Goal: Task Accomplishment & Management: Complete application form

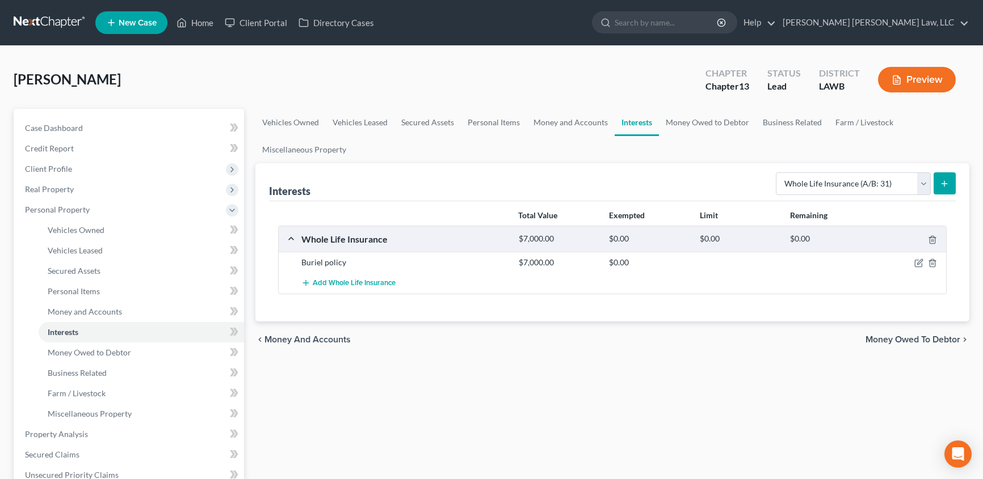
select select "whole_life_insurance"
click at [193, 23] on link "Home" at bounding box center [195, 22] width 48 height 20
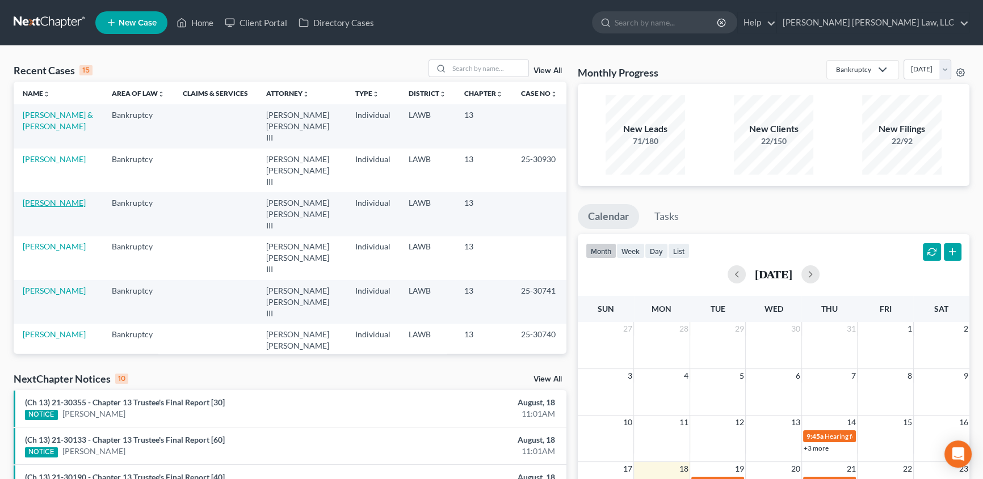
click at [51, 198] on link "[PERSON_NAME]" at bounding box center [54, 203] width 63 height 10
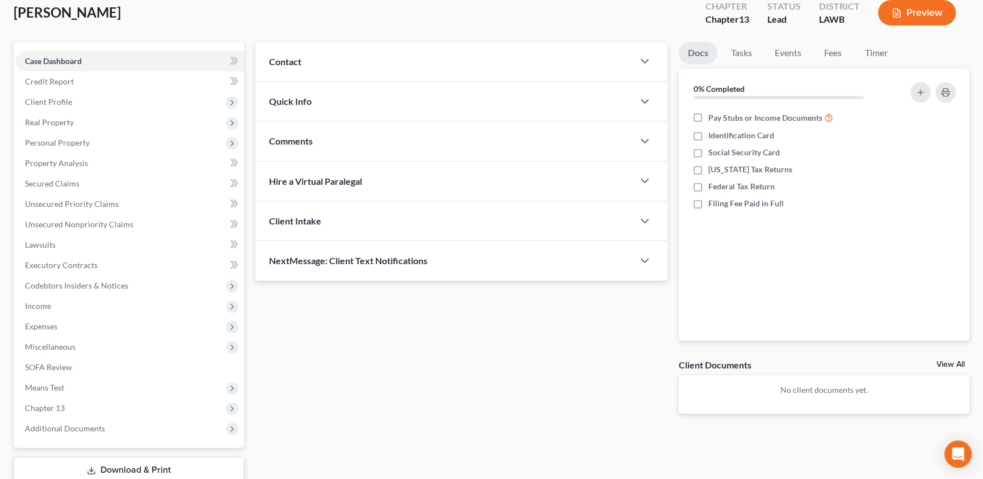
scroll to position [142, 0]
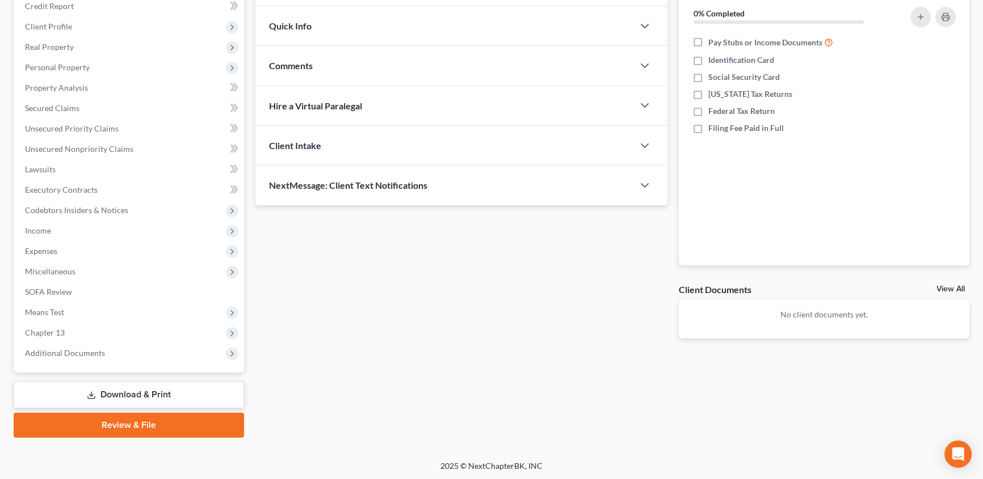
click at [131, 395] on link "Download & Print" at bounding box center [129, 395] width 230 height 27
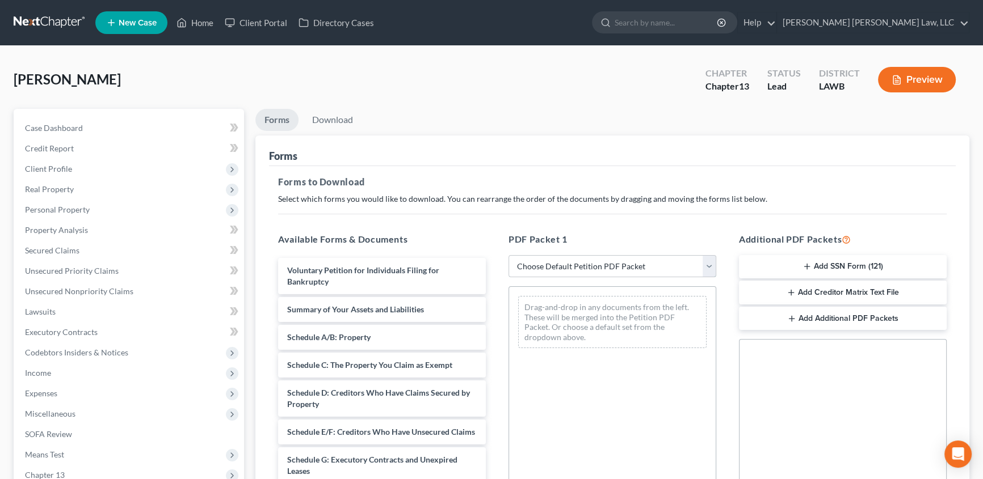
click at [536, 270] on select "Choose Default Petition PDF Packet Complete Bankruptcy Petition (all forms and …" at bounding box center [612, 266] width 208 height 23
select select "15"
click at [508, 255] on select "Choose Default Petition PDF Packet Complete Bankruptcy Petition (all forms and …" at bounding box center [612, 266] width 208 height 23
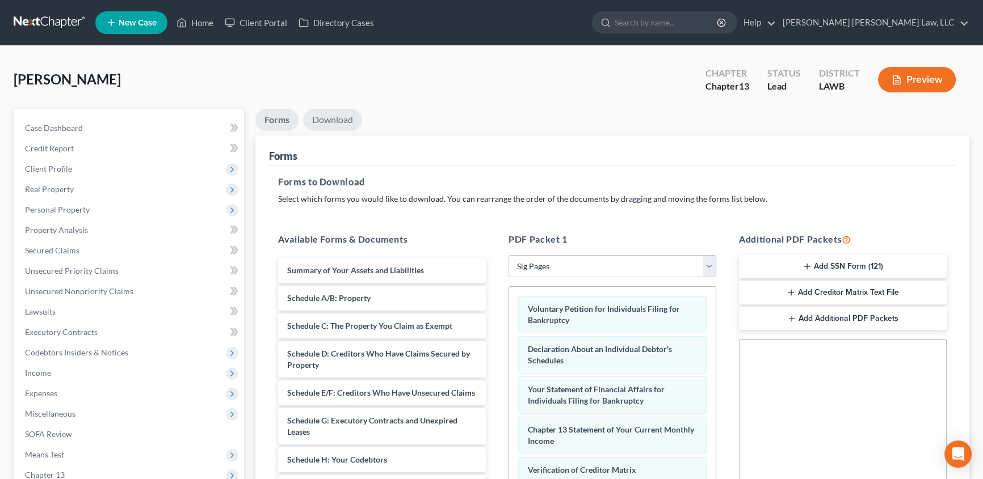
click at [335, 120] on link "Download" at bounding box center [332, 120] width 59 height 22
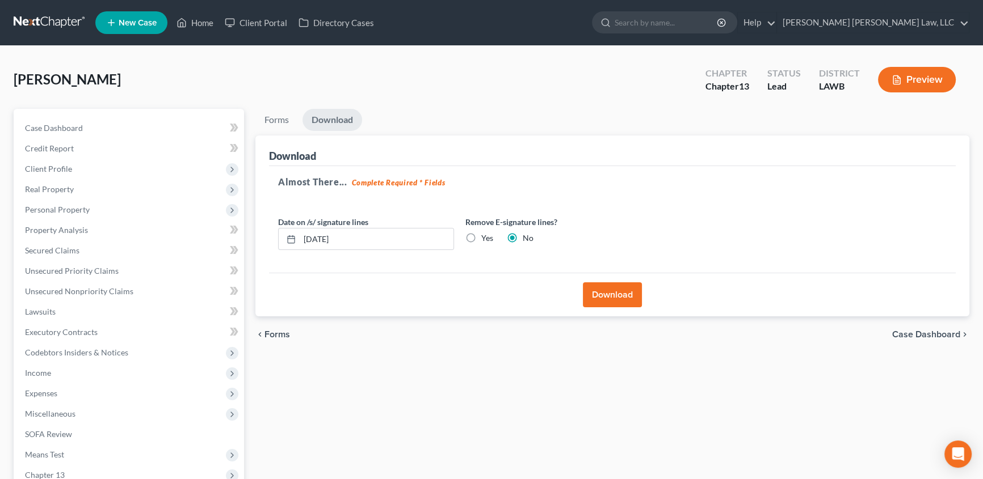
click at [592, 300] on button "Download" at bounding box center [612, 295] width 59 height 25
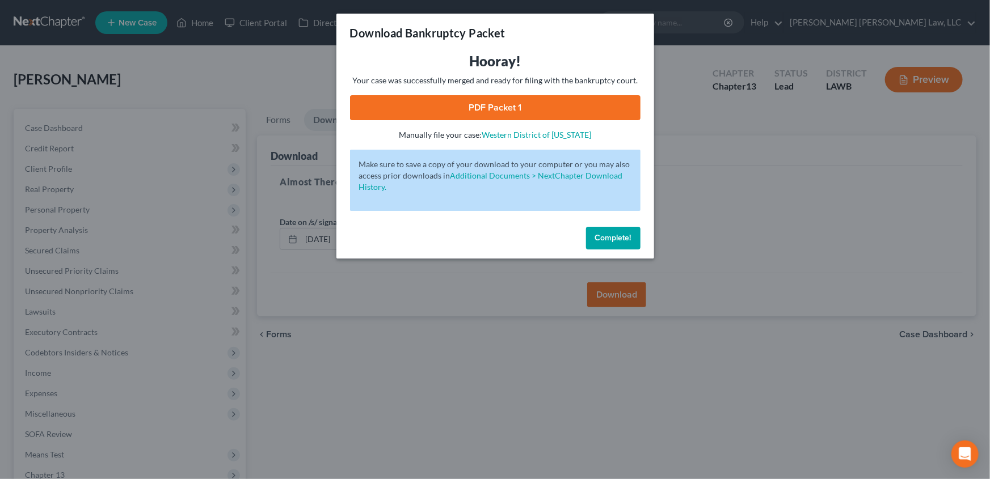
click at [482, 109] on link "PDF Packet 1" at bounding box center [495, 107] width 291 height 25
click at [613, 236] on span "Complete!" at bounding box center [613, 238] width 36 height 10
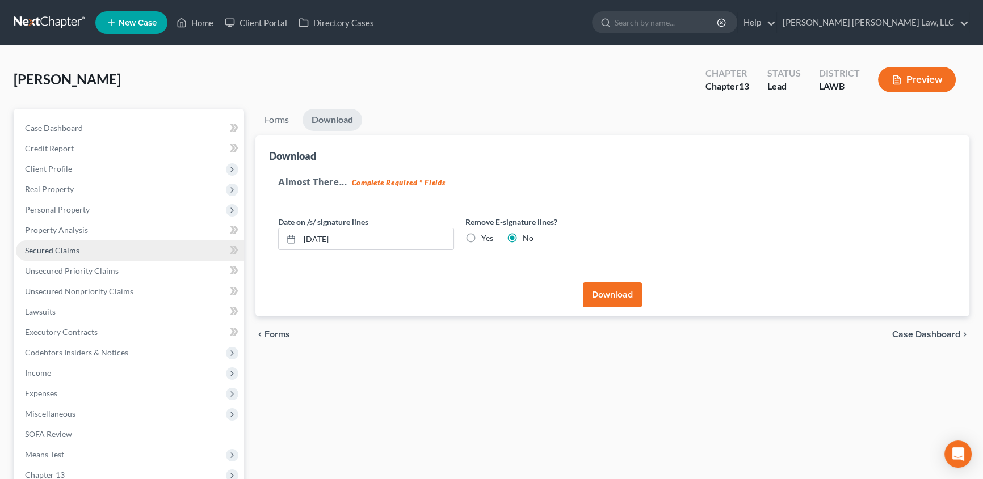
click at [49, 254] on span "Secured Claims" at bounding box center [52, 251] width 54 height 10
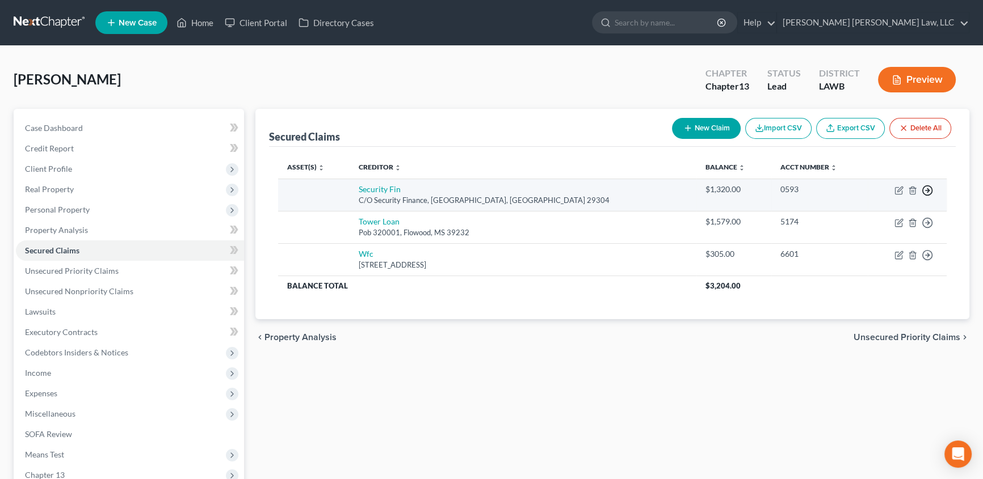
click at [925, 190] on icon "button" at bounding box center [926, 190] width 11 height 11
click at [869, 216] on link "Move to F" at bounding box center [875, 218] width 95 height 19
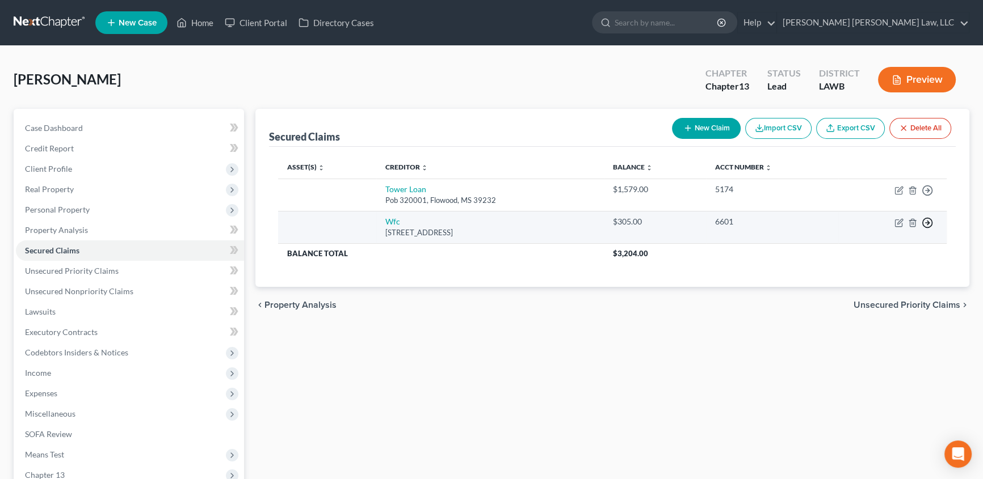
click at [925, 196] on icon "button" at bounding box center [926, 190] width 11 height 11
click at [873, 252] on link "Move to F" at bounding box center [875, 250] width 95 height 19
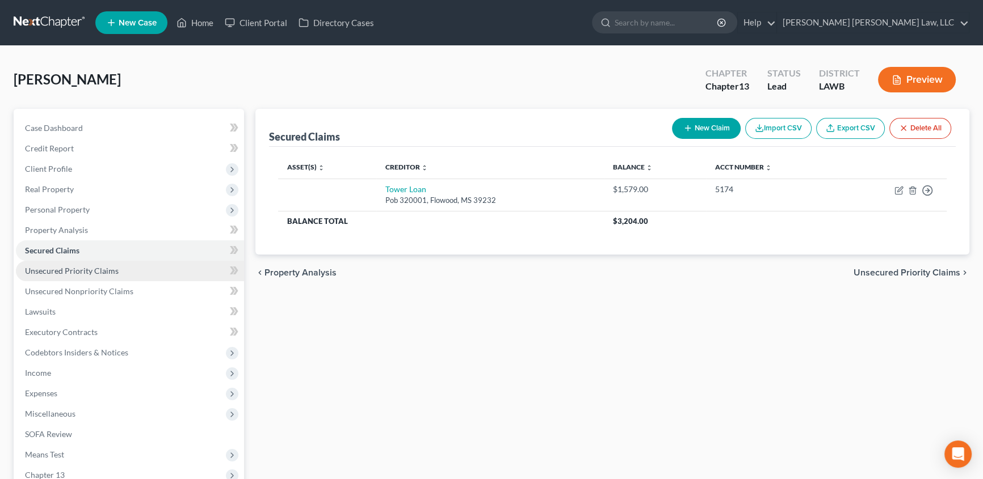
click at [58, 267] on span "Unsecured Priority Claims" at bounding box center [72, 271] width 94 height 10
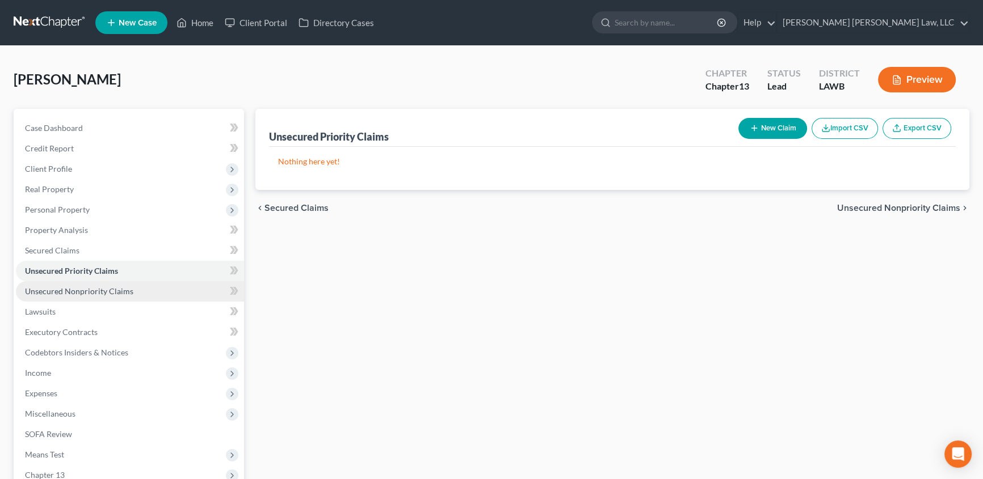
click at [58, 292] on span "Unsecured Nonpriority Claims" at bounding box center [79, 292] width 108 height 10
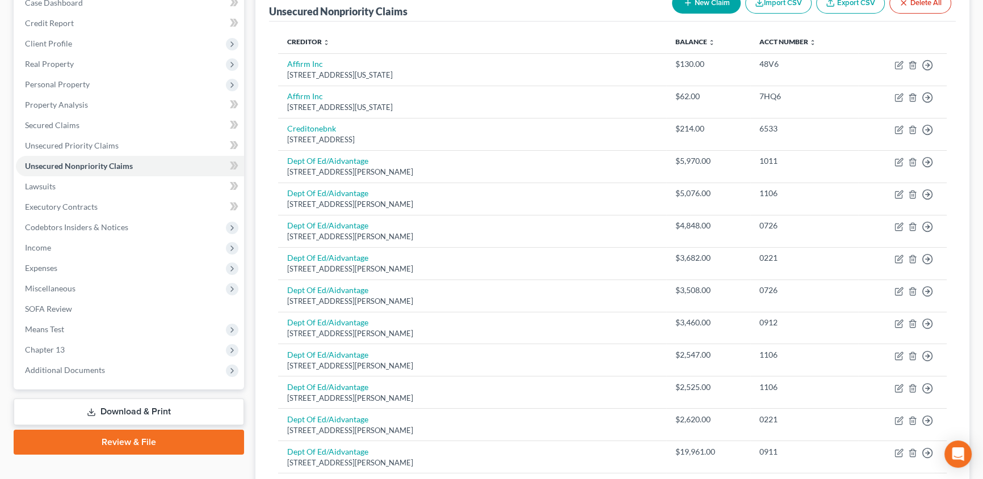
scroll to position [103, 0]
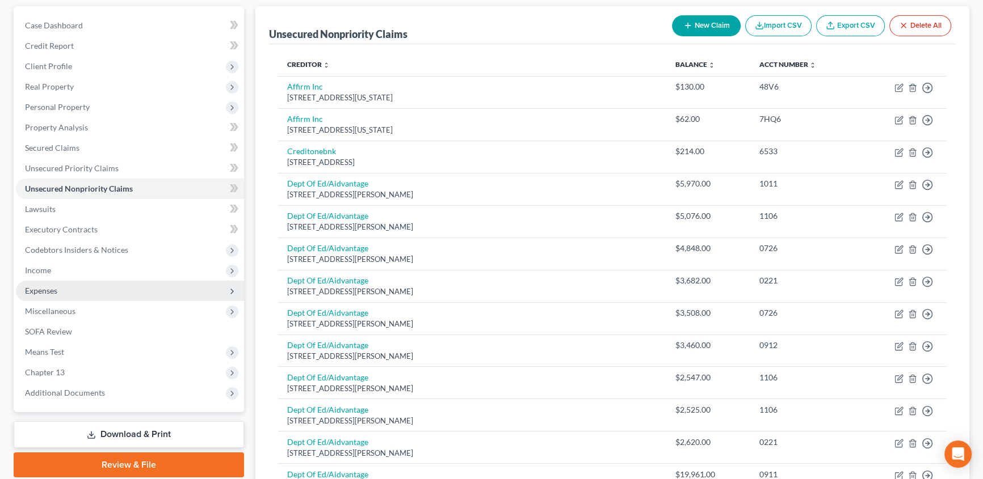
click at [50, 288] on span "Expenses" at bounding box center [41, 291] width 32 height 10
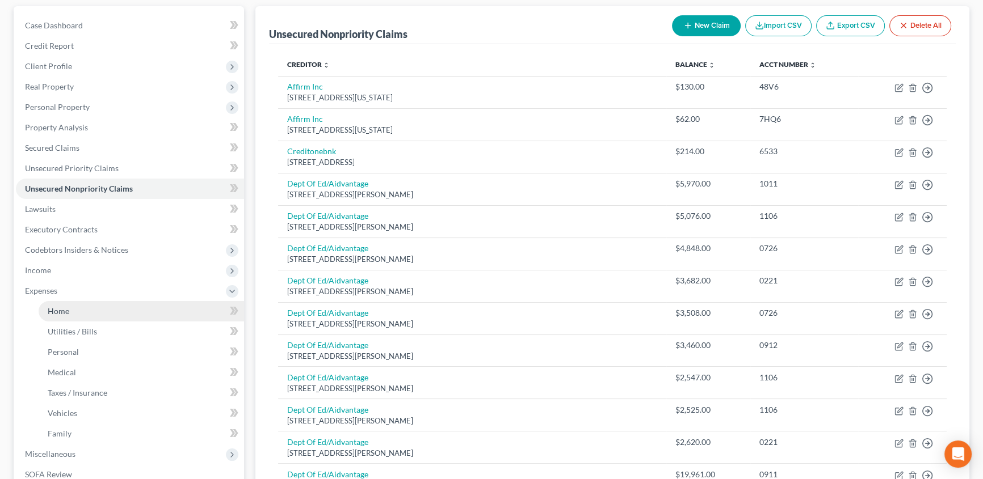
click at [57, 303] on link "Home" at bounding box center [141, 311] width 205 height 20
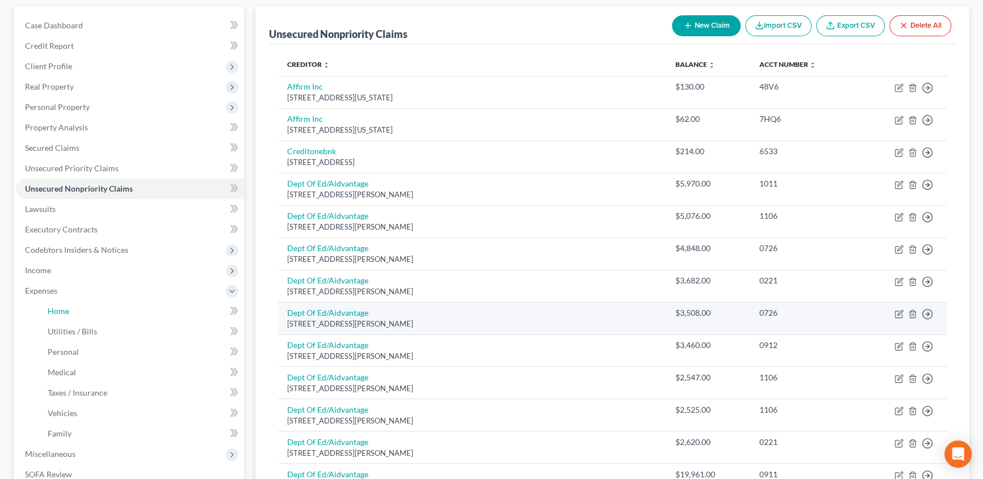
scroll to position [14, 0]
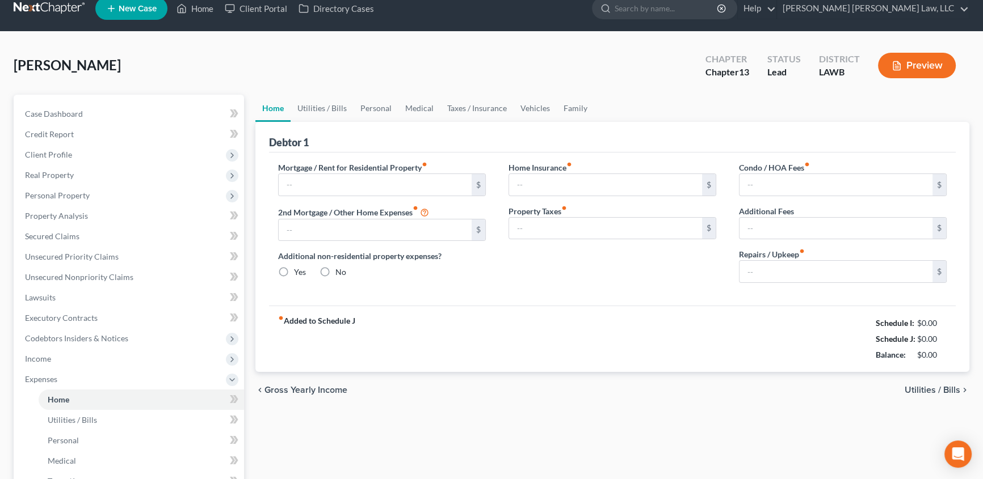
type input "0.00"
radio input "true"
type input "0.00"
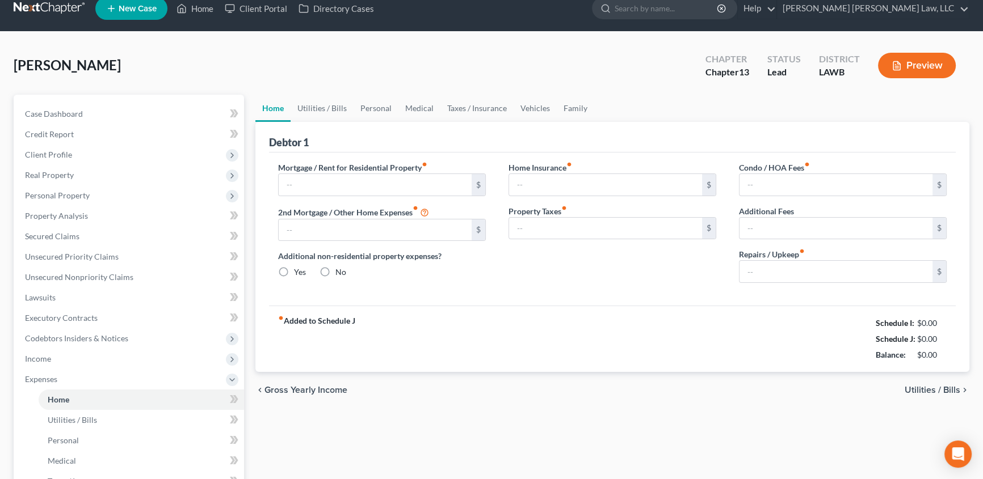
type input "0.00"
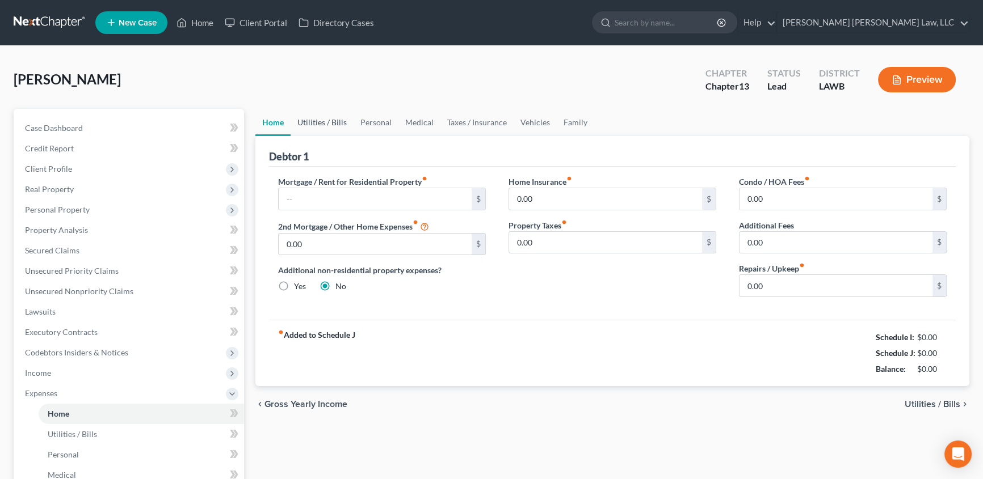
click at [324, 118] on link "Utilities / Bills" at bounding box center [322, 122] width 63 height 27
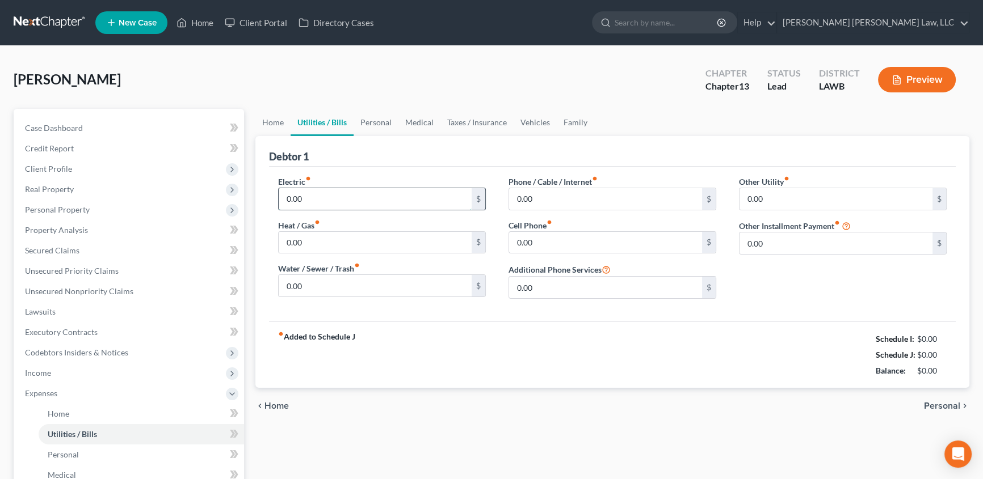
click at [303, 197] on input "0.00" at bounding box center [375, 199] width 193 height 22
type input "225.00"
click at [335, 249] on input "0.00" at bounding box center [375, 243] width 193 height 22
click at [338, 239] on input "0.00" at bounding box center [375, 243] width 193 height 22
click at [319, 276] on input "0.00" at bounding box center [375, 286] width 193 height 22
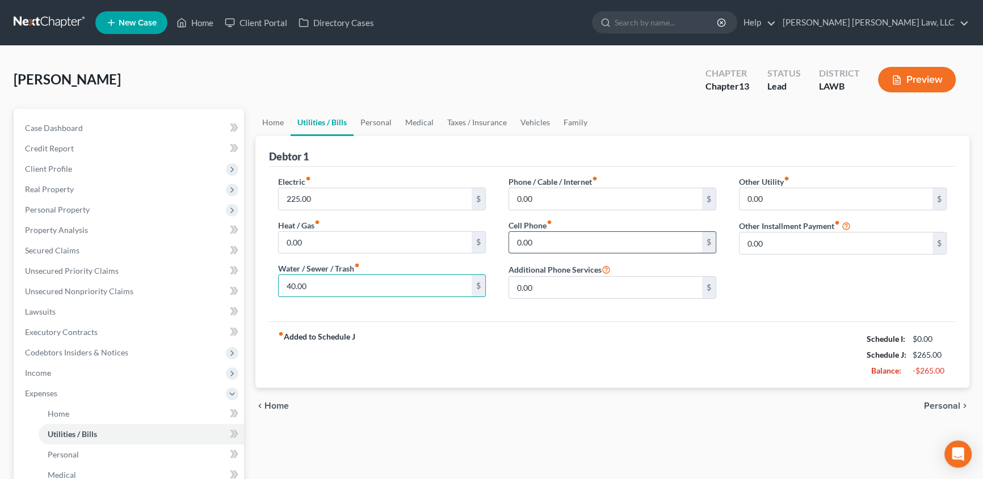
type input "40.00"
click at [540, 247] on input "0.00" at bounding box center [605, 243] width 193 height 22
type input "70.00"
click at [550, 203] on input "0.00" at bounding box center [605, 199] width 193 height 22
type input "82.99"
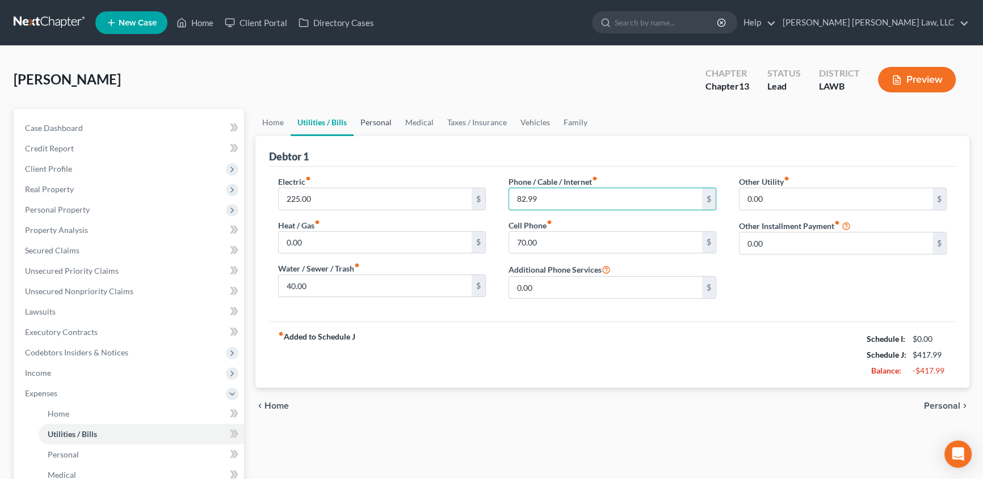
click at [368, 121] on link "Personal" at bounding box center [375, 122] width 45 height 27
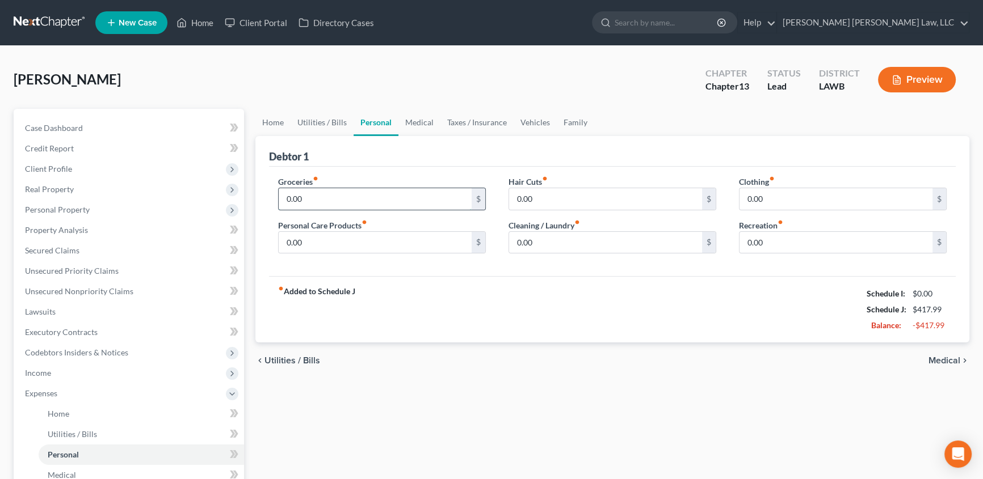
drag, startPoint x: 342, startPoint y: 207, endPoint x: 344, endPoint y: 199, distance: 7.7
click at [342, 206] on input "0.00" at bounding box center [375, 199] width 193 height 22
click at [347, 204] on input "0.00" at bounding box center [375, 199] width 193 height 22
type input "0"
type input "400.00"
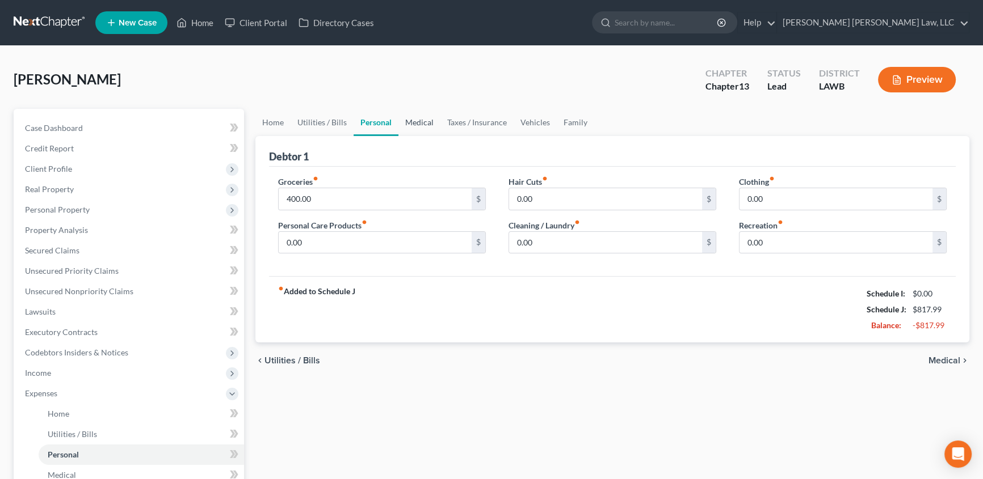
click at [409, 117] on link "Medical" at bounding box center [419, 122] width 42 height 27
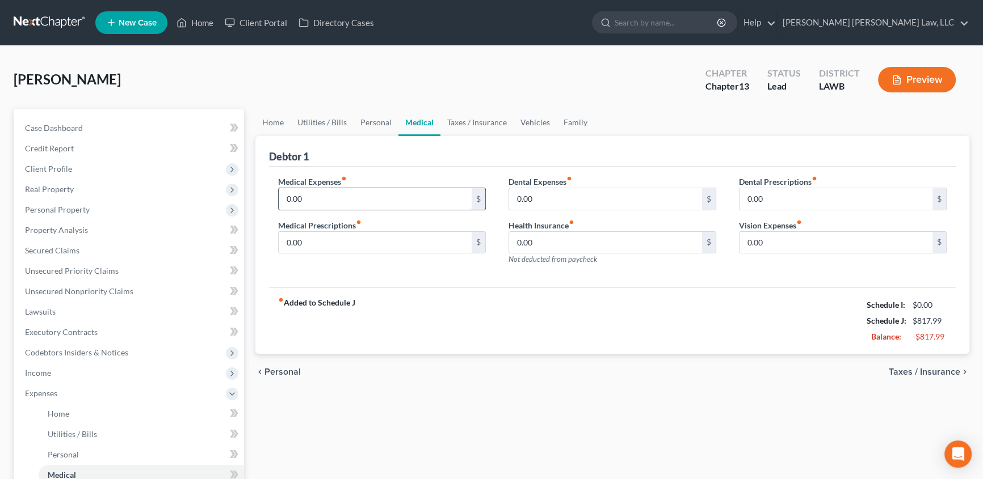
click at [386, 197] on input "0.00" at bounding box center [375, 199] width 193 height 22
click at [337, 239] on input "0.00" at bounding box center [375, 243] width 193 height 22
type input "25.00"
click at [361, 238] on input "25.00" at bounding box center [375, 243] width 193 height 22
click at [539, 124] on link "Vehicles" at bounding box center [534, 122] width 43 height 27
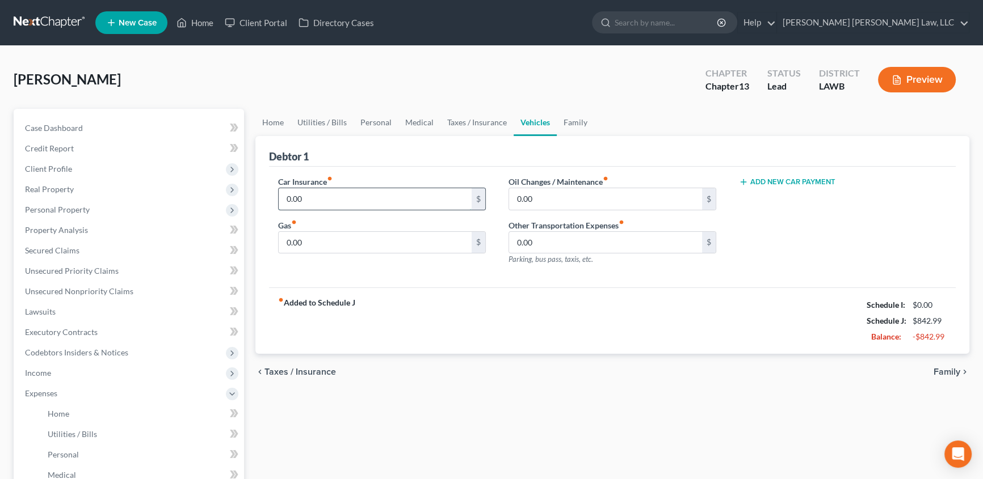
click at [331, 199] on input "0.00" at bounding box center [375, 199] width 193 height 22
type input "105.00"
click at [344, 238] on input "0.00" at bounding box center [375, 243] width 193 height 22
type input "150.00"
click at [335, 195] on input "105.00" at bounding box center [375, 199] width 193 height 22
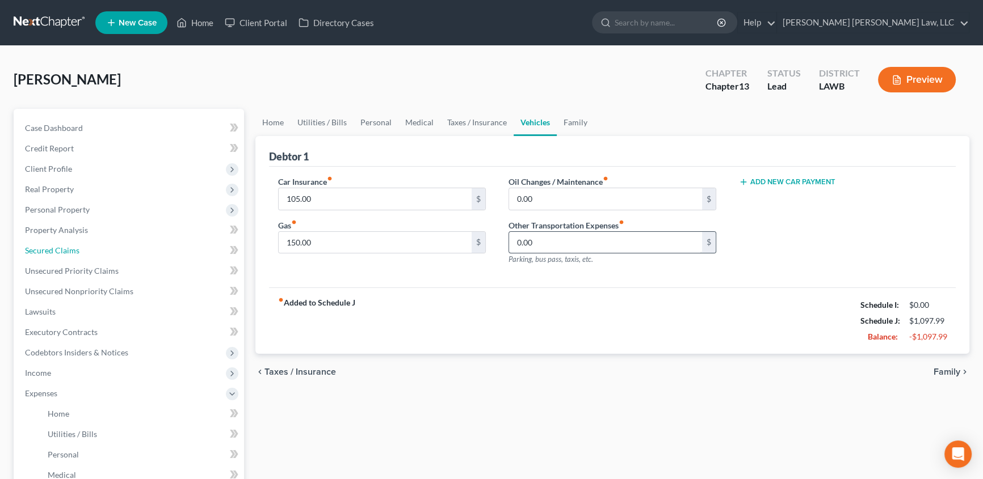
drag, startPoint x: 56, startPoint y: 251, endPoint x: 524, endPoint y: 235, distance: 468.9
click at [56, 251] on span "Secured Claims" at bounding box center [52, 251] width 54 height 10
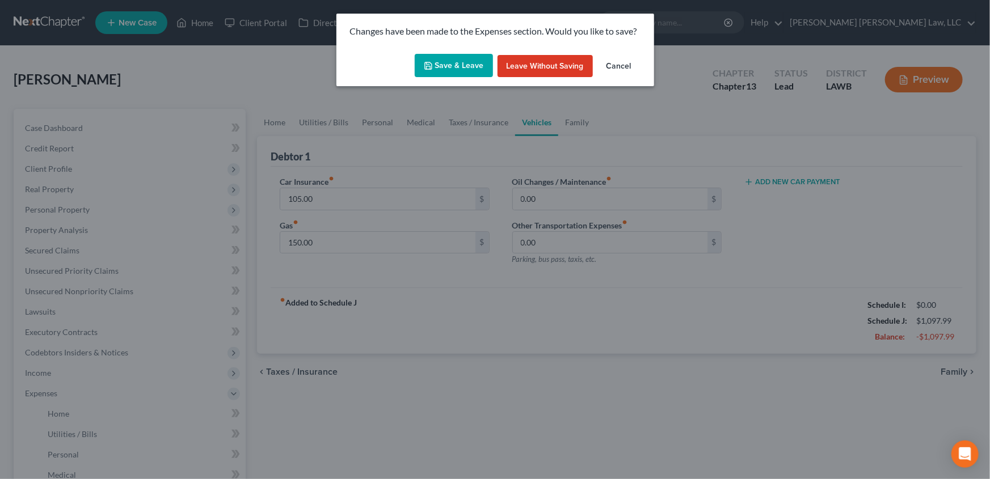
click at [449, 65] on button "Save & Leave" at bounding box center [454, 66] width 78 height 24
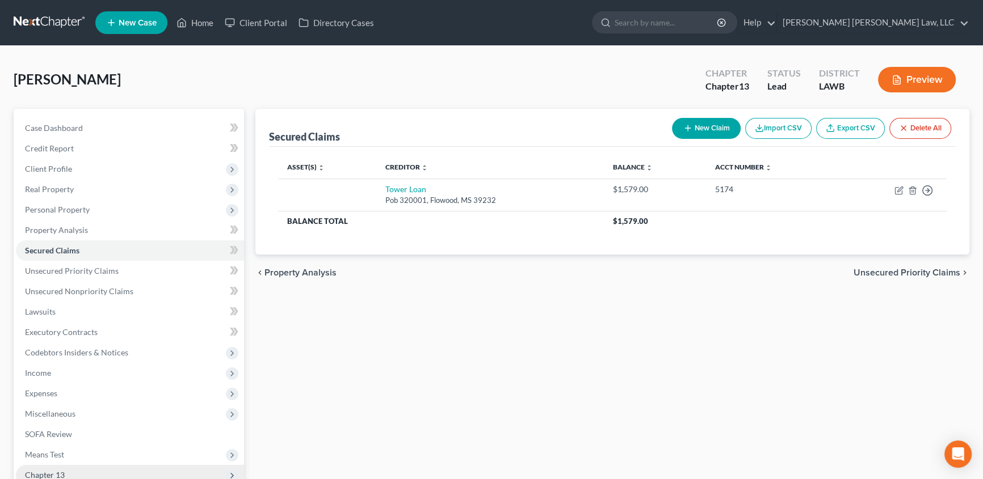
click at [82, 423] on ul "Case Dashboard Payments Invoices Payments Payments Credit Report Client Profile" at bounding box center [130, 312] width 228 height 388
click at [73, 170] on span "Client Profile" at bounding box center [130, 169] width 228 height 20
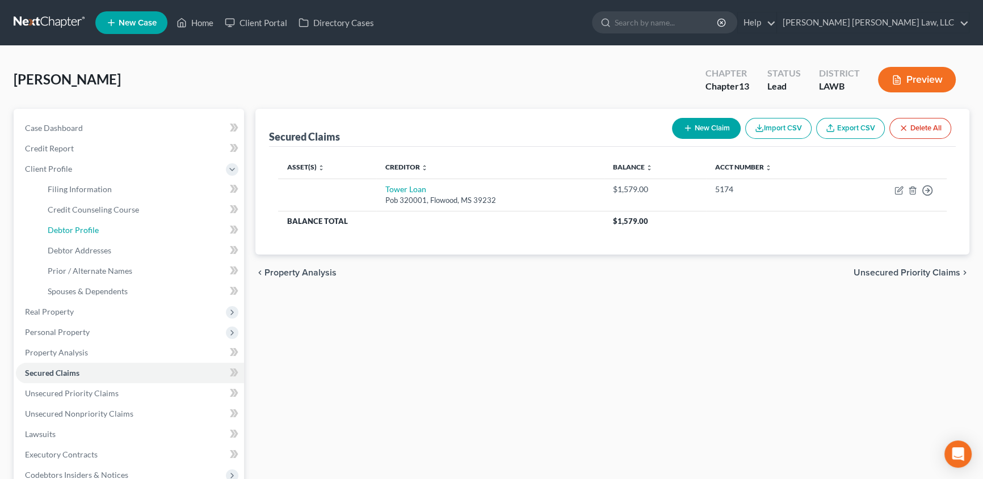
drag, startPoint x: 81, startPoint y: 230, endPoint x: 0, endPoint y: 243, distance: 82.2
click at [81, 230] on span "Debtor Profile" at bounding box center [73, 230] width 51 height 10
select select "0"
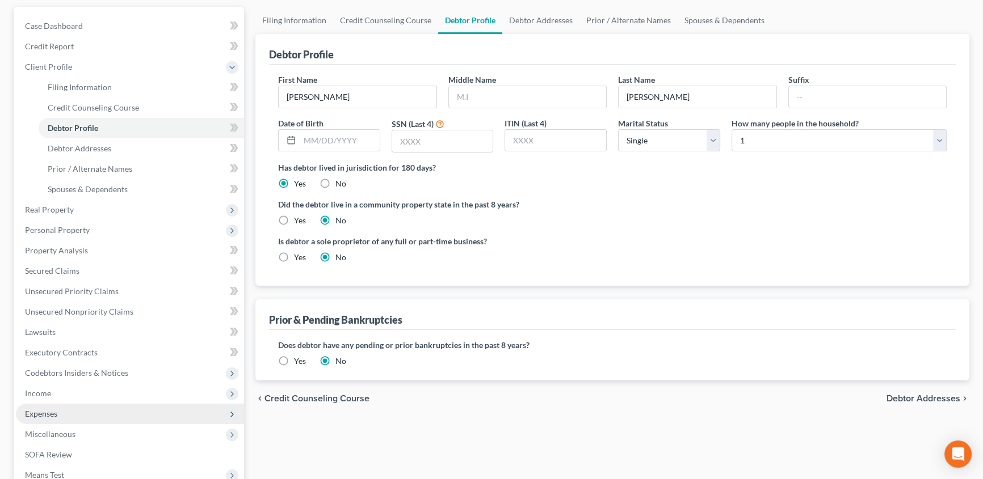
scroll to position [103, 0]
click at [45, 410] on span "Expenses" at bounding box center [130, 413] width 228 height 20
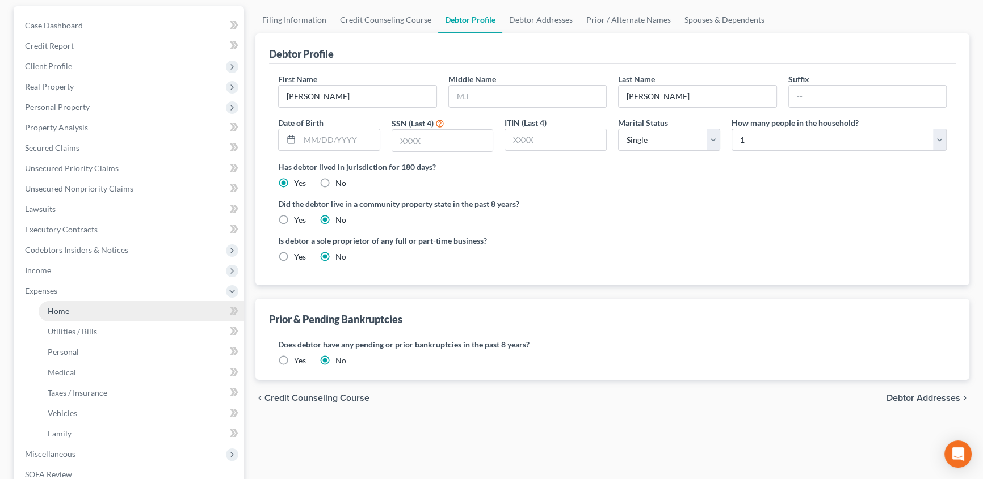
click at [79, 309] on link "Home" at bounding box center [141, 311] width 205 height 20
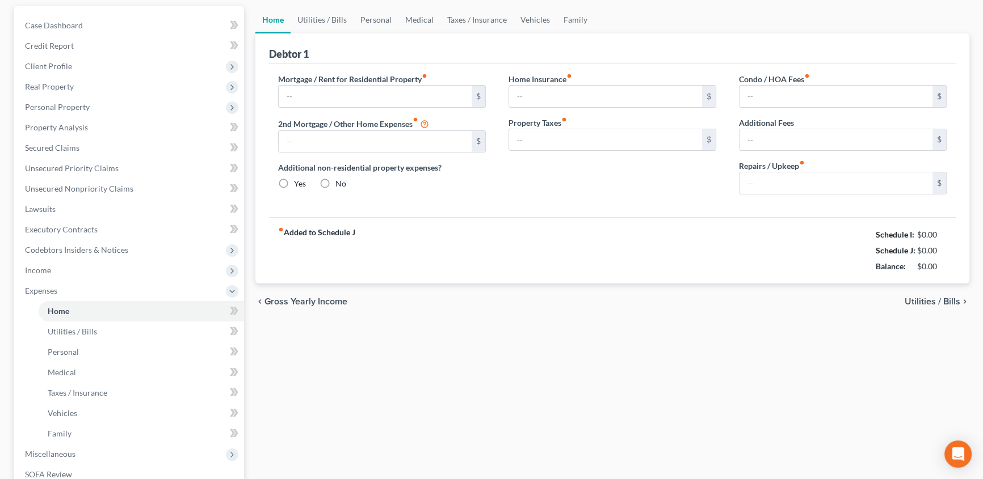
scroll to position [14, 0]
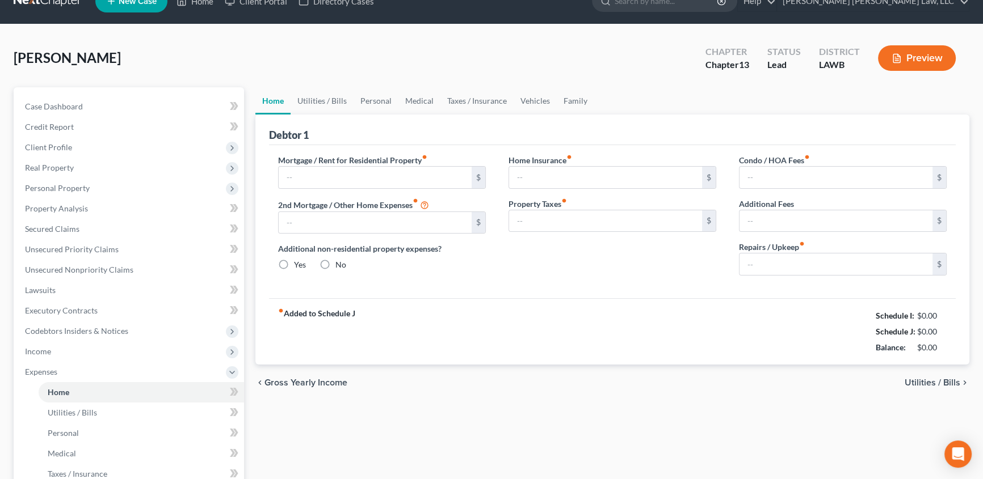
type input "0.00"
radio input "true"
type input "0.00"
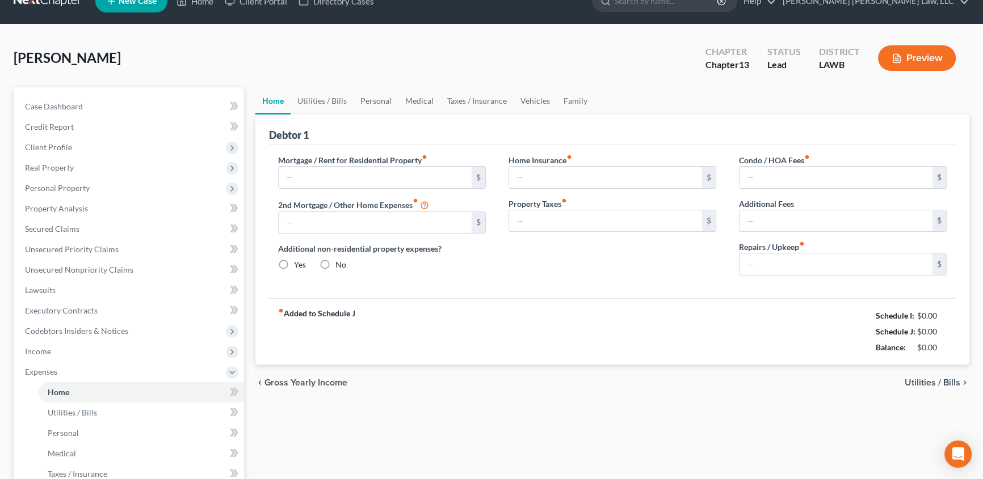
type input "0.00"
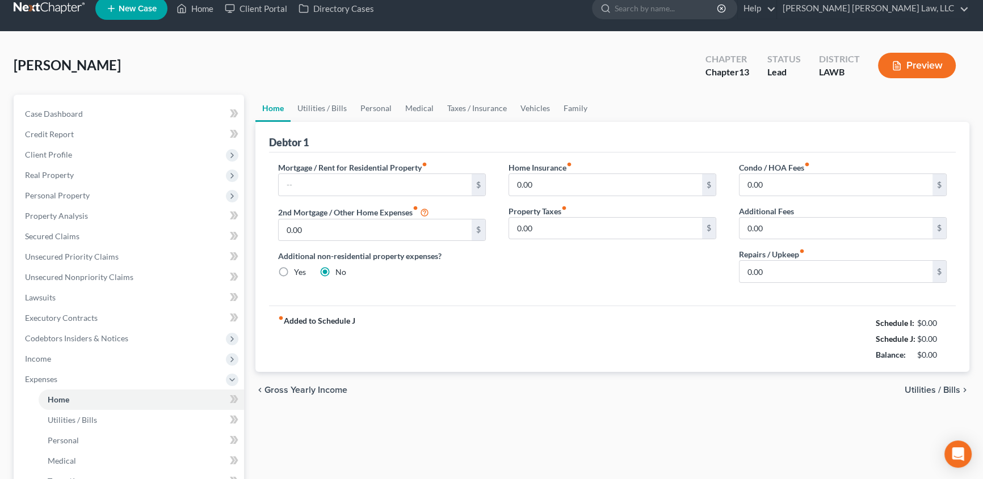
scroll to position [0, 0]
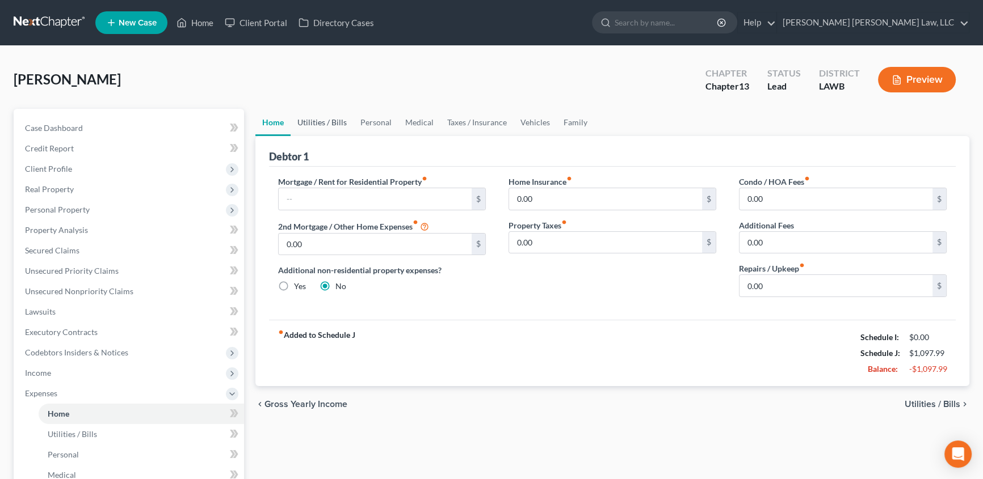
click at [323, 127] on link "Utilities / Bills" at bounding box center [322, 122] width 63 height 27
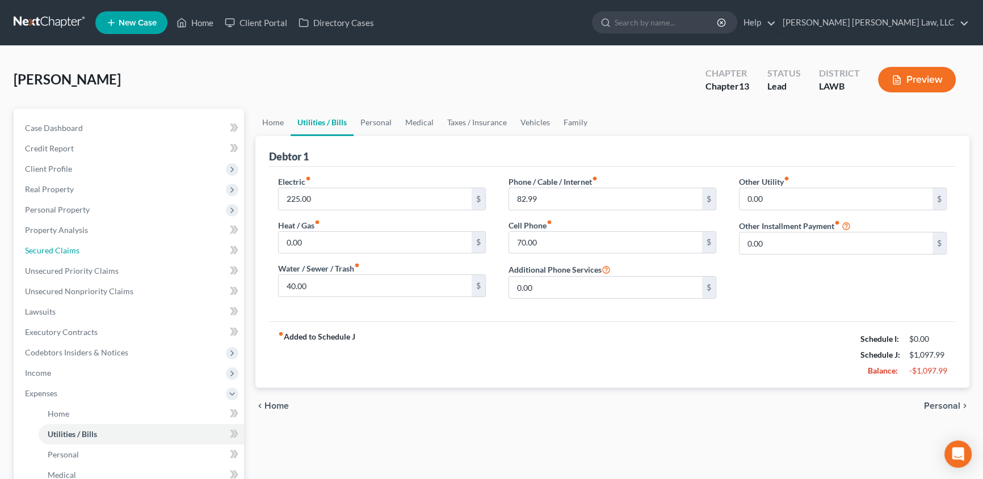
drag, startPoint x: 77, startPoint y: 255, endPoint x: 6, endPoint y: 294, distance: 81.3
click at [77, 255] on link "Secured Claims" at bounding box center [130, 251] width 228 height 20
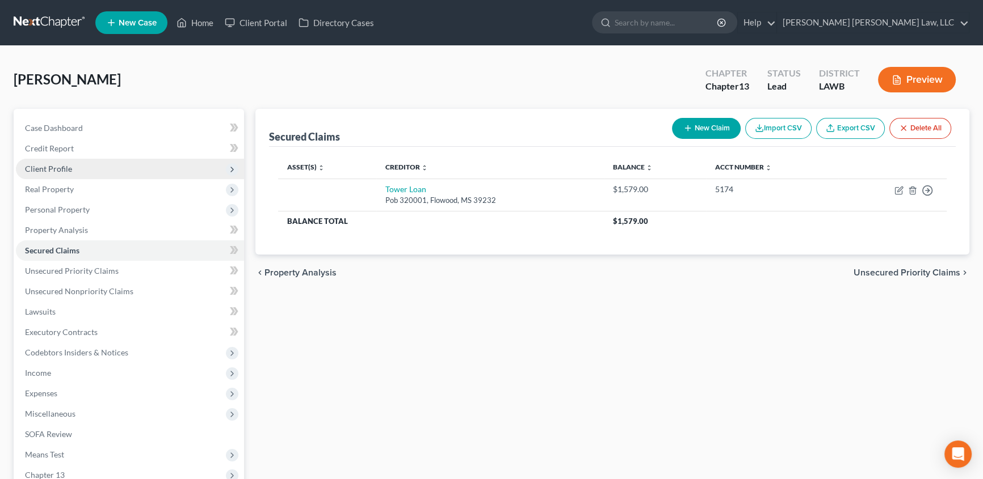
click at [57, 162] on span "Client Profile" at bounding box center [130, 169] width 228 height 20
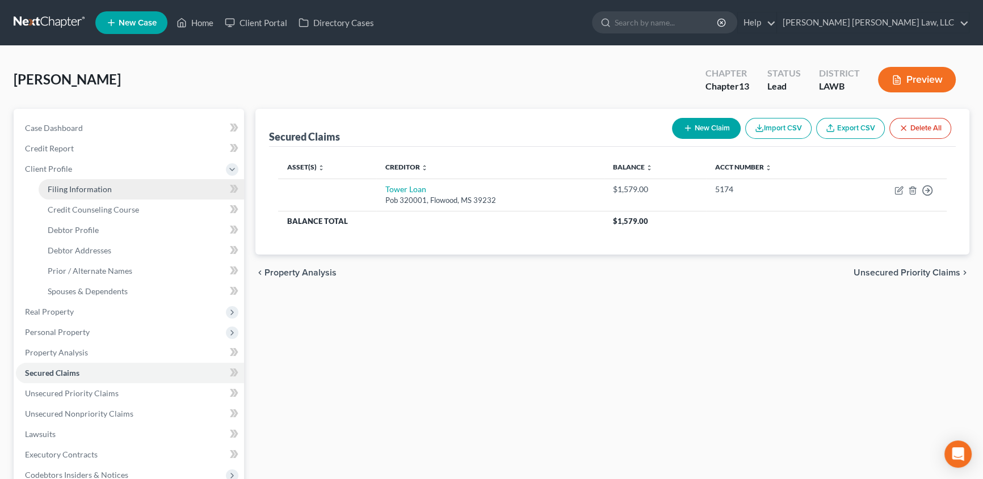
click at [85, 184] on span "Filing Information" at bounding box center [80, 189] width 64 height 10
select select "1"
select select "0"
select select "3"
select select "19"
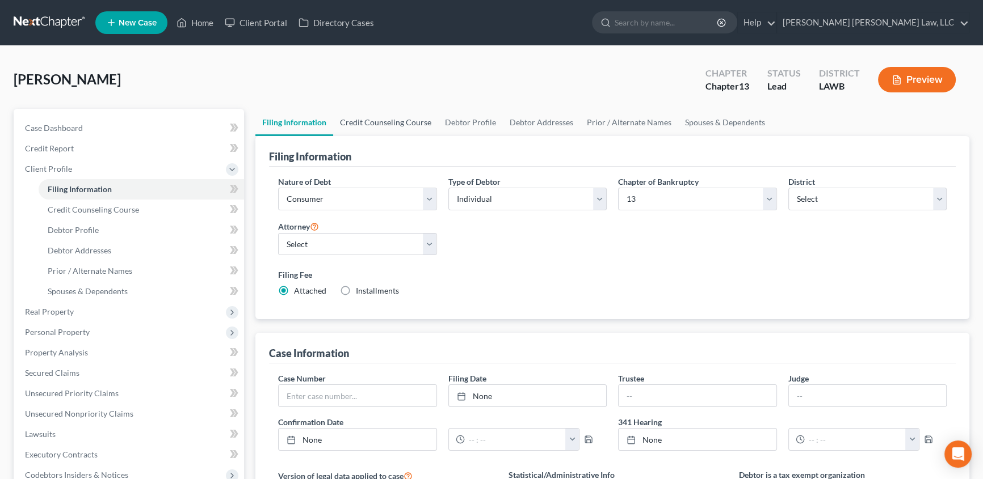
click at [392, 117] on link "Credit Counseling Course" at bounding box center [385, 122] width 105 height 27
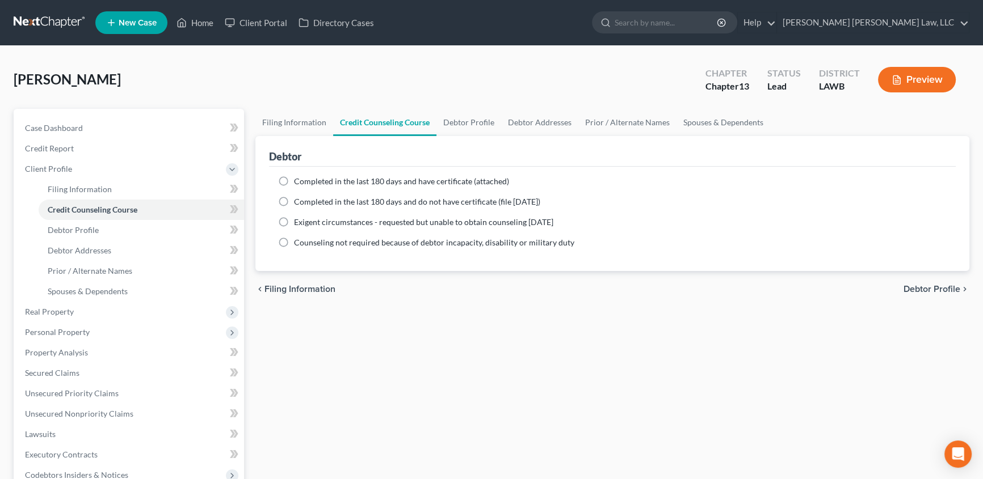
click at [294, 181] on label "Completed in the last 180 days and have certificate (attached)" at bounding box center [401, 181] width 215 height 11
click at [298, 181] on input "Completed in the last 180 days and have certificate (attached)" at bounding box center [301, 179] width 7 height 7
radio input "true"
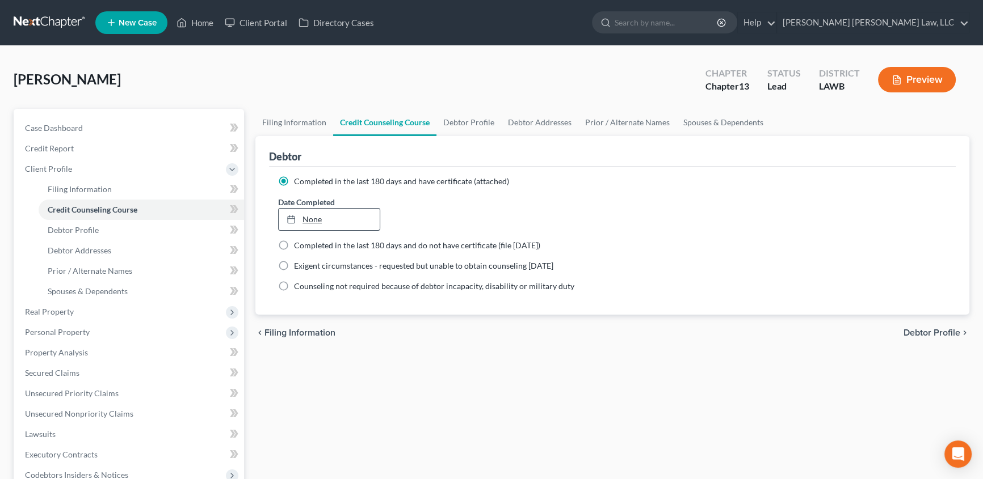
click at [312, 218] on link "None" at bounding box center [329, 220] width 101 height 22
type input "8/18/2025"
click at [483, 122] on link "Debtor Profile" at bounding box center [468, 122] width 65 height 27
select select "0"
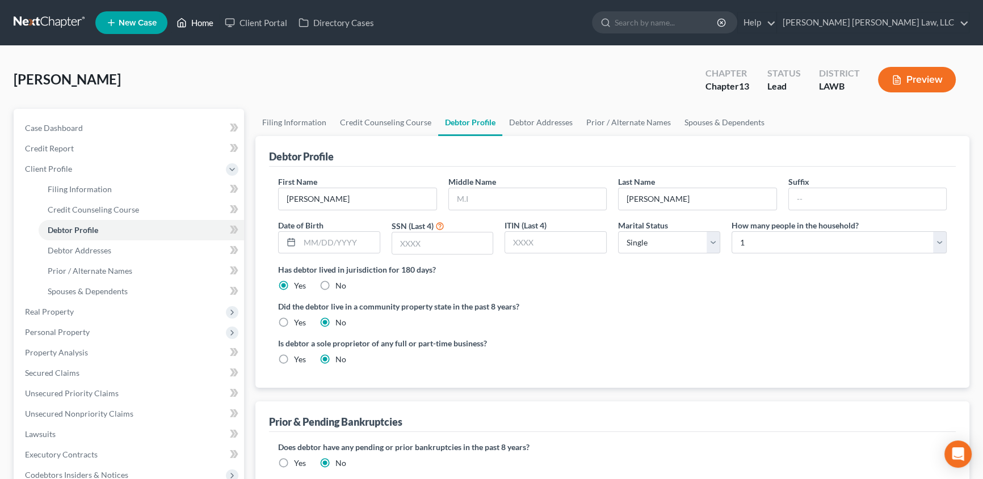
drag, startPoint x: 203, startPoint y: 27, endPoint x: 381, endPoint y: 233, distance: 273.1
click at [203, 26] on link "Home" at bounding box center [195, 22] width 48 height 20
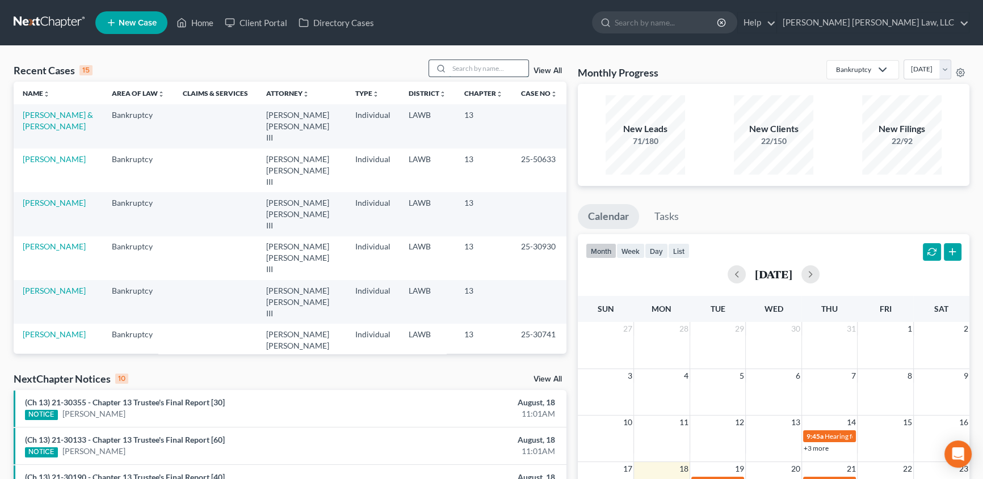
click at [485, 68] on input "search" at bounding box center [488, 68] width 79 height 16
type input "alexander"
click at [49, 115] on link "[PERSON_NAME]" at bounding box center [54, 115] width 63 height 10
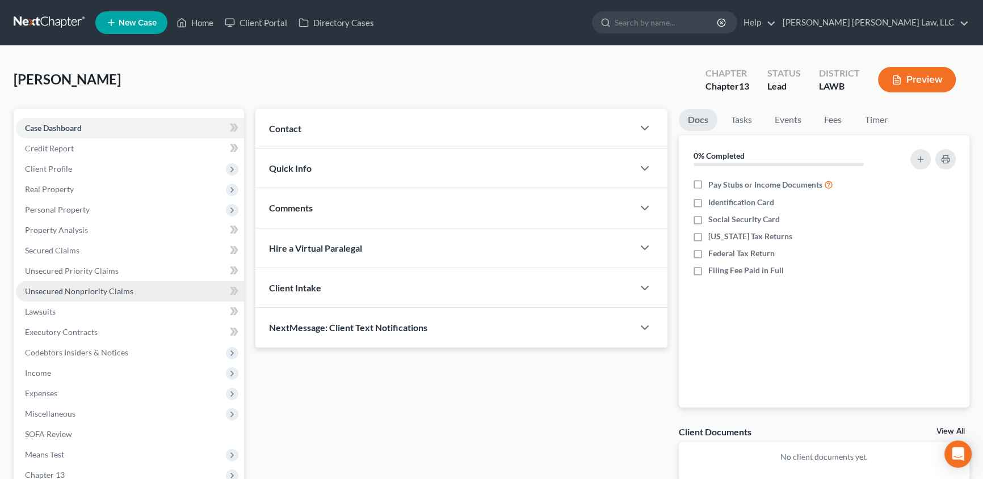
drag, startPoint x: 49, startPoint y: 390, endPoint x: 217, endPoint y: 282, distance: 199.9
click at [49, 390] on span "Expenses" at bounding box center [41, 394] width 32 height 10
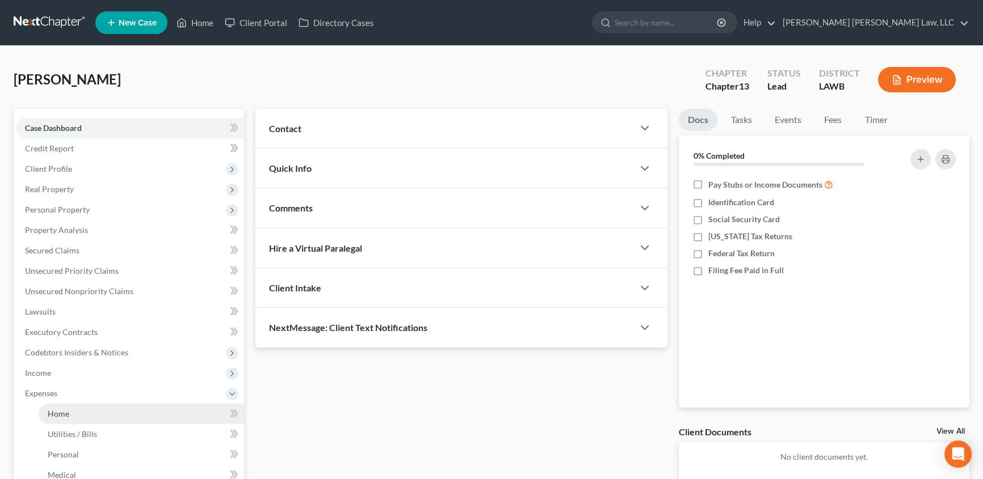
click at [53, 418] on span "Home" at bounding box center [59, 414] width 22 height 10
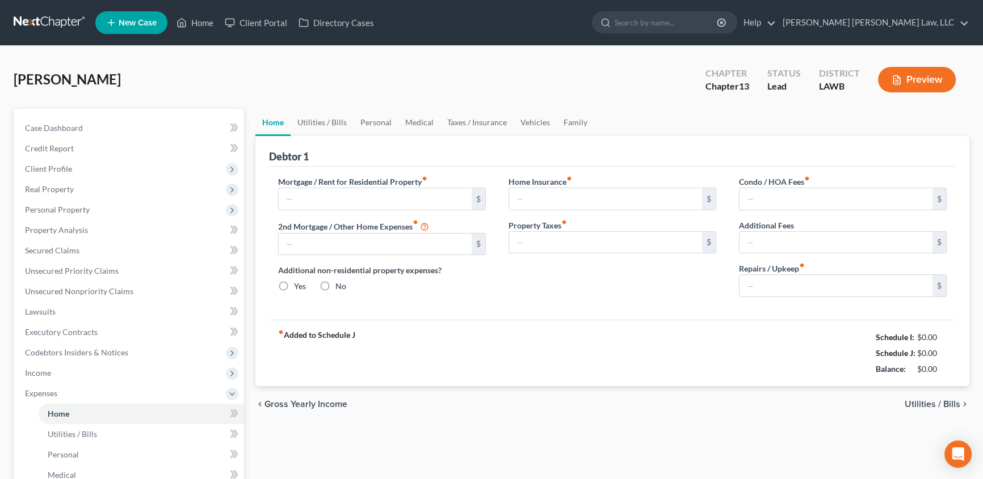
type input "0.00"
radio input "true"
type input "22.02"
type input "0.00"
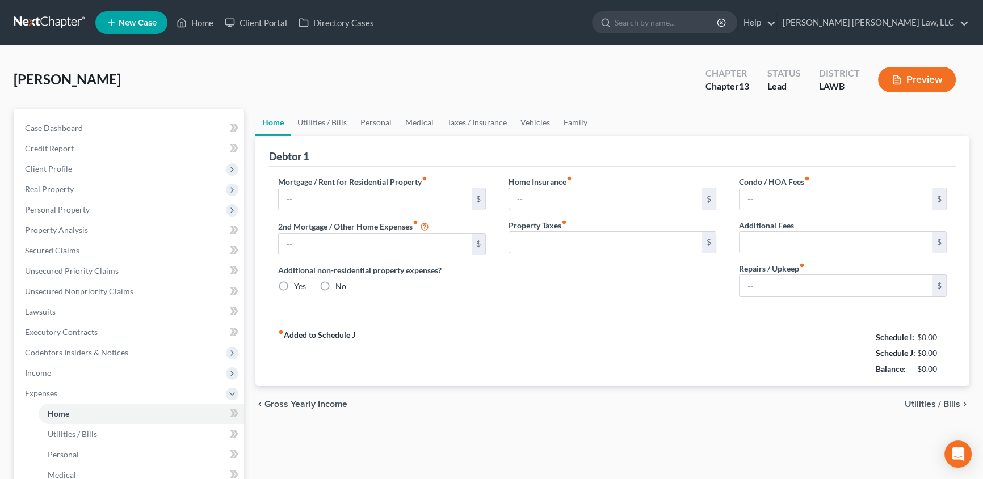
type input "0.00"
click at [326, 118] on link "Utilities / Bills" at bounding box center [322, 122] width 63 height 27
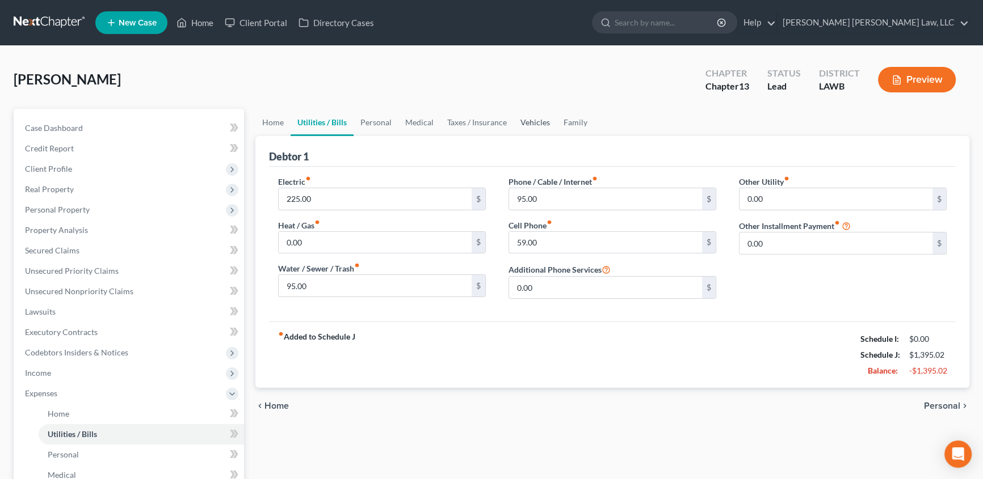
drag, startPoint x: 533, startPoint y: 120, endPoint x: 516, endPoint y: 148, distance: 32.1
click at [533, 120] on link "Vehicles" at bounding box center [534, 122] width 43 height 27
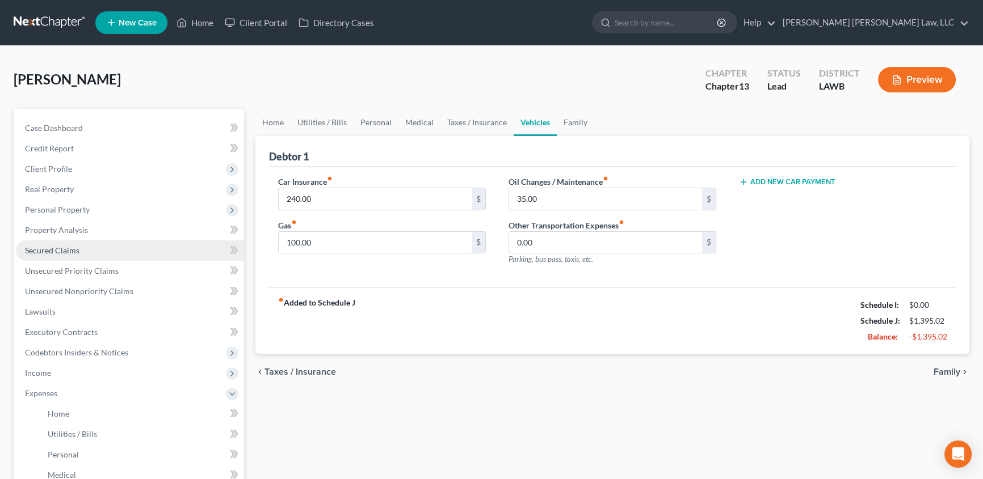
click at [52, 246] on span "Secured Claims" at bounding box center [52, 251] width 54 height 10
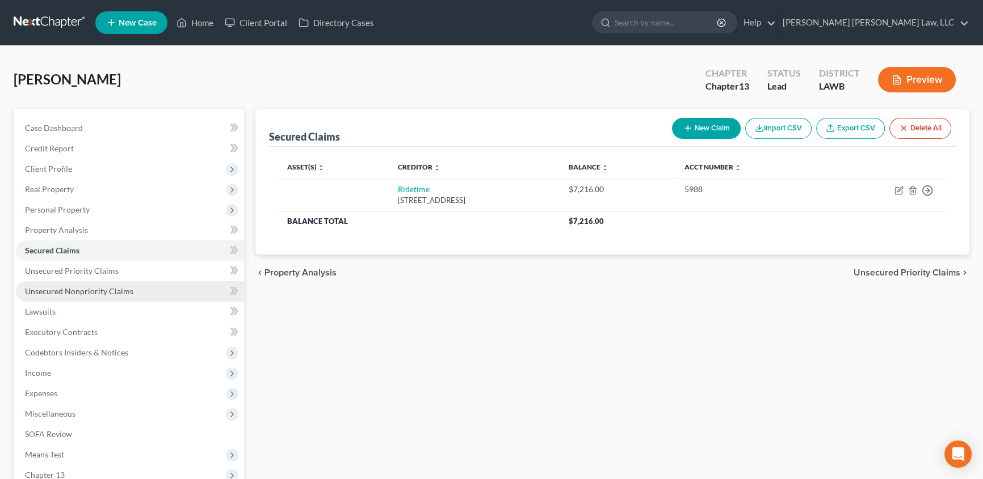
click at [50, 289] on span "Unsecured Nonpriority Claims" at bounding box center [79, 292] width 108 height 10
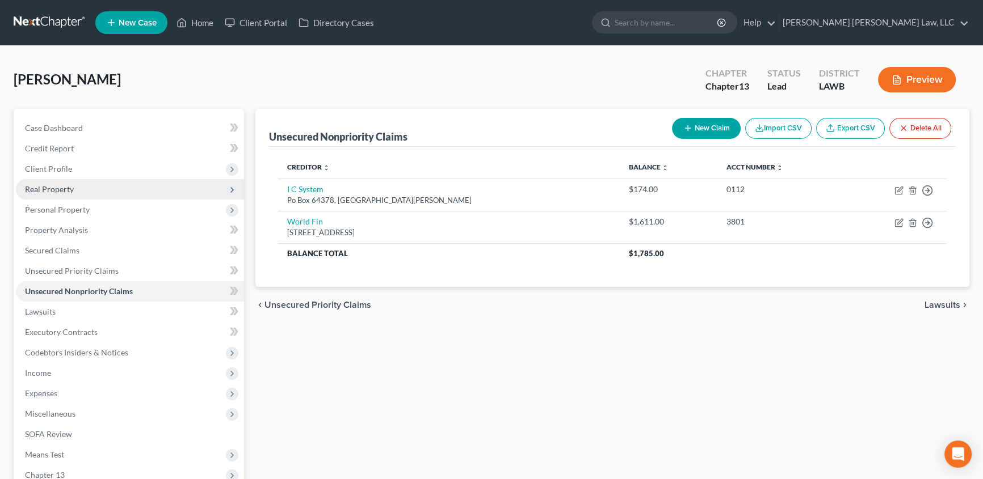
click at [46, 164] on span "Client Profile" at bounding box center [48, 169] width 47 height 10
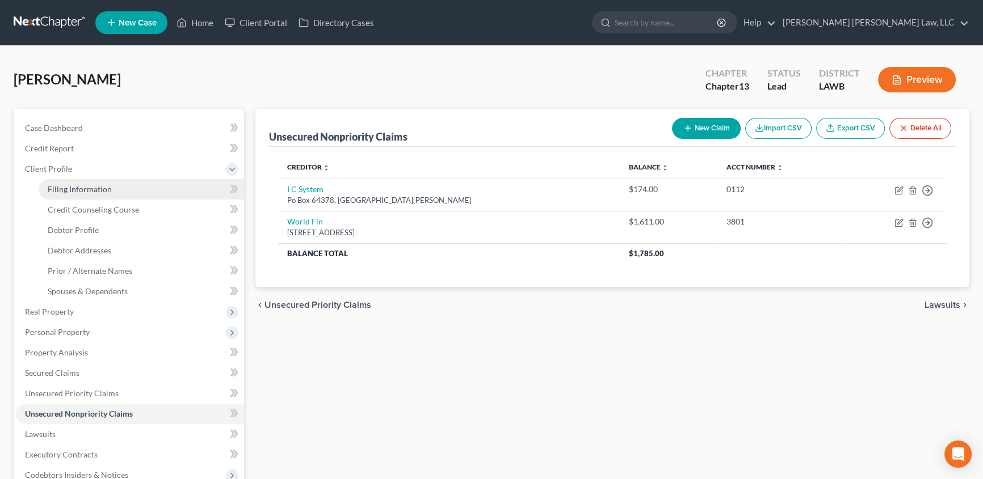
click at [99, 188] on span "Filing Information" at bounding box center [80, 189] width 64 height 10
select select "1"
select select "0"
select select "3"
select select "36"
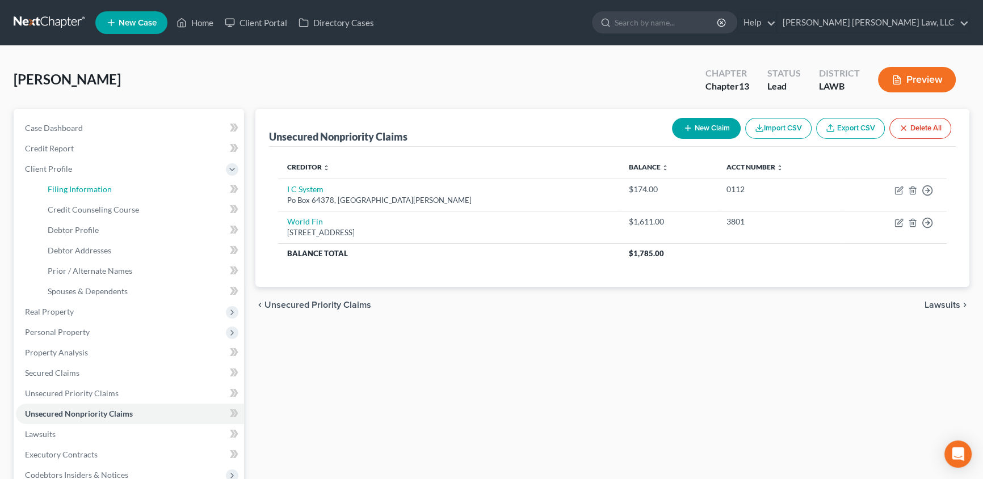
select select "0"
select select "19"
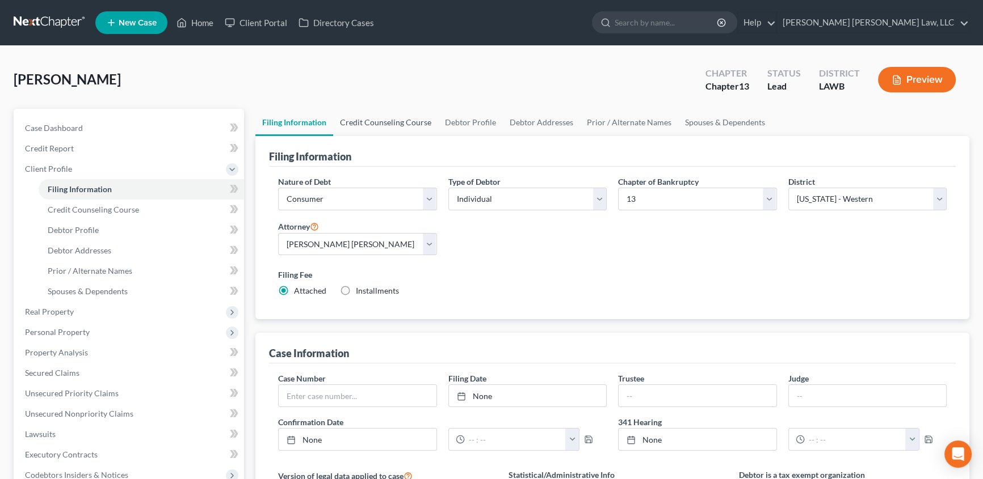
click at [357, 116] on link "Credit Counseling Course" at bounding box center [385, 122] width 105 height 27
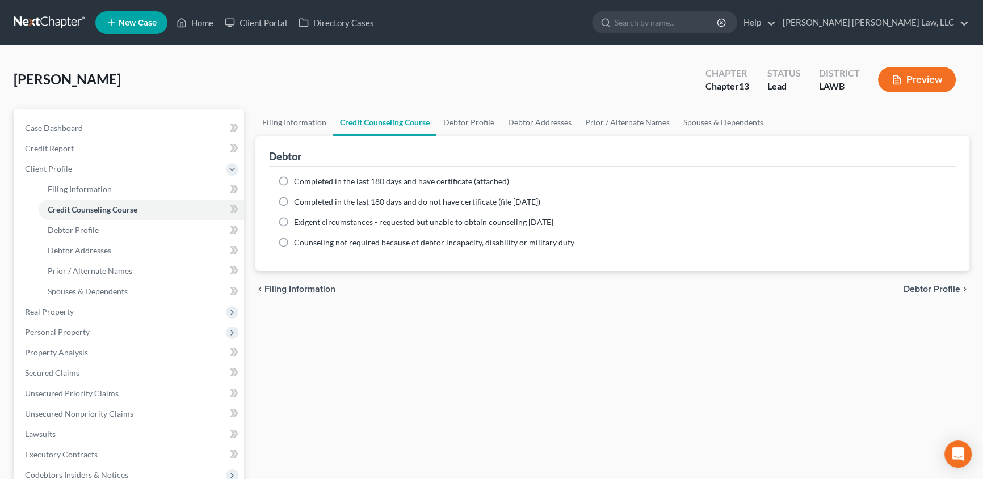
click at [294, 180] on label "Completed in the last 180 days and have certificate (attached)" at bounding box center [401, 181] width 215 height 11
click at [298, 180] on input "Completed in the last 180 days and have certificate (attached)" at bounding box center [301, 179] width 7 height 7
radio input "true"
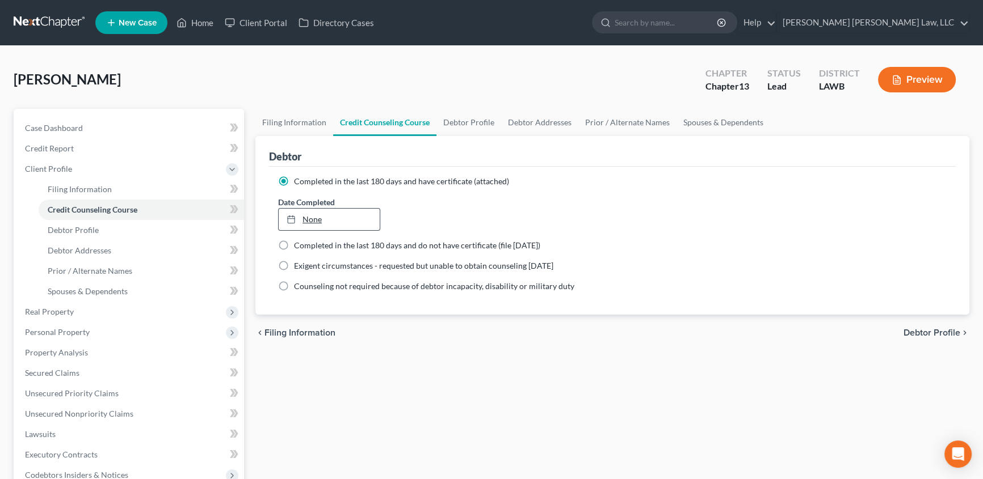
click at [321, 221] on link "None" at bounding box center [329, 220] width 101 height 22
type input "8/18/2025"
click at [465, 121] on link "Debtor Profile" at bounding box center [468, 122] width 65 height 27
select select "0"
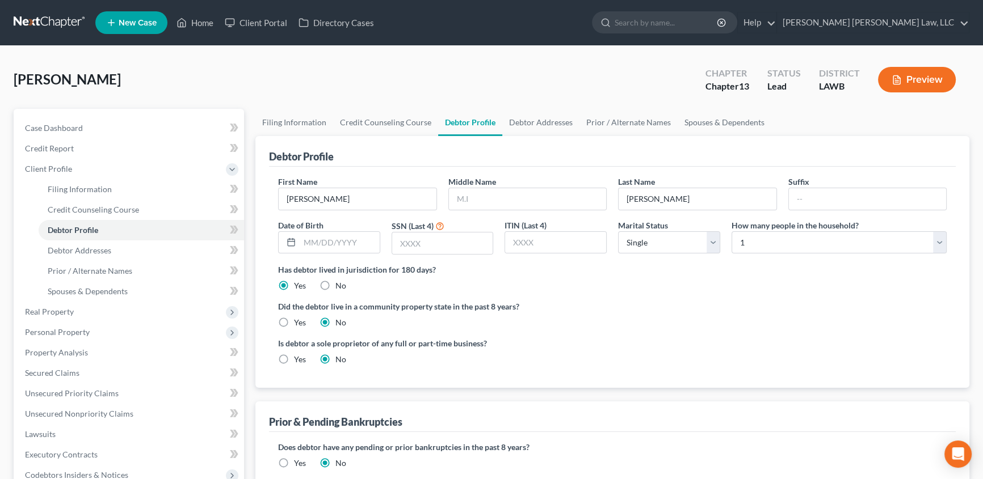
drag, startPoint x: 57, startPoint y: 329, endPoint x: 263, endPoint y: 307, distance: 207.1
click at [57, 329] on span "Personal Property" at bounding box center [57, 332] width 65 height 10
click at [69, 233] on span "Vehicles Owned" at bounding box center [76, 230] width 57 height 10
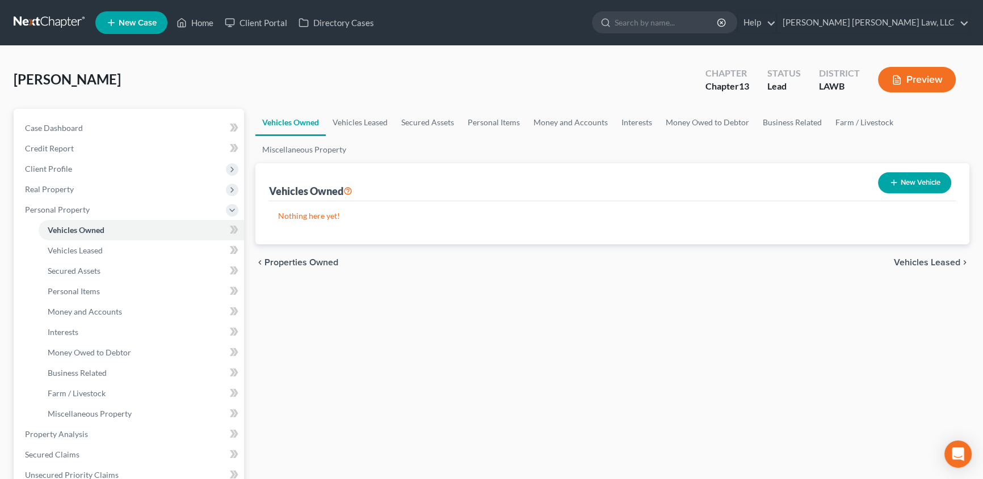
click at [889, 182] on icon "button" at bounding box center [893, 182] width 9 height 9
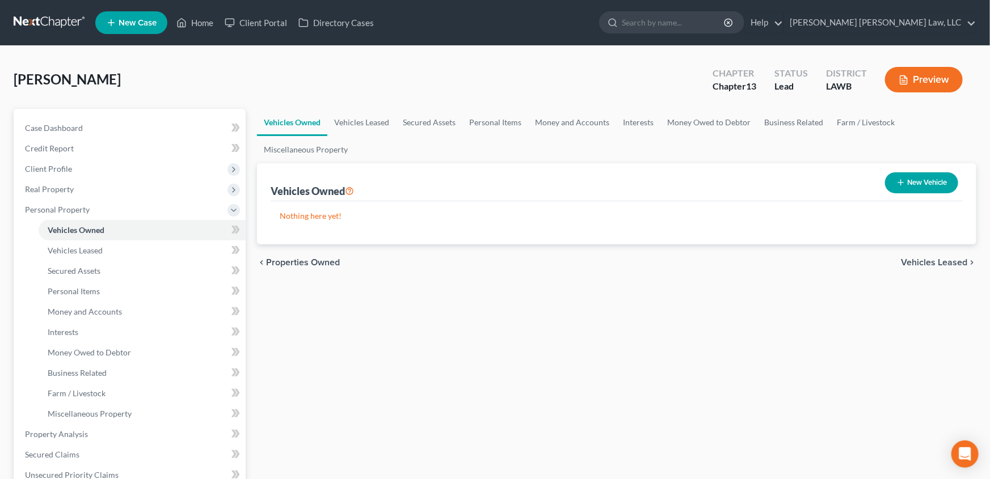
select select "0"
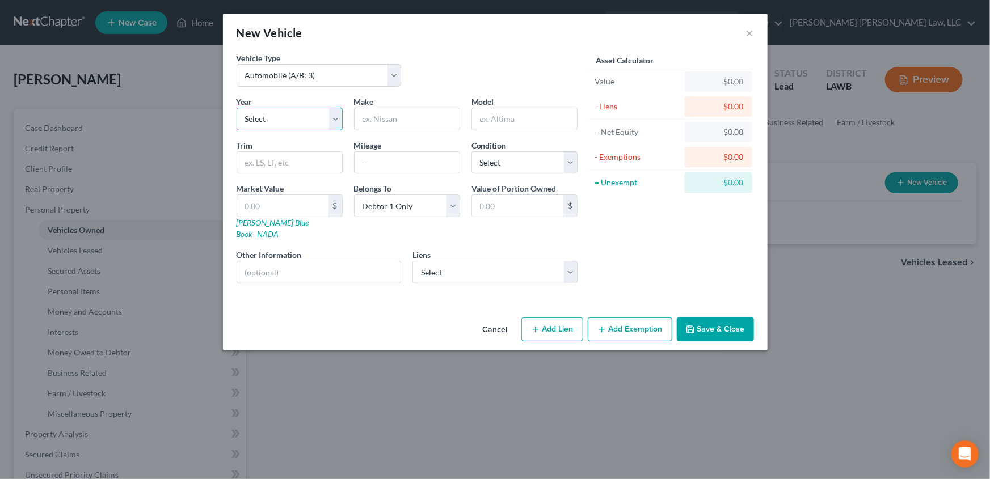
click at [263, 115] on select "Select 2026 2025 2024 2023 2022 2021 2020 2019 2018 2017 2016 2015 2014 2013 20…" at bounding box center [290, 119] width 106 height 23
select select "13"
click at [237, 108] on select "Select 2026 2025 2024 2023 2022 2021 2020 2019 2018 2017 2016 2015 2014 2013 20…" at bounding box center [290, 119] width 106 height 23
click at [395, 111] on input "text" at bounding box center [407, 119] width 105 height 22
type input "Ford"
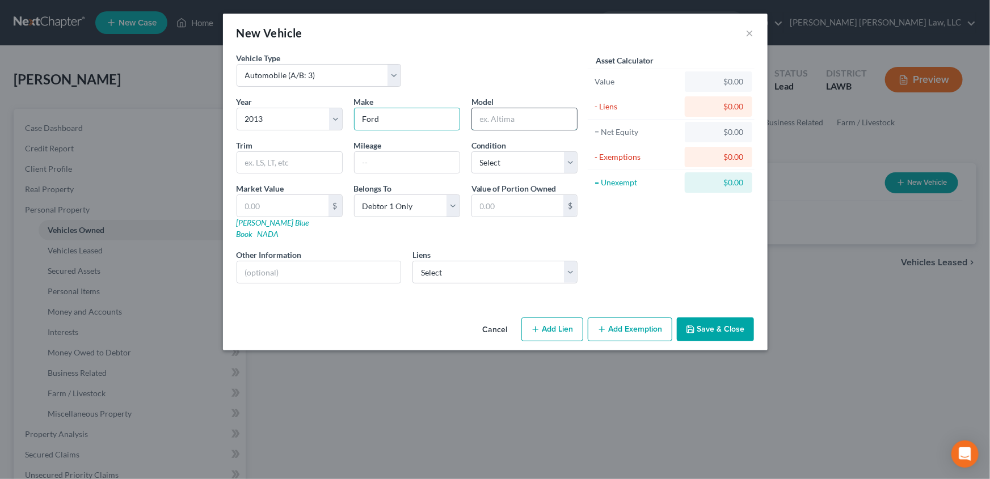
click at [516, 124] on input "text" at bounding box center [524, 119] width 105 height 22
type input "Focus"
click at [371, 158] on input "text" at bounding box center [407, 163] width 105 height 22
type input "160308.00"
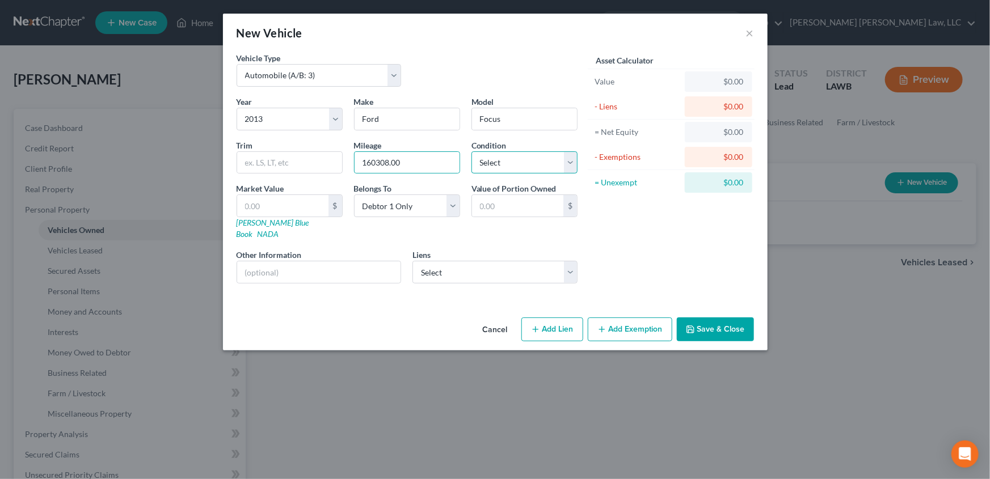
click at [526, 158] on select "Select Excellent Very Good Good Fair Poor" at bounding box center [525, 162] width 106 height 23
select select "3"
click at [472, 151] on select "Select Excellent Very Good Good Fair Poor" at bounding box center [525, 162] width 106 height 23
click at [448, 261] on select "Select Ridetime - $7,216.00" at bounding box center [494, 272] width 165 height 23
select select "19"
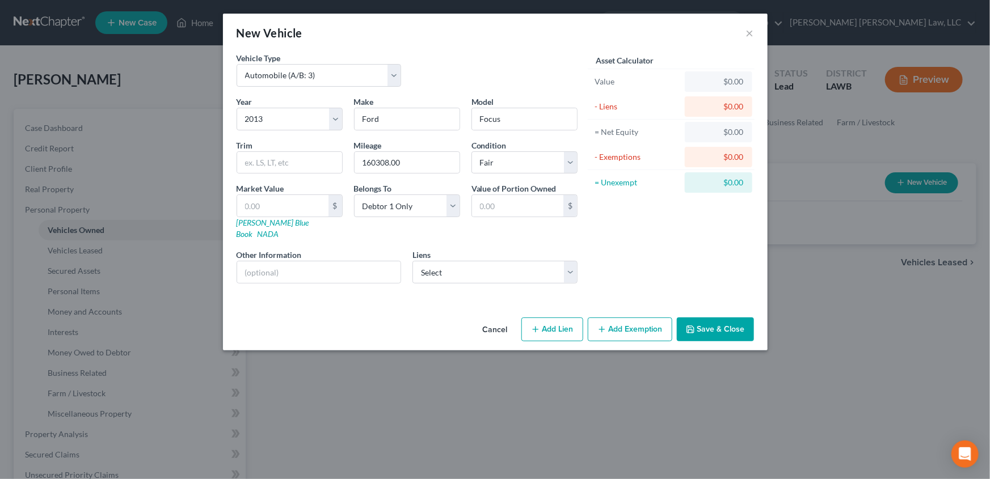
select select "0"
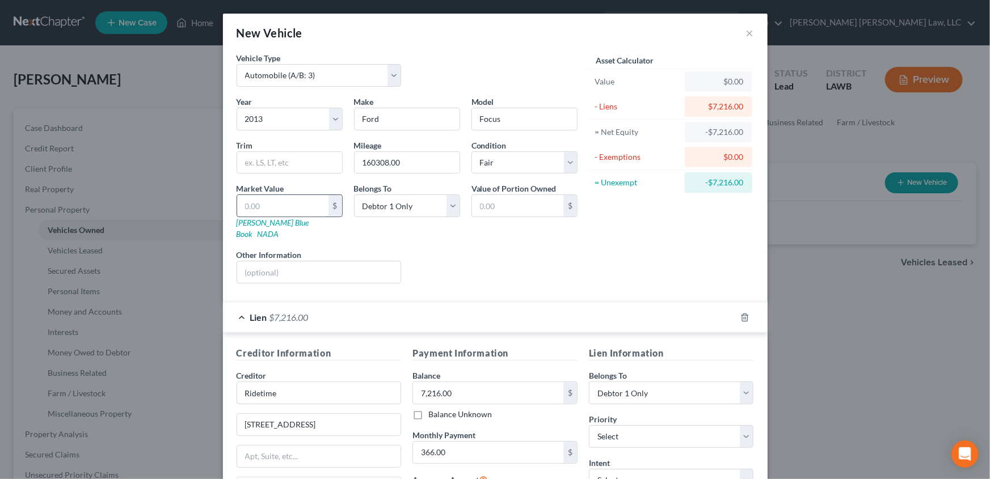
click at [240, 204] on input "text" at bounding box center [282, 206] width 91 height 22
type input "3"
type input "3.00"
type input "31"
type input "31.00"
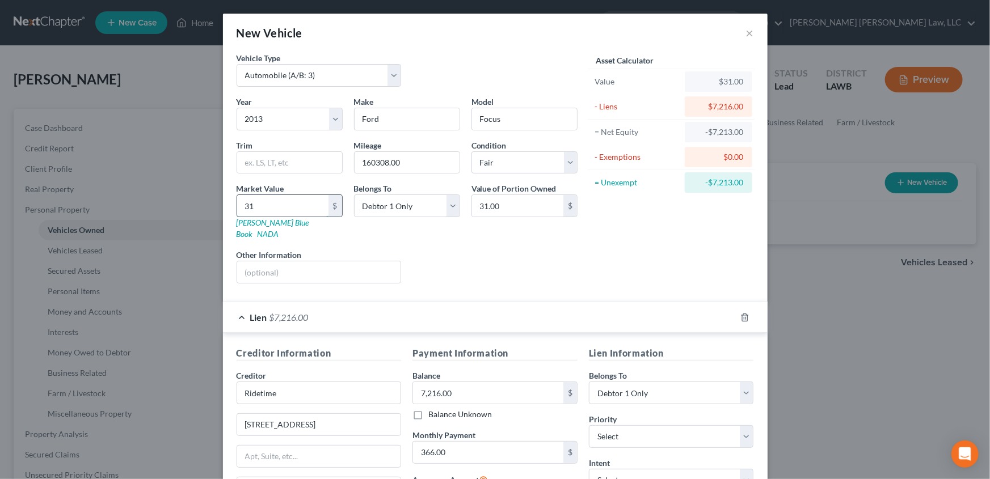
type input "314"
type input "314.00"
type input "3147"
type input "3,147.00"
type input "3,147.5"
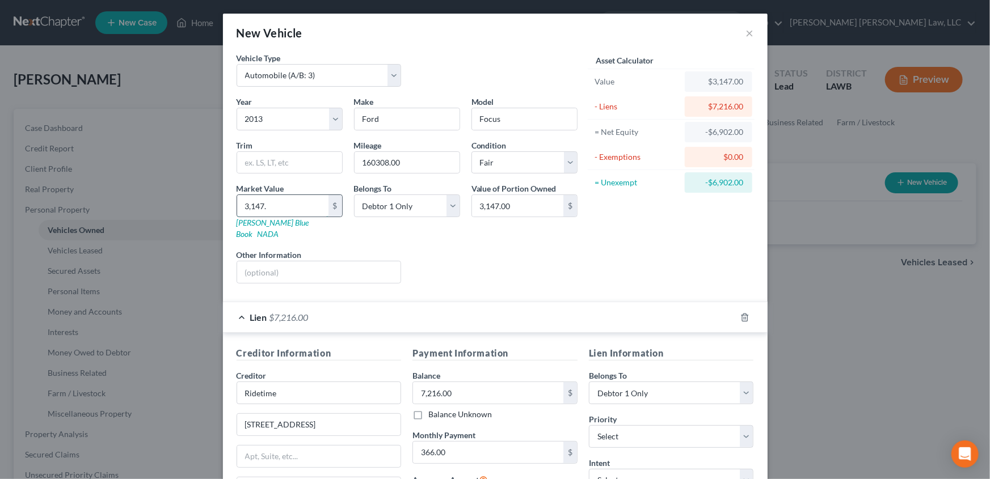
type input "3,147.50"
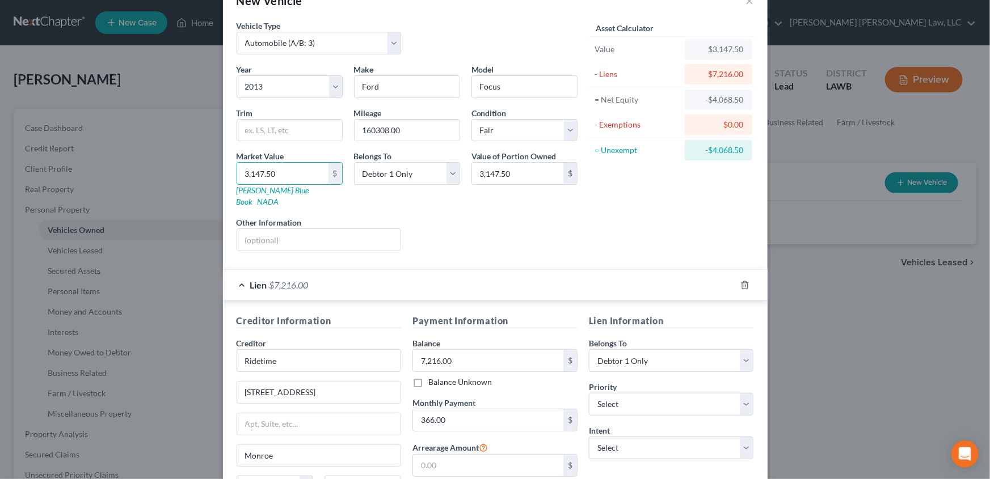
scroll to position [140, 0]
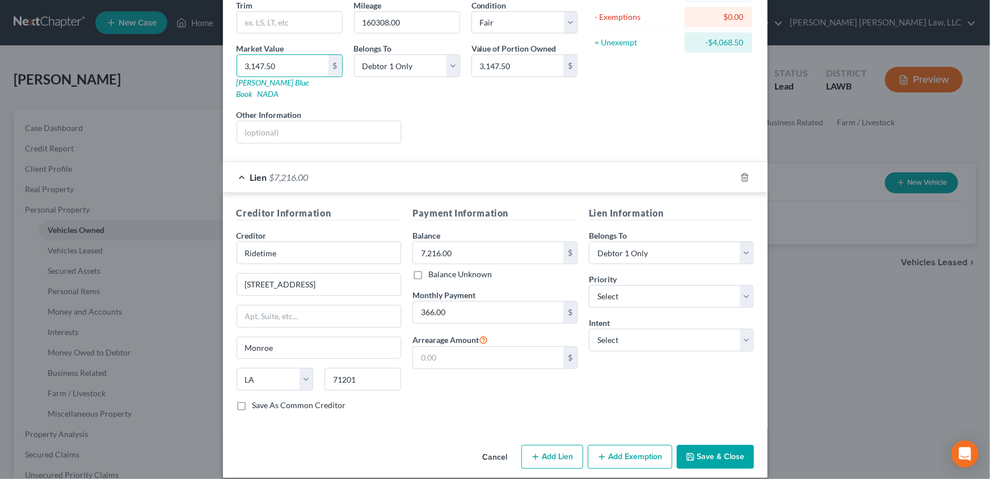
type input "3,147.50"
click at [629, 454] on button "Add Exemption" at bounding box center [630, 457] width 85 height 24
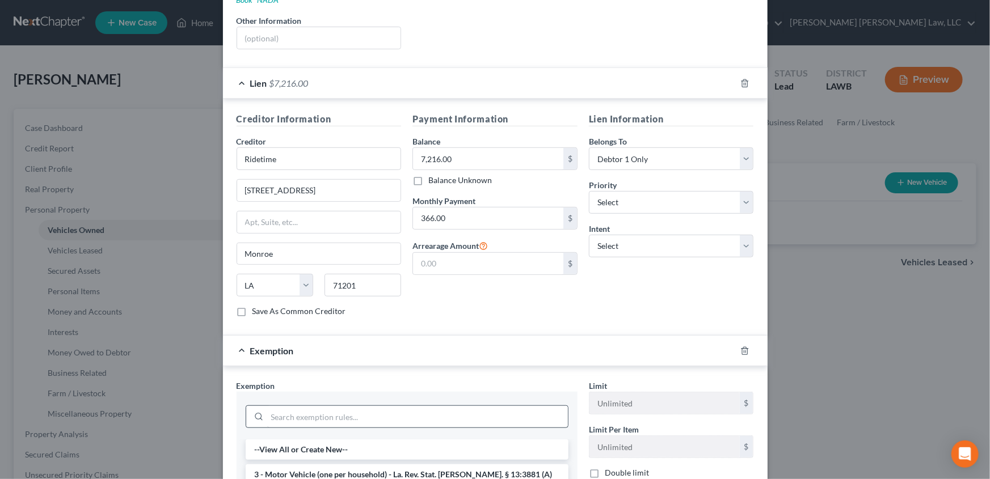
scroll to position [243, 0]
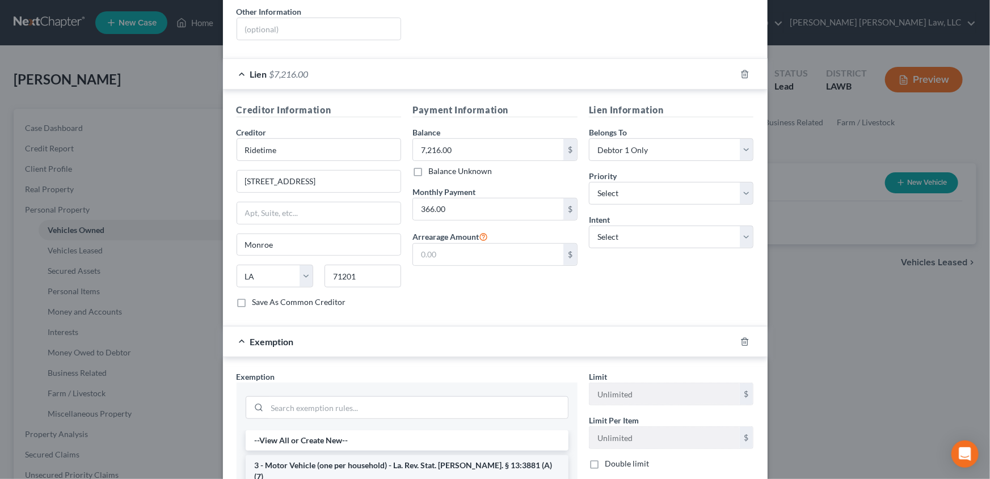
click at [285, 456] on li "3 - Motor Vehicle (one per household) - La. Rev. Stat. Ann. § 13:3881 (A)(7)" at bounding box center [407, 472] width 323 height 32
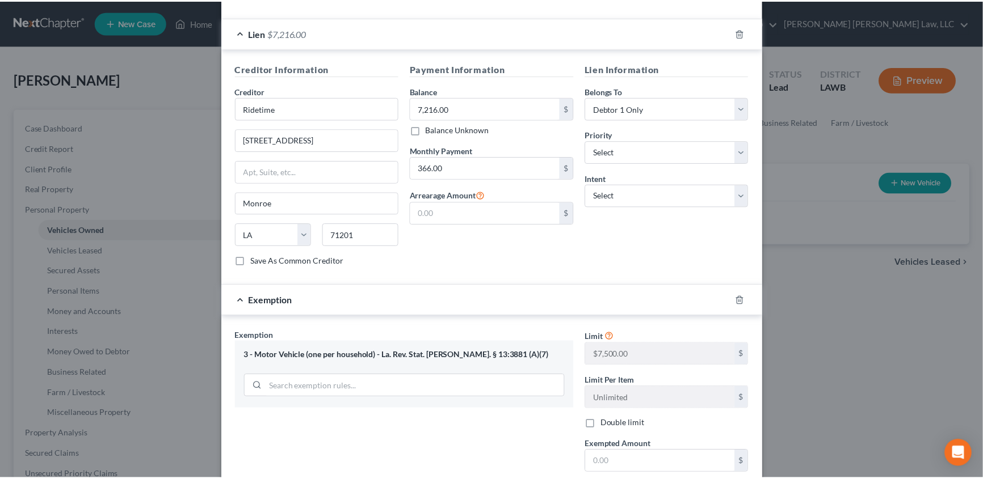
scroll to position [390, 0]
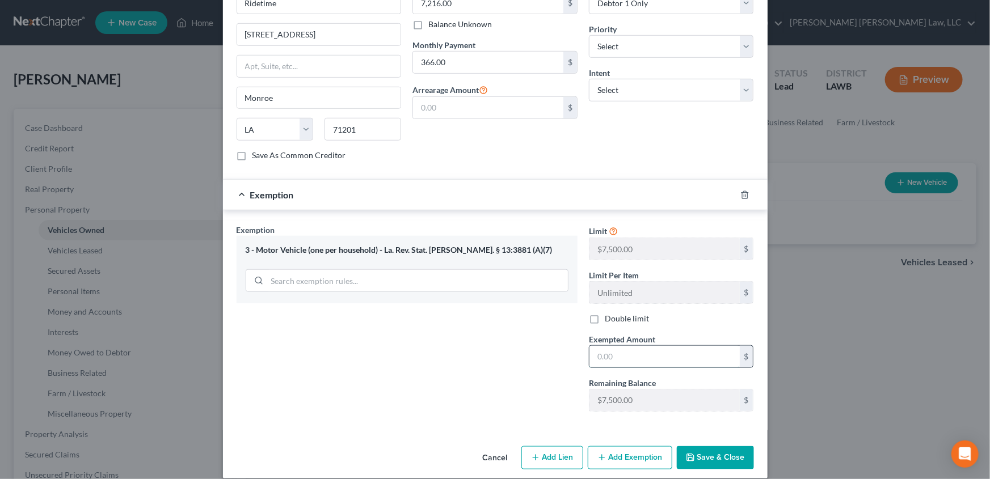
click at [647, 346] on input "text" at bounding box center [665, 357] width 150 height 22
type input "7,500.00"
click at [718, 452] on button "Save & Close" at bounding box center [715, 459] width 77 height 24
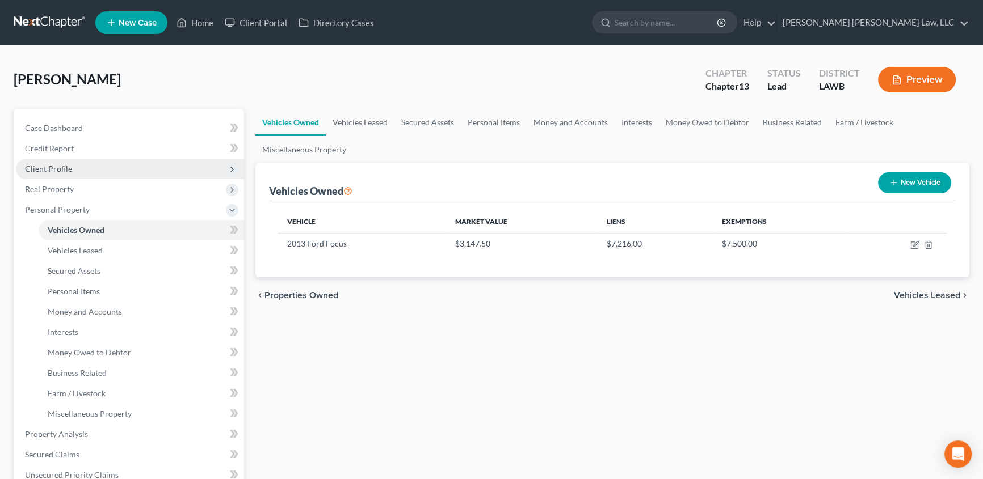
click at [66, 169] on span "Client Profile" at bounding box center [48, 169] width 47 height 10
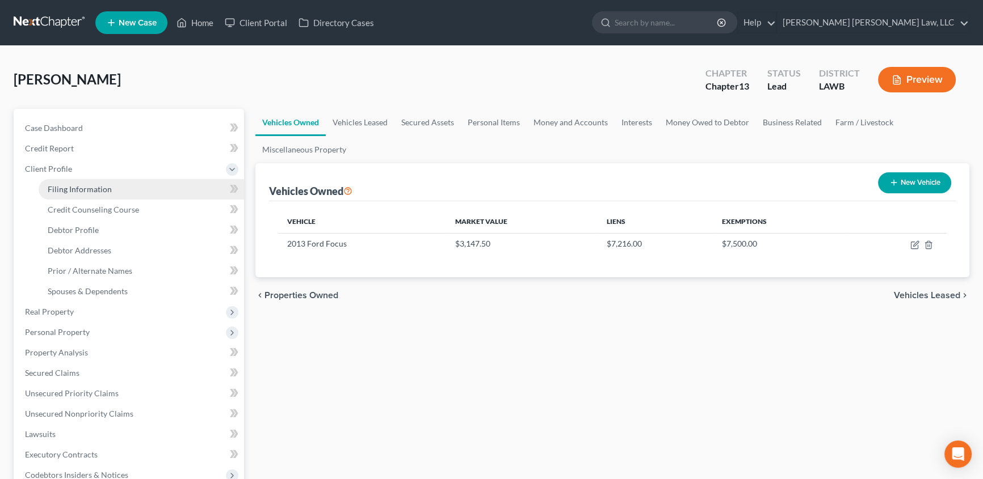
click at [46, 186] on link "Filing Information" at bounding box center [141, 189] width 205 height 20
select select "1"
select select "0"
select select "3"
select select "36"
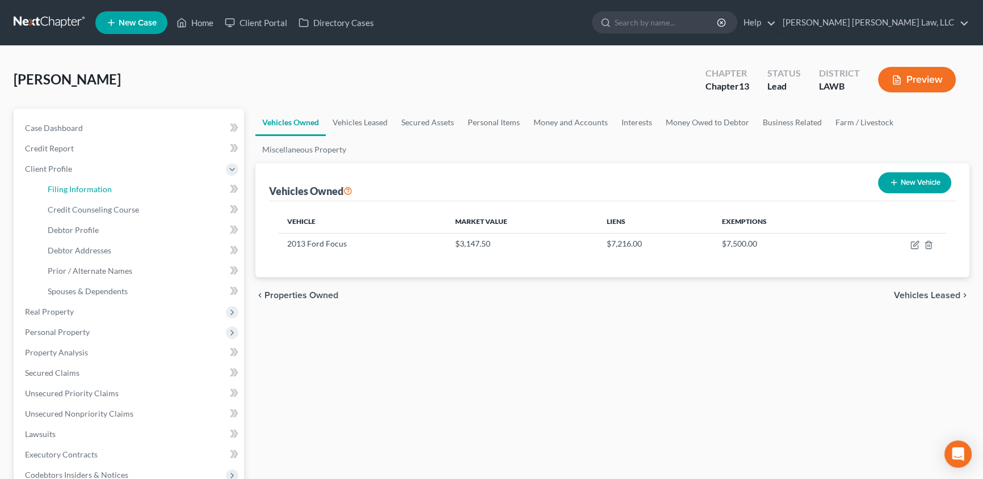
select select "0"
select select "19"
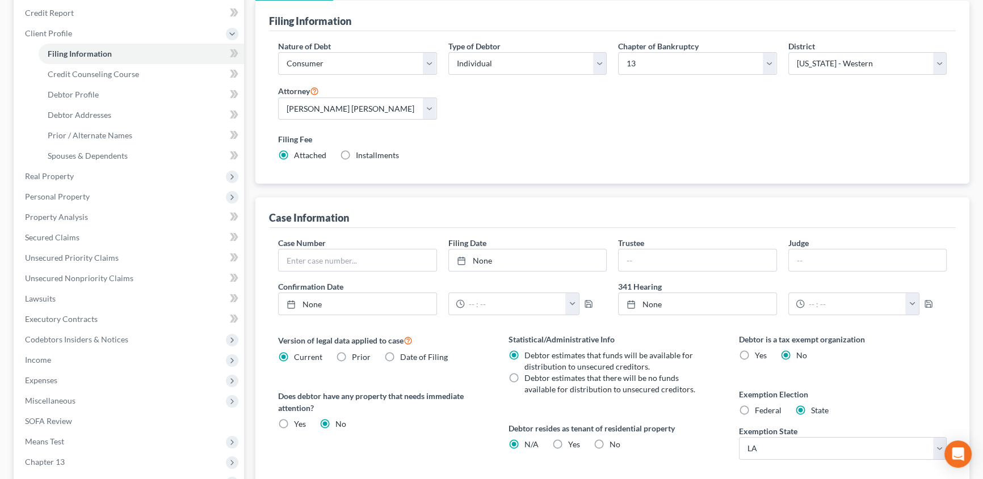
scroll to position [51, 0]
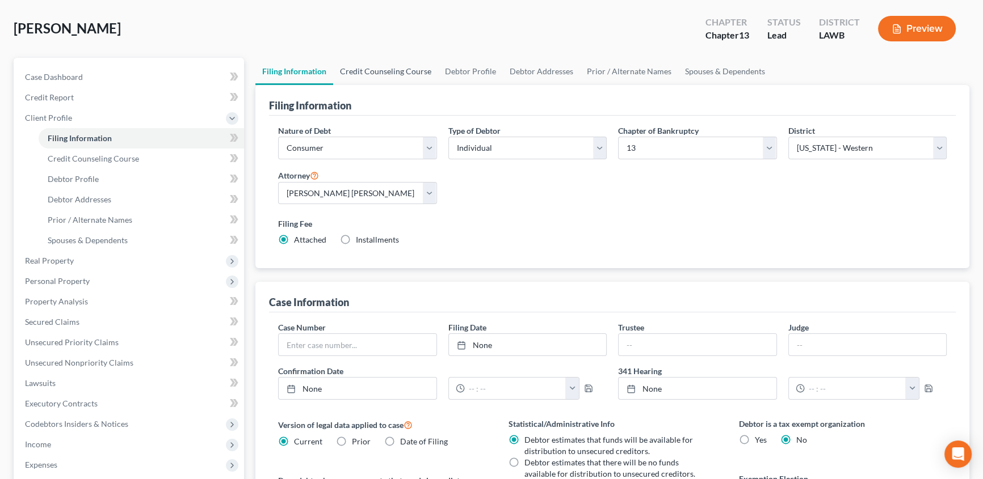
click at [405, 68] on link "Credit Counseling Course" at bounding box center [385, 71] width 105 height 27
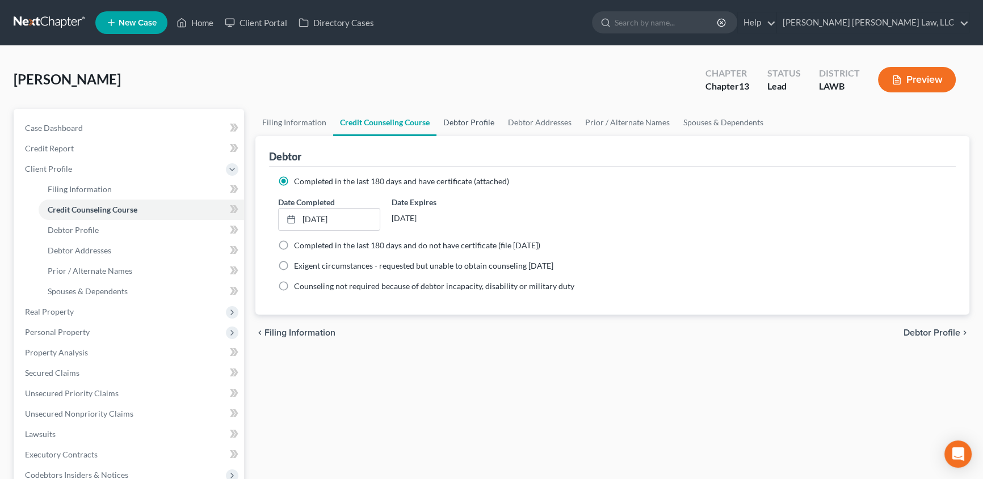
click at [469, 124] on link "Debtor Profile" at bounding box center [468, 122] width 65 height 27
select select "0"
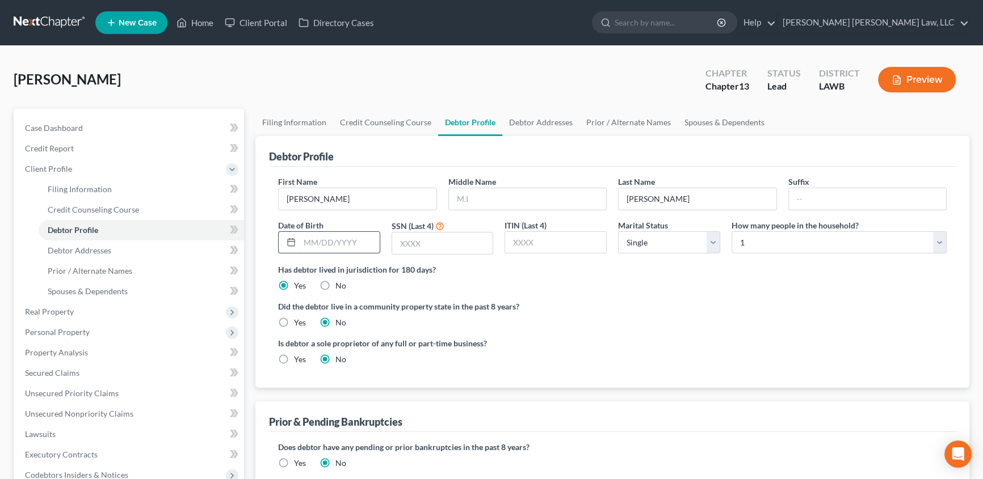
click at [307, 242] on input "text" at bounding box center [340, 243] width 80 height 22
type input "03/09/1943"
click at [421, 244] on input "text" at bounding box center [442, 244] width 101 height 22
type input "4470"
click at [294, 323] on label "Yes" at bounding box center [300, 322] width 12 height 11
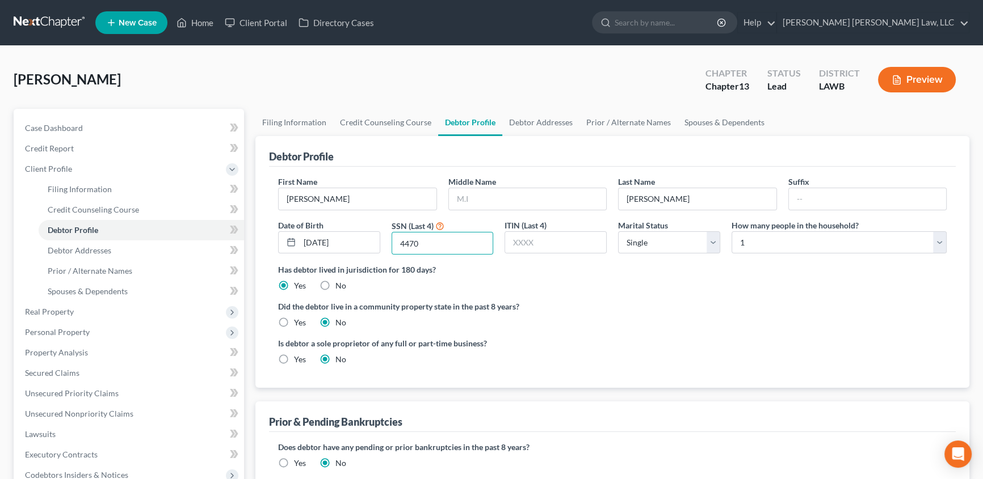
click at [298, 323] on input "Yes" at bounding box center [301, 320] width 7 height 7
radio input "true"
radio input "false"
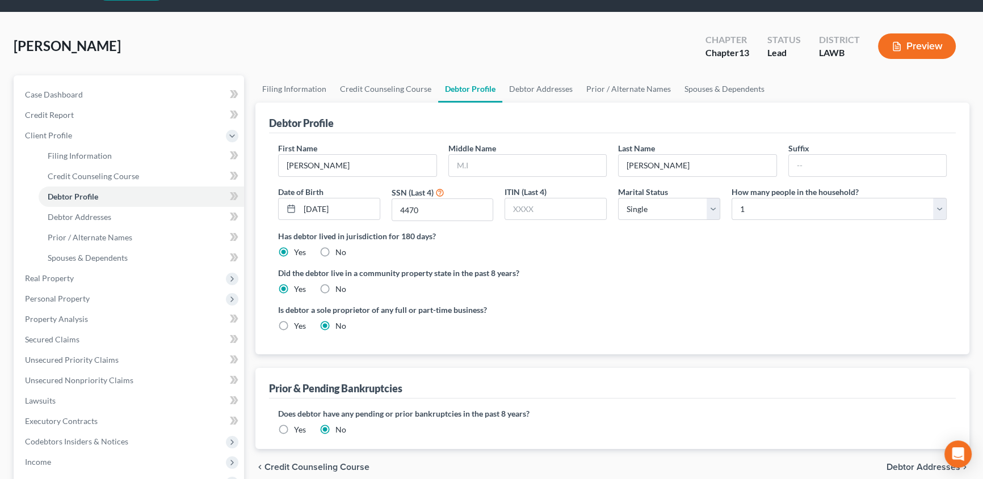
scroll to position [51, 0]
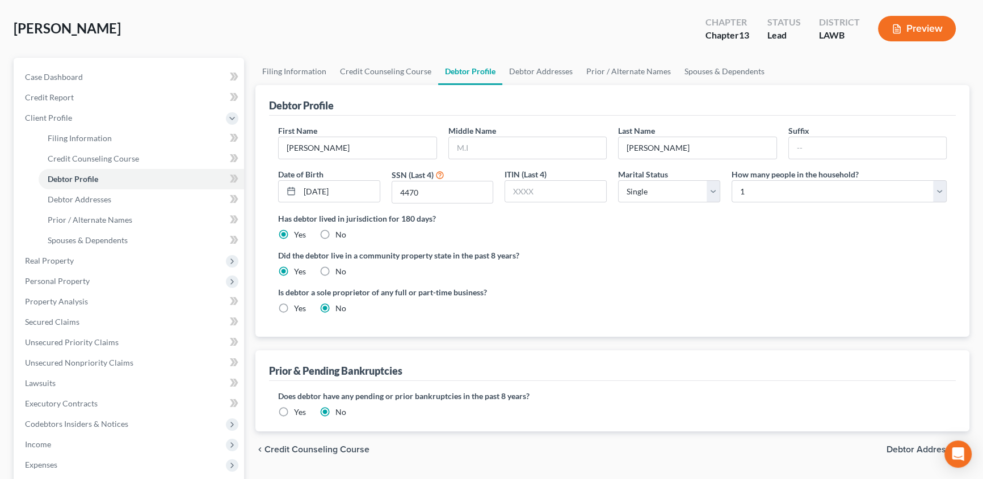
click at [294, 411] on label "Yes" at bounding box center [300, 412] width 12 height 11
click at [298, 411] on input "Yes" at bounding box center [301, 410] width 7 height 7
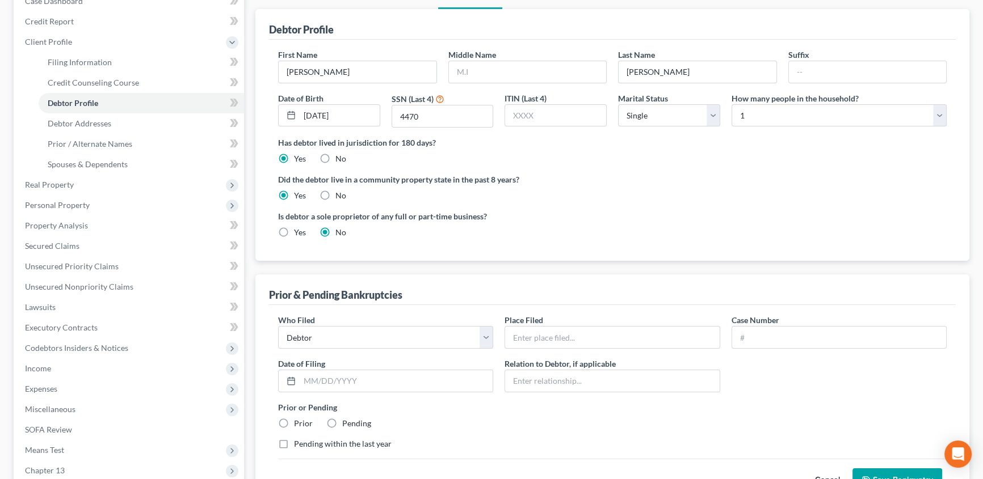
scroll to position [206, 0]
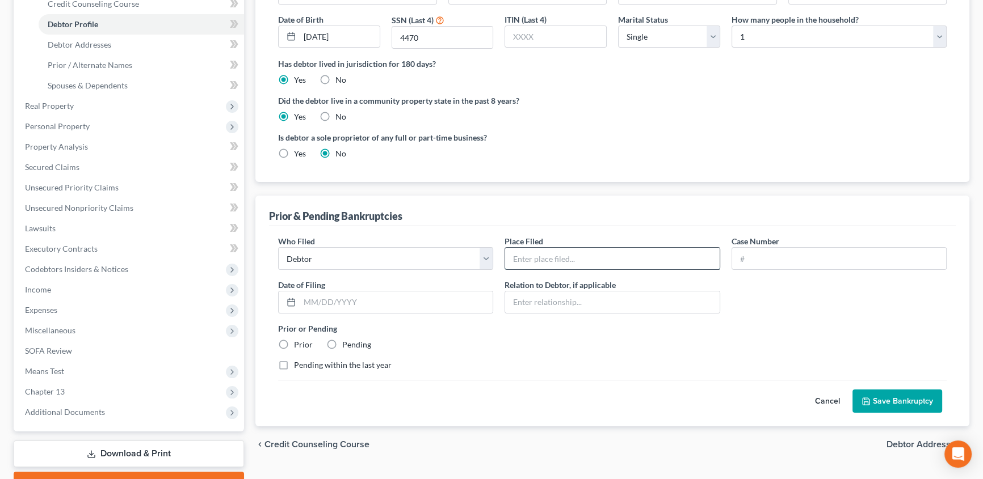
click at [554, 258] on input "text" at bounding box center [612, 259] width 214 height 22
type input "Western District of Louisiana"
click at [759, 255] on input "text" at bounding box center [839, 259] width 214 height 22
type input "18-31116"
click at [365, 305] on input "text" at bounding box center [396, 303] width 193 height 22
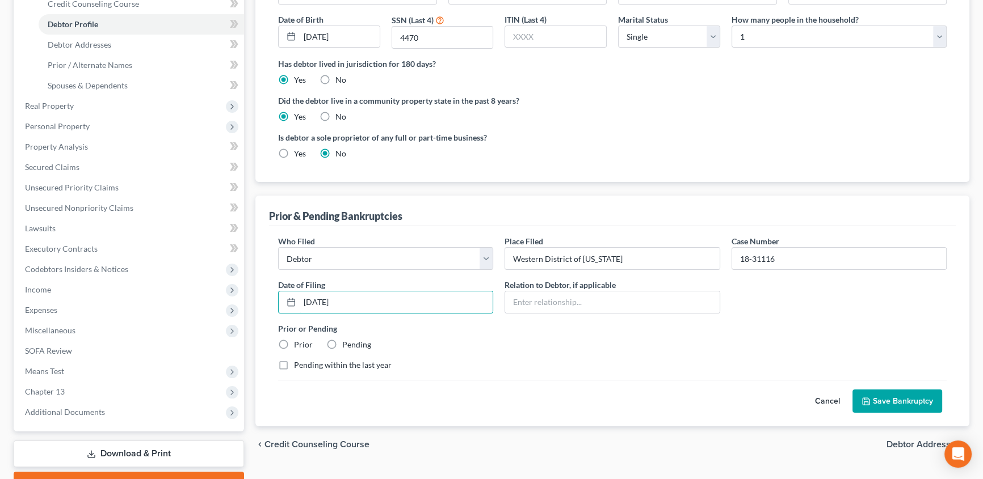
type input "07/18/2018"
click at [294, 343] on label "Prior" at bounding box center [303, 344] width 19 height 11
click at [298, 343] on input "Prior" at bounding box center [301, 342] width 7 height 7
radio input "true"
click at [902, 394] on button "Save Bankruptcy" at bounding box center [897, 402] width 90 height 24
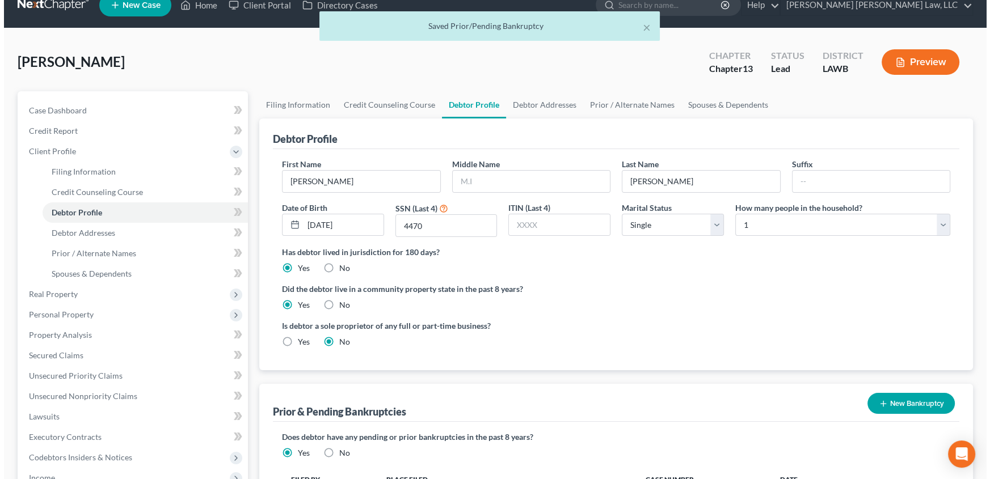
scroll to position [0, 0]
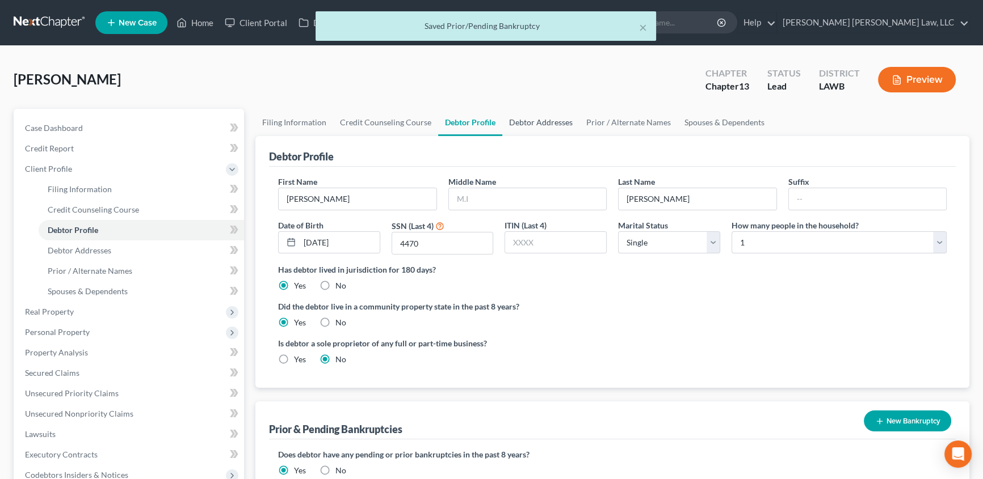
click at [536, 119] on link "Debtor Addresses" at bounding box center [540, 122] width 77 height 27
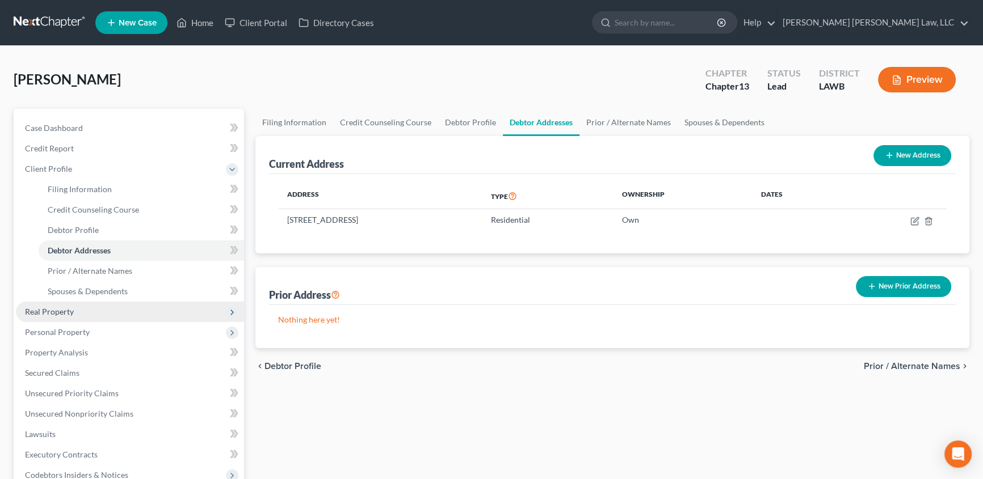
click at [40, 311] on span "Real Property" at bounding box center [49, 312] width 49 height 10
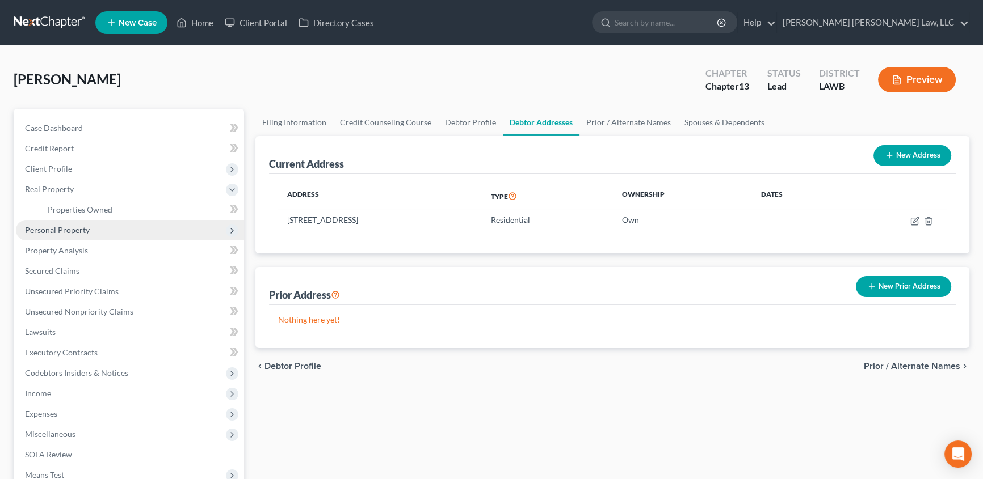
click at [62, 227] on span "Personal Property" at bounding box center [57, 230] width 65 height 10
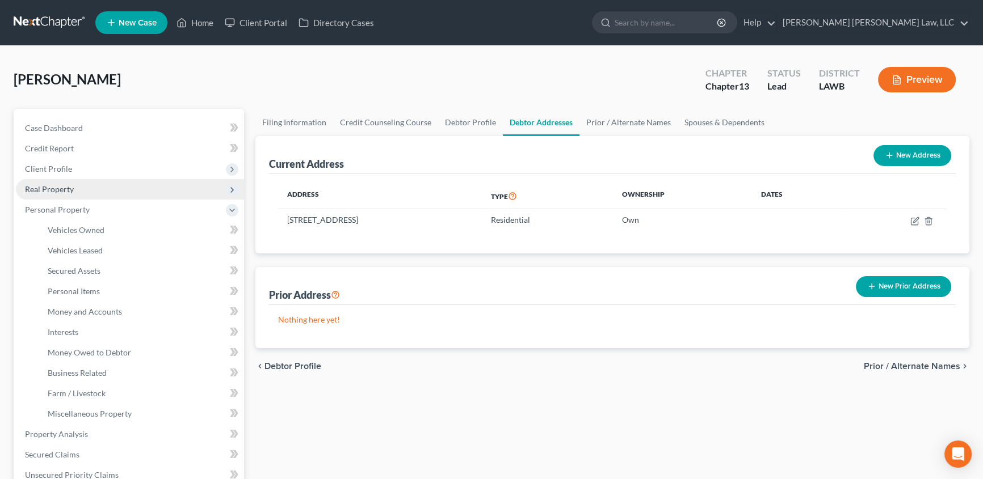
click at [69, 190] on span "Real Property" at bounding box center [49, 189] width 49 height 10
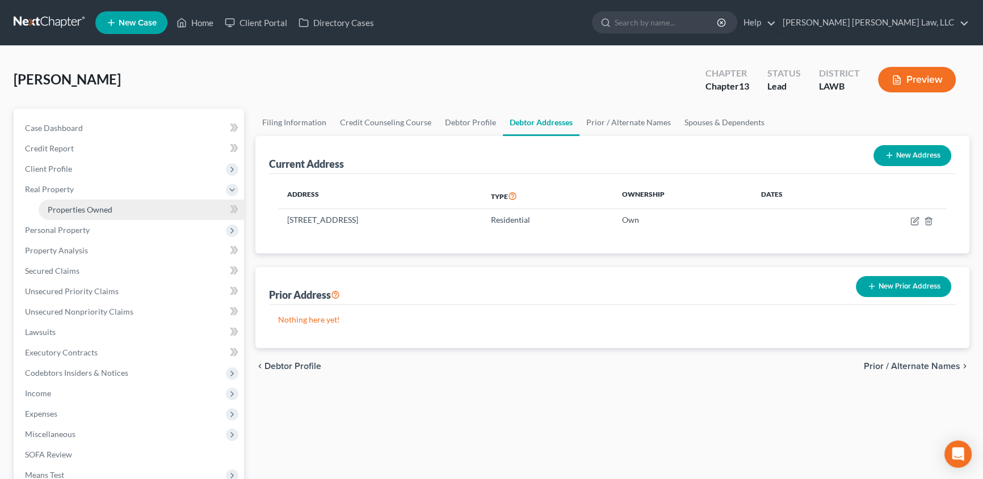
click at [71, 207] on span "Properties Owned" at bounding box center [80, 210] width 65 height 10
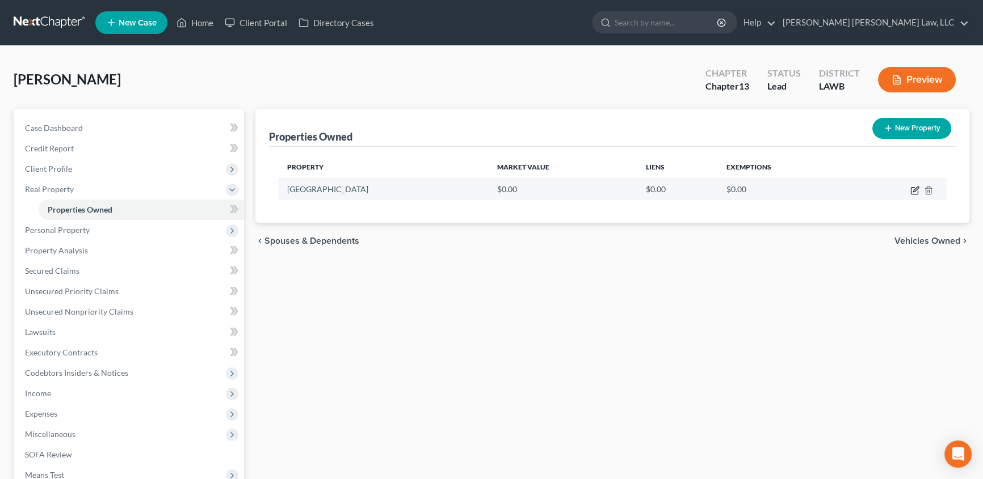
click at [915, 191] on icon "button" at bounding box center [914, 190] width 9 height 9
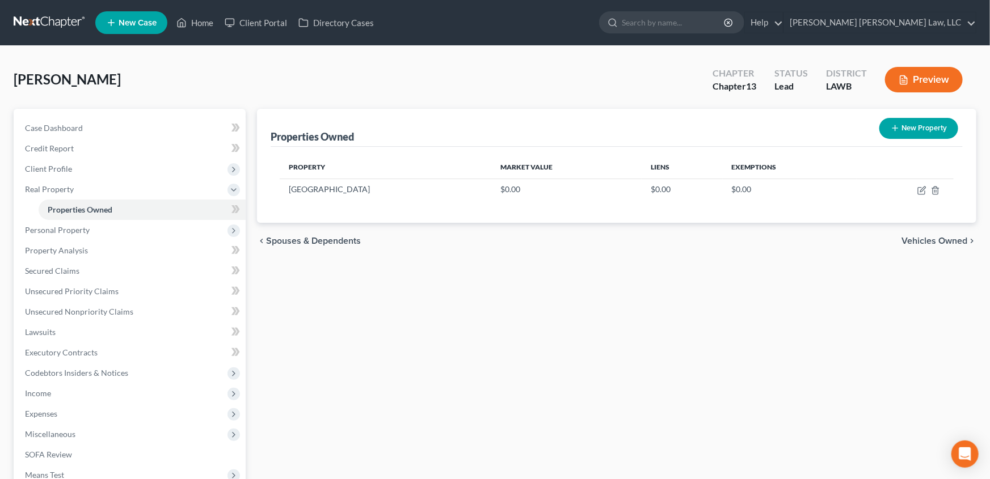
select select "19"
select select "36"
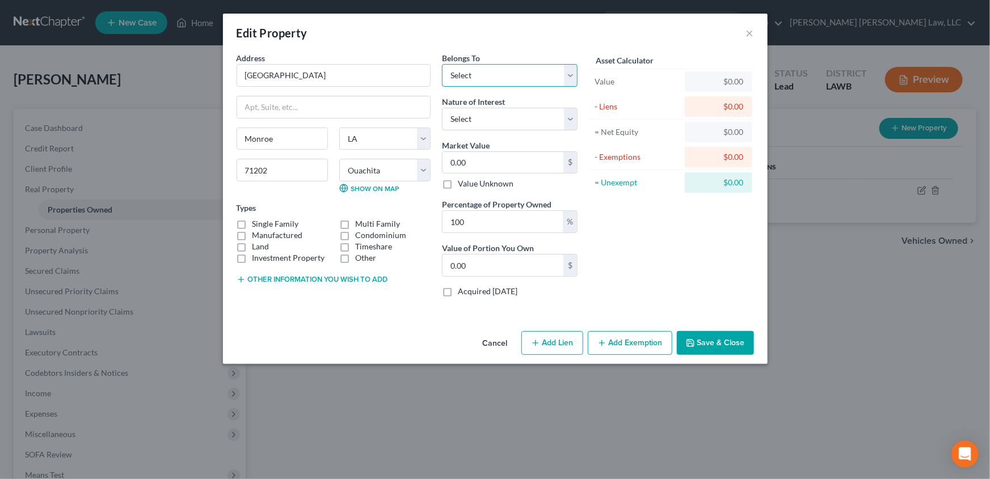
drag, startPoint x: 469, startPoint y: 70, endPoint x: 469, endPoint y: 86, distance: 15.9
click at [469, 70] on select "Select Debtor 1 Only Debtor 2 Only Debtor 1 And Debtor 2 Only At Least One Of T…" at bounding box center [510, 75] width 136 height 23
select select "0"
click at [442, 64] on select "Select Debtor 1 Only Debtor 2 Only Debtor 1 And Debtor 2 Only At Least One Of T…" at bounding box center [510, 75] width 136 height 23
click at [252, 223] on label "Single Family" at bounding box center [275, 223] width 47 height 11
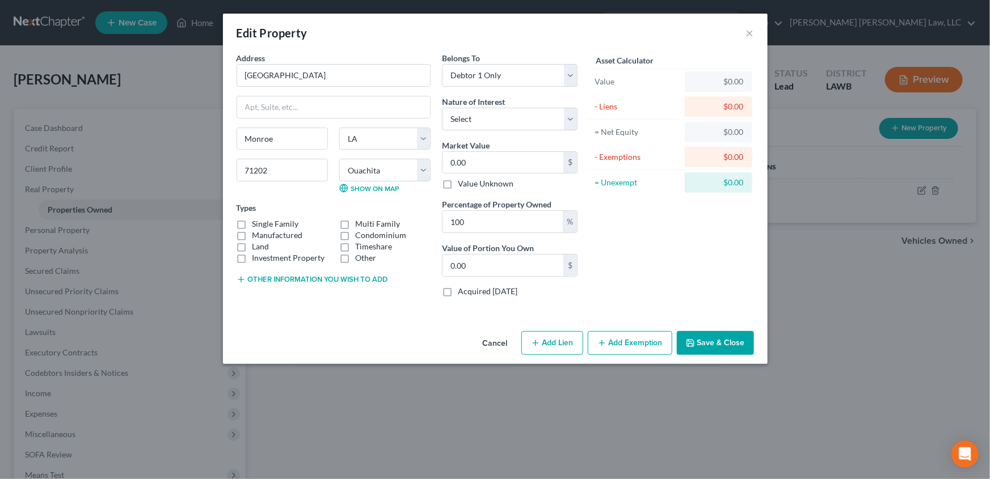
click at [257, 223] on input "Single Family" at bounding box center [260, 221] width 7 height 7
checkbox input "true"
click at [252, 247] on label "Land" at bounding box center [260, 246] width 17 height 11
click at [257, 247] on input "Land" at bounding box center [260, 244] width 7 height 7
checkbox input "true"
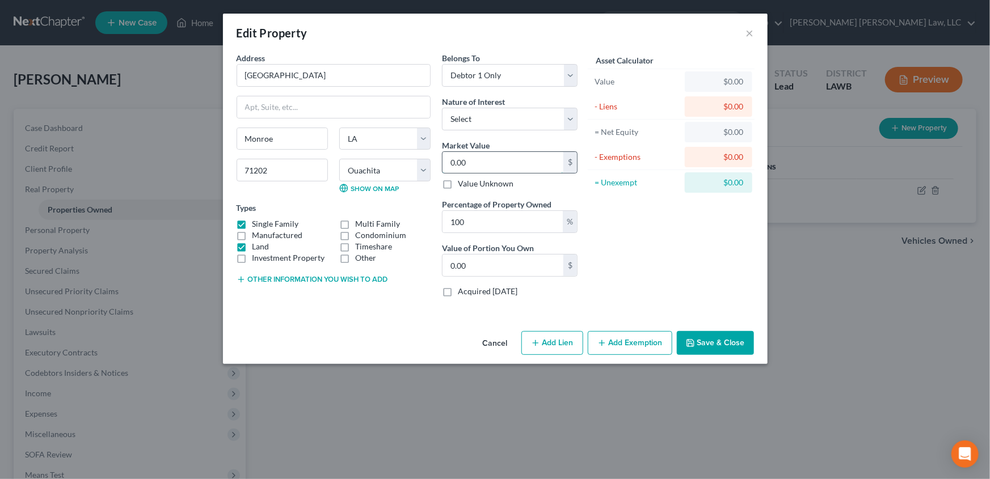
click at [475, 158] on input "0.00" at bounding box center [503, 163] width 121 height 22
type input "9"
type input "9.00"
type input "97"
type input "97.00"
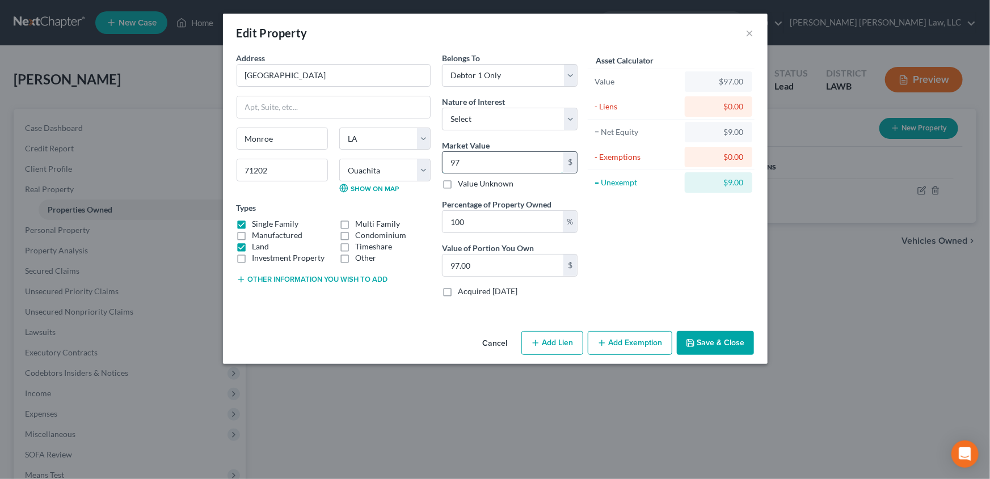
type input "979"
type input "979.00"
type input "9790"
type input "9,790.00"
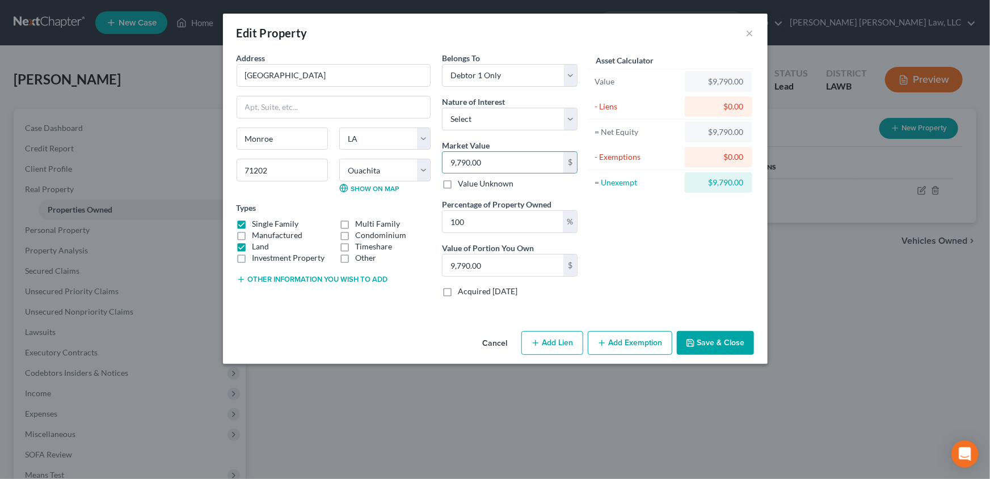
click at [622, 350] on button "Add Exemption" at bounding box center [630, 343] width 85 height 24
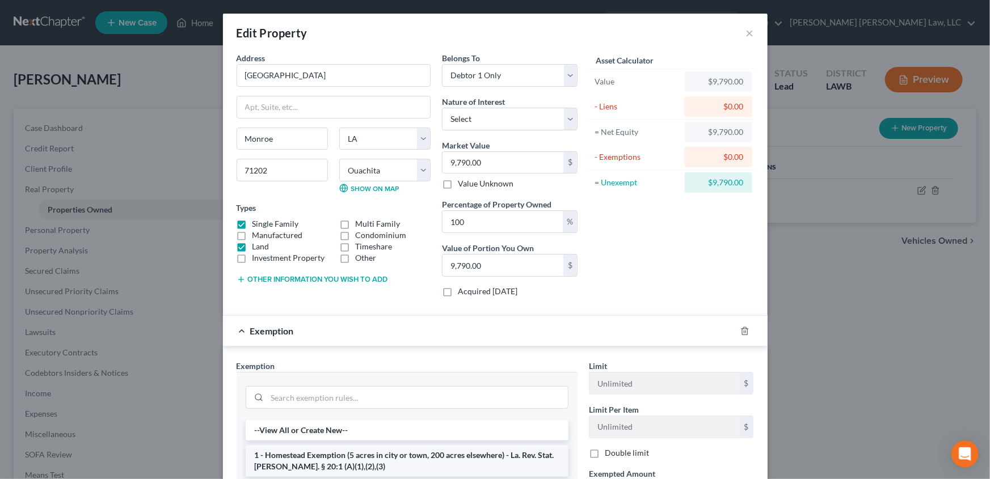
click at [278, 457] on li "1 - Homestead Exemption (5 acres in city or town, 200 acres elsewhere) - La. Re…" at bounding box center [407, 461] width 323 height 32
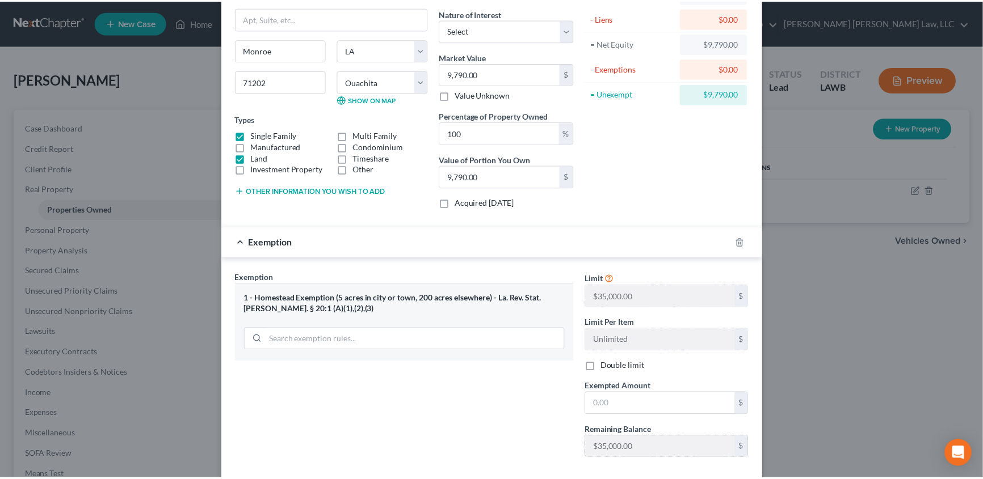
scroll to position [148, 0]
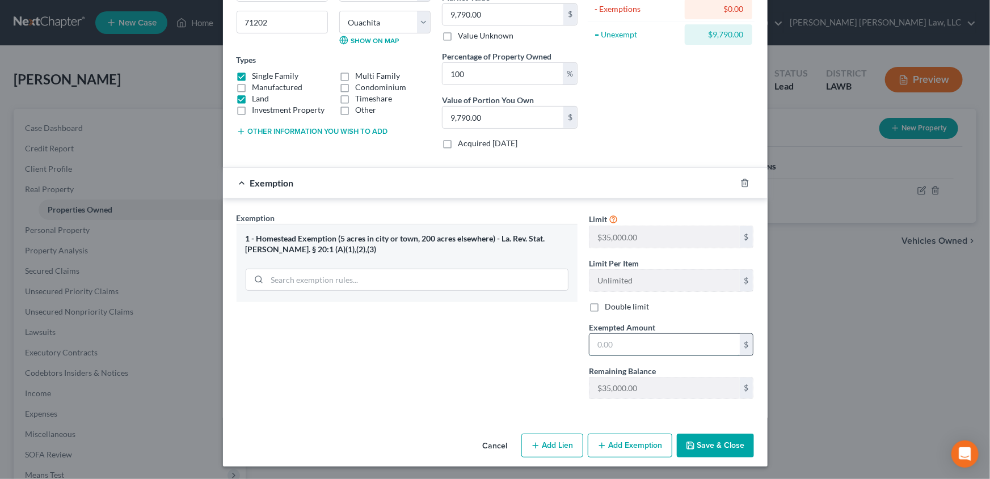
click at [627, 342] on input "text" at bounding box center [665, 345] width 150 height 22
type input "35,000.00"
click at [707, 443] on button "Save & Close" at bounding box center [715, 446] width 77 height 24
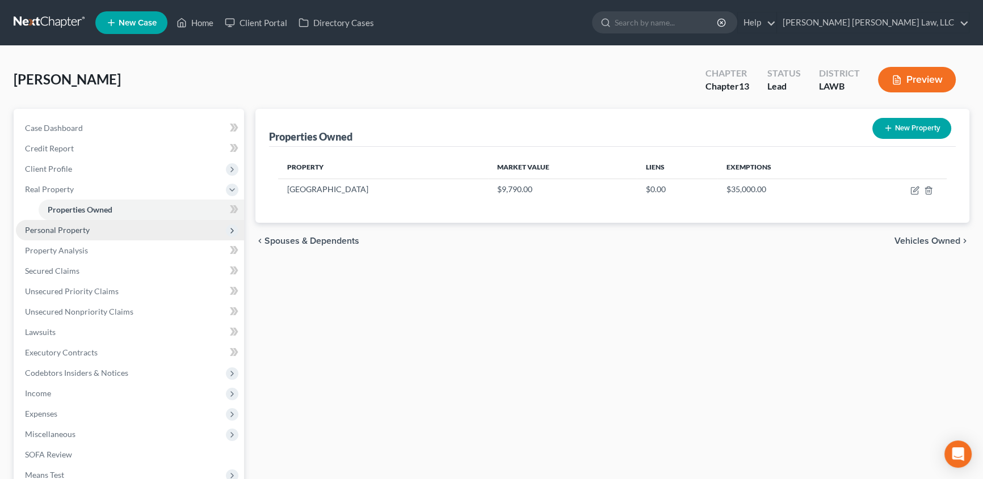
click at [62, 227] on span "Personal Property" at bounding box center [57, 230] width 65 height 10
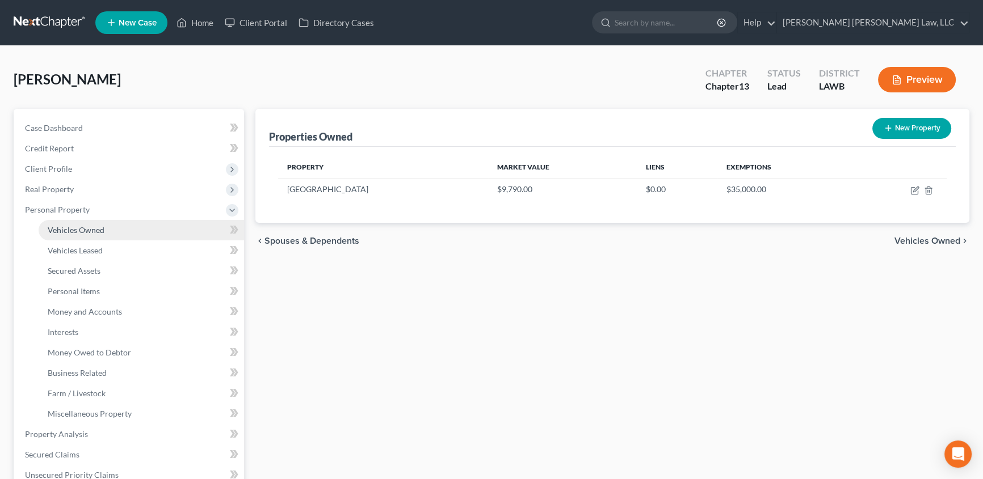
click at [95, 233] on span "Vehicles Owned" at bounding box center [76, 230] width 57 height 10
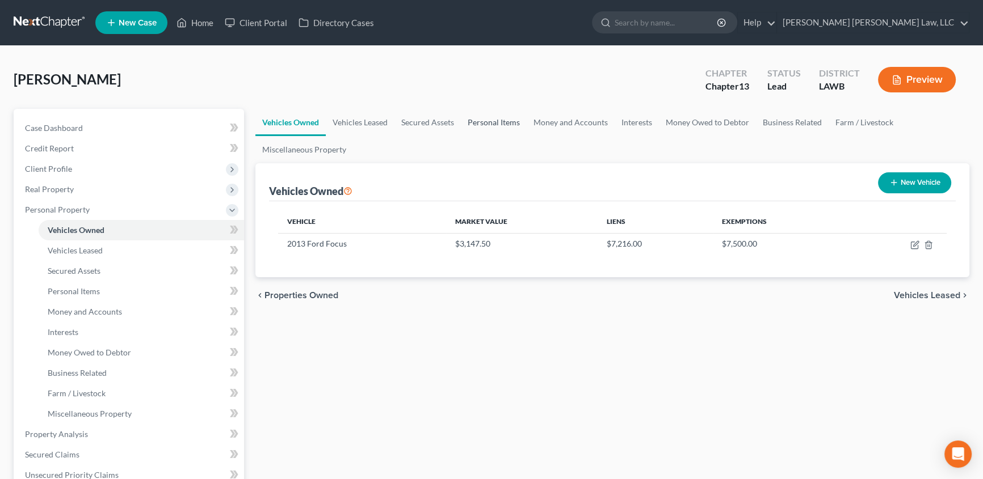
click at [482, 125] on link "Personal Items" at bounding box center [494, 122] width 66 height 27
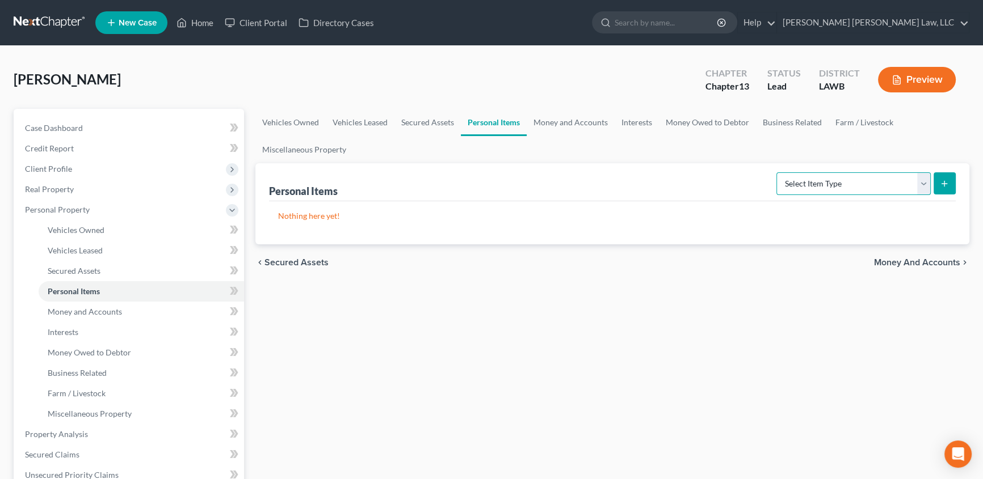
click at [800, 187] on select "Select Item Type Clothing (A/B: 11) Collectibles Of Value (A/B: 8) Electronics …" at bounding box center [853, 183] width 154 height 23
select select "clothing"
click at [778, 172] on select "Select Item Type Clothing (A/B: 11) Collectibles Of Value (A/B: 8) Electronics …" at bounding box center [853, 183] width 154 height 23
click at [948, 179] on icon "submit" at bounding box center [944, 183] width 9 height 9
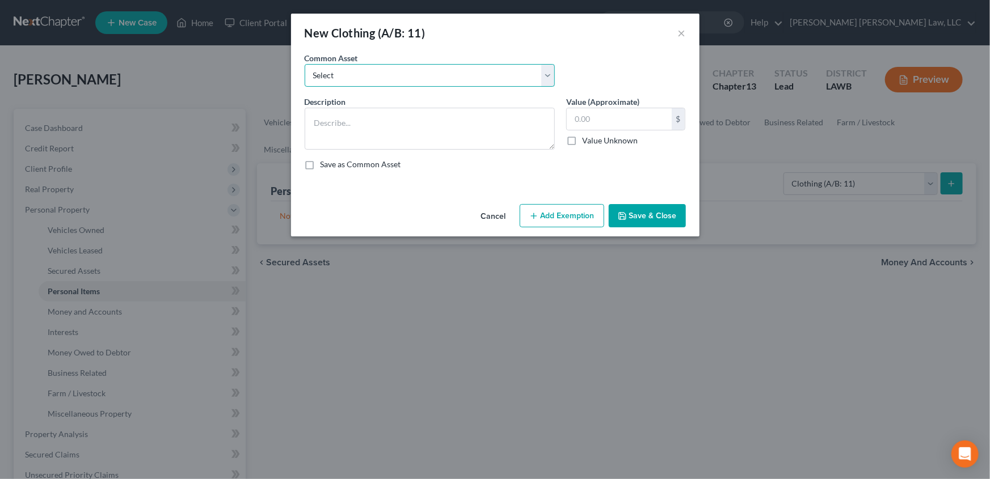
drag, startPoint x: 343, startPoint y: 79, endPoint x: 343, endPoint y: 86, distance: 6.8
click at [343, 79] on select "Select Clothes Clothes" at bounding box center [430, 75] width 250 height 23
select select "0"
click at [305, 64] on select "Select Clothes Clothes" at bounding box center [430, 75] width 250 height 23
type textarea "Clothes"
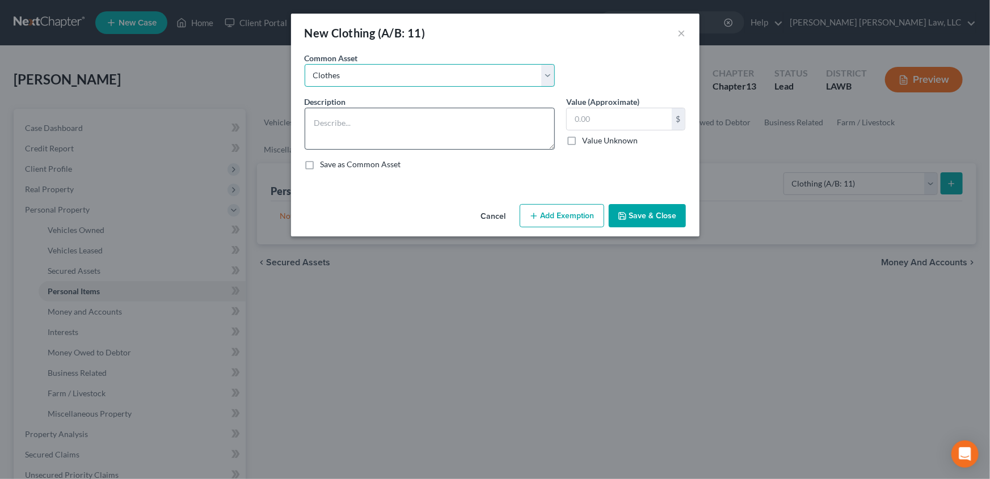
type input "300.00"
drag, startPoint x: 552, startPoint y: 216, endPoint x: 394, endPoint y: 281, distance: 170.9
click at [550, 216] on button "Add Exemption" at bounding box center [562, 216] width 85 height 24
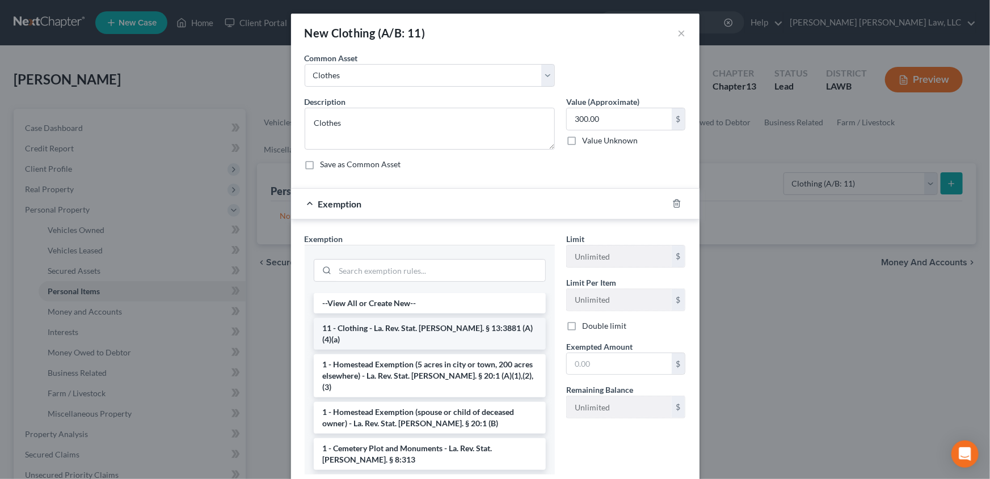
click at [355, 333] on li "11 - Clothing - La. Rev. Stat. Ann. § 13:3881 (A)(4)(a)" at bounding box center [430, 334] width 232 height 32
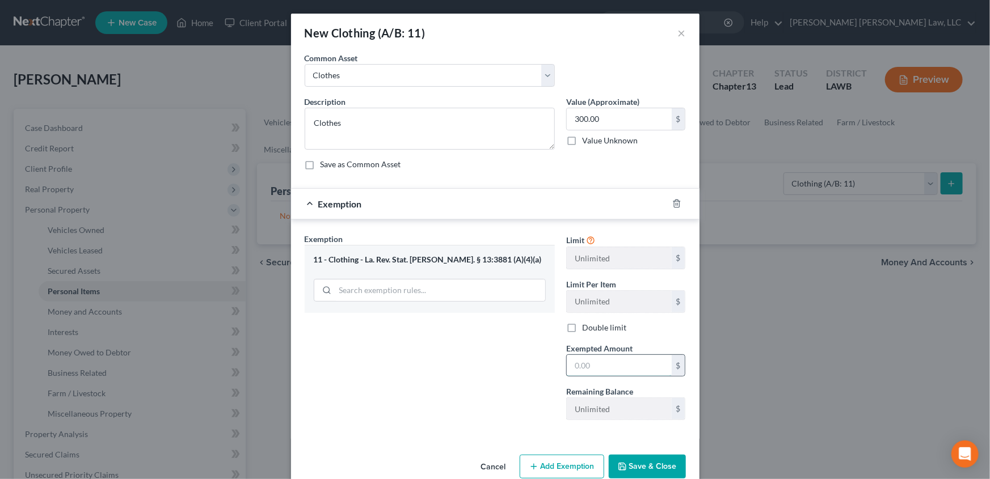
click at [589, 360] on input "text" at bounding box center [619, 366] width 105 height 22
type input "300.00"
click at [626, 465] on button "Save & Close" at bounding box center [647, 467] width 77 height 24
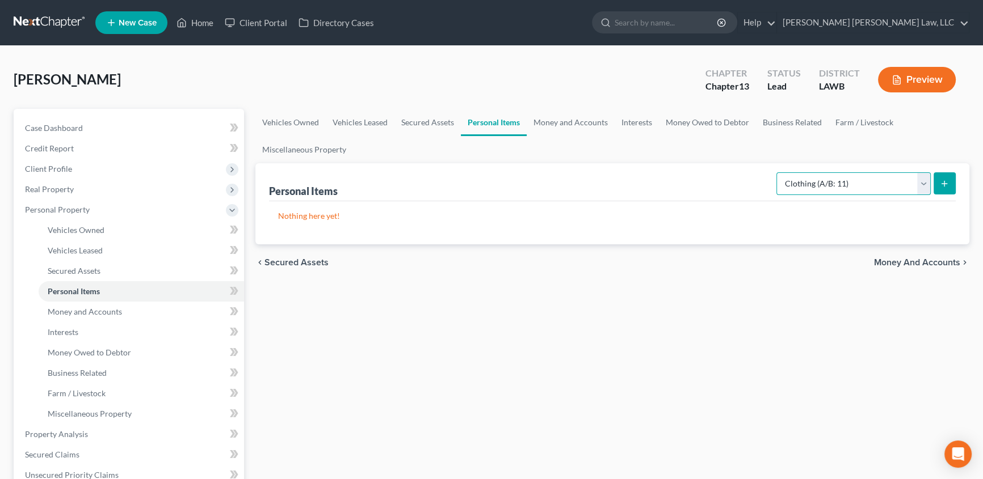
click at [830, 188] on select "Select Item Type Clothing (A/B: 11) Collectibles Of Value (A/B: 8) Electronics …" at bounding box center [853, 183] width 154 height 23
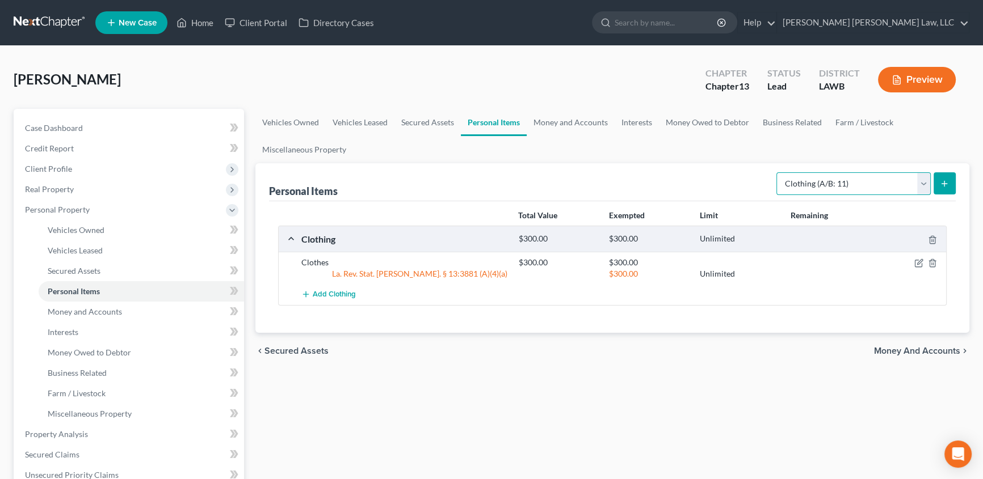
select select "household_goods"
click at [778, 172] on select "Select Item Type Clothing (A/B: 11) Collectibles Of Value (A/B: 8) Electronics …" at bounding box center [853, 183] width 154 height 23
click at [940, 180] on icon "submit" at bounding box center [944, 183] width 9 height 9
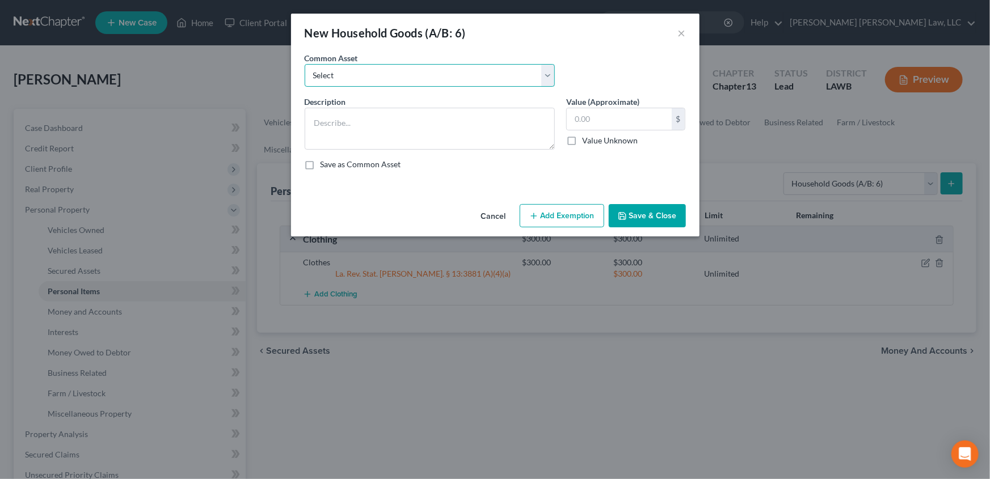
click at [318, 81] on select "Select Furniture Movables 2002 Chevy Tahoe 231,000 miles Movables Movables Mova…" at bounding box center [430, 75] width 250 height 23
select select "0"
click at [305, 64] on select "Select Furniture Movables 2002 Chevy Tahoe 231,000 miles Movables Movables Mova…" at bounding box center [430, 75] width 250 height 23
type textarea "Furniture"
type input "1,200.00"
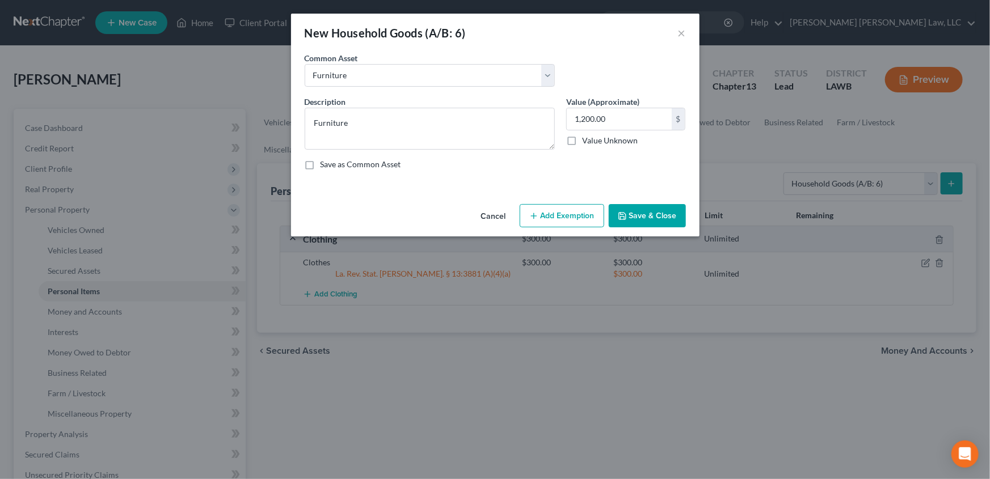
click at [550, 217] on button "Add Exemption" at bounding box center [562, 216] width 85 height 24
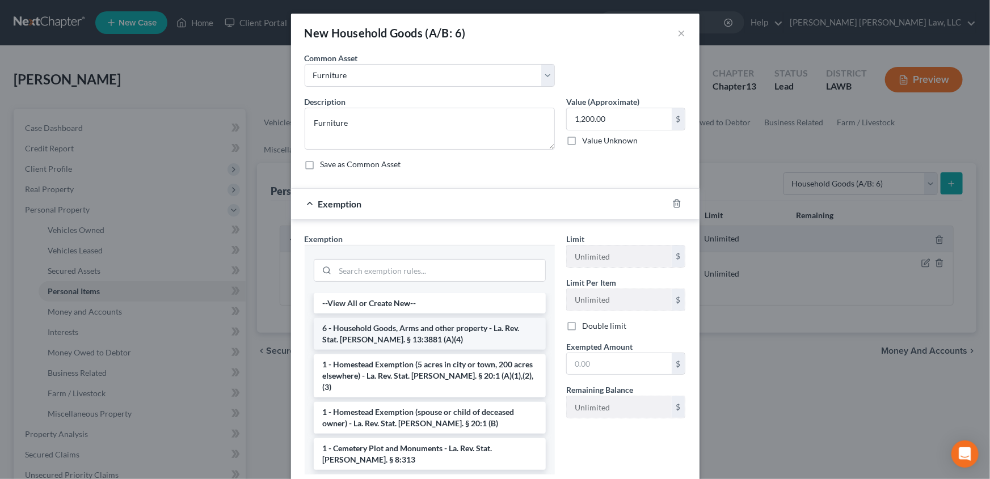
click at [357, 330] on li "6 - Household Goods, Arms and other property - La. Rev. Stat. Ann. § 13:3881 (A…" at bounding box center [430, 334] width 232 height 32
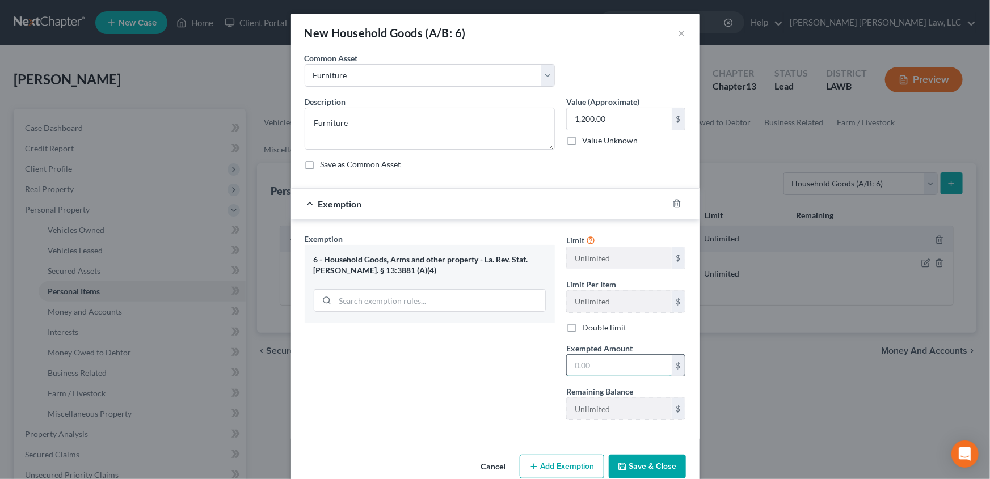
click at [574, 360] on input "text" at bounding box center [619, 366] width 105 height 22
type input "1,200.00"
click at [634, 466] on button "Save & Close" at bounding box center [647, 467] width 77 height 24
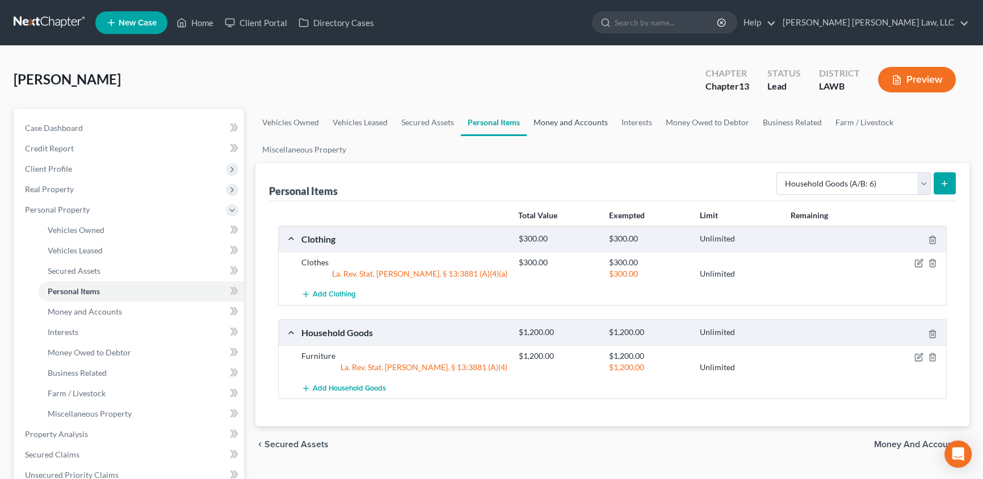
click at [561, 122] on link "Money and Accounts" at bounding box center [571, 122] width 88 height 27
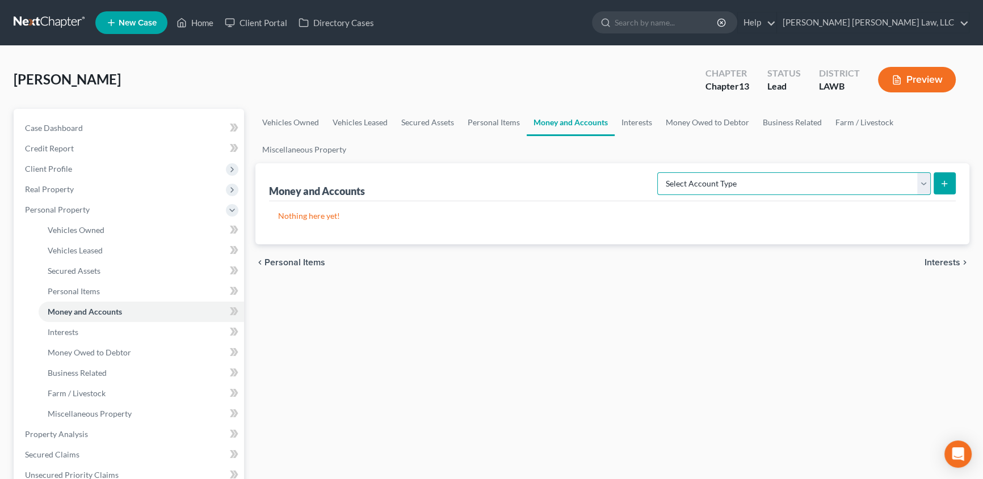
click at [678, 187] on select "Select Account Type Brokerage (A/B: 18, SOFA: 20) Cash on Hand (A/B: 16) Certif…" at bounding box center [793, 183] width 273 height 23
select select "checking"
click at [660, 172] on select "Select Account Type Brokerage (A/B: 18, SOFA: 20) Cash on Hand (A/B: 16) Certif…" at bounding box center [793, 183] width 273 height 23
click at [942, 184] on icon "submit" at bounding box center [944, 183] width 9 height 9
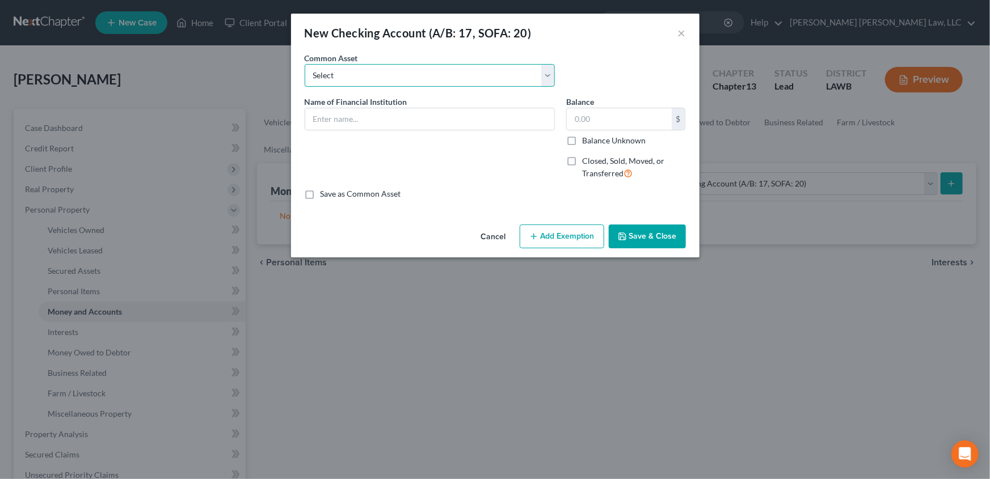
click at [323, 74] on select "Select Current Bank Sevenfold Credit Union Apple Cash First Horizon Bank Centri…" at bounding box center [430, 75] width 250 height 23
select select "15"
click at [305, 64] on select "Select Current Bank Sevenfold Credit Union Apple Cash First Horizon Bank Centri…" at bounding box center [430, 75] width 250 height 23
type input "Chase"
click at [598, 117] on input "text" at bounding box center [619, 119] width 105 height 22
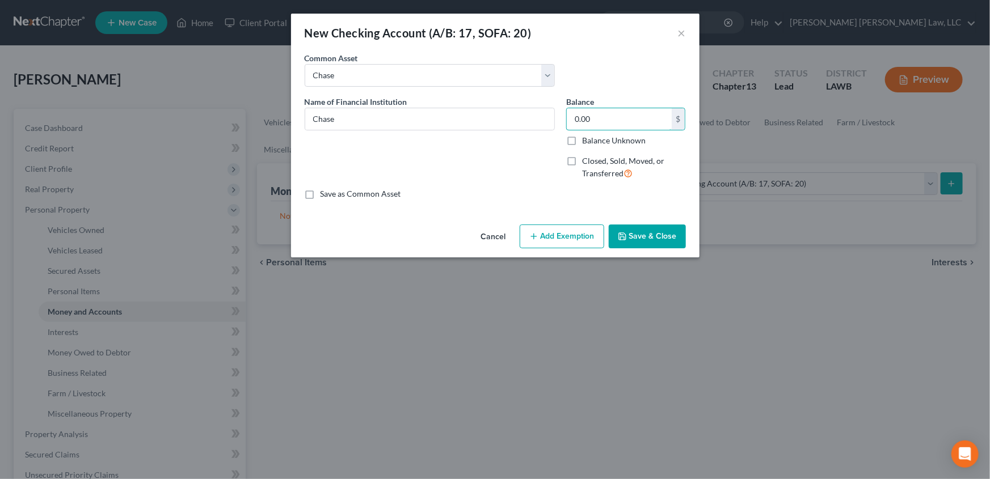
type input "0.00"
click at [634, 230] on button "Save & Close" at bounding box center [647, 237] width 77 height 24
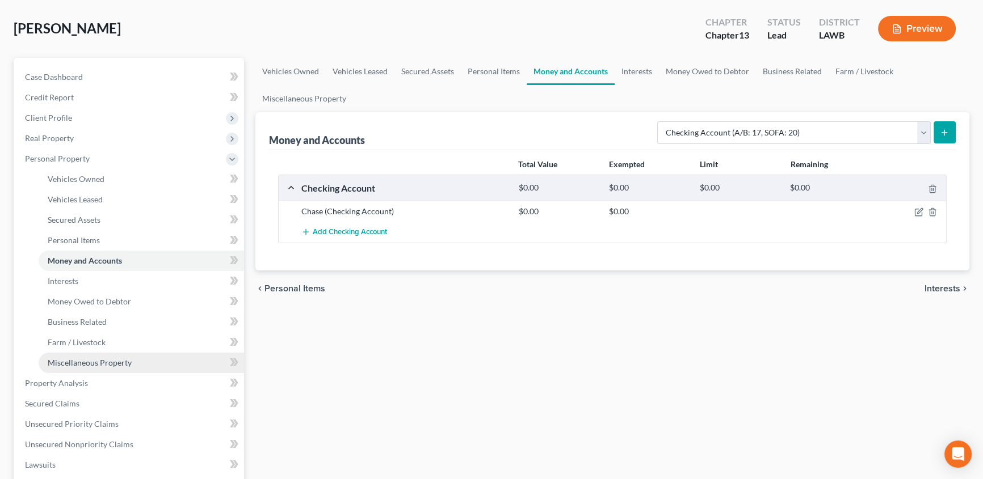
scroll to position [103, 0]
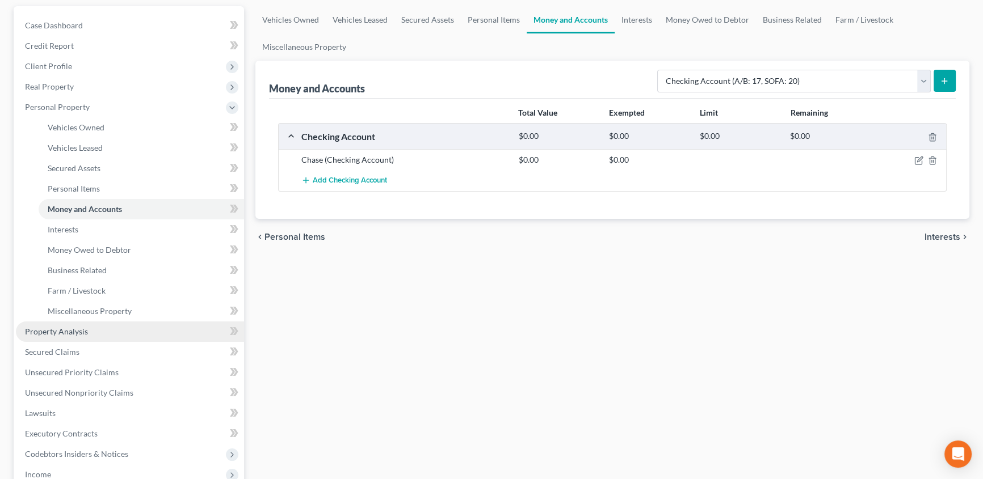
click at [66, 328] on span "Property Analysis" at bounding box center [56, 332] width 63 height 10
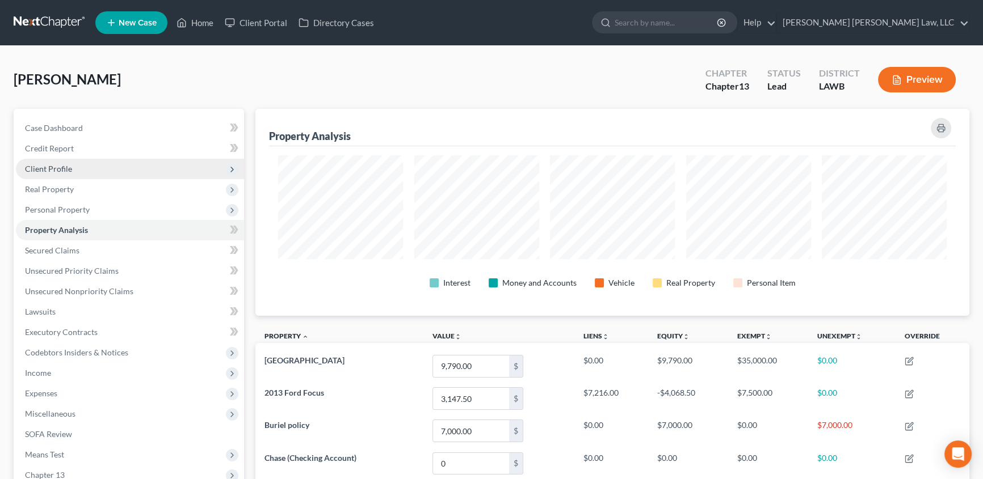
click at [60, 172] on span "Client Profile" at bounding box center [130, 169] width 228 height 20
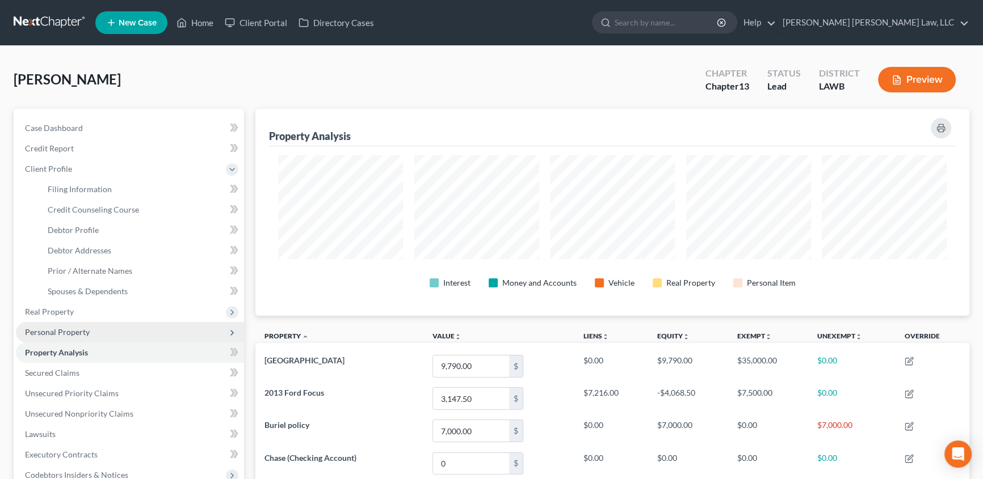
click at [37, 329] on span "Personal Property" at bounding box center [57, 332] width 65 height 10
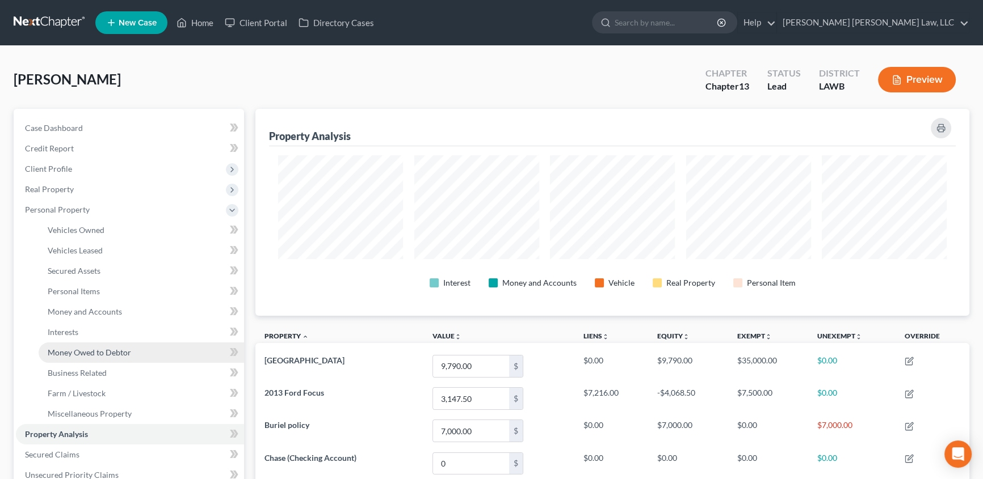
click at [90, 354] on span "Money Owed to Debtor" at bounding box center [89, 353] width 83 height 10
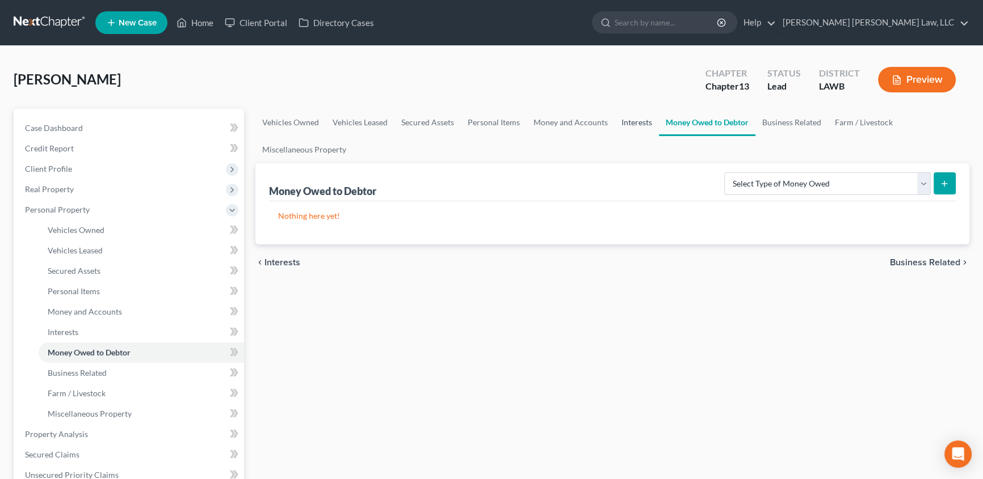
click at [635, 120] on link "Interests" at bounding box center [636, 122] width 44 height 27
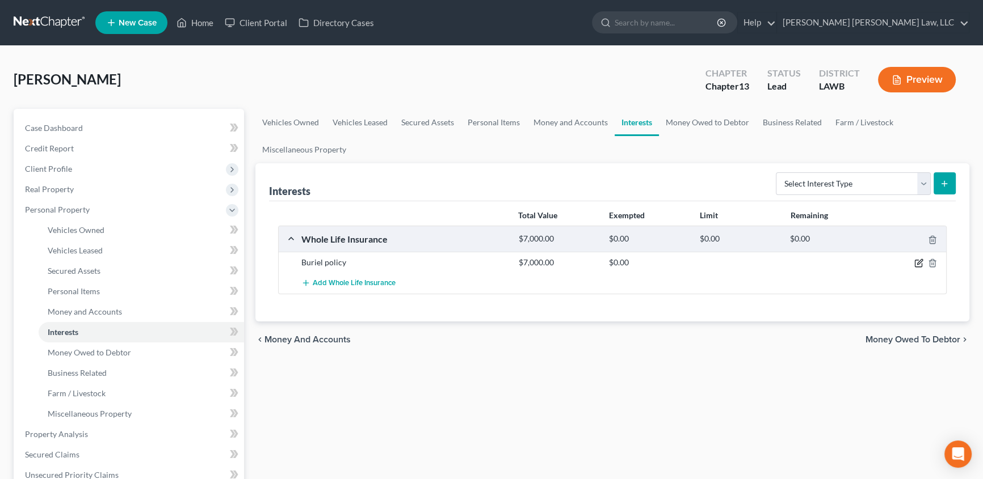
click at [915, 260] on icon "button" at bounding box center [918, 263] width 7 height 7
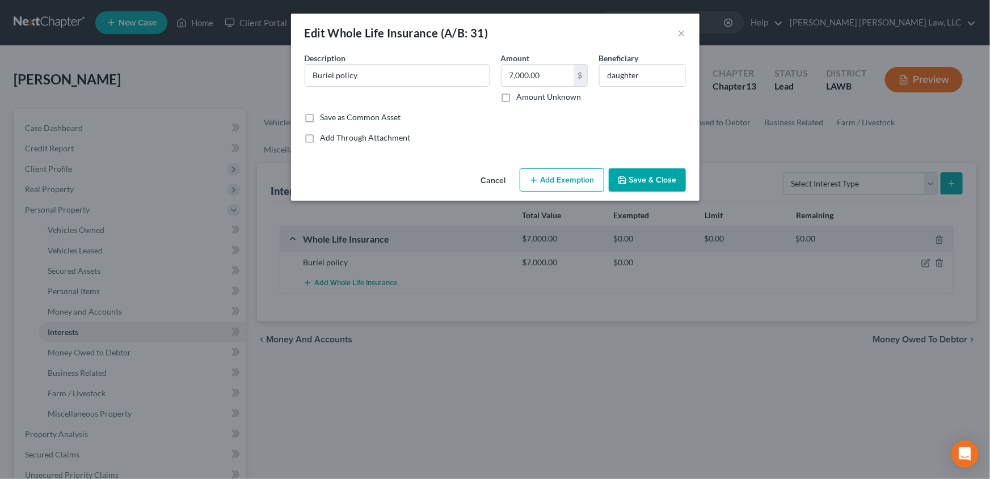
click at [568, 183] on button "Add Exemption" at bounding box center [562, 181] width 85 height 24
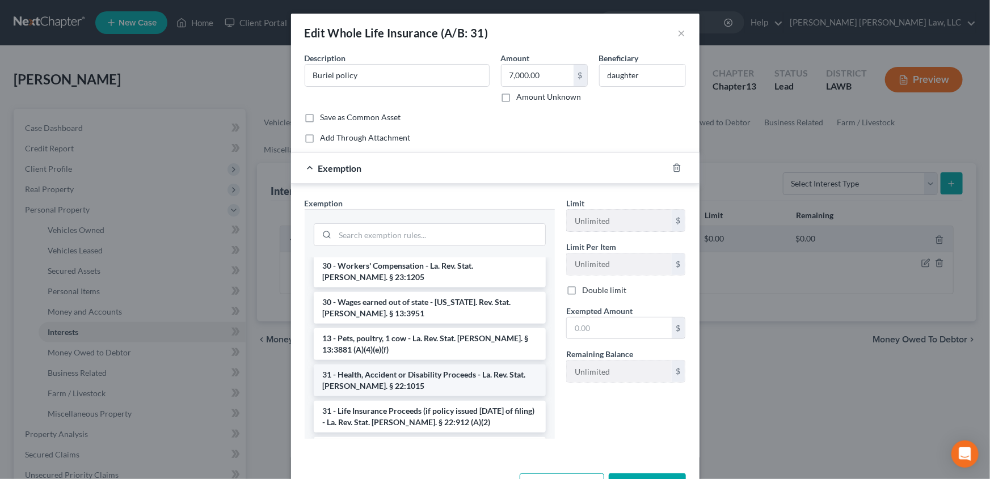
scroll to position [51, 0]
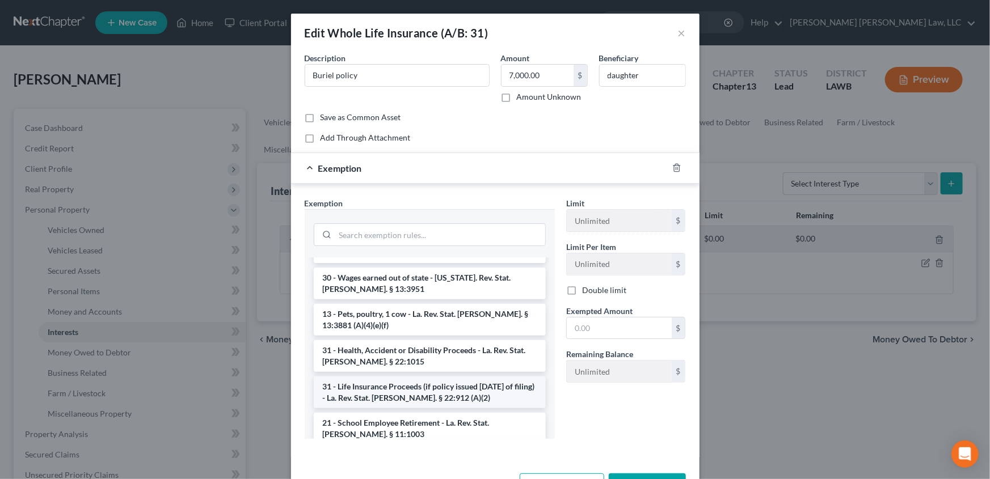
click at [368, 380] on li "31 - Life Insurance Proceeds (if policy issued within 9 months of filing) - La.…" at bounding box center [430, 393] width 232 height 32
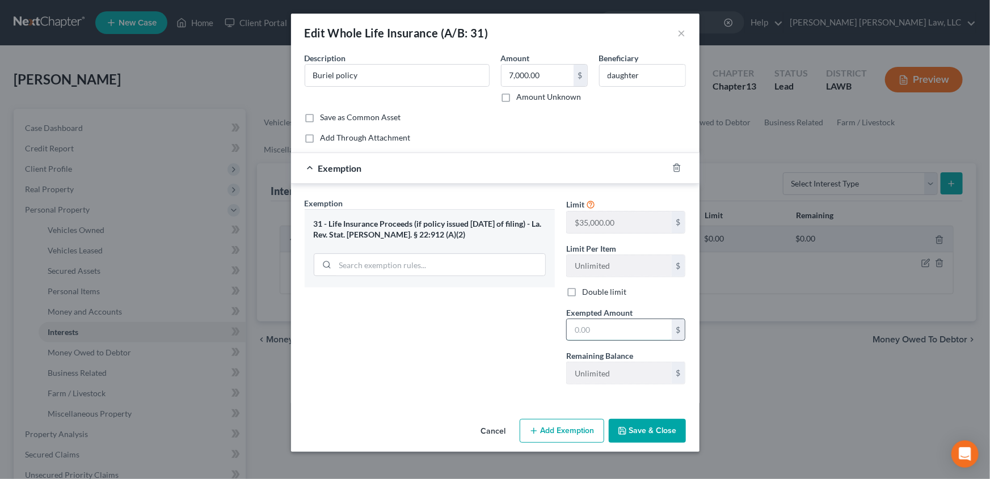
click at [592, 331] on input "text" at bounding box center [619, 330] width 105 height 22
click at [595, 333] on input "text" at bounding box center [619, 330] width 105 height 22
type input "7,000.00"
click at [643, 429] on button "Save & Close" at bounding box center [647, 431] width 77 height 24
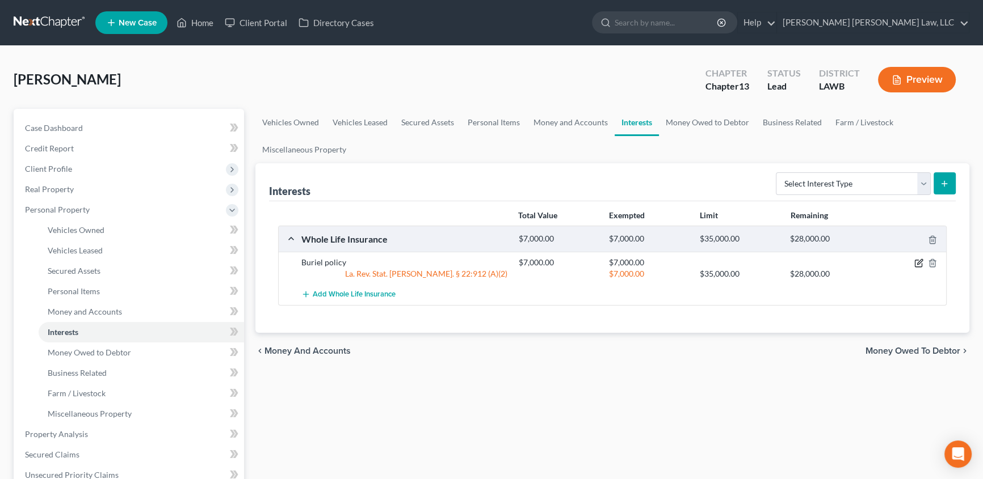
click at [914, 265] on icon "button" at bounding box center [918, 263] width 9 height 9
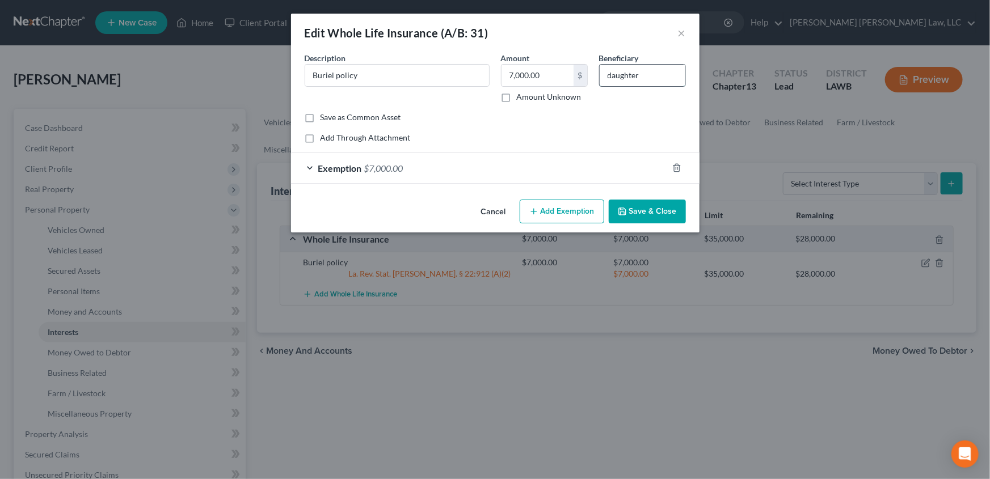
click at [649, 79] on input "daughter" at bounding box center [643, 76] width 86 height 22
type input "daughter, Sehlenski Alexander"
click at [675, 211] on button "Save & Close" at bounding box center [647, 212] width 77 height 24
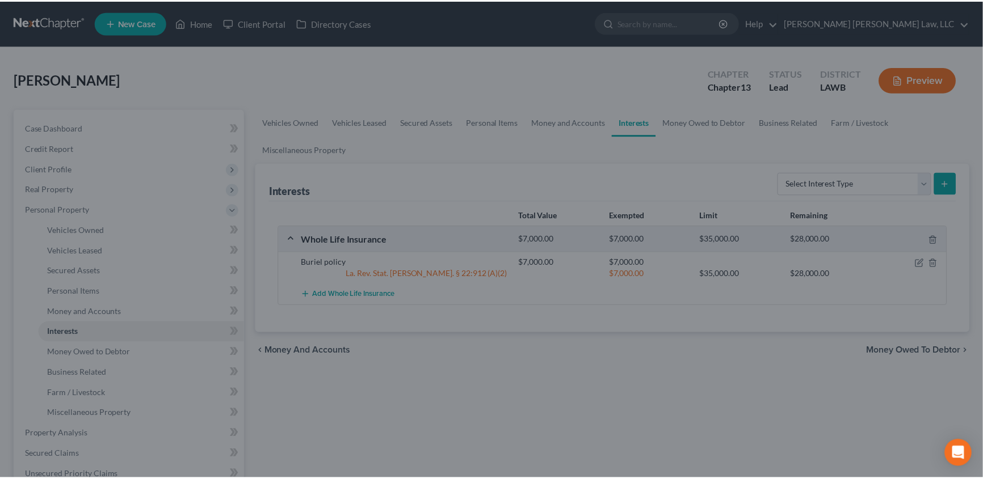
scroll to position [0, 0]
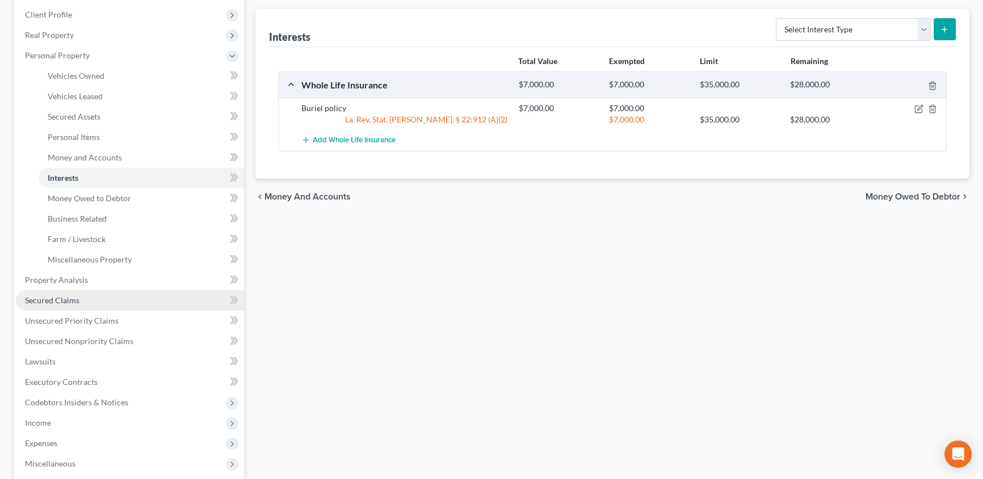
click at [61, 301] on span "Secured Claims" at bounding box center [52, 301] width 54 height 10
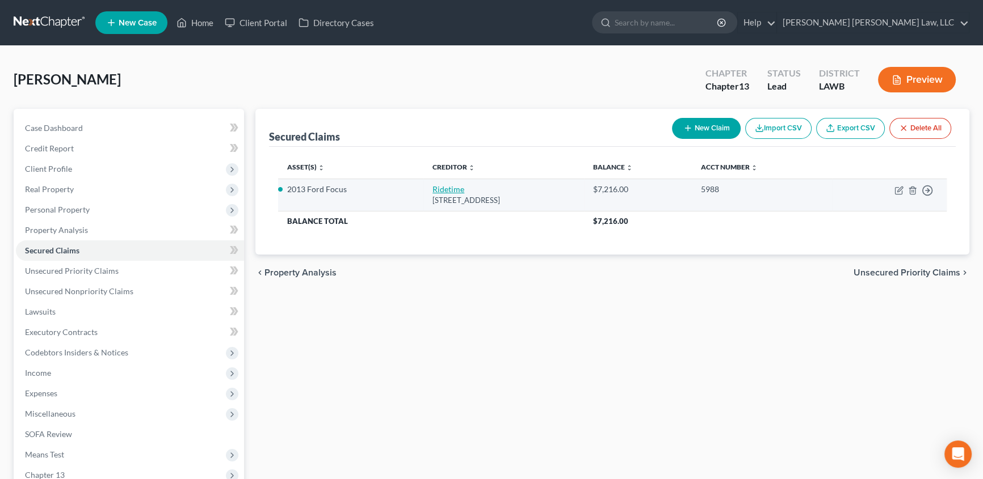
click at [435, 188] on link "Ridetime" at bounding box center [448, 189] width 32 height 10
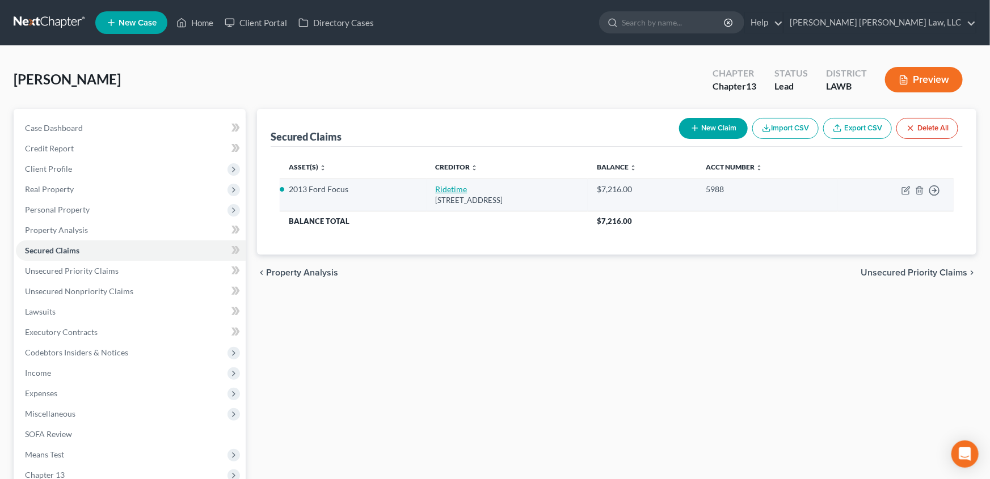
select select "19"
select select "4"
select select "0"
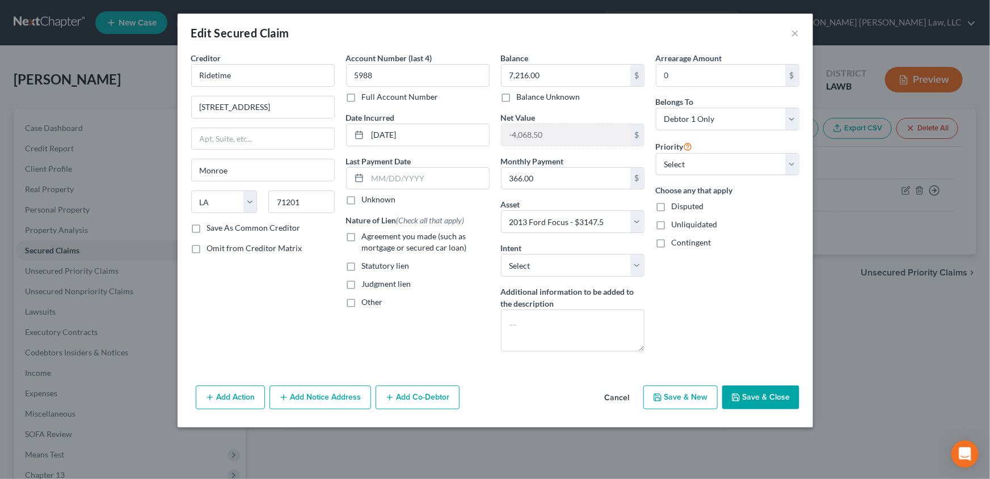
click at [362, 238] on label "Agreement you made (such as mortgage or secured car loan)" at bounding box center [426, 242] width 128 height 23
click at [367, 238] on input "Agreement you made (such as mortgage or secured car loan)" at bounding box center [370, 234] width 7 height 7
checkbox input "true"
click at [757, 397] on button "Save & Close" at bounding box center [760, 398] width 77 height 24
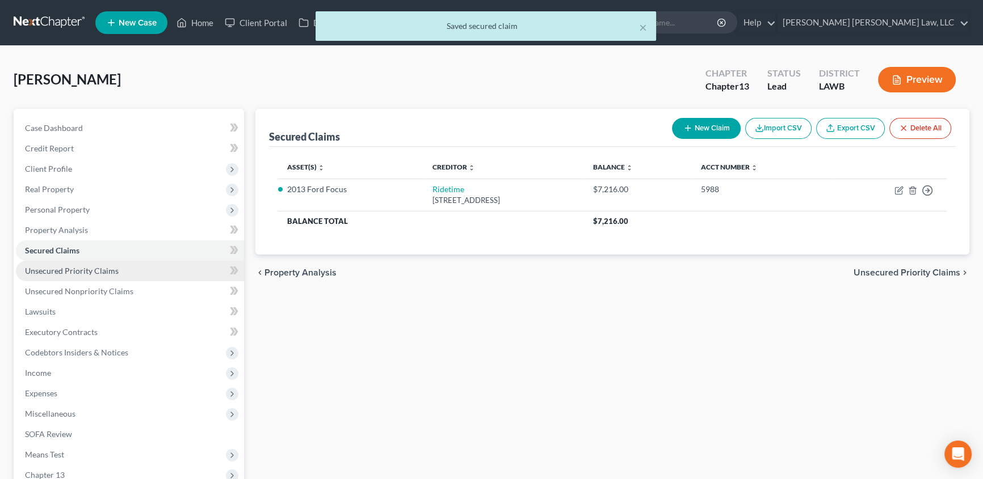
click at [79, 269] on span "Unsecured Priority Claims" at bounding box center [72, 271] width 94 height 10
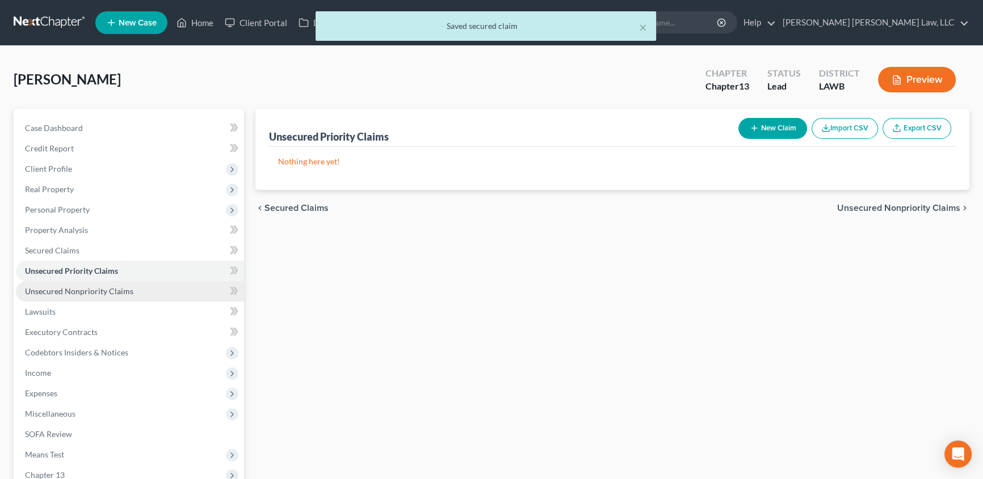
click at [71, 287] on span "Unsecured Nonpriority Claims" at bounding box center [79, 292] width 108 height 10
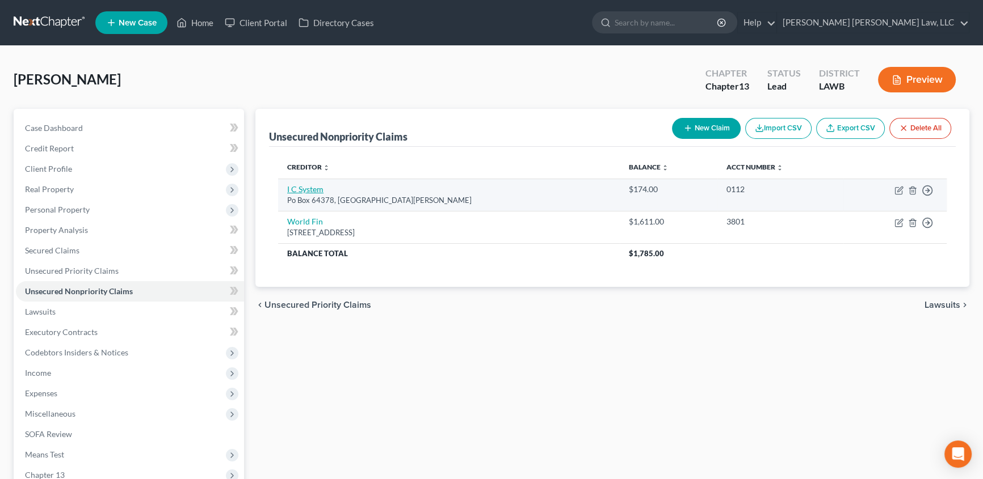
click at [297, 192] on link "I C System" at bounding box center [305, 189] width 36 height 10
select select "24"
select select "1"
select select "0"
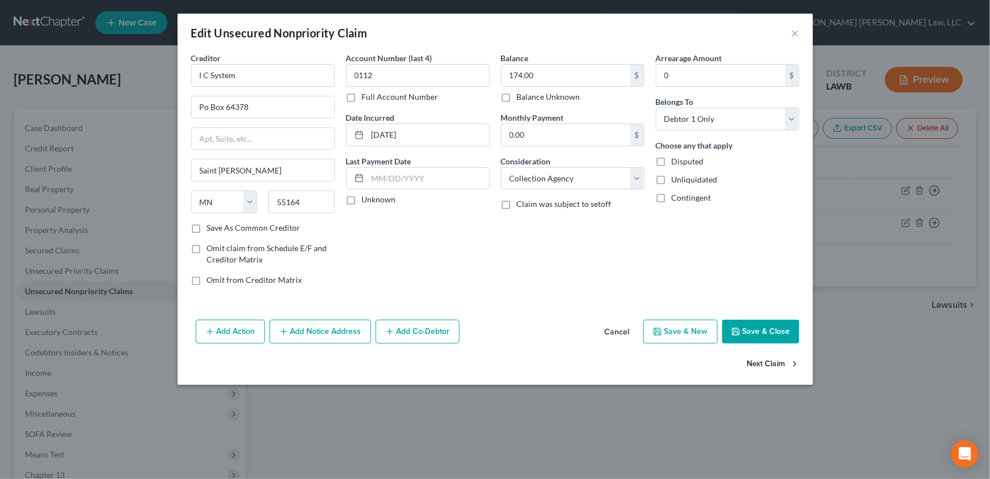
click at [772, 363] on button "Next Claim" at bounding box center [773, 365] width 52 height 24
select select "42"
select select "0"
click at [519, 179] on select "Select Cable / Satellite Services Collection Agency Credit Card Debt Debt Couns…" at bounding box center [573, 178] width 144 height 23
select select "10"
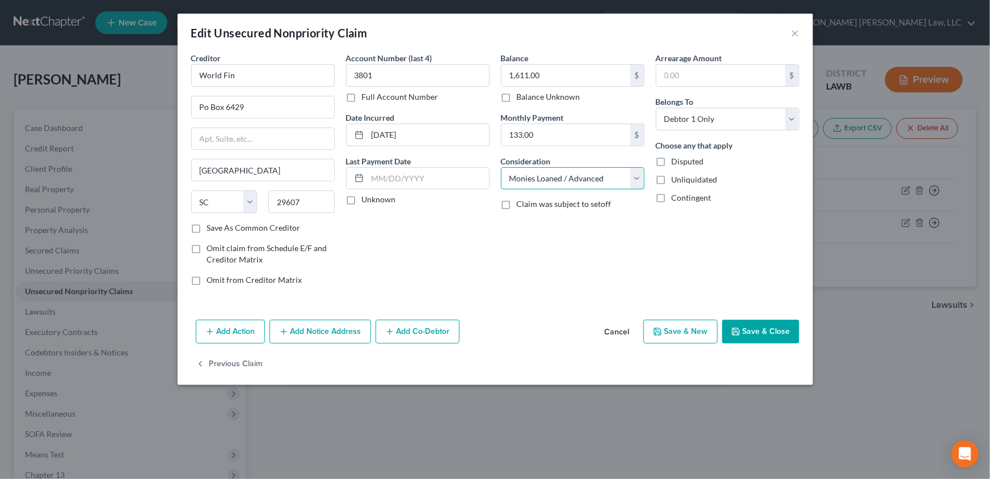
click at [501, 167] on select "Select Cable / Satellite Services Collection Agency Credit Card Debt Debt Couns…" at bounding box center [573, 178] width 144 height 23
click at [692, 333] on button "Save & New" at bounding box center [680, 332] width 74 height 24
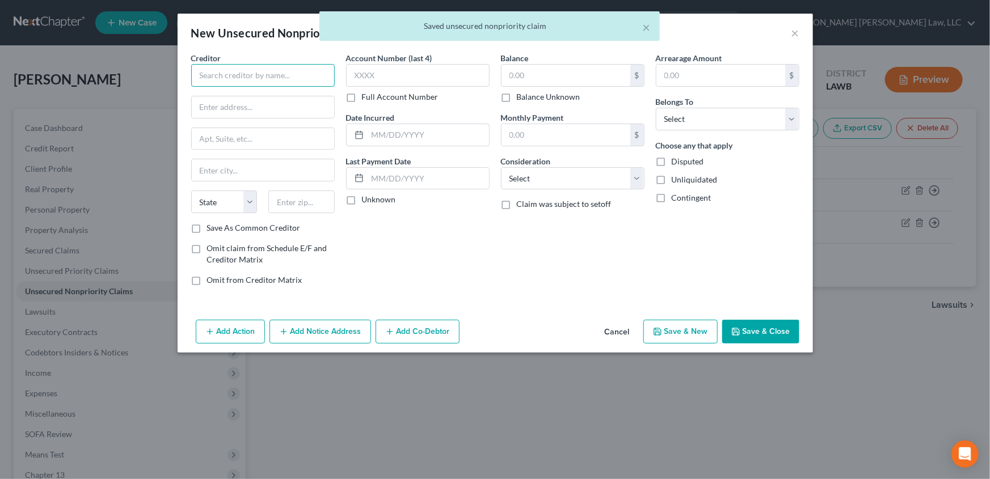
click at [252, 81] on input "text" at bounding box center [263, 75] width 144 height 23
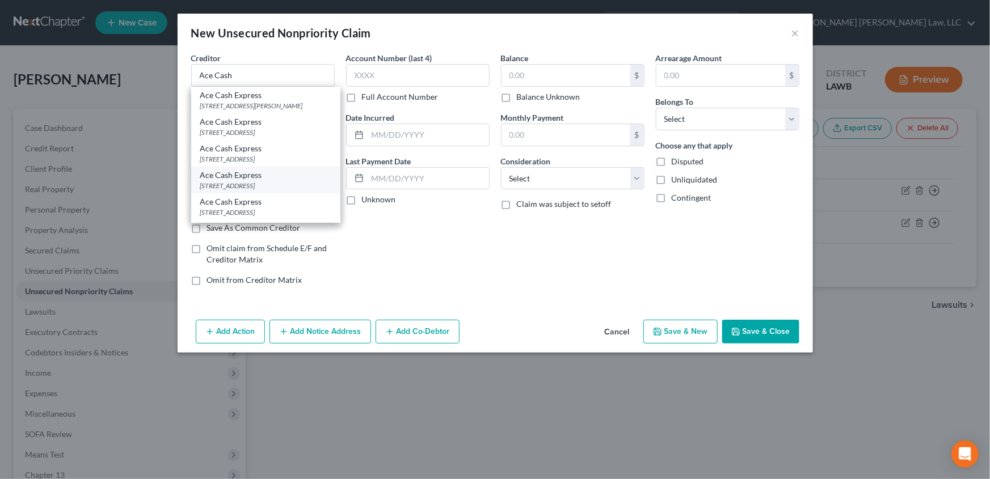
click at [250, 191] on div "3227 Louisville Ave, Monroe, LA 71201" at bounding box center [265, 186] width 131 height 10
type input "Ace Cash Express"
type input "3227 Louisville Ave"
type input "Monroe"
select select "19"
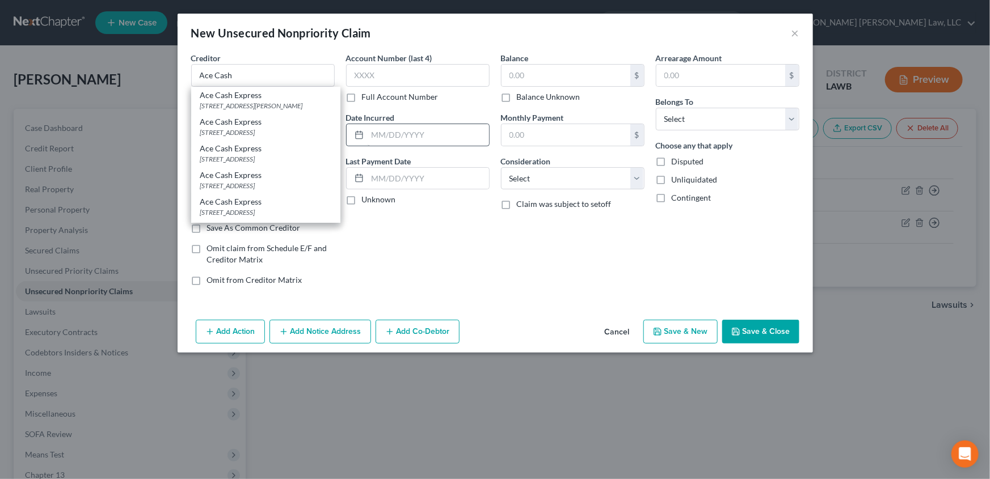
type input "71201"
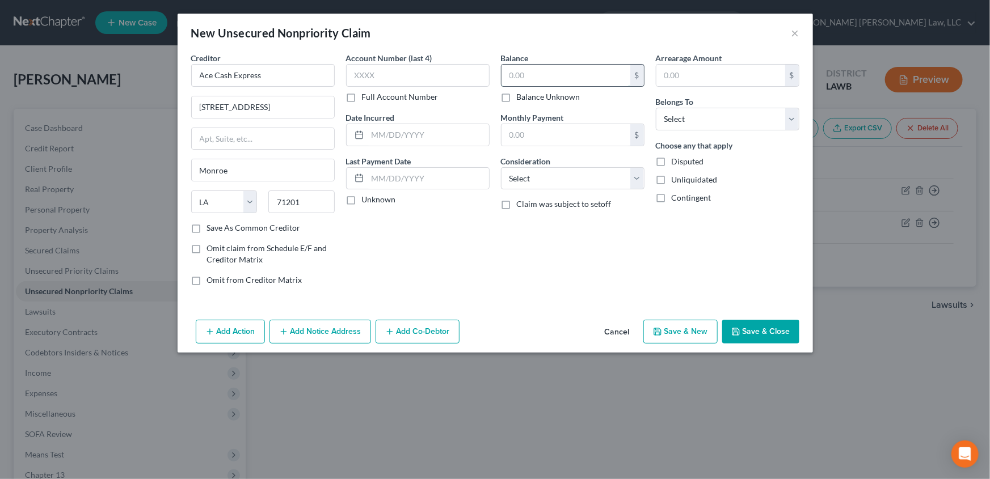
click at [555, 78] on input "text" at bounding box center [566, 76] width 129 height 22
type input "620.00"
drag, startPoint x: 539, startPoint y: 180, endPoint x: 538, endPoint y: 188, distance: 7.4
click at [539, 180] on select "Select Cable / Satellite Services Collection Agency Credit Card Debt Debt Couns…" at bounding box center [573, 178] width 144 height 23
select select "10"
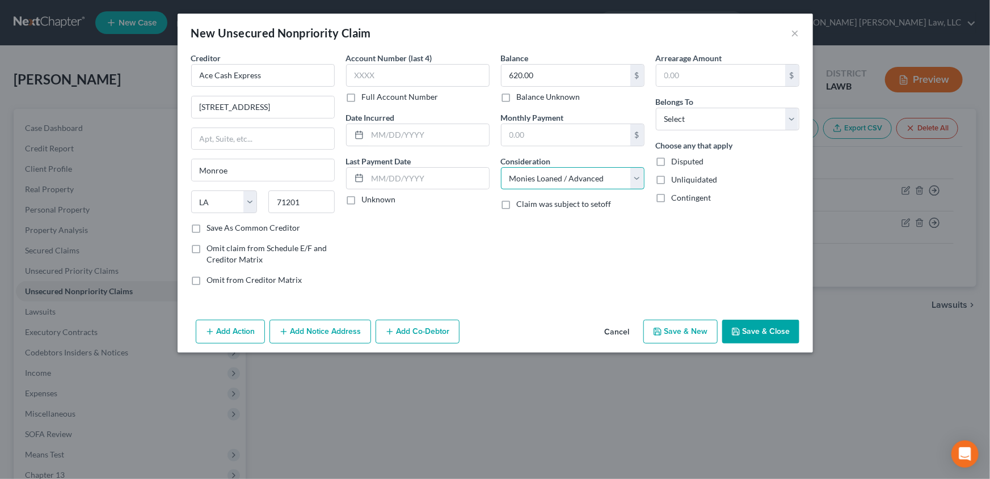
click at [501, 167] on select "Select Cable / Satellite Services Collection Agency Credit Card Debt Debt Couns…" at bounding box center [573, 178] width 144 height 23
drag, startPoint x: 689, startPoint y: 117, endPoint x: 684, endPoint y: 129, distance: 12.8
click at [689, 117] on select "Select Debtor 1 Only Debtor 2 Only Debtor 1 And Debtor 2 Only At Least One Of T…" at bounding box center [728, 119] width 144 height 23
select select "0"
click at [656, 108] on select "Select Debtor 1 Only Debtor 2 Only Debtor 1 And Debtor 2 Only At Least One Of T…" at bounding box center [728, 119] width 144 height 23
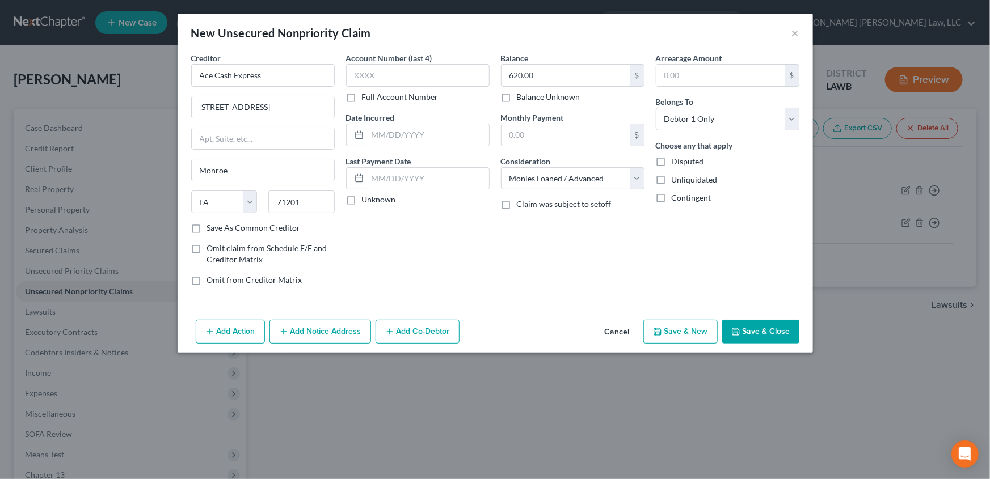
click at [679, 330] on button "Save & New" at bounding box center [680, 332] width 74 height 24
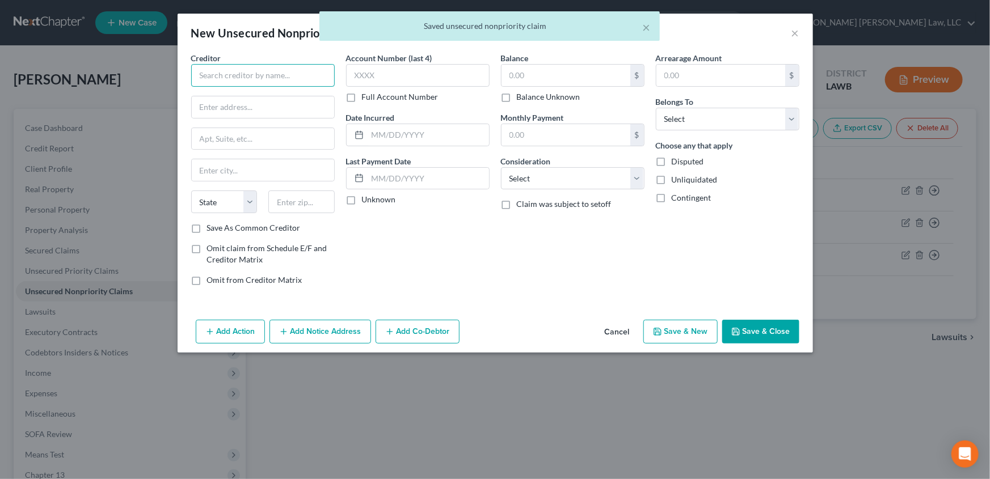
click at [279, 77] on input "text" at bounding box center [263, 75] width 144 height 23
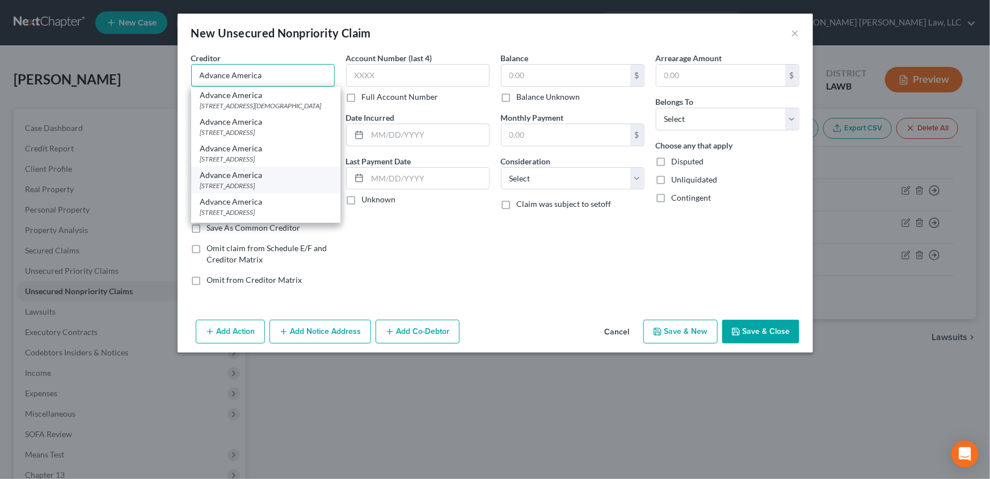
type input "Advance America"
click at [204, 191] on div "PO Box 3058, Spartanburg, SC 29304" at bounding box center [265, 186] width 131 height 10
type input "PO Box 3058"
type input "Spartanburg"
select select "42"
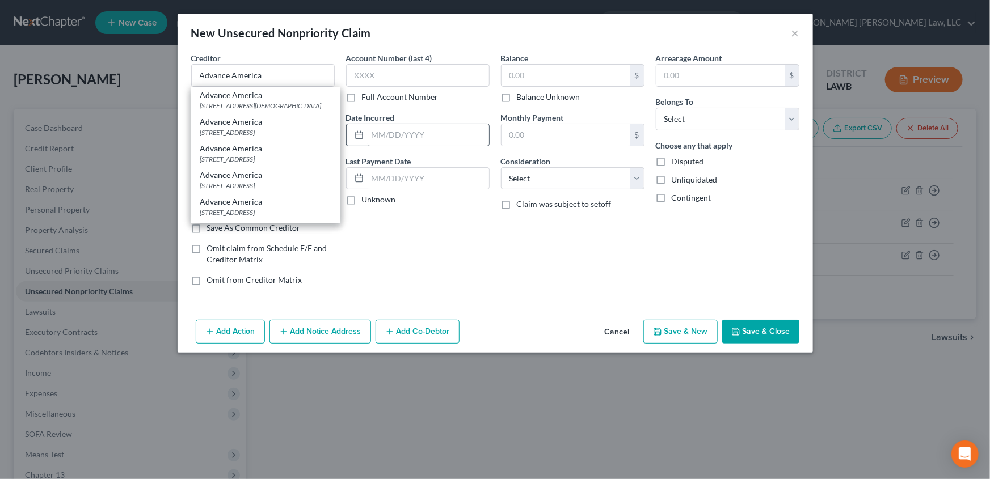
type input "29304"
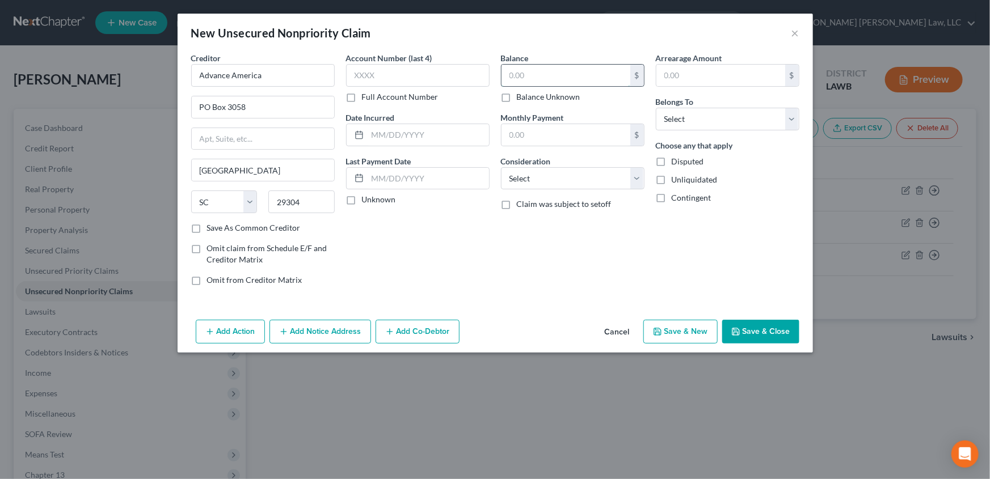
click at [546, 72] on input "text" at bounding box center [566, 76] width 129 height 22
type input "405.00"
click at [539, 180] on select "Select Cable / Satellite Services Collection Agency Credit Card Debt Debt Couns…" at bounding box center [573, 178] width 144 height 23
select select "10"
click at [501, 167] on select "Select Cable / Satellite Services Collection Agency Credit Card Debt Debt Couns…" at bounding box center [573, 178] width 144 height 23
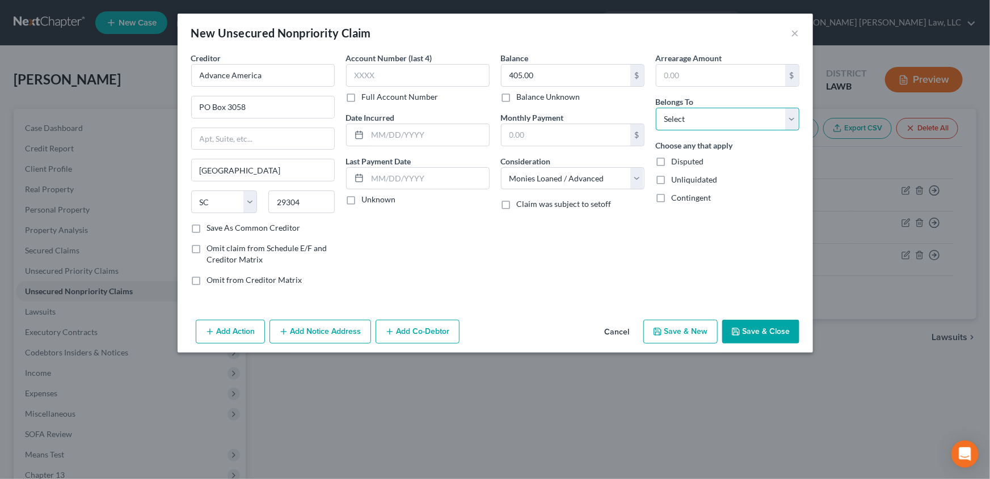
drag, startPoint x: 700, startPoint y: 115, endPoint x: 694, endPoint y: 129, distance: 15.0
click at [700, 115] on select "Select Debtor 1 Only Debtor 2 Only Debtor 1 And Debtor 2 Only At Least One Of T…" at bounding box center [728, 119] width 144 height 23
select select "0"
click at [656, 108] on select "Select Debtor 1 Only Debtor 2 Only Debtor 1 And Debtor 2 Only At Least One Of T…" at bounding box center [728, 119] width 144 height 23
click at [761, 325] on button "Save & Close" at bounding box center [760, 332] width 77 height 24
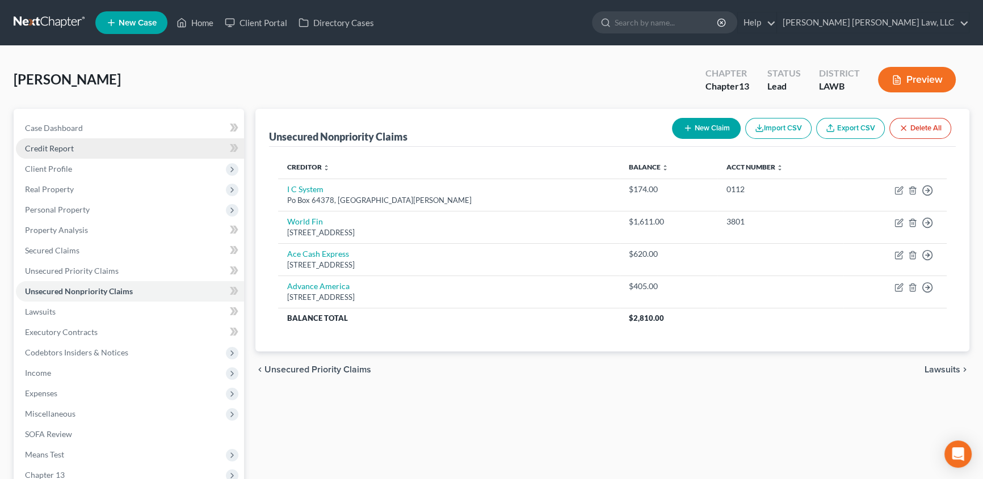
click at [57, 145] on span "Credit Report" at bounding box center [49, 149] width 49 height 10
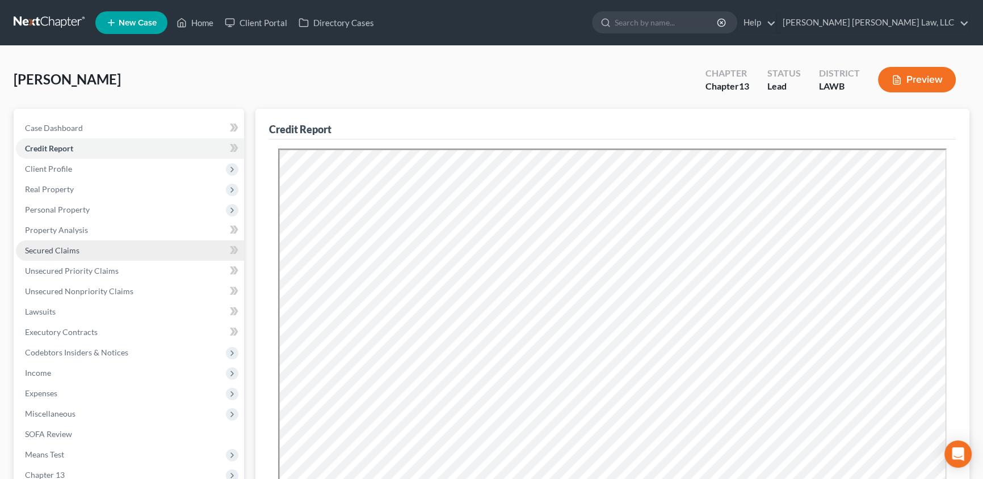
drag, startPoint x: 64, startPoint y: 241, endPoint x: 143, endPoint y: 244, distance: 78.9
click at [64, 241] on link "Secured Claims" at bounding box center [130, 251] width 228 height 20
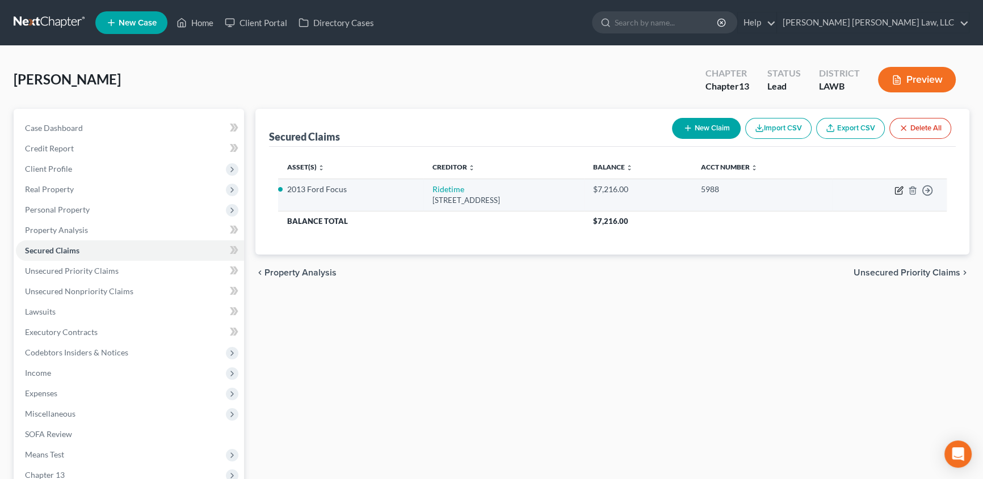
click at [895, 188] on icon "button" at bounding box center [898, 191] width 7 height 7
select select "19"
select select "4"
select select "0"
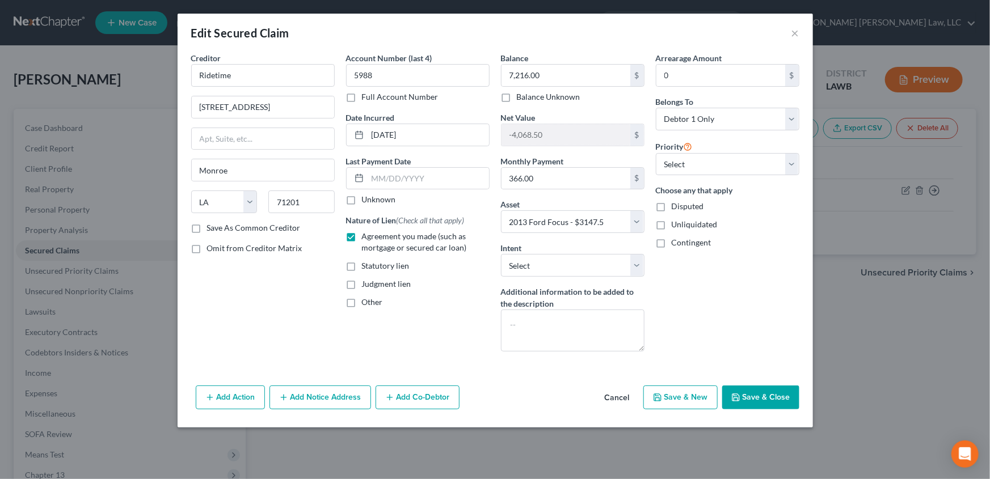
click at [780, 402] on button "Save & Close" at bounding box center [760, 398] width 77 height 24
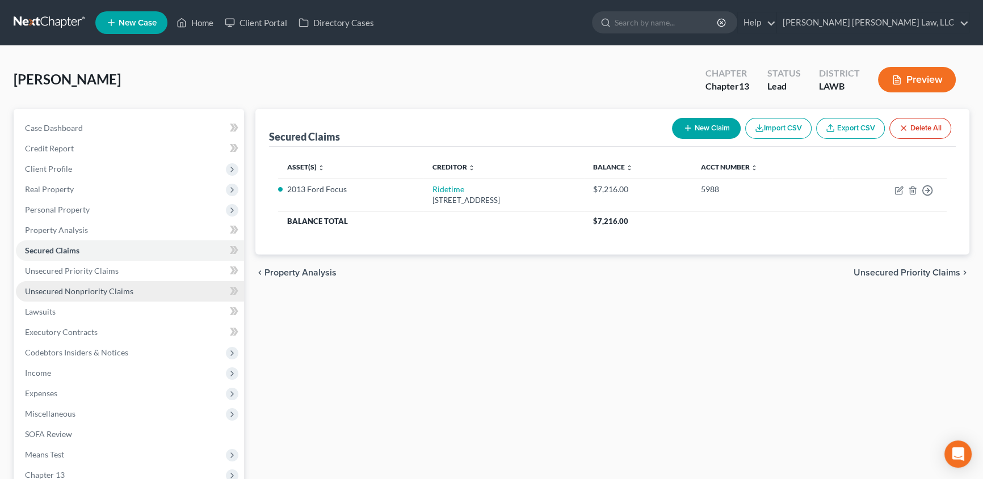
click at [60, 291] on span "Unsecured Nonpriority Claims" at bounding box center [79, 292] width 108 height 10
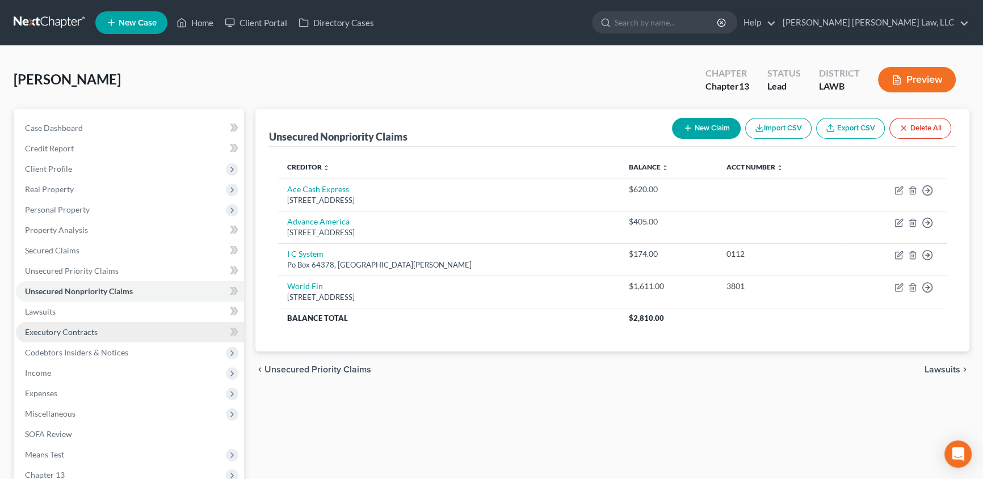
drag, startPoint x: 79, startPoint y: 345, endPoint x: 134, endPoint y: 337, distance: 56.2
click at [78, 346] on span "Codebtors Insiders & Notices" at bounding box center [130, 353] width 228 height 20
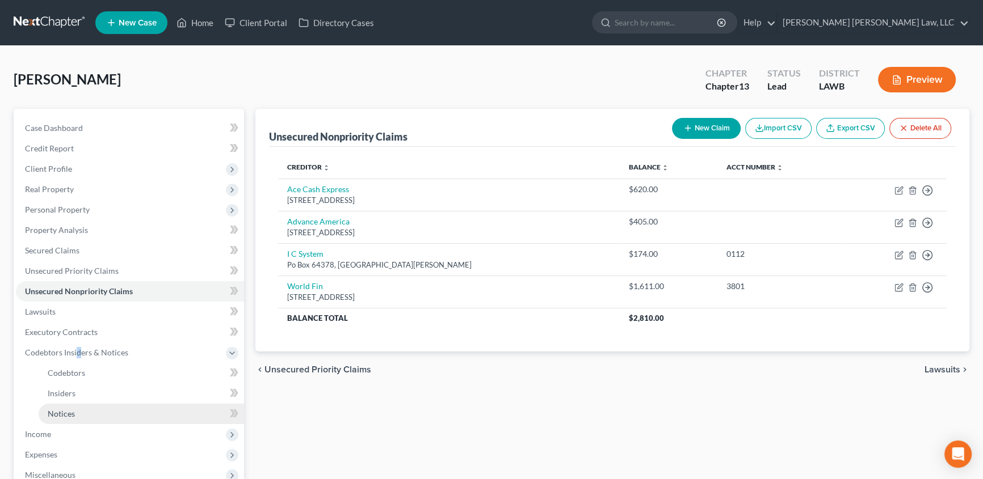
click at [48, 412] on span "Notices" at bounding box center [61, 414] width 27 height 10
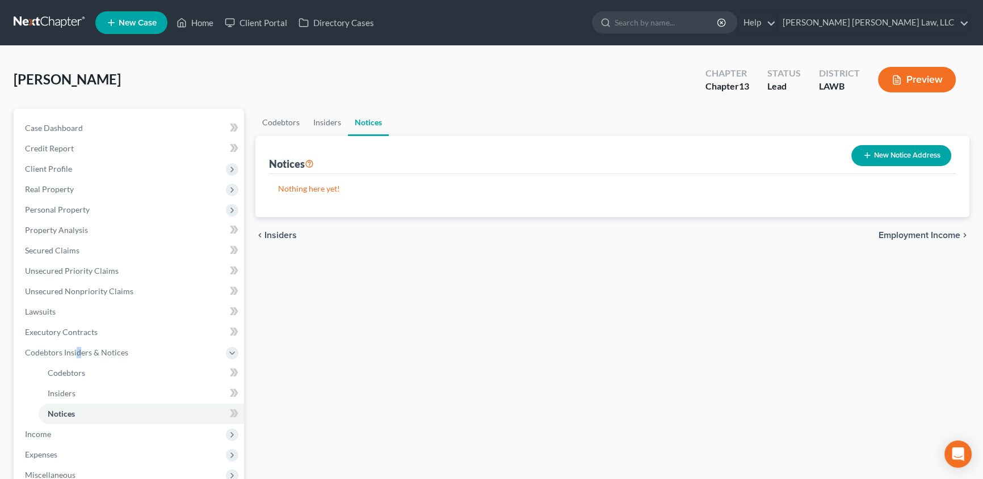
click at [874, 158] on button "New Notice Address" at bounding box center [901, 155] width 100 height 21
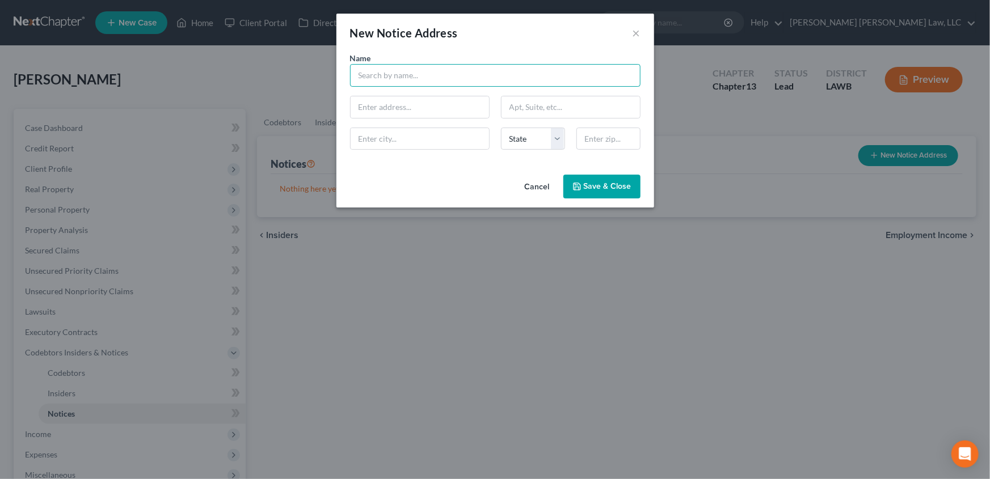
click at [376, 77] on input "text" at bounding box center [495, 75] width 291 height 23
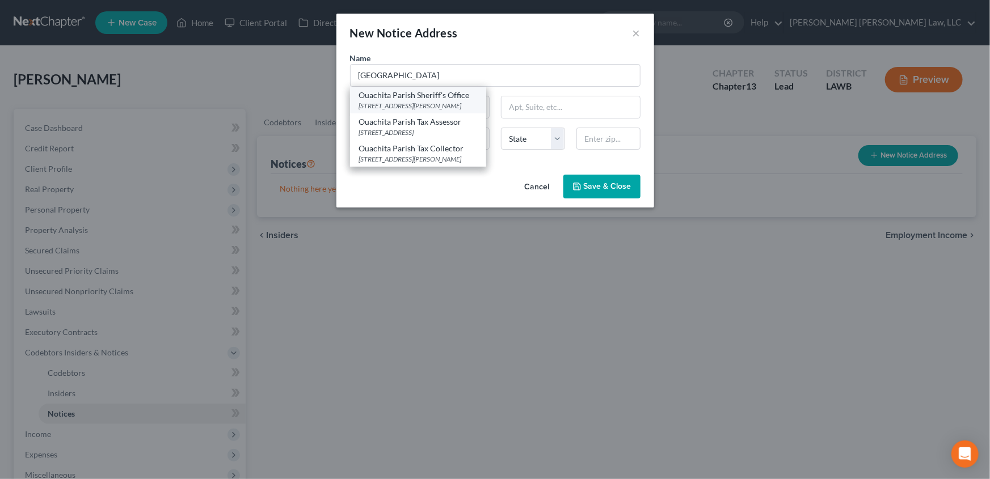
click at [414, 99] on div "Ouachita Parish Sheriff's Office" at bounding box center [418, 95] width 118 height 11
type input "Ouachita Parish Sheriff's Office"
type input "400 St. John Street"
type input "Suite 301"
type input "Monroe"
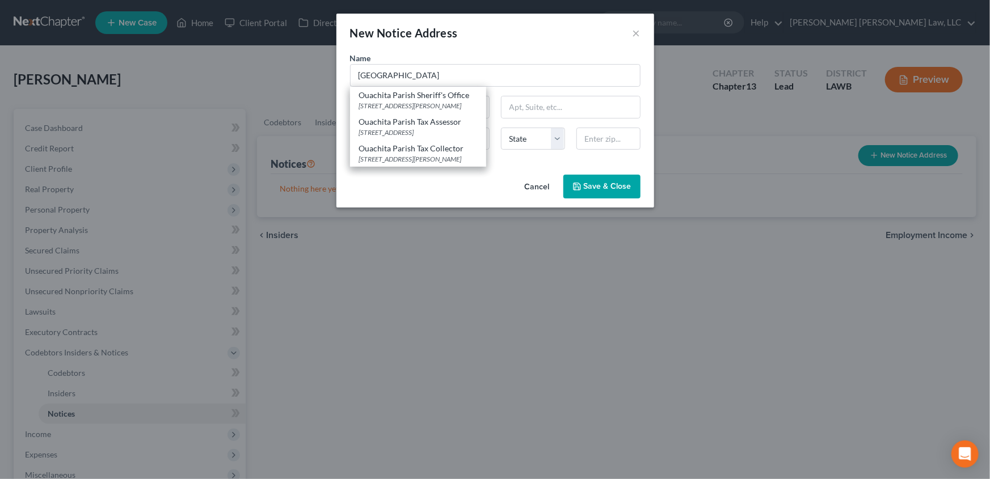
select select "19"
type input "71201"
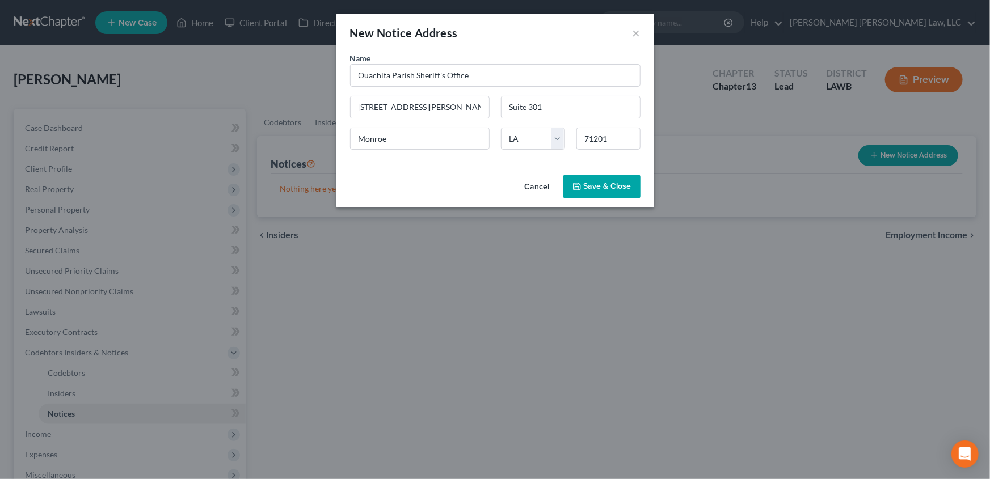
click at [592, 192] on button "Save & Close" at bounding box center [601, 187] width 77 height 24
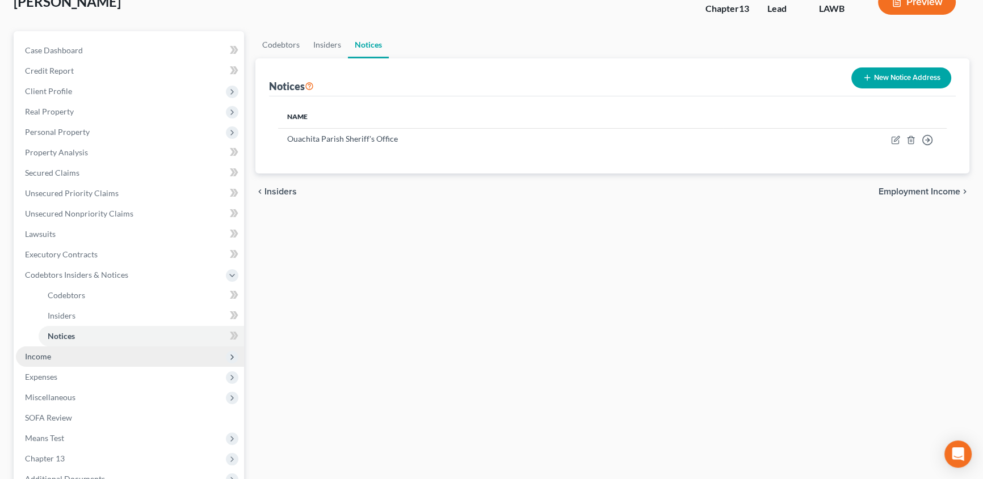
scroll to position [103, 0]
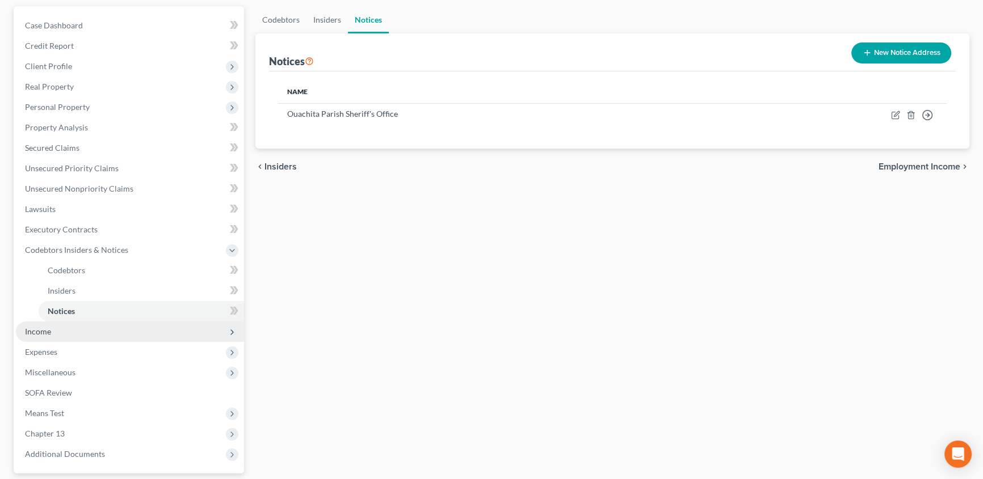
click at [51, 330] on span "Income" at bounding box center [130, 332] width 228 height 20
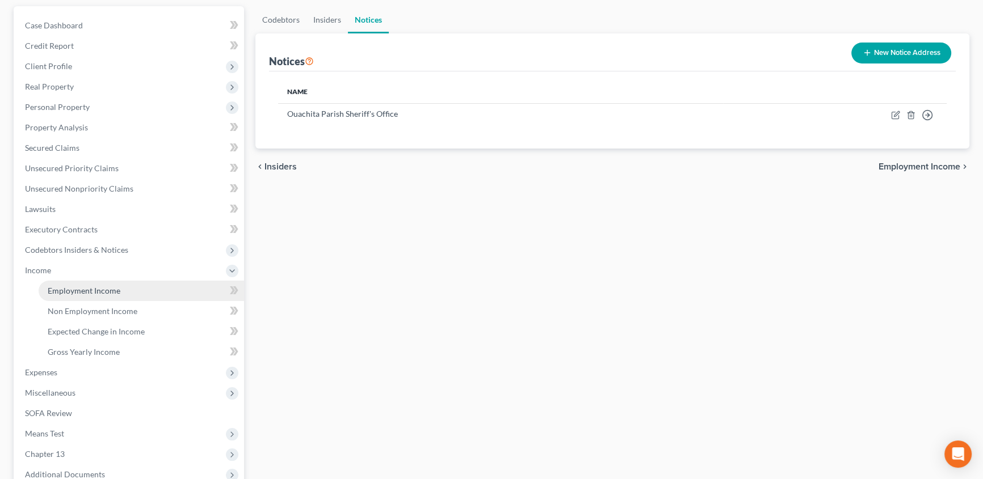
click at [69, 291] on span "Employment Income" at bounding box center [84, 291] width 73 height 10
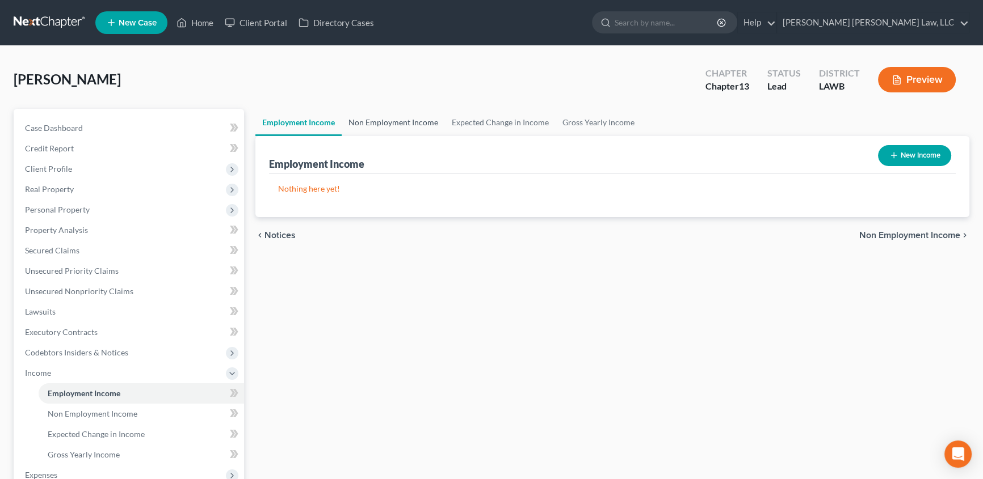
click at [376, 121] on link "Non Employment Income" at bounding box center [393, 122] width 103 height 27
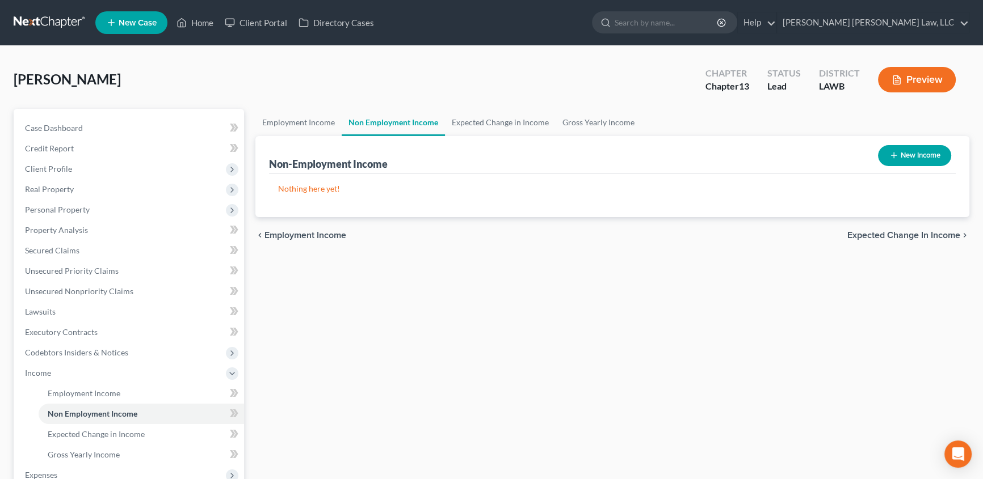
click at [906, 154] on button "New Income" at bounding box center [914, 155] width 73 height 21
select select "0"
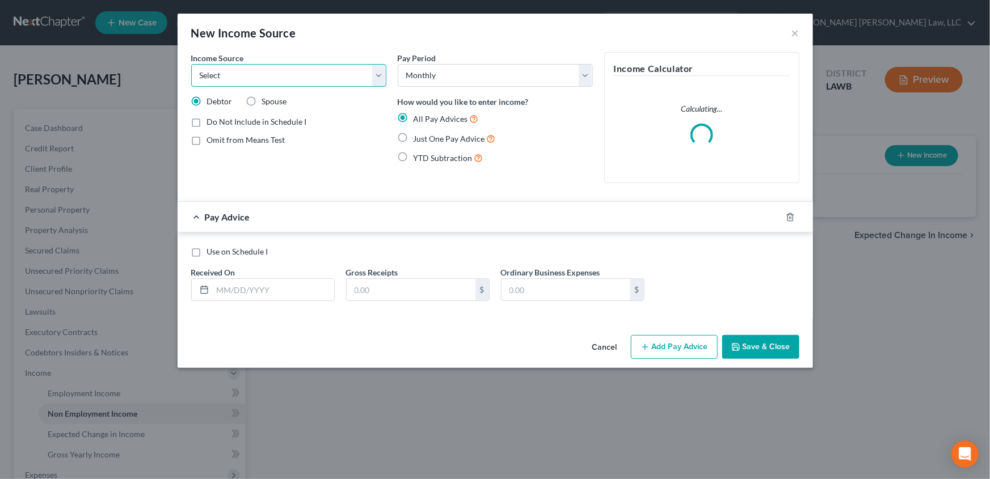
click at [241, 79] on select "Select Unemployment Disability (from employer) Pension Retirement Social Securi…" at bounding box center [288, 75] width 195 height 23
select select "4"
click at [191, 64] on select "Select Unemployment Disability (from employer) Pension Retirement Social Securi…" at bounding box center [288, 75] width 195 height 23
click at [414, 136] on label "Just One Pay Advice" at bounding box center [455, 138] width 82 height 13
click at [418, 136] on input "Just One Pay Advice" at bounding box center [421, 135] width 7 height 7
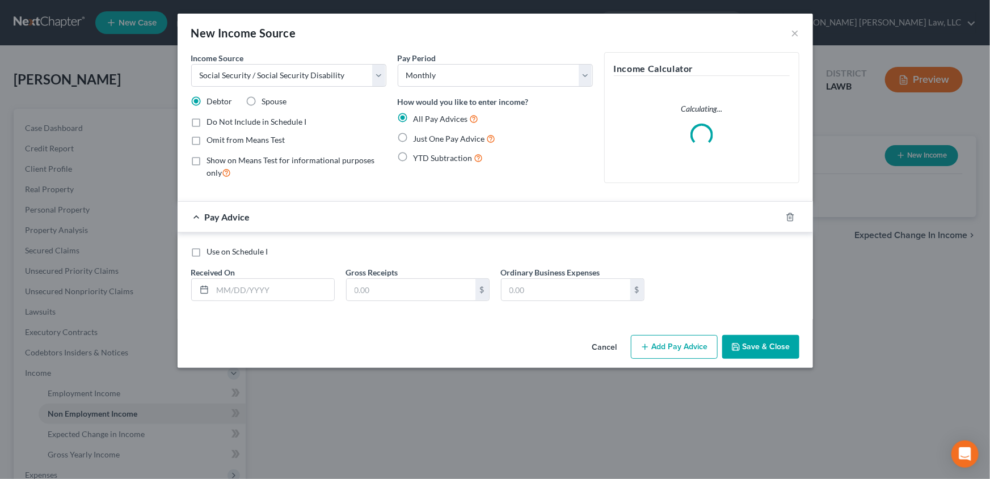
radio input "true"
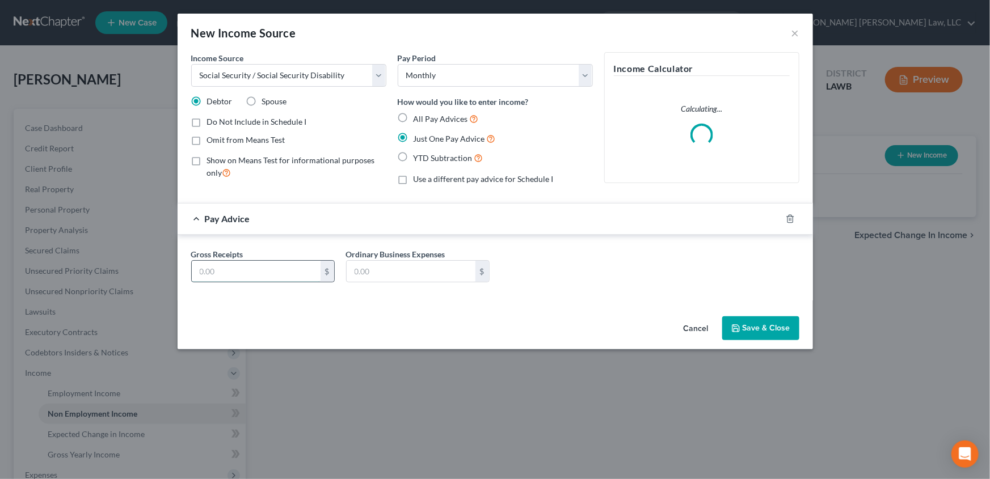
click at [213, 272] on input "text" at bounding box center [256, 272] width 129 height 22
type input "1,430.00"
click at [772, 326] on button "Save & Close" at bounding box center [760, 329] width 77 height 24
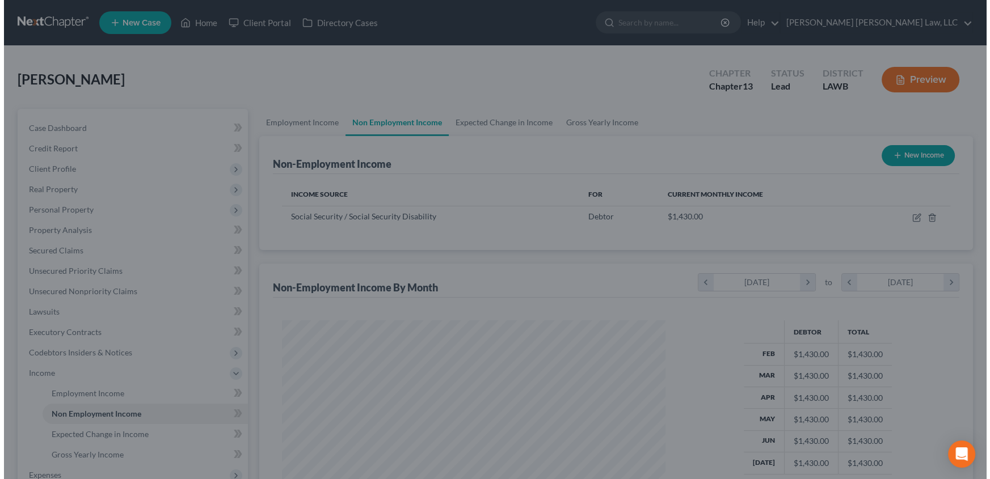
scroll to position [567192, 566992]
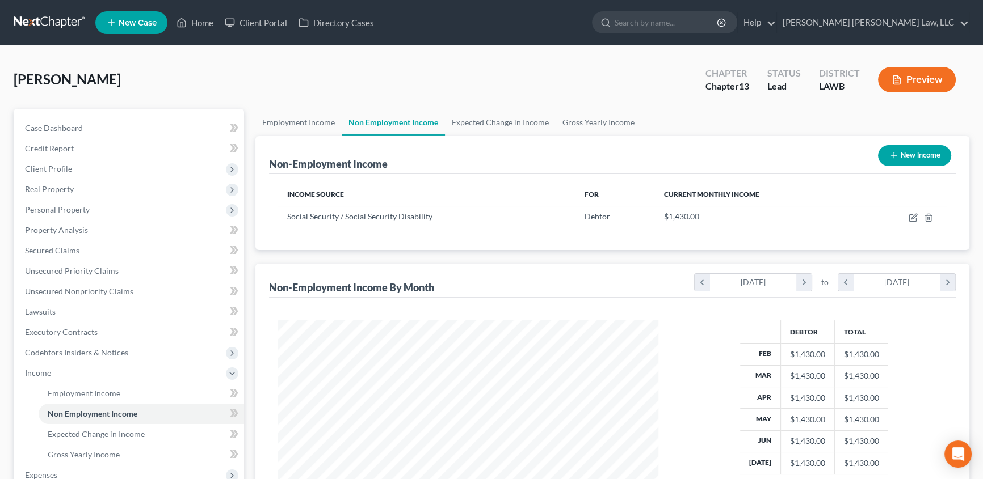
click at [908, 154] on button "New Income" at bounding box center [914, 155] width 73 height 21
select select "0"
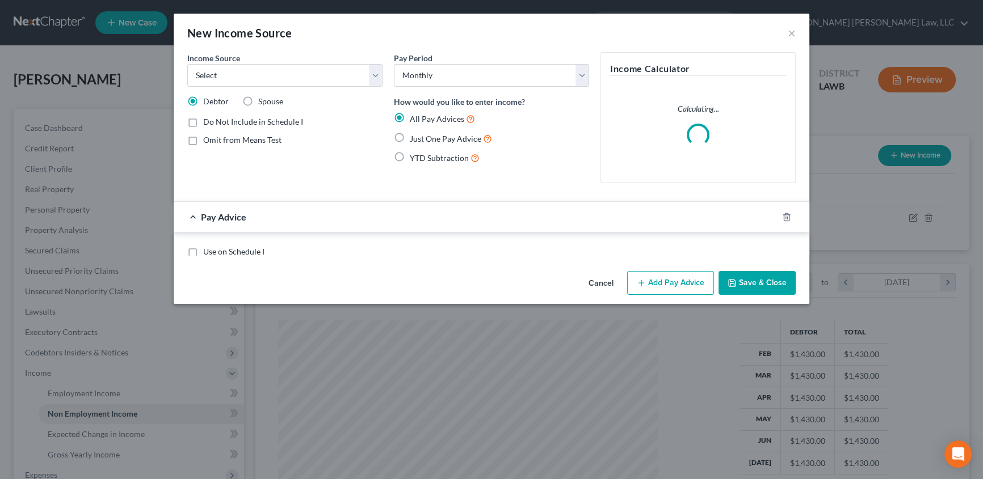
scroll to position [203, 406]
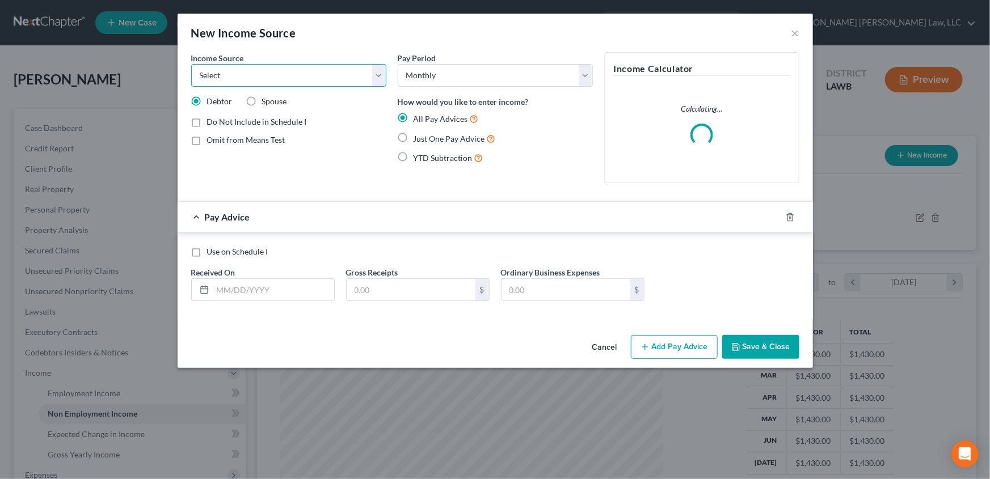
click at [228, 77] on select "Select Unemployment Disability (from employer) Pension Retirement Social Securi…" at bounding box center [288, 75] width 195 height 23
select select "5"
click at [191, 64] on select "Select Unemployment Disability (from employer) Pension Retirement Social Securi…" at bounding box center [288, 75] width 195 height 23
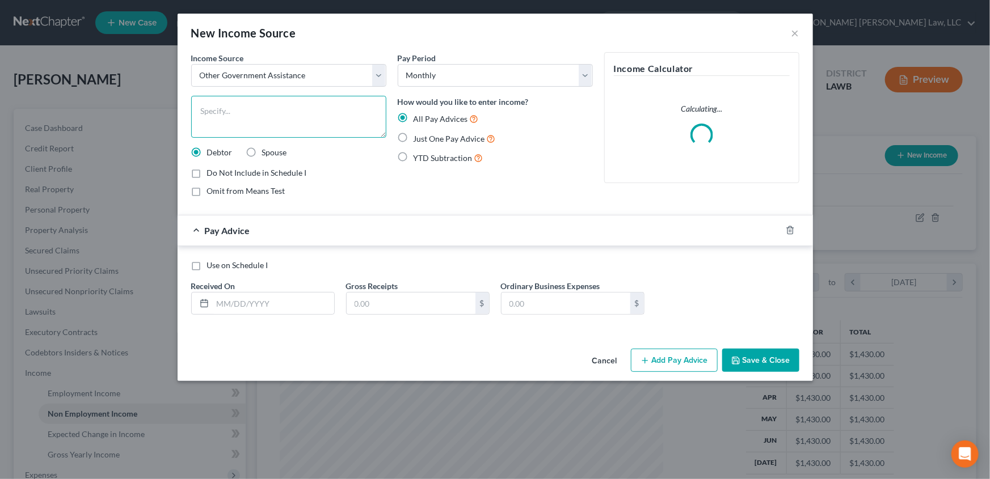
click at [216, 111] on textarea at bounding box center [288, 117] width 195 height 42
type textarea "Snap"
click at [414, 135] on label "Just One Pay Advice" at bounding box center [455, 138] width 82 height 13
click at [418, 135] on input "Just One Pay Advice" at bounding box center [421, 135] width 7 height 7
radio input "true"
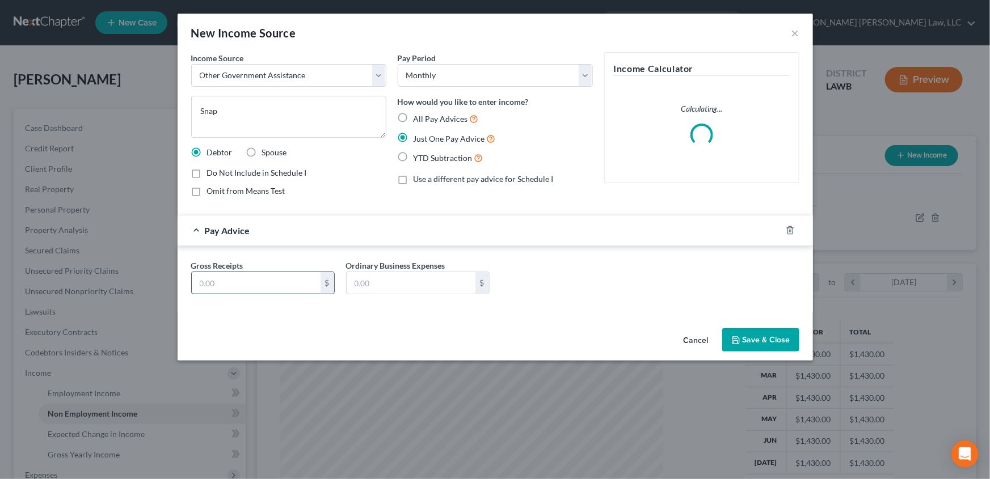
click at [214, 283] on input "text" at bounding box center [256, 283] width 129 height 22
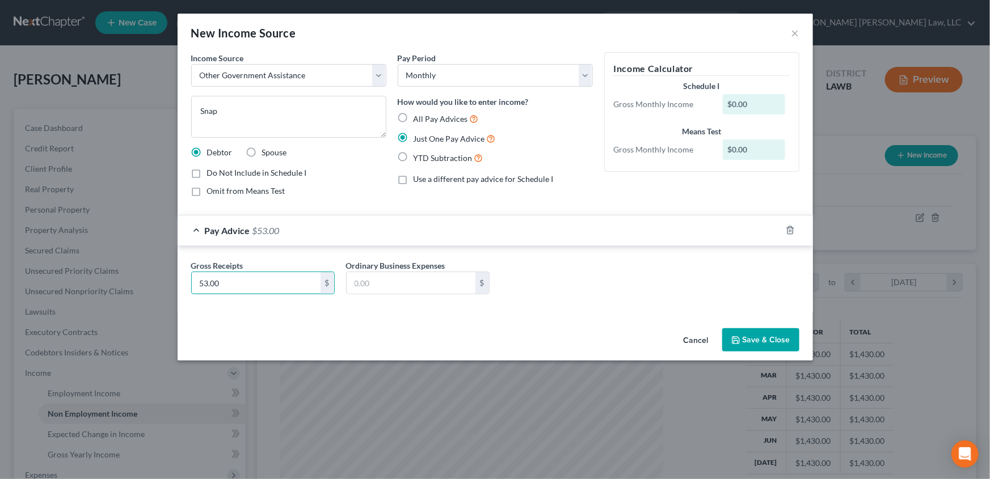
type input "53.00"
click at [734, 336] on icon "button" at bounding box center [735, 340] width 9 height 9
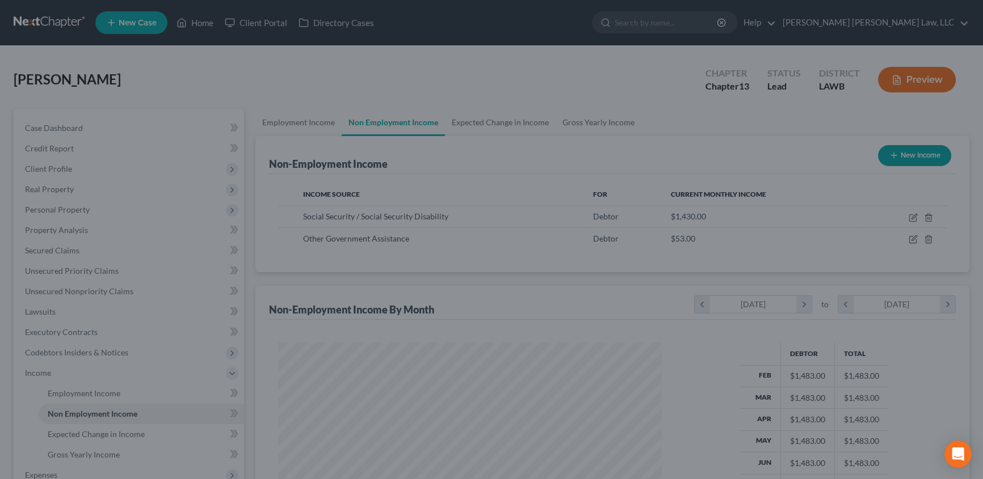
scroll to position [567192, 566992]
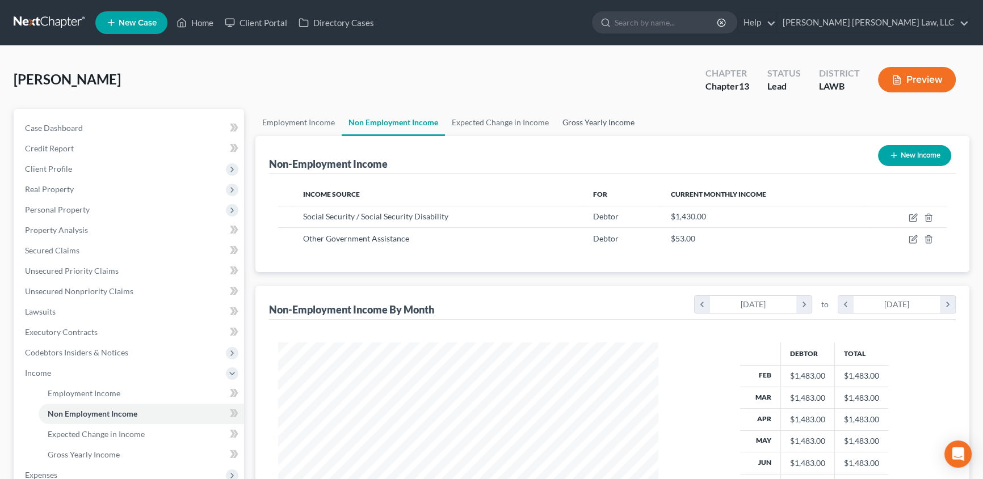
click at [596, 120] on link "Gross Yearly Income" at bounding box center [598, 122] width 86 height 27
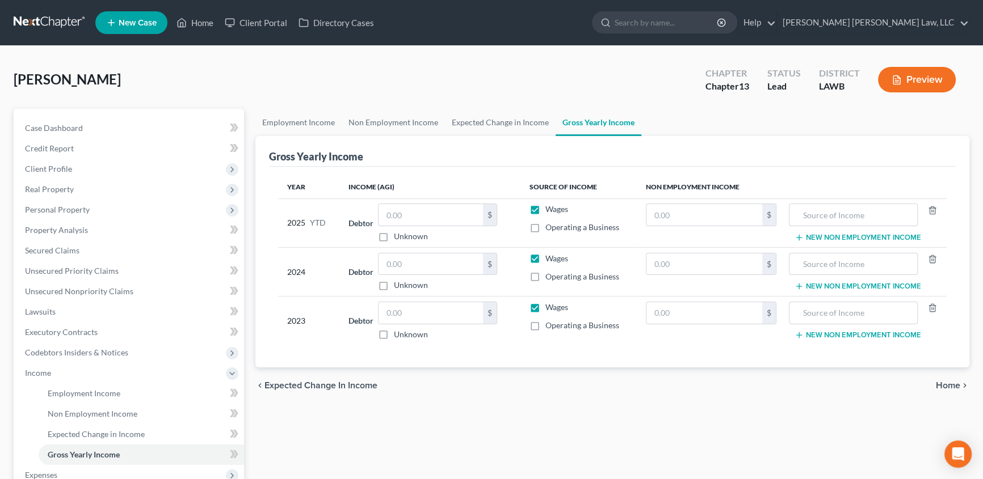
click at [797, 233] on icon "button" at bounding box center [798, 237] width 9 height 9
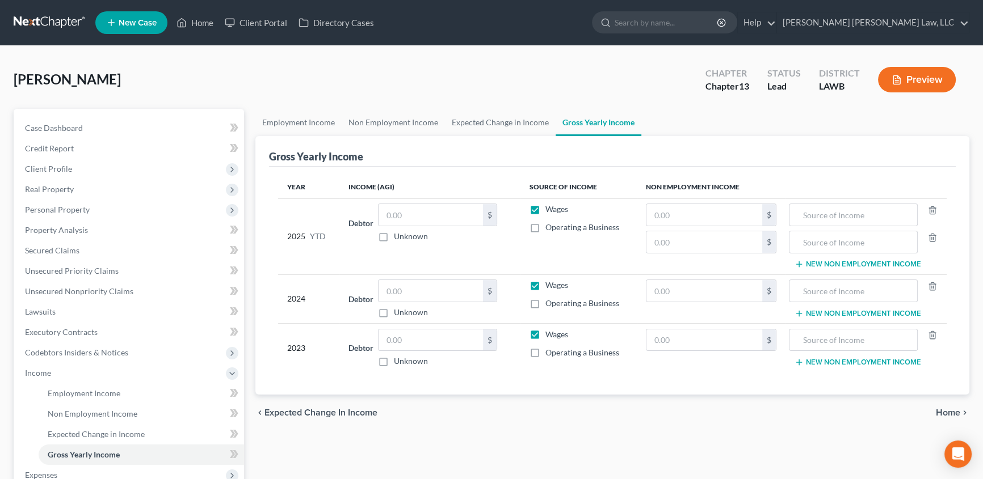
click at [796, 313] on icon "button" at bounding box center [798, 313] width 9 height 9
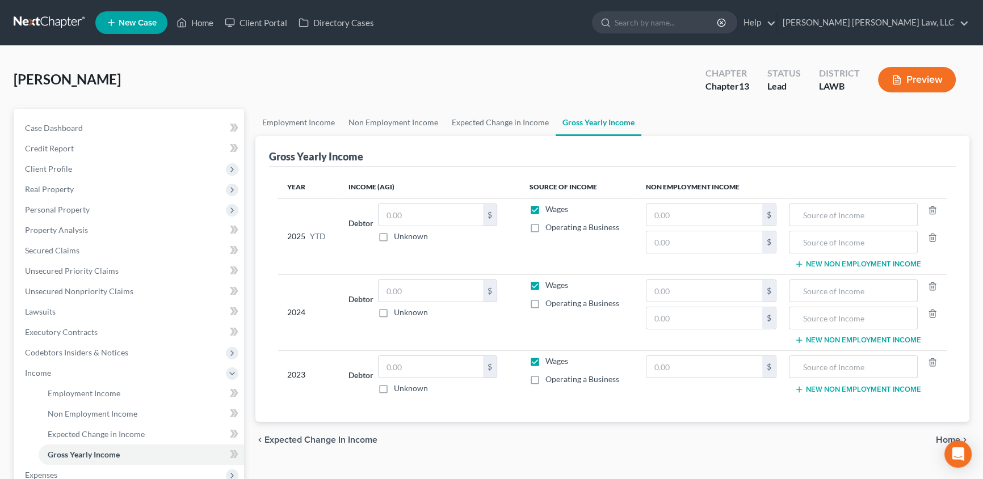
click at [799, 390] on line "button" at bounding box center [799, 390] width 5 height 0
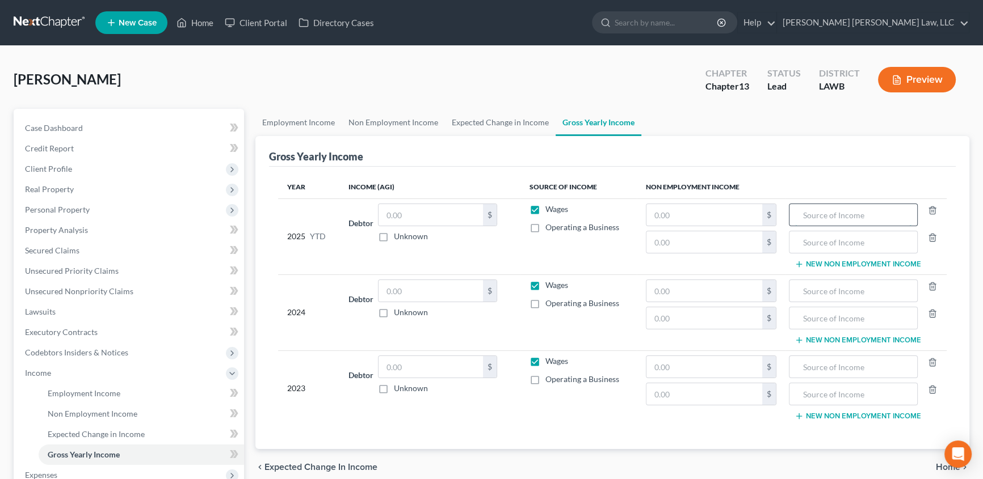
click at [814, 215] on input "text" at bounding box center [853, 215] width 116 height 22
type input "SSI"
click at [816, 238] on input "text" at bounding box center [853, 242] width 116 height 22
type input "Snap"
click at [840, 288] on input "text" at bounding box center [853, 291] width 116 height 22
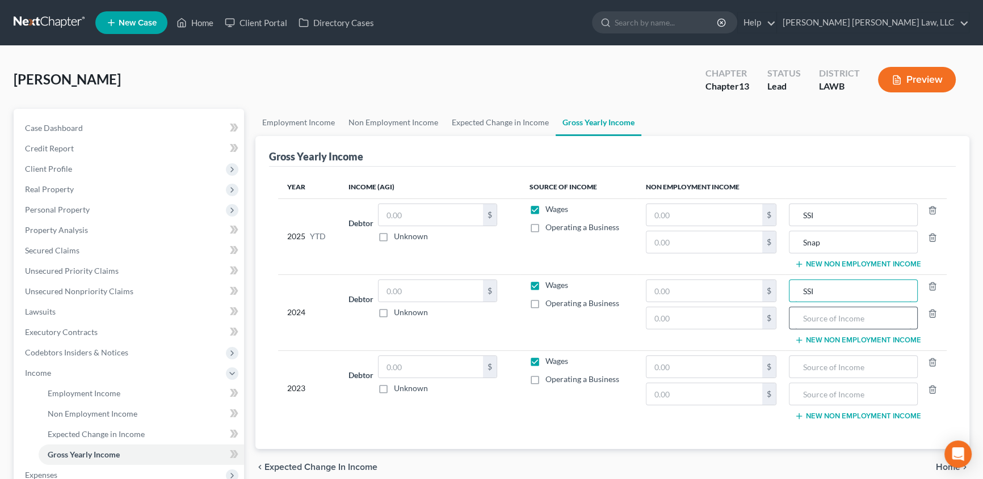
type input "SSI"
click at [815, 312] on input "text" at bounding box center [853, 319] width 116 height 22
type input "Snap"
click at [807, 360] on input "text" at bounding box center [853, 367] width 116 height 22
type input "SSI"
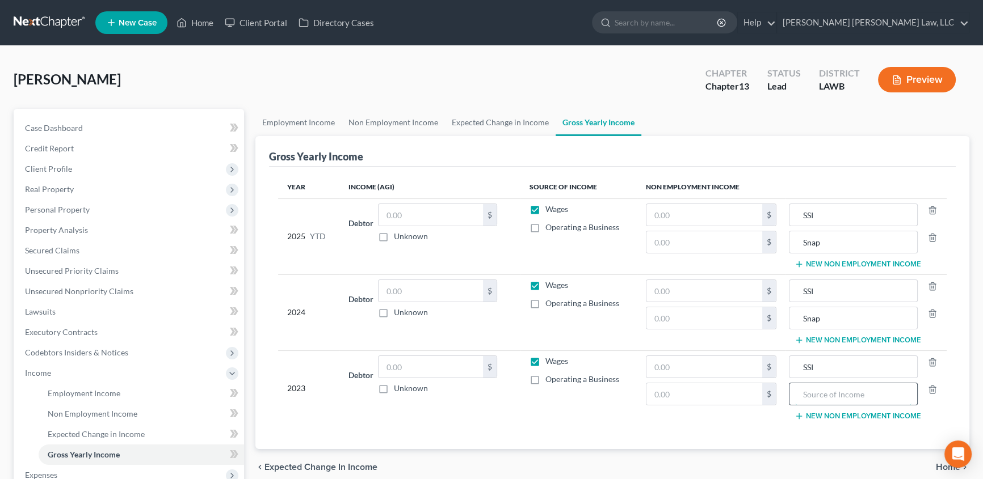
click at [801, 399] on input "text" at bounding box center [853, 395] width 116 height 22
type input "Snap"
click at [545, 206] on label "Wages" at bounding box center [556, 209] width 23 height 11
click at [550, 206] on input "Wages" at bounding box center [553, 207] width 7 height 7
checkbox input "false"
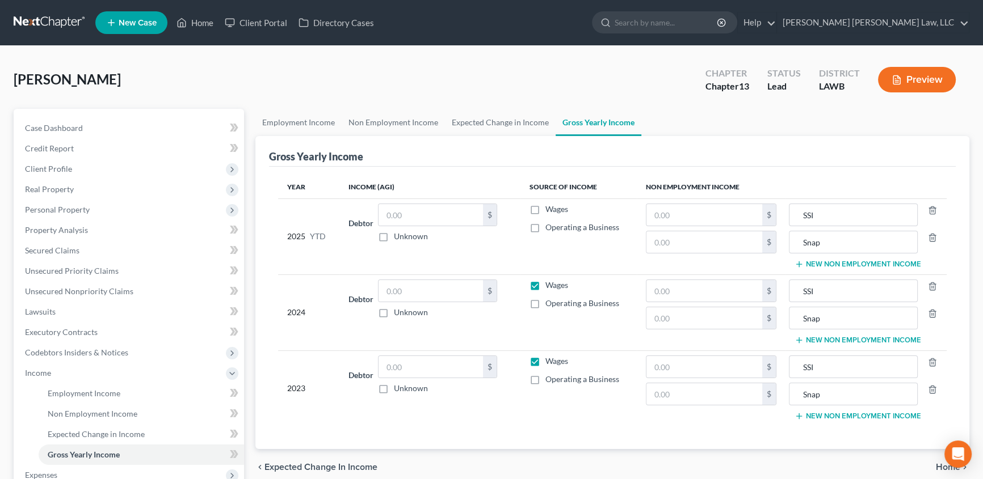
click at [545, 285] on label "Wages" at bounding box center [556, 285] width 23 height 11
click at [550, 285] on input "Wages" at bounding box center [553, 283] width 7 height 7
checkbox input "false"
click at [545, 359] on label "Wages" at bounding box center [556, 361] width 23 height 11
click at [550, 359] on input "Wages" at bounding box center [553, 359] width 7 height 7
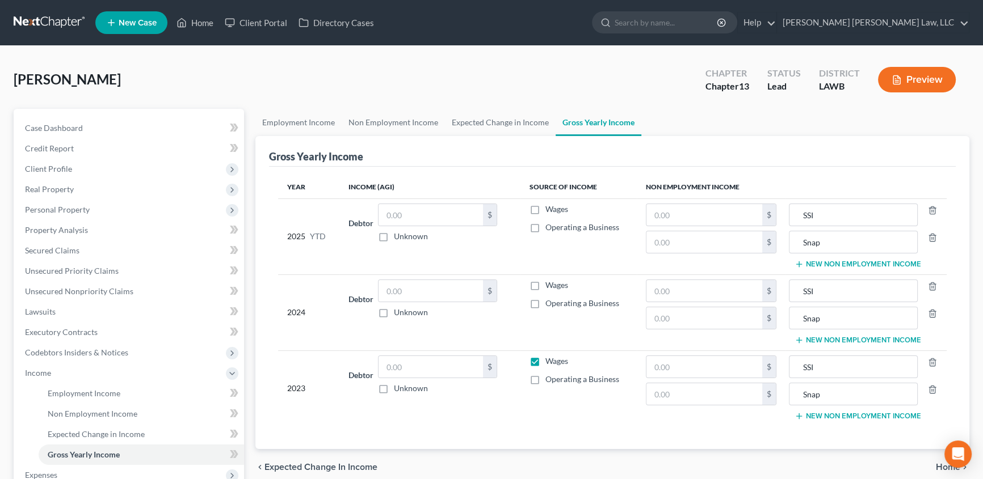
checkbox input "false"
click at [667, 217] on input "text" at bounding box center [704, 215] width 116 height 22
click at [714, 217] on input "text" at bounding box center [704, 215] width 116 height 22
type input "11,440.00"
click at [698, 286] on input "text" at bounding box center [704, 291] width 116 height 22
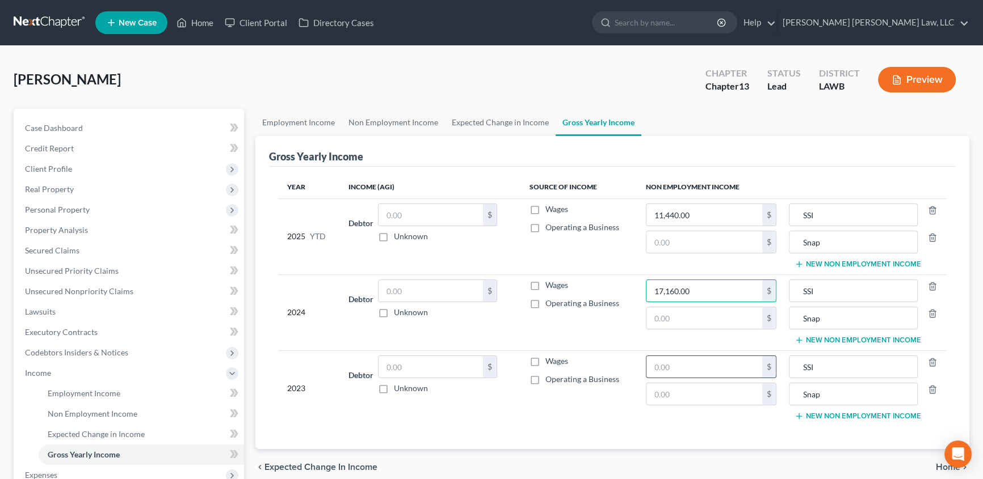
type input "17,160.00"
click at [668, 367] on input "text" at bounding box center [704, 367] width 116 height 22
type input "17,160.00"
click at [661, 245] on input "text" at bounding box center [704, 242] width 116 height 22
click at [663, 243] on input "text" at bounding box center [704, 242] width 116 height 22
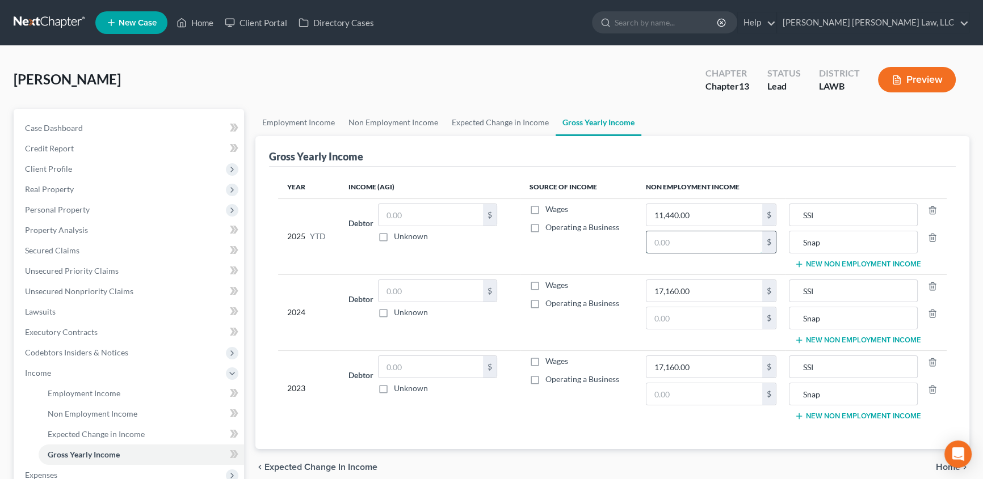
click at [678, 245] on input "text" at bounding box center [704, 242] width 116 height 22
type input "424.00"
click at [672, 314] on input "text" at bounding box center [704, 319] width 116 height 22
type input "636.00"
click at [658, 394] on input "text" at bounding box center [704, 395] width 116 height 22
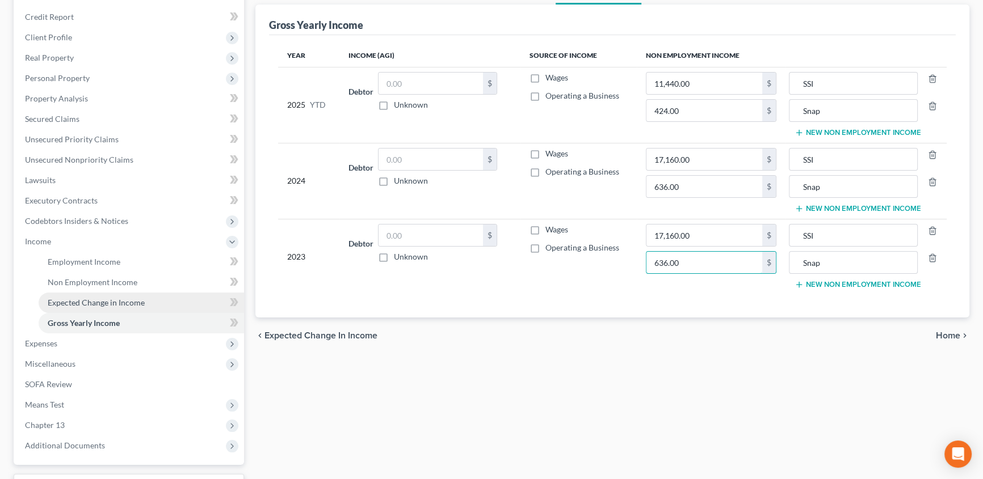
scroll to position [154, 0]
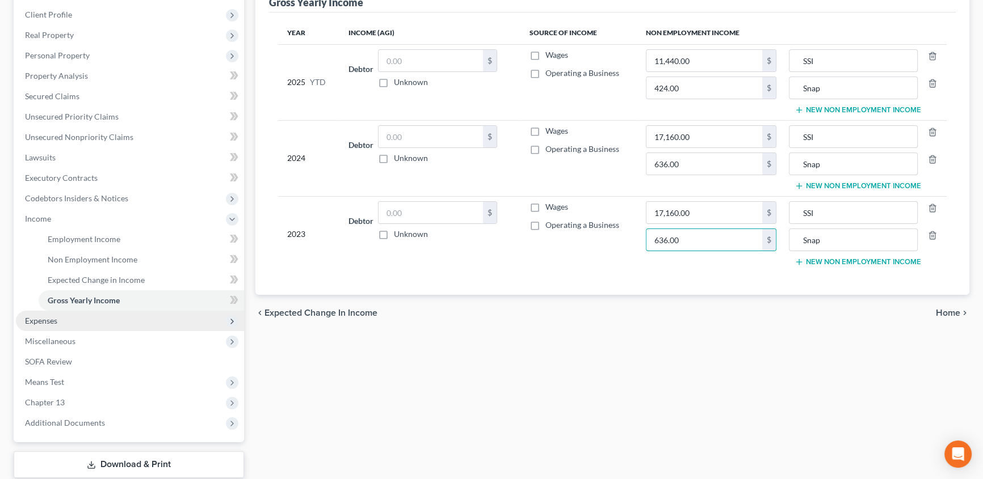
type input "636.00"
click at [47, 320] on span "Expenses" at bounding box center [41, 321] width 32 height 10
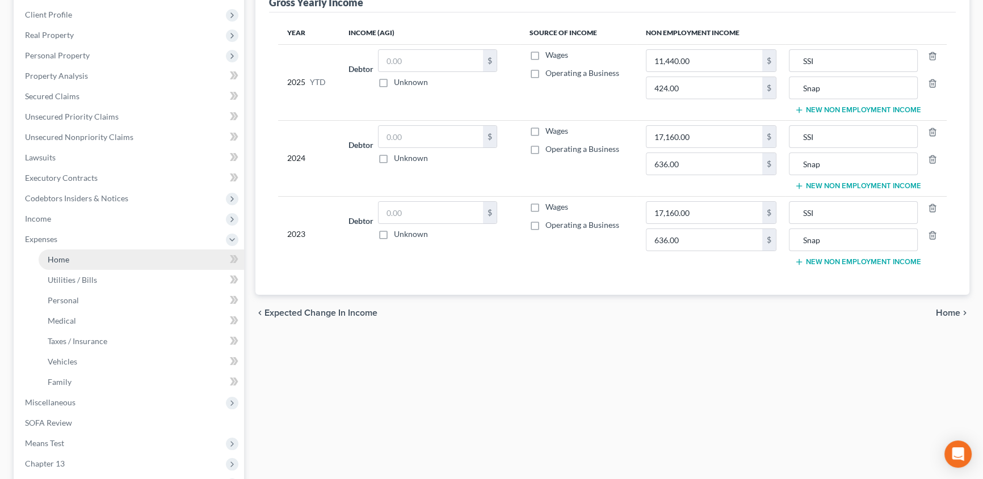
click at [69, 263] on link "Home" at bounding box center [141, 260] width 205 height 20
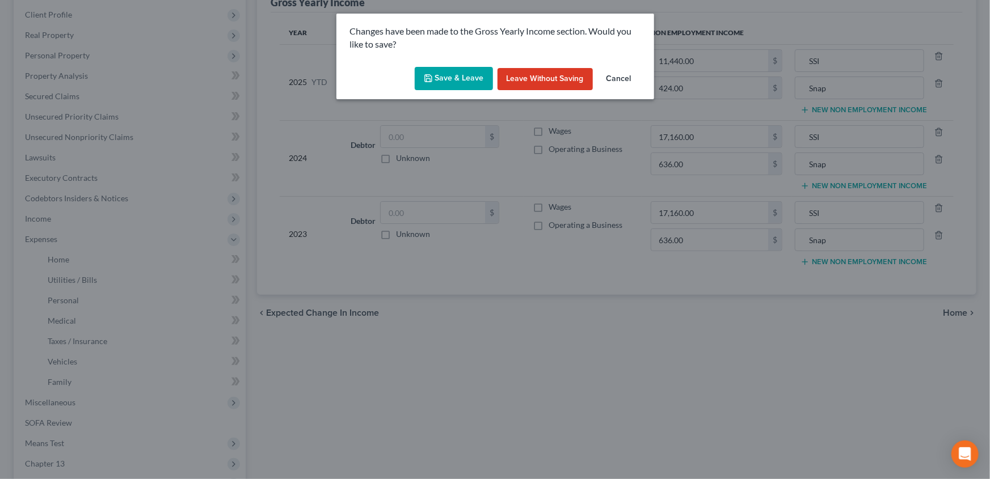
click at [449, 79] on button "Save & Leave" at bounding box center [454, 79] width 78 height 24
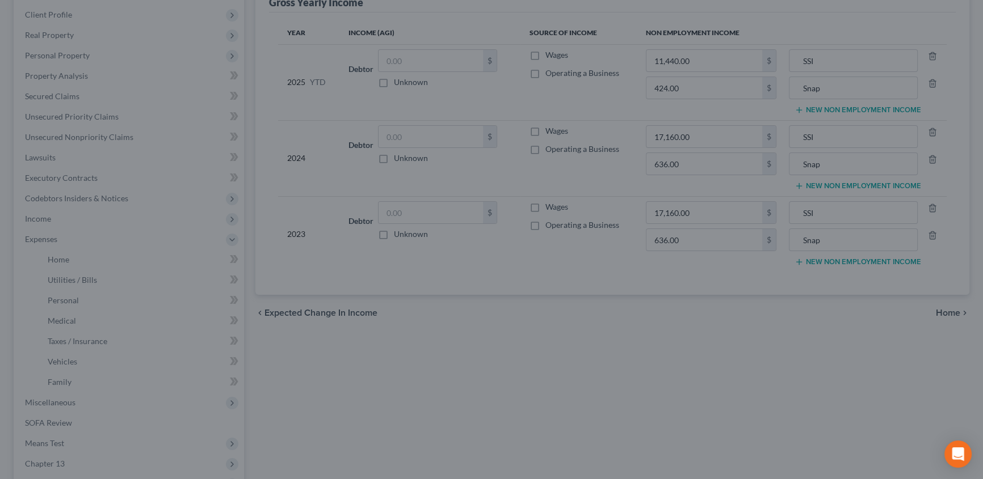
type input "636.00"
type input "Snap"
type input "424.00"
type input "Snap"
type input "636.00"
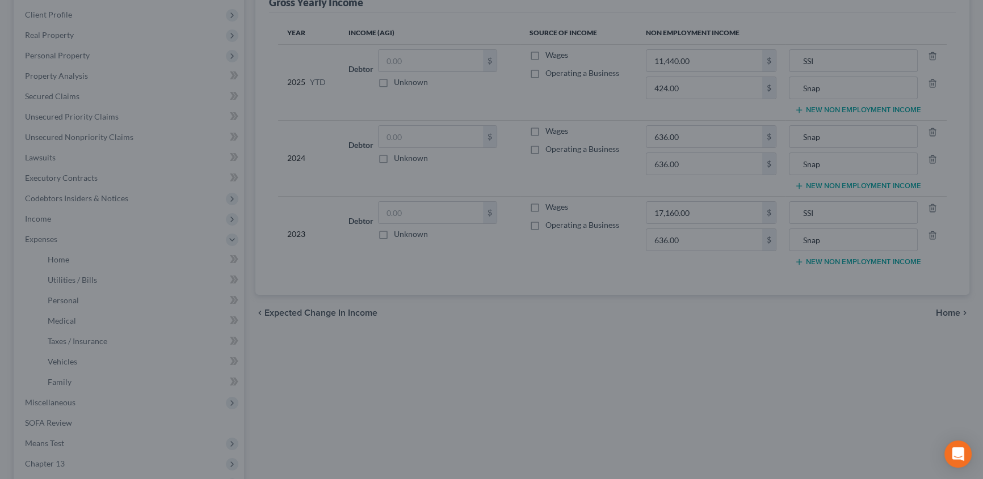
type input "Snap"
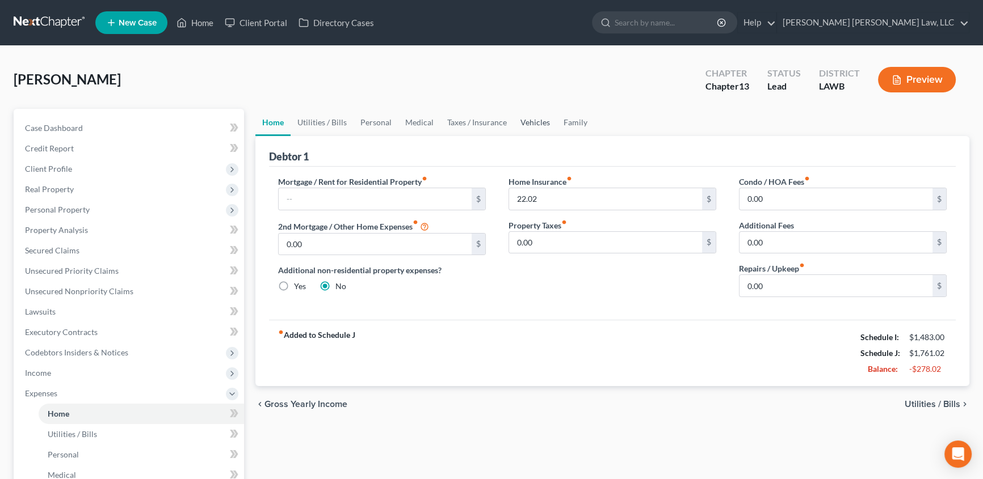
click at [538, 119] on link "Vehicles" at bounding box center [534, 122] width 43 height 27
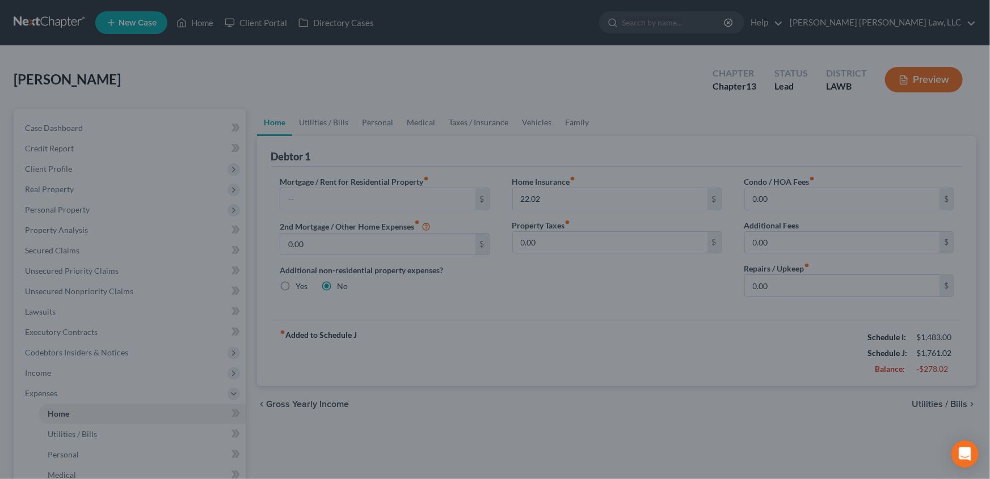
click at [315, 120] on div at bounding box center [495, 239] width 990 height 479
click at [51, 228] on div at bounding box center [495, 239] width 990 height 479
click at [57, 123] on div at bounding box center [495, 239] width 990 height 479
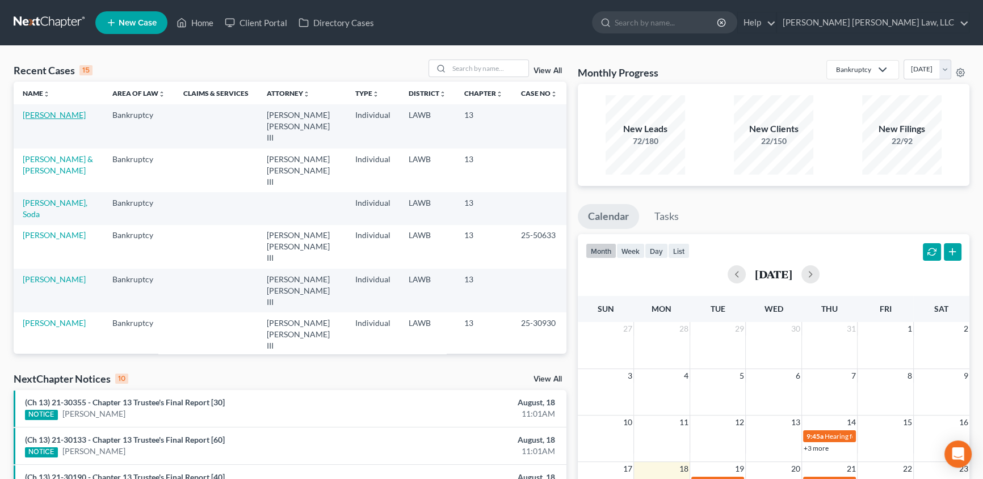
click at [63, 116] on link "[PERSON_NAME]" at bounding box center [54, 115] width 63 height 10
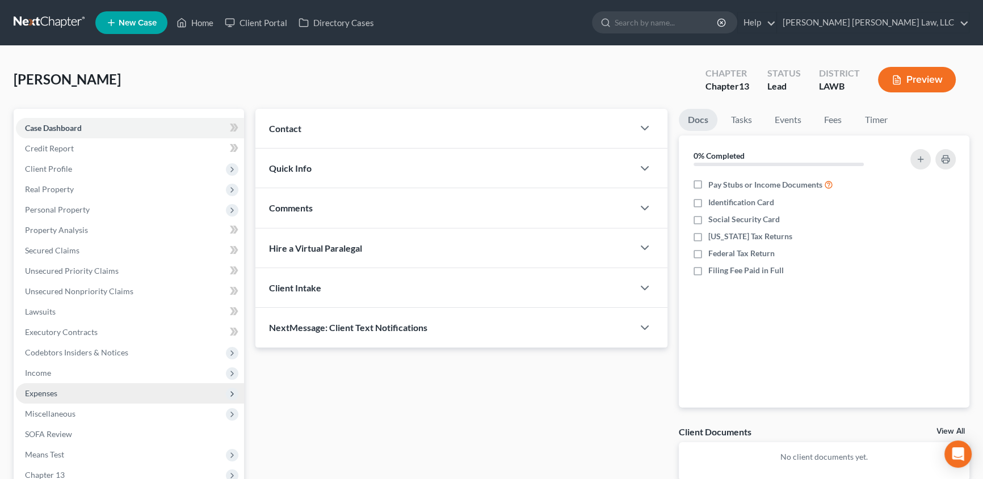
click at [49, 389] on span "Expenses" at bounding box center [41, 394] width 32 height 10
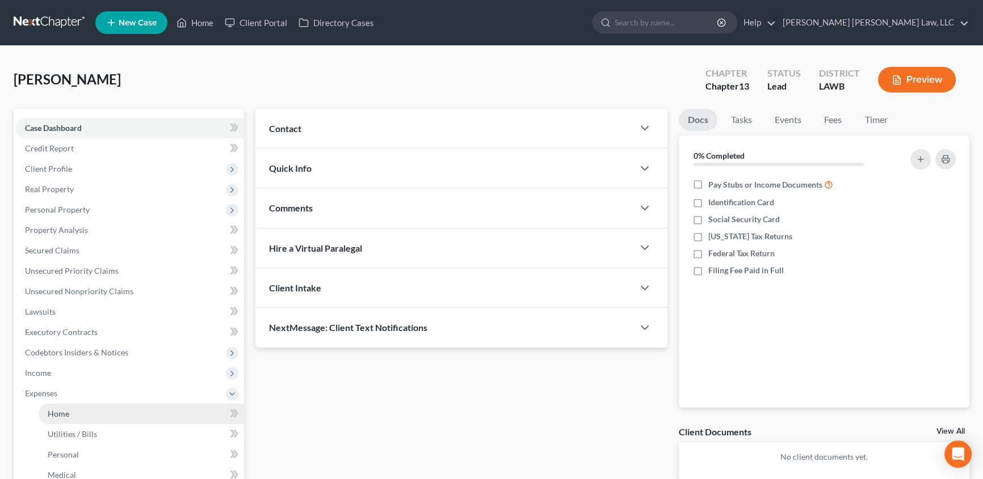
click at [51, 410] on span "Home" at bounding box center [59, 414] width 22 height 10
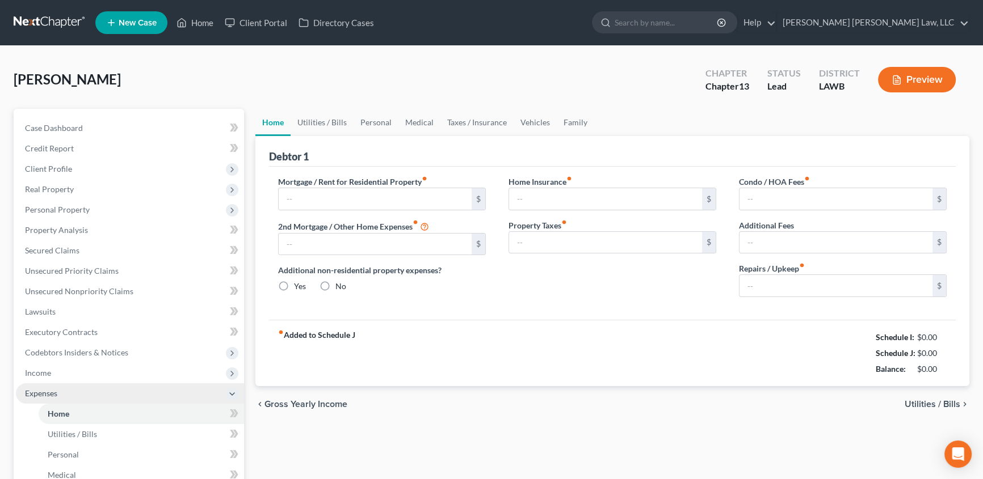
type input "0.00"
radio input "true"
type input "22.02"
type input "0.00"
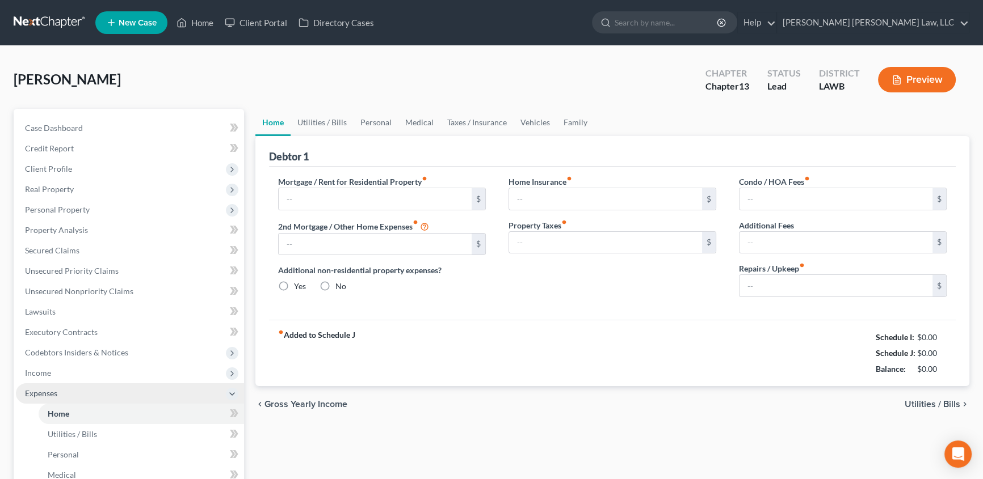
type input "0.00"
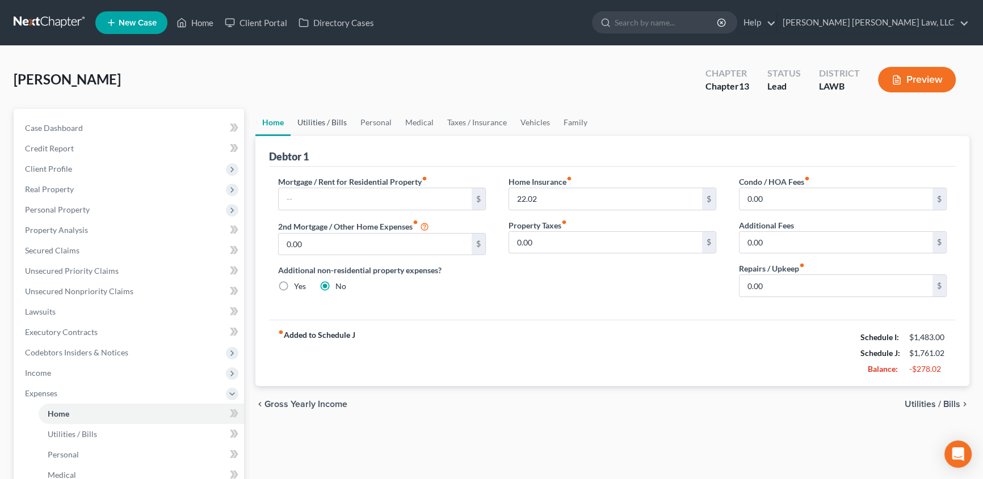
click at [315, 116] on link "Utilities / Bills" at bounding box center [322, 122] width 63 height 27
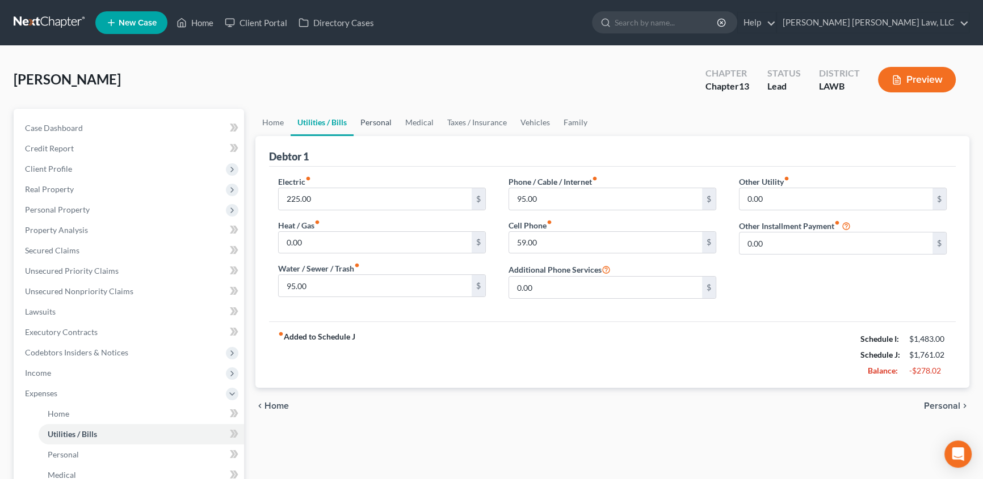
click at [374, 121] on link "Personal" at bounding box center [375, 122] width 45 height 27
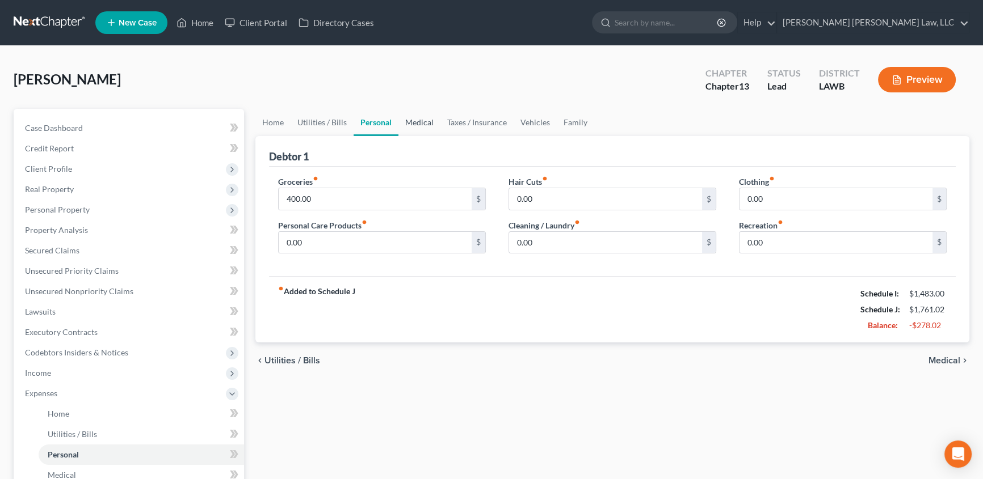
click at [419, 124] on link "Medical" at bounding box center [419, 122] width 42 height 27
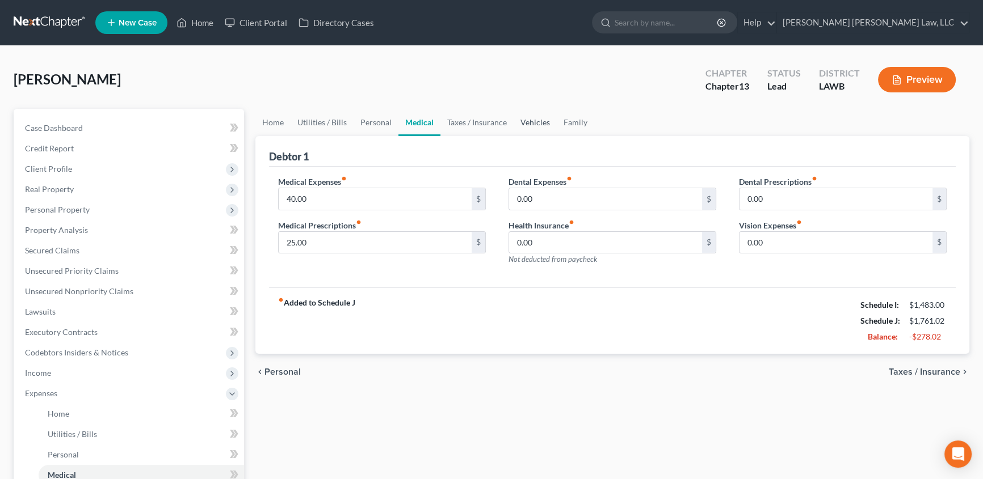
click at [533, 124] on link "Vehicles" at bounding box center [534, 122] width 43 height 27
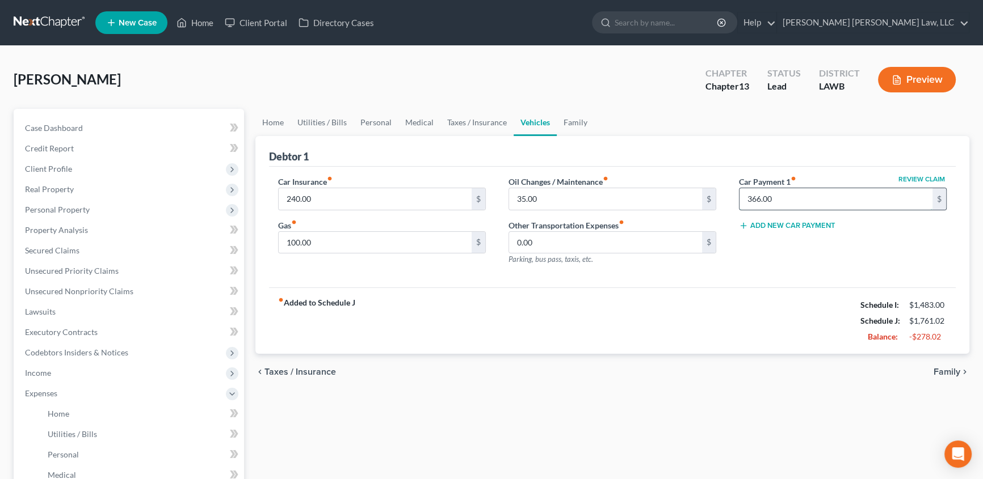
click at [790, 199] on input "366.00" at bounding box center [835, 199] width 193 height 22
click at [566, 245] on input "0.00" at bounding box center [605, 243] width 193 height 22
click at [542, 199] on input "35.00" at bounding box center [605, 199] width 193 height 22
type input "25.00"
click at [374, 243] on input "100.00" at bounding box center [375, 243] width 193 height 22
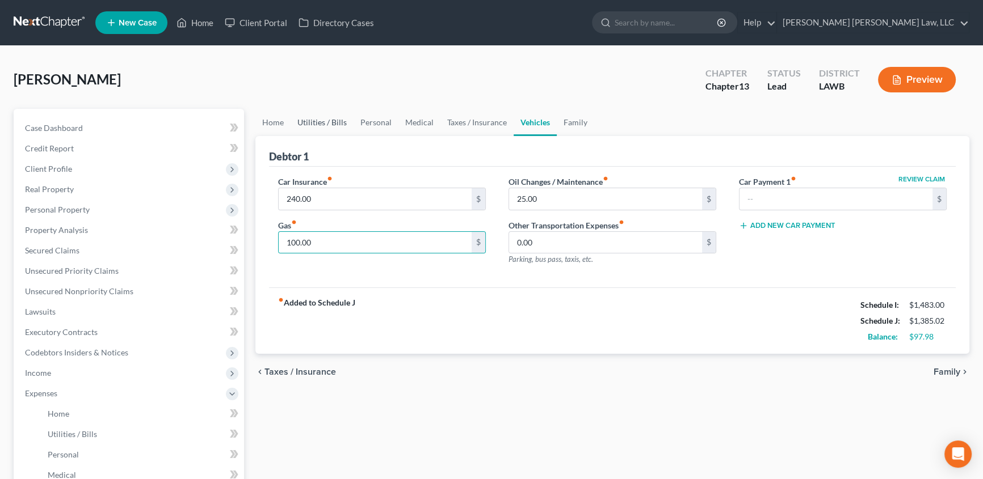
click at [304, 120] on link "Utilities / Bills" at bounding box center [322, 122] width 63 height 27
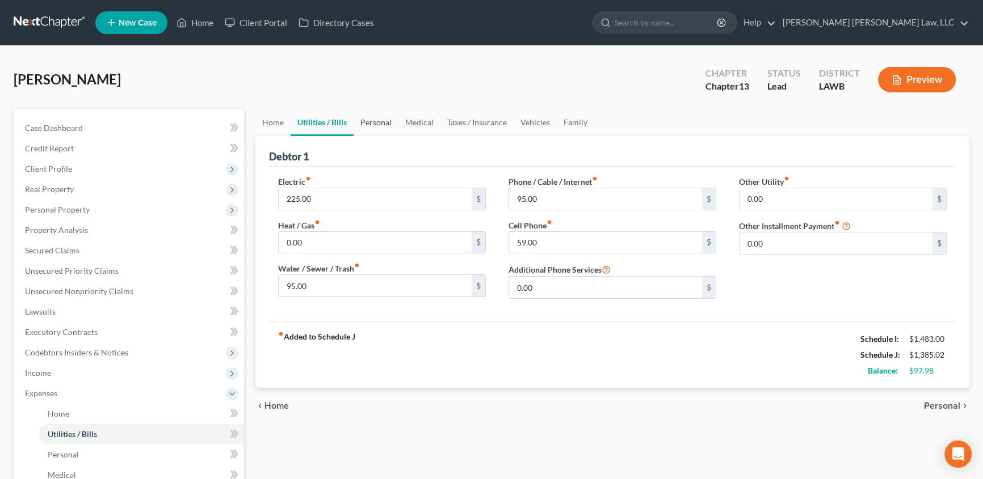
click at [374, 116] on link "Personal" at bounding box center [375, 122] width 45 height 27
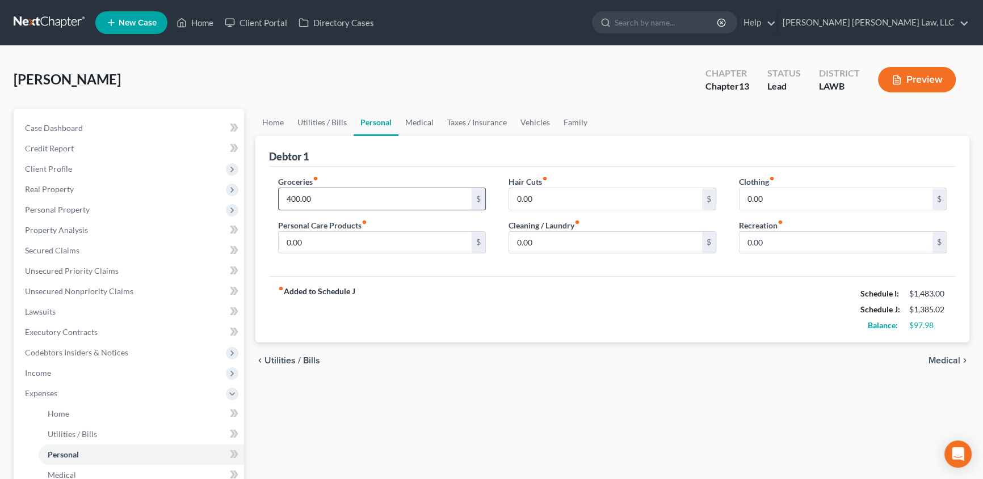
click at [334, 198] on input "400.00" at bounding box center [375, 199] width 193 height 22
type input "200.00"
click at [326, 235] on input "0.00" at bounding box center [375, 243] width 193 height 22
type input "50.00"
click at [413, 119] on link "Medical" at bounding box center [419, 122] width 42 height 27
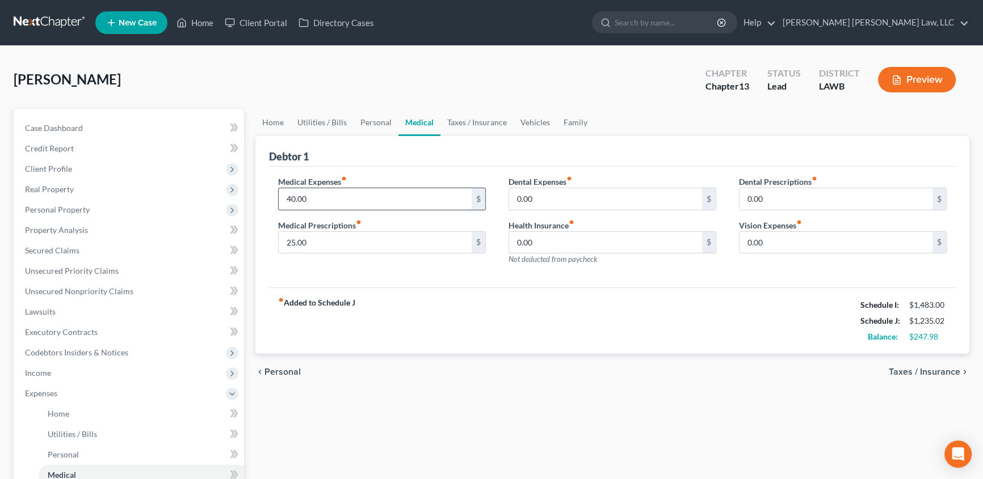
click at [326, 193] on input "40.00" at bounding box center [375, 199] width 193 height 22
type input "25.00"
click at [311, 238] on input "25.00" at bounding box center [375, 243] width 193 height 22
click at [326, 120] on link "Utilities / Bills" at bounding box center [322, 122] width 63 height 27
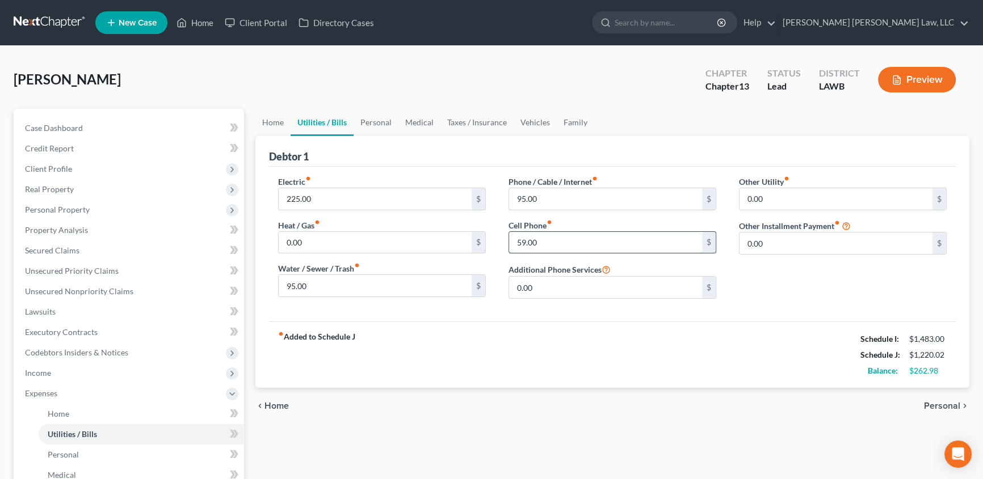
click at [571, 241] on input "59.00" at bounding box center [605, 243] width 193 height 22
click at [555, 242] on input "59.00" at bounding box center [605, 243] width 193 height 22
type input "59.98"
click at [552, 198] on input "95.00" at bounding box center [605, 199] width 193 height 22
type input "90.00"
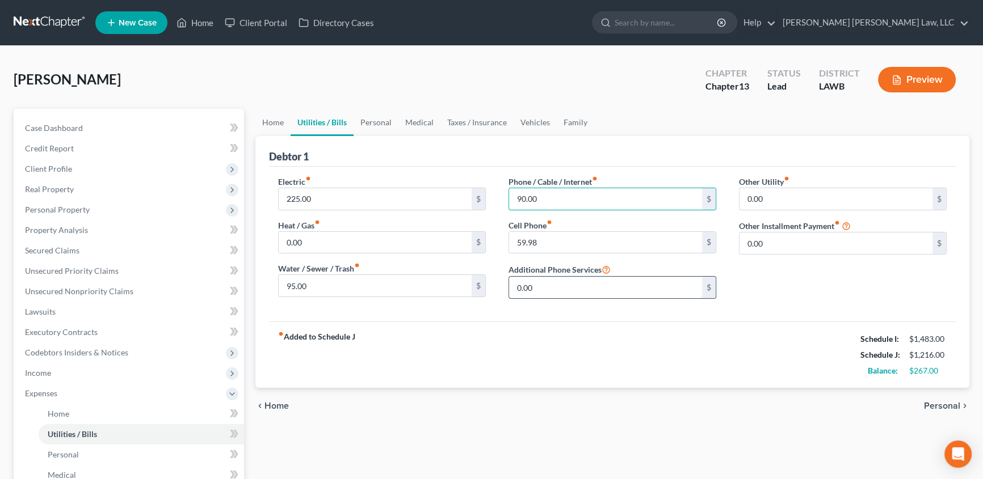
click at [539, 287] on input "0.00" at bounding box center [605, 288] width 193 height 22
click at [331, 191] on input "225.00" at bounding box center [375, 199] width 193 height 22
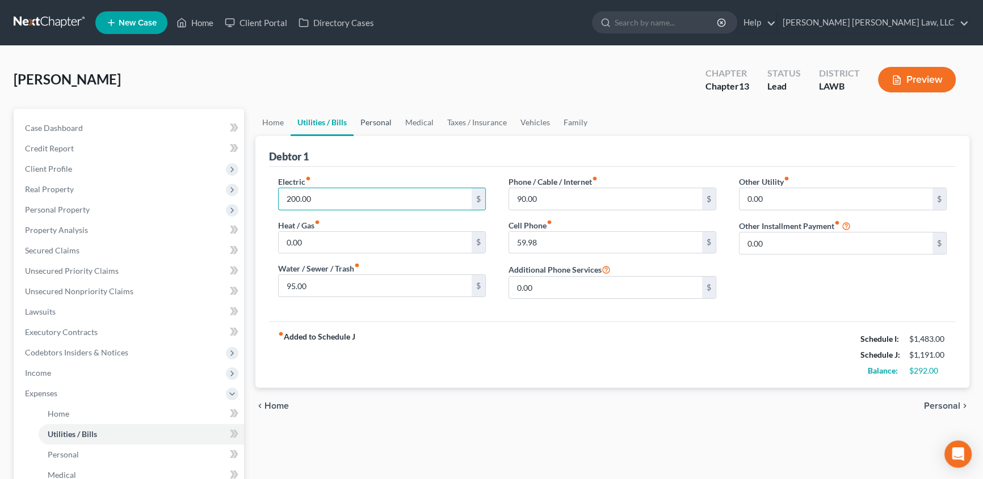
type input "200.00"
click at [380, 120] on link "Personal" at bounding box center [375, 122] width 45 height 27
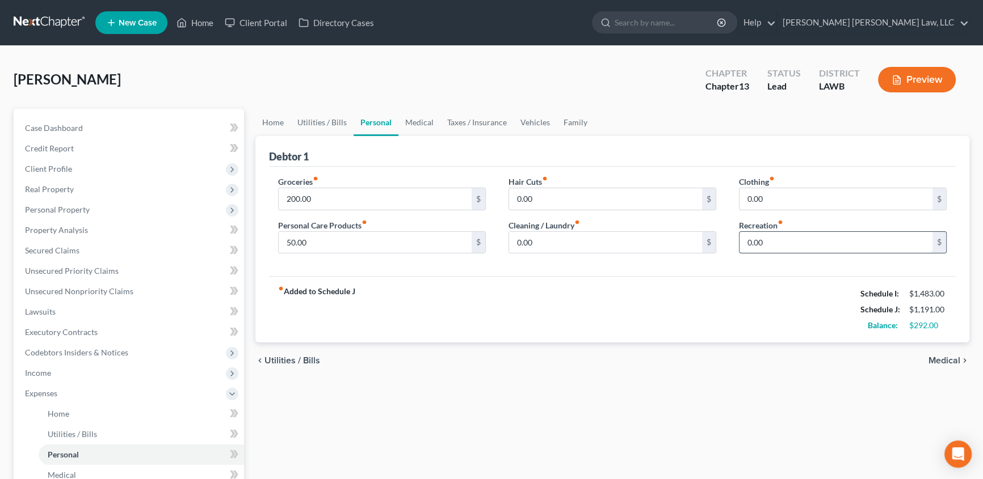
click at [780, 238] on input "0.00" at bounding box center [835, 243] width 193 height 22
type input "25.00"
click at [375, 247] on input "50.00" at bounding box center [375, 243] width 193 height 22
click at [423, 122] on link "Medical" at bounding box center [419, 122] width 42 height 27
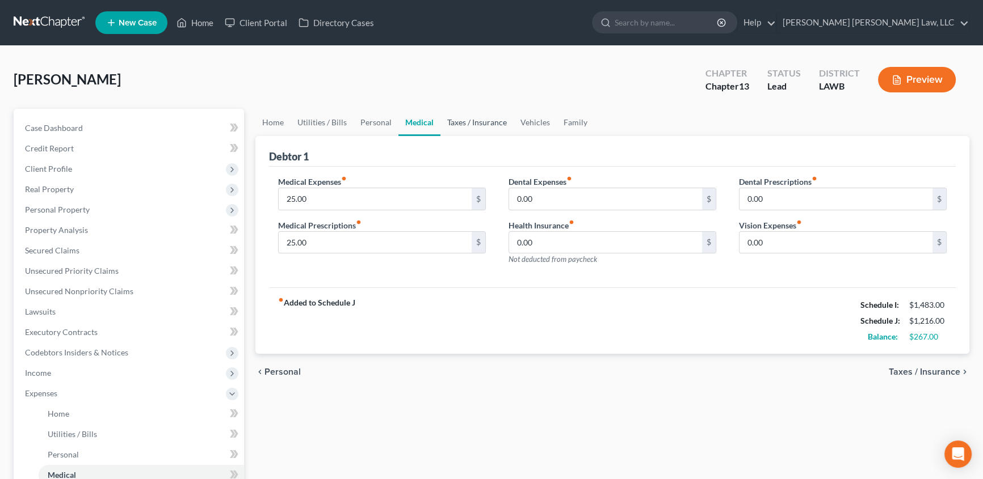
click at [465, 121] on link "Taxes / Insurance" at bounding box center [476, 122] width 73 height 27
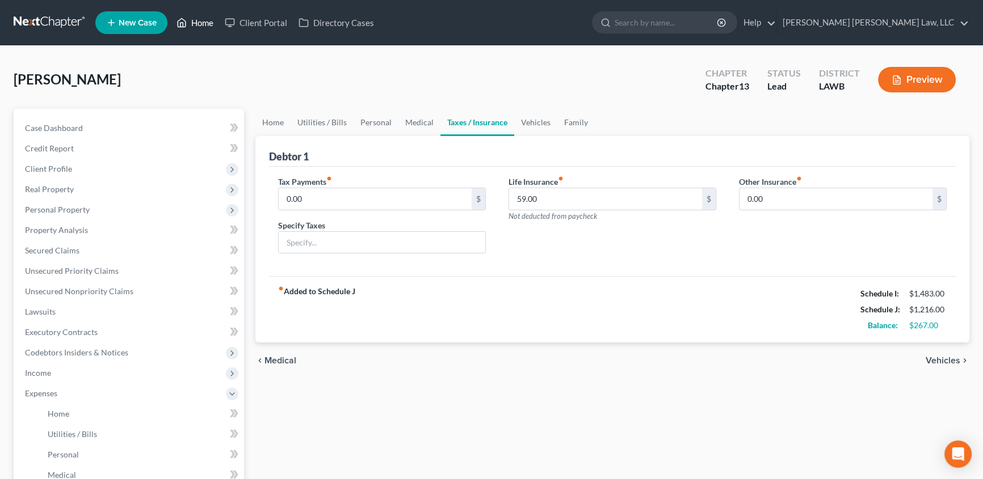
click at [197, 22] on link "Home" at bounding box center [195, 22] width 48 height 20
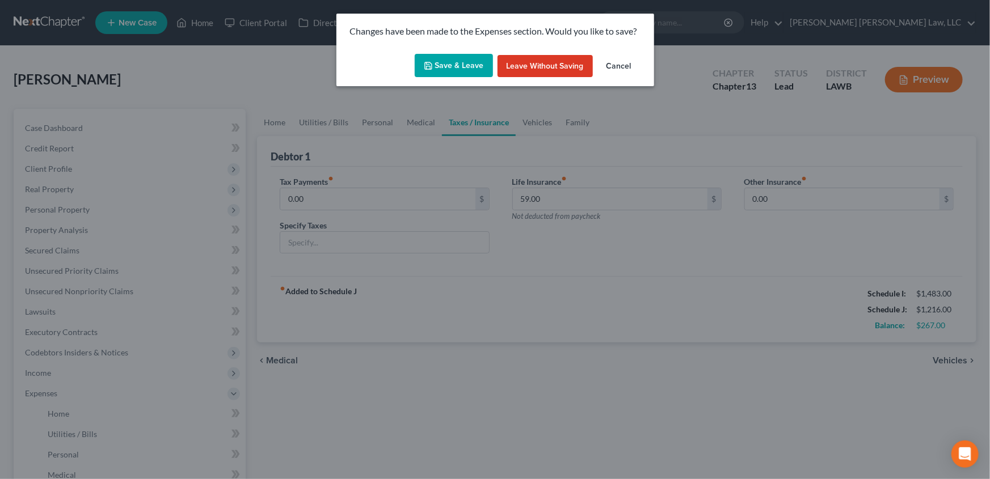
click at [461, 66] on button "Save & Leave" at bounding box center [454, 66] width 78 height 24
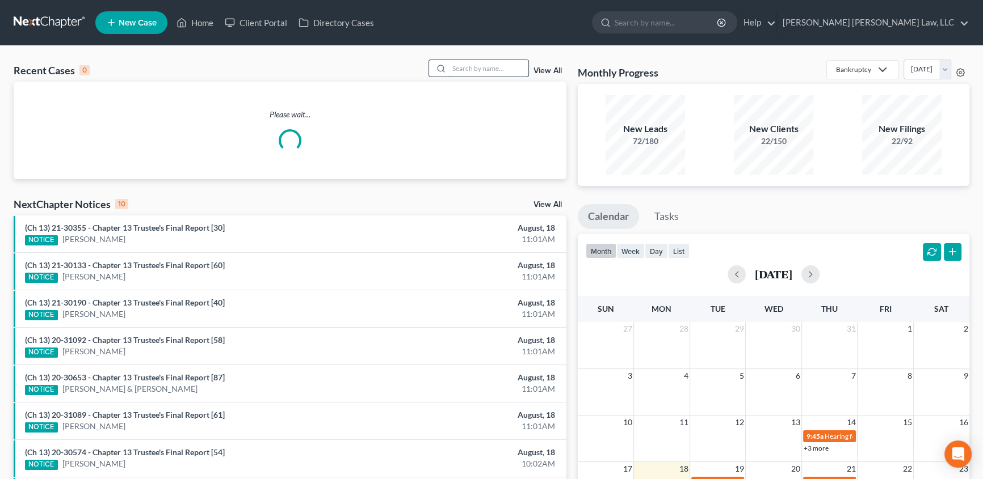
click at [449, 68] on input "search" at bounding box center [488, 68] width 79 height 16
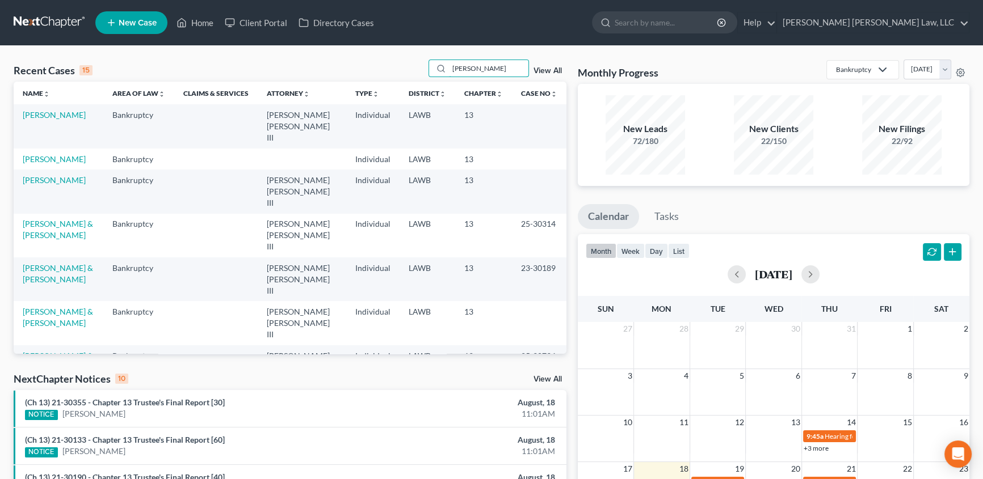
type input "johnson"
click at [136, 20] on span "New Case" at bounding box center [138, 23] width 38 height 9
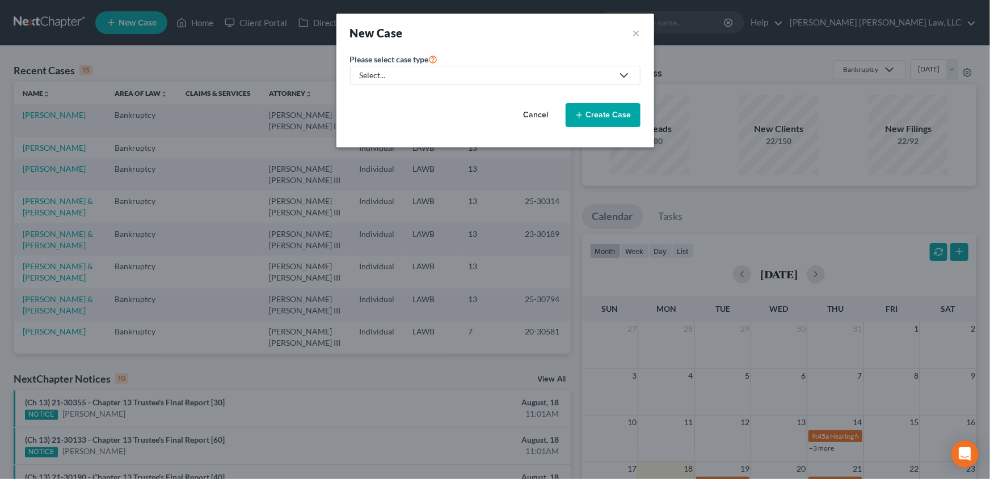
click at [386, 72] on div "Select..." at bounding box center [486, 75] width 253 height 11
click at [381, 99] on div "Bankruptcy" at bounding box center [411, 97] width 101 height 11
select select "36"
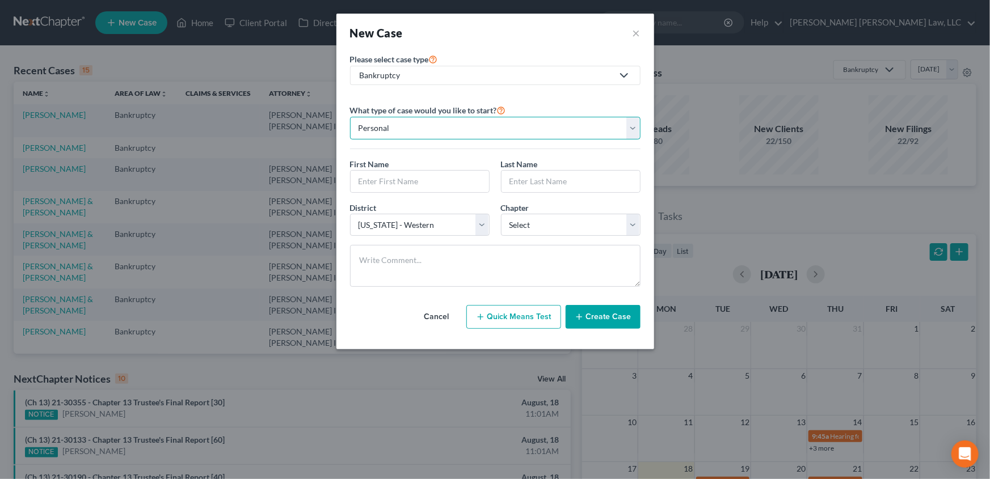
click at [365, 129] on select "Personal Business" at bounding box center [495, 128] width 291 height 23
click at [363, 175] on input "text" at bounding box center [420, 182] width 138 height 22
type input "Patricia"
click at [506, 179] on input "Johnson" at bounding box center [571, 182] width 138 height 22
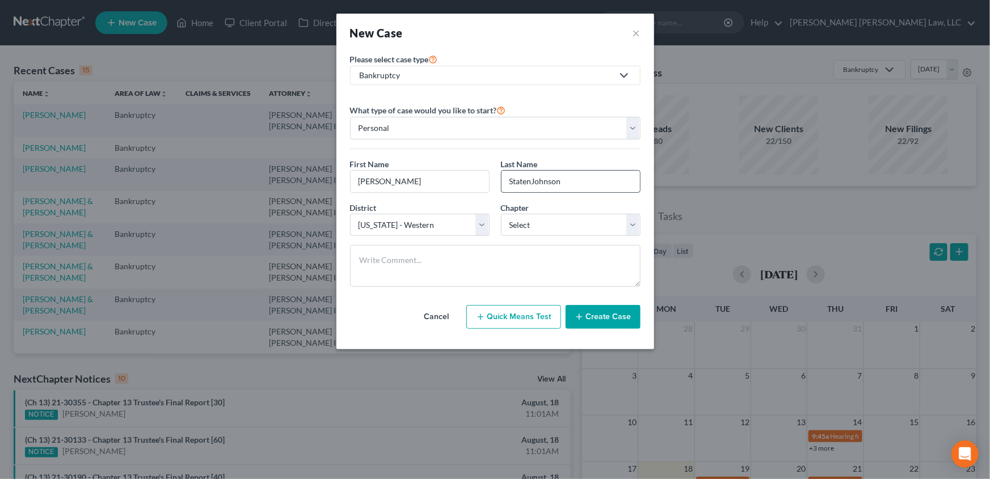
click at [504, 190] on input "StatenJohnson" at bounding box center [571, 182] width 138 height 22
click at [534, 181] on input "StatenJohnson" at bounding box center [571, 182] width 138 height 22
type input "Staten Johnson"
click at [508, 224] on select "Select 7 11 12 13" at bounding box center [571, 225] width 140 height 23
select select "3"
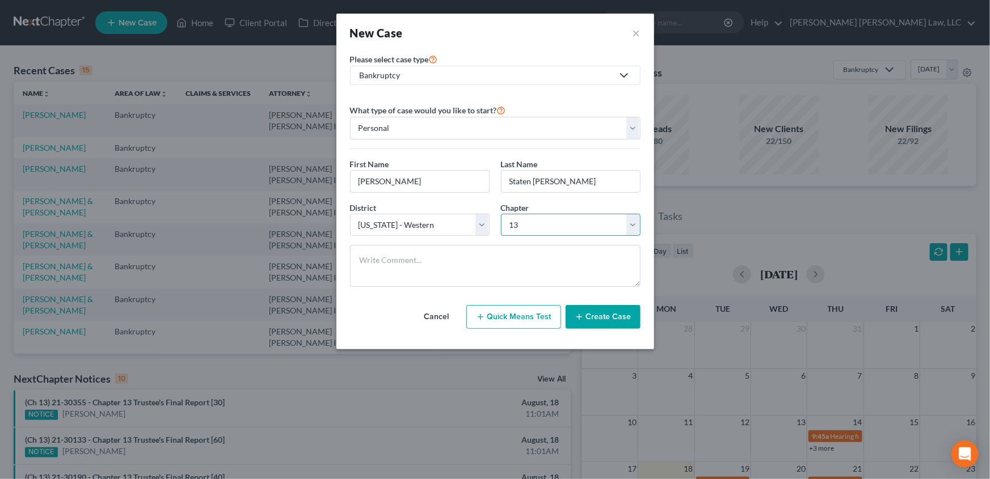
click at [501, 214] on select "Select 7 11 12 13" at bounding box center [571, 225] width 140 height 23
click at [439, 315] on button "Cancel" at bounding box center [437, 317] width 50 height 23
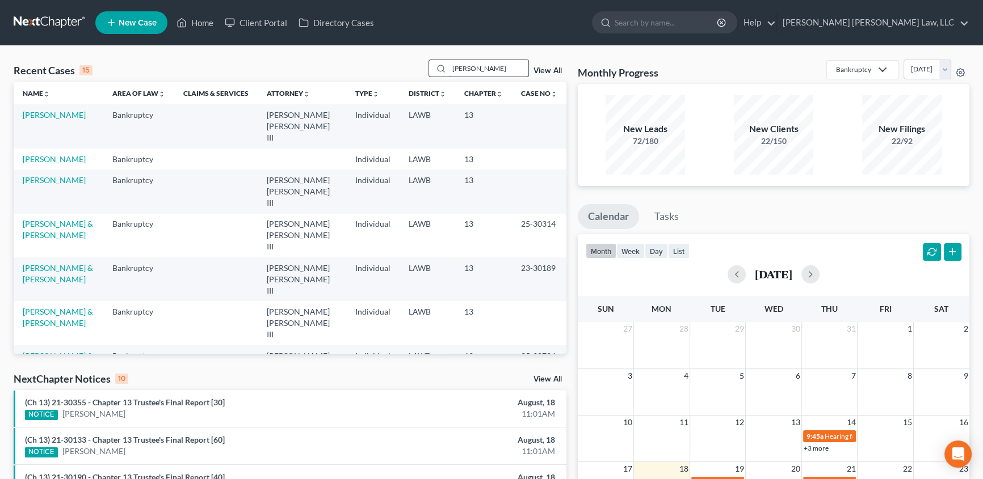
click at [487, 68] on input "johnson" at bounding box center [488, 68] width 79 height 16
type input "j"
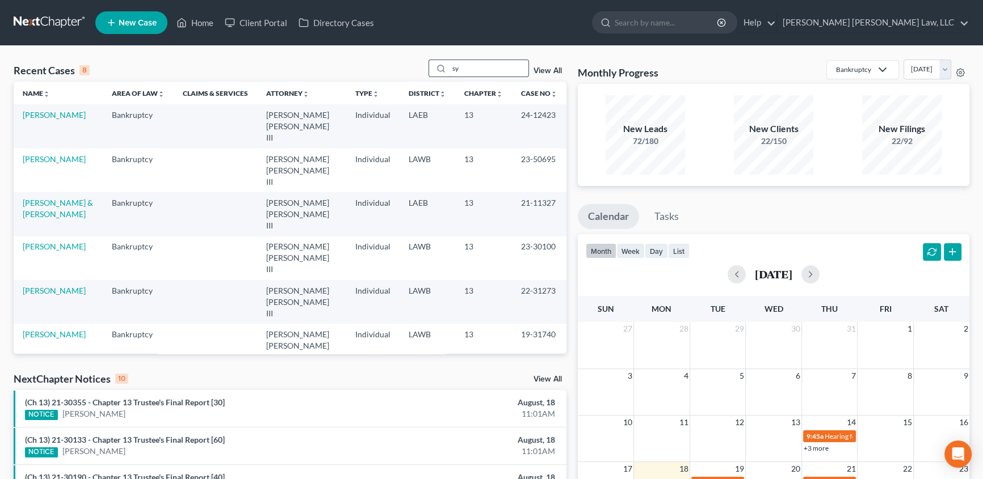
type input "s"
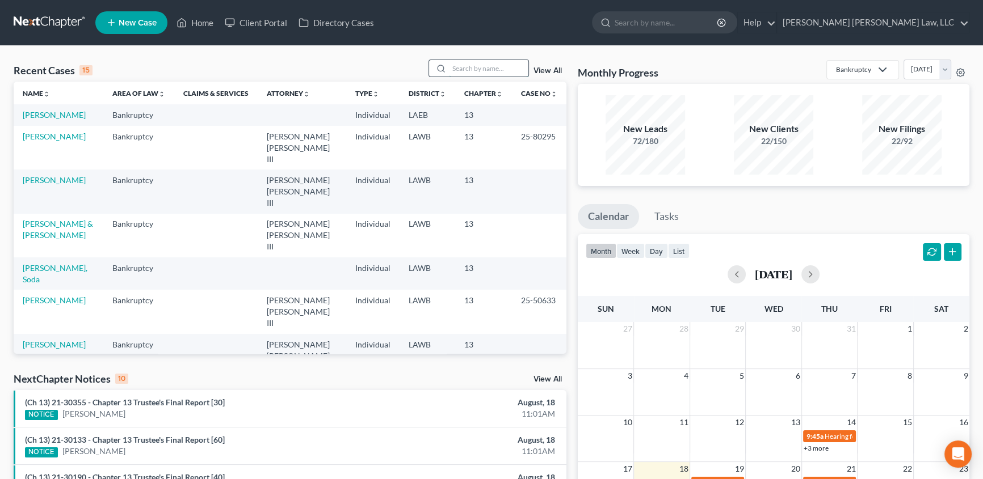
click at [489, 70] on input "search" at bounding box center [488, 68] width 79 height 16
type input "Martin"
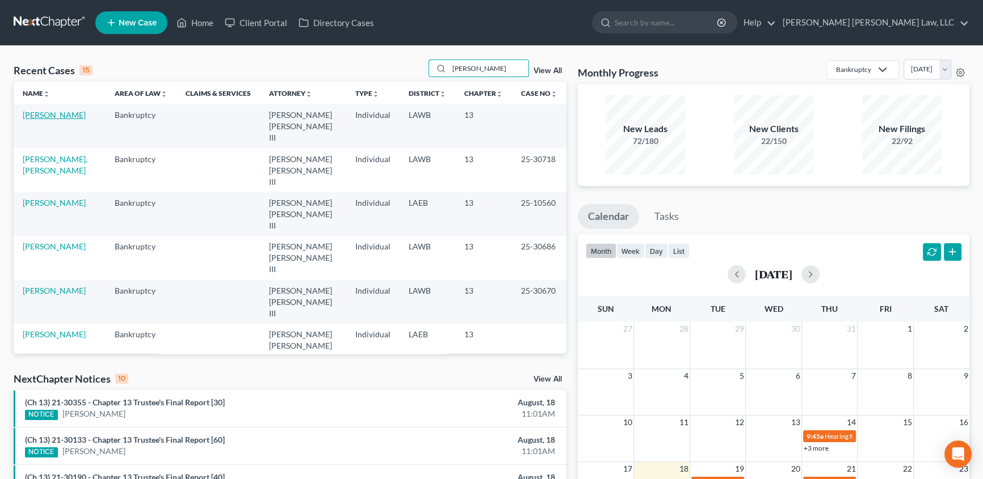
click at [40, 111] on link "[PERSON_NAME]" at bounding box center [54, 115] width 63 height 10
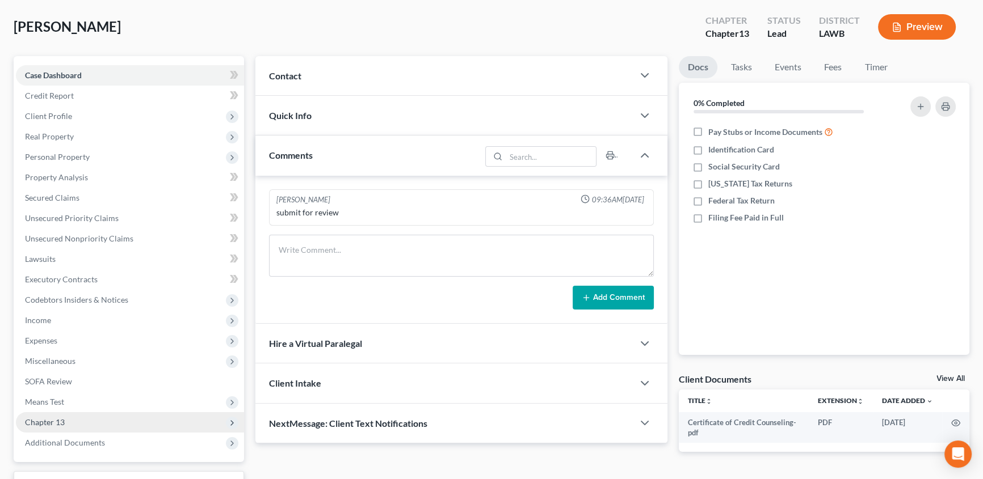
scroll to position [91, 0]
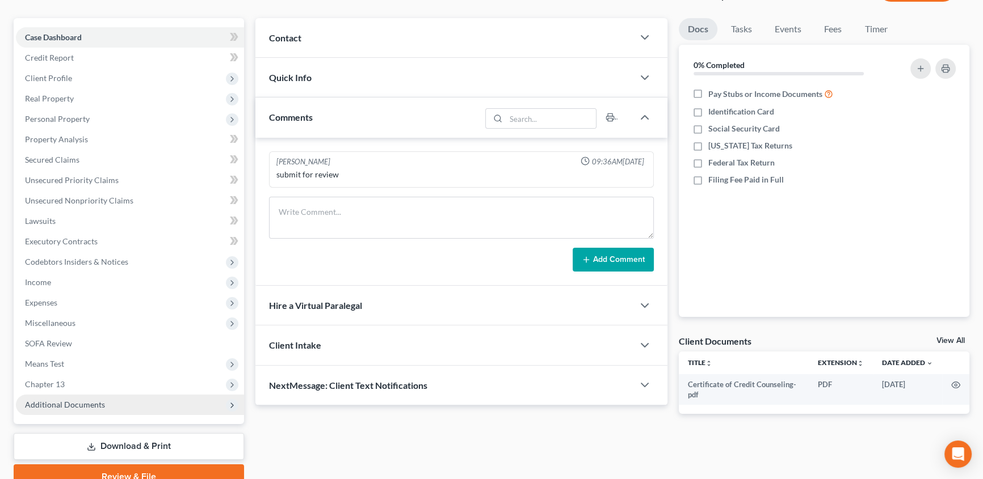
click at [66, 401] on span "Additional Documents" at bounding box center [65, 405] width 80 height 10
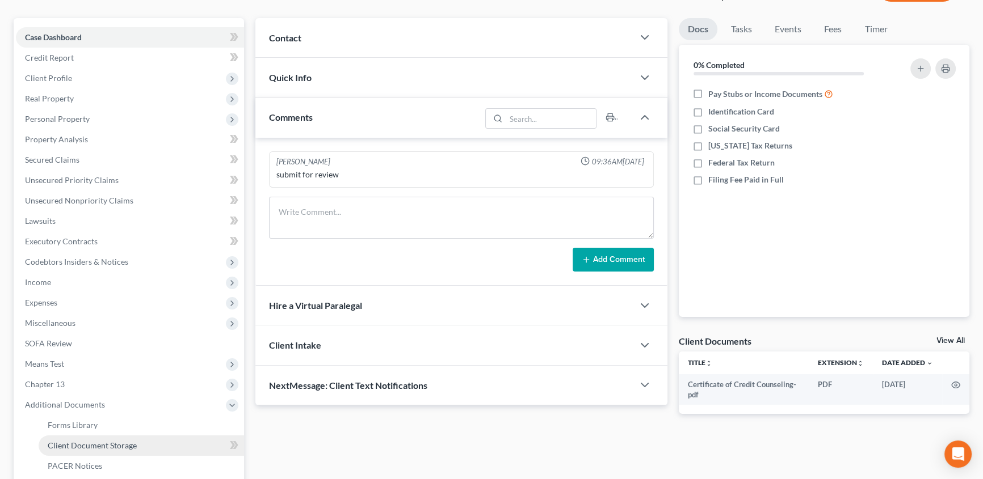
click at [96, 437] on link "Client Document Storage" at bounding box center [141, 446] width 205 height 20
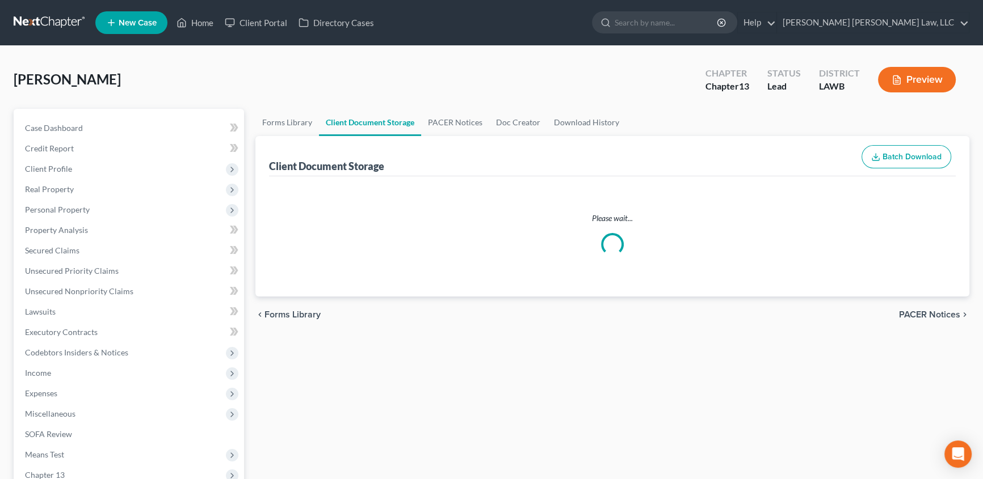
select select "9"
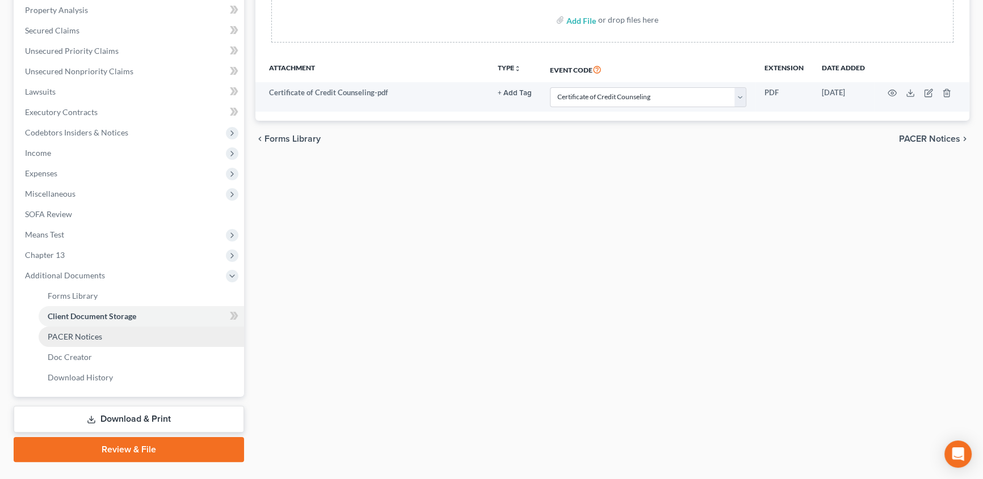
scroll to position [245, 0]
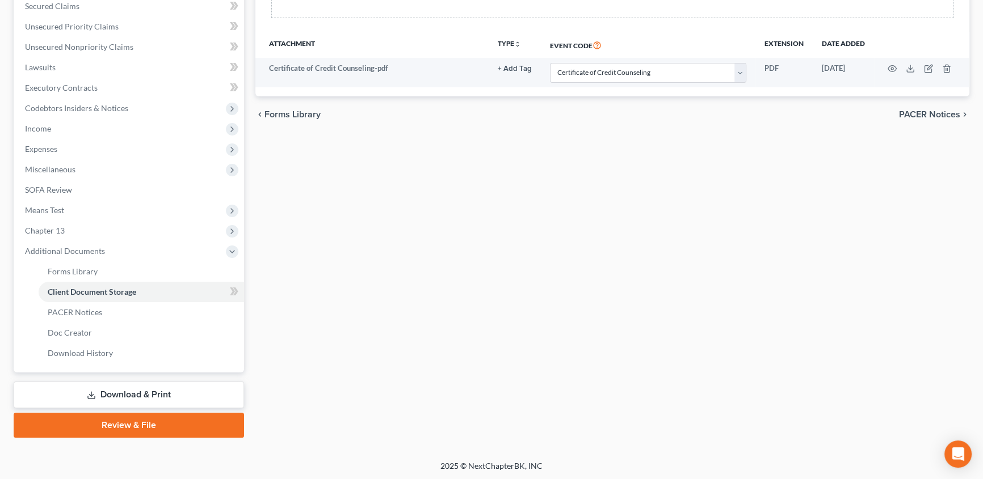
click at [141, 422] on link "Review & File" at bounding box center [129, 425] width 230 height 25
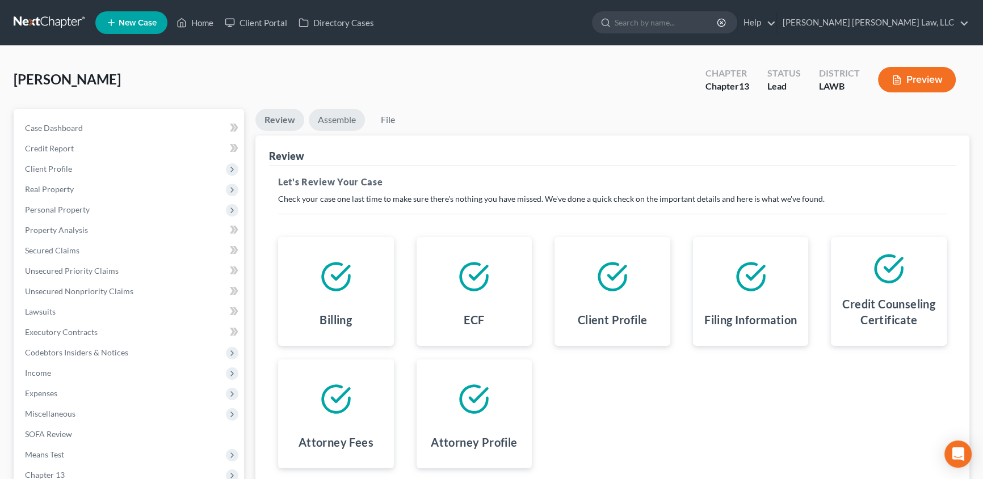
drag, startPoint x: 347, startPoint y: 115, endPoint x: 326, endPoint y: 120, distance: 20.9
click at [347, 115] on link "Assemble" at bounding box center [337, 120] width 56 height 22
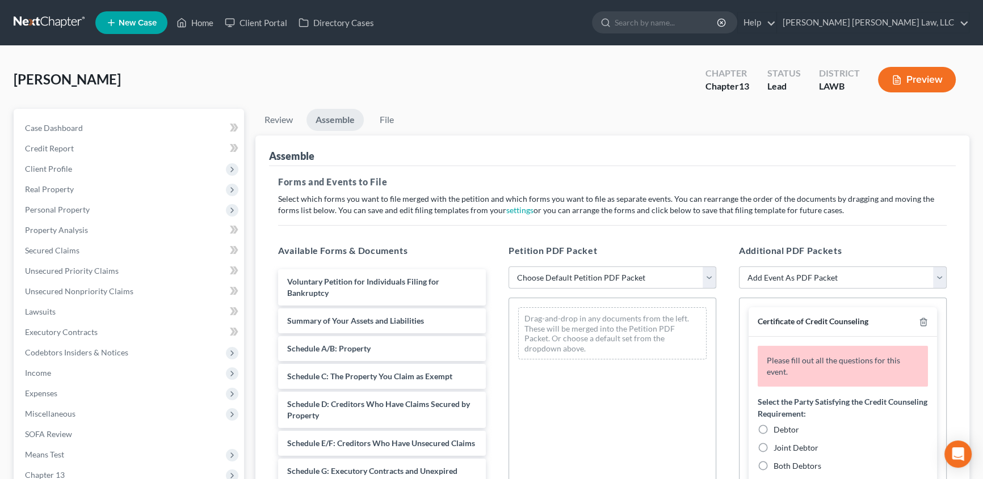
click at [544, 278] on select "Choose Default Petition PDF Packet Complete Bankruptcy Petition (all forms and …" at bounding box center [612, 278] width 208 height 23
select select "0"
click at [508, 267] on select "Choose Default Petition PDF Packet Complete Bankruptcy Petition (all forms and …" at bounding box center [612, 278] width 208 height 23
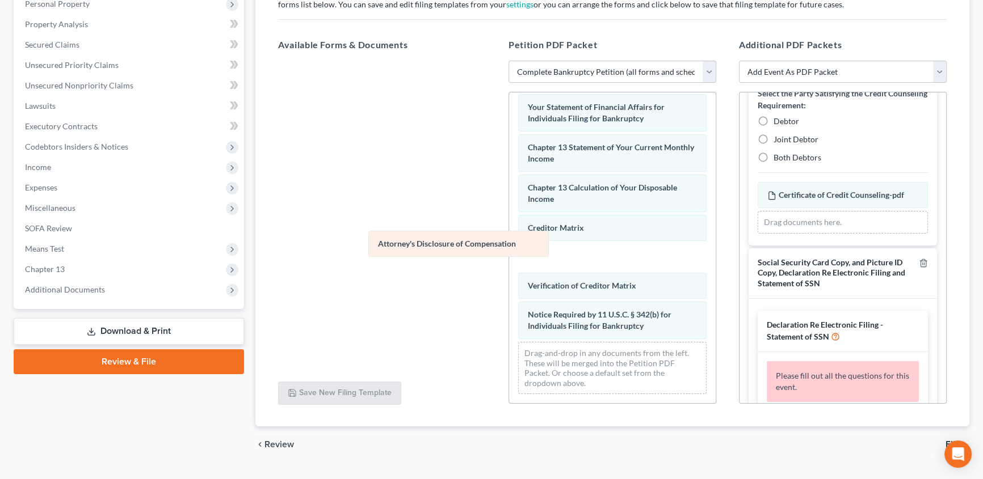
scroll to position [363, 0]
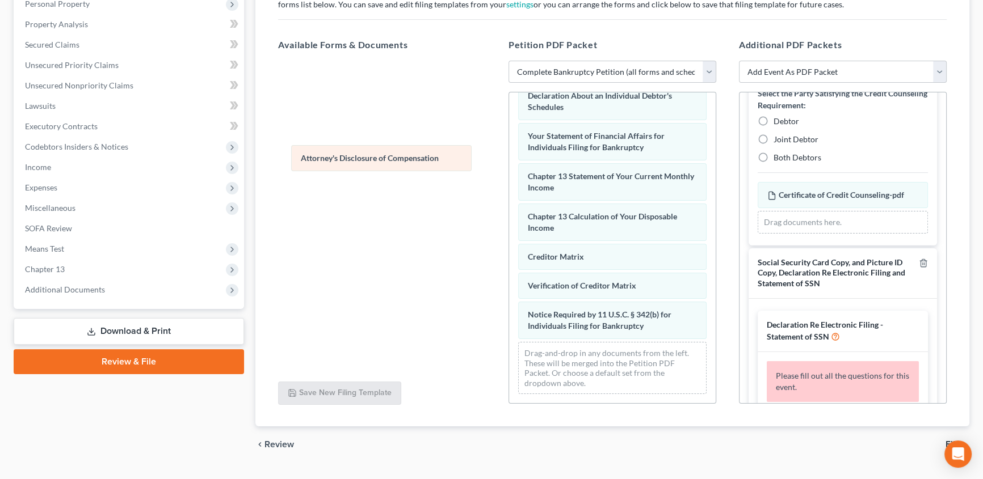
drag, startPoint x: 580, startPoint y: 328, endPoint x: 355, endPoint y: 161, distance: 280.2
click at [509, 161] on div "Attorney's Disclosure of Compensation Voluntary Petition for Individuals Filing…" at bounding box center [612, 71] width 207 height 664
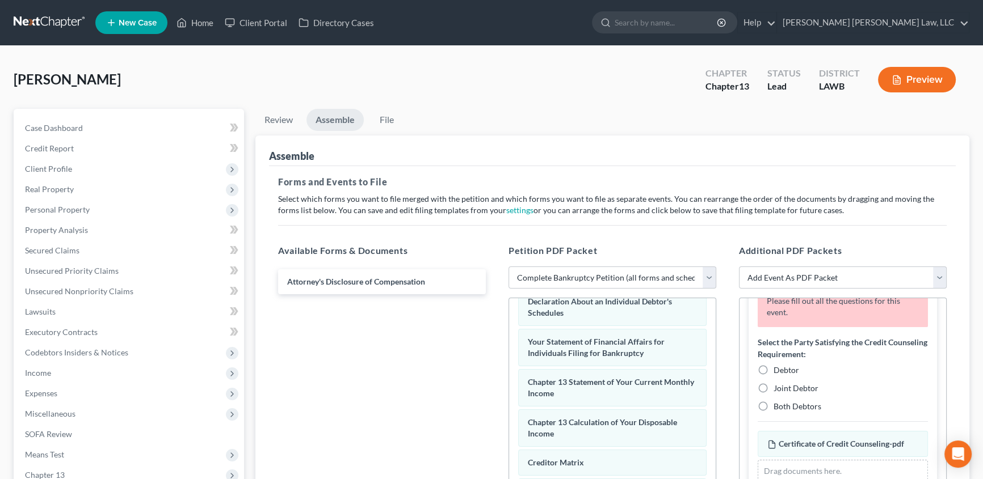
scroll to position [0, 0]
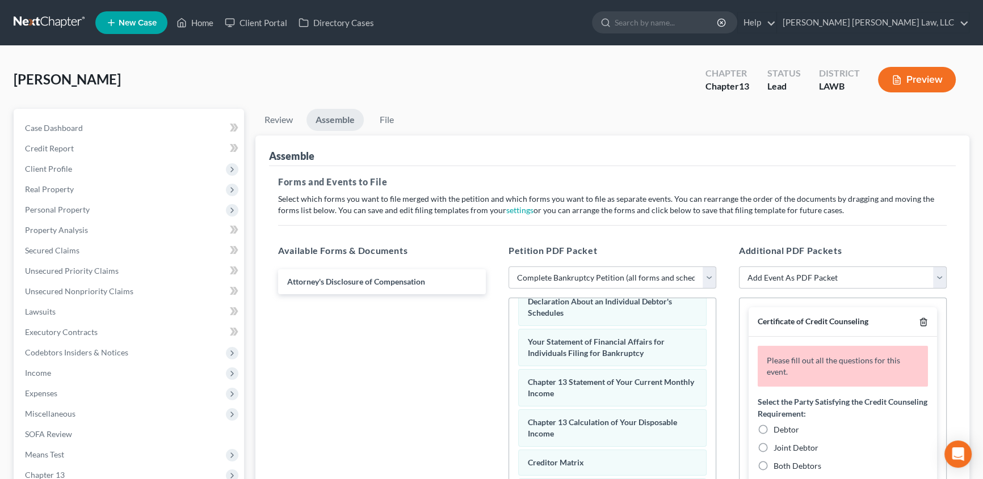
click at [919, 319] on icon "button" at bounding box center [923, 322] width 9 height 9
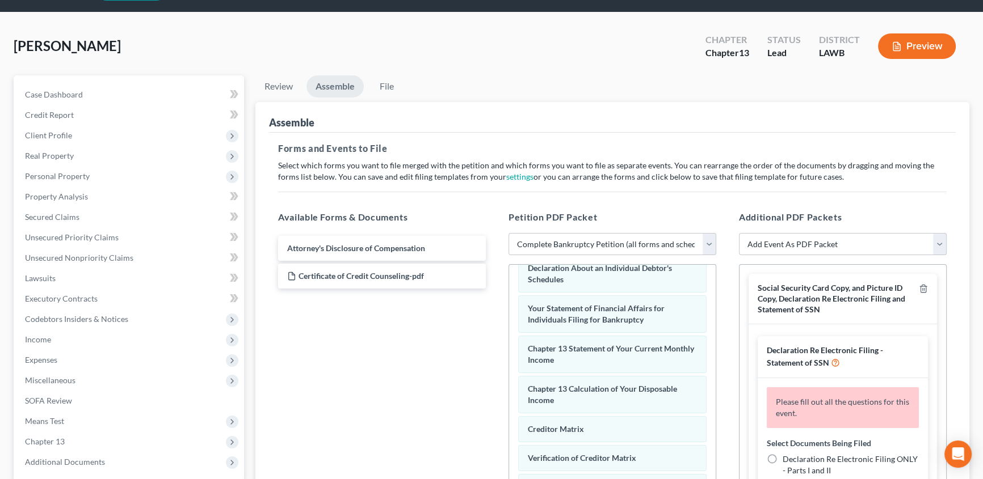
scroll to position [51, 0]
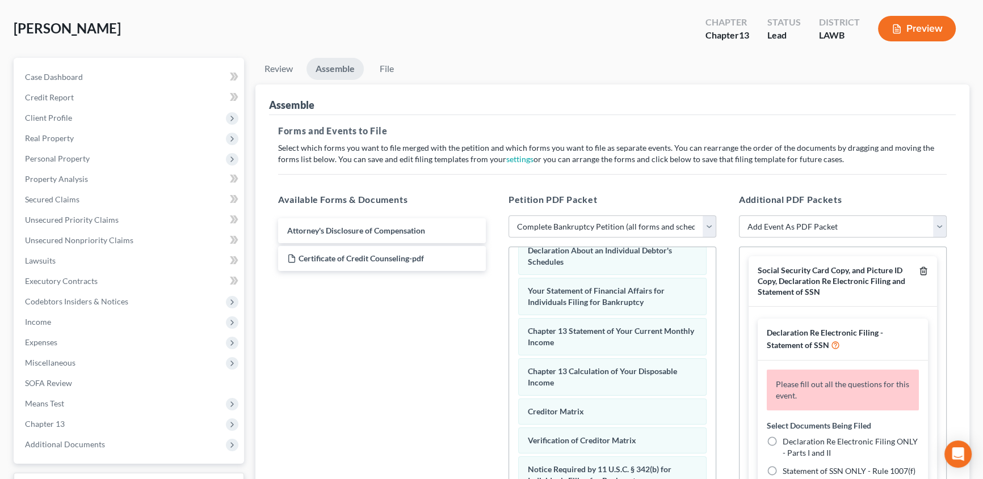
click at [919, 270] on icon "button" at bounding box center [923, 271] width 9 height 9
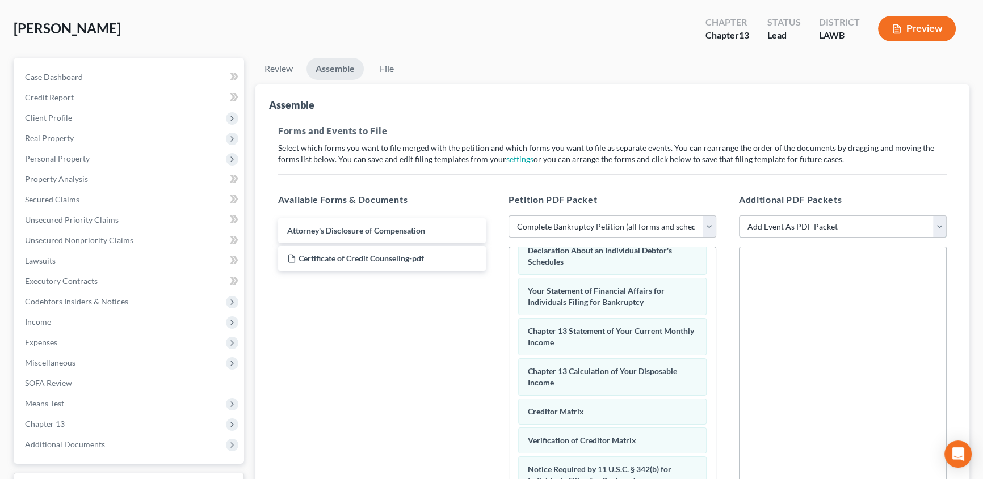
click at [797, 227] on select "Add Event As PDF Packet 20 Largest Unsecured Creditors Amended Creditor Matrix …" at bounding box center [843, 227] width 208 height 23
select select "9"
click at [739, 216] on select "Add Event As PDF Packet 20 Largest Unsecured Creditors Amended Creditor Matrix …" at bounding box center [843, 227] width 208 height 23
select select
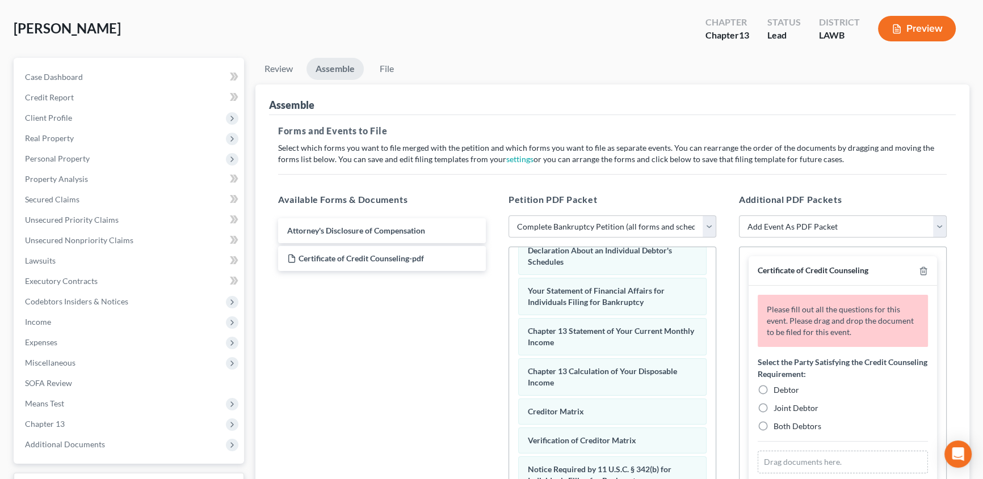
click at [773, 388] on label "Debtor" at bounding box center [786, 390] width 26 height 11
click at [778, 388] on input "Debtor" at bounding box center [781, 388] width 7 height 7
radio input "true"
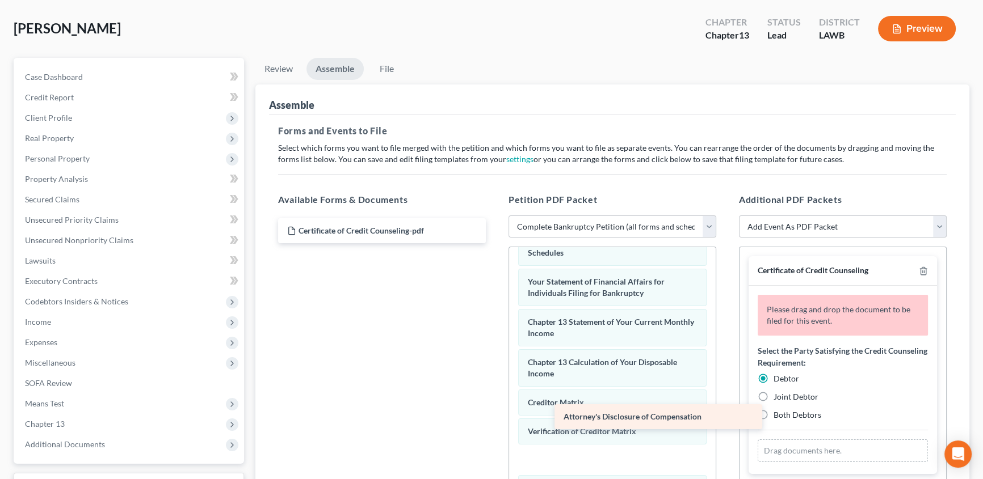
scroll to position [363, 0]
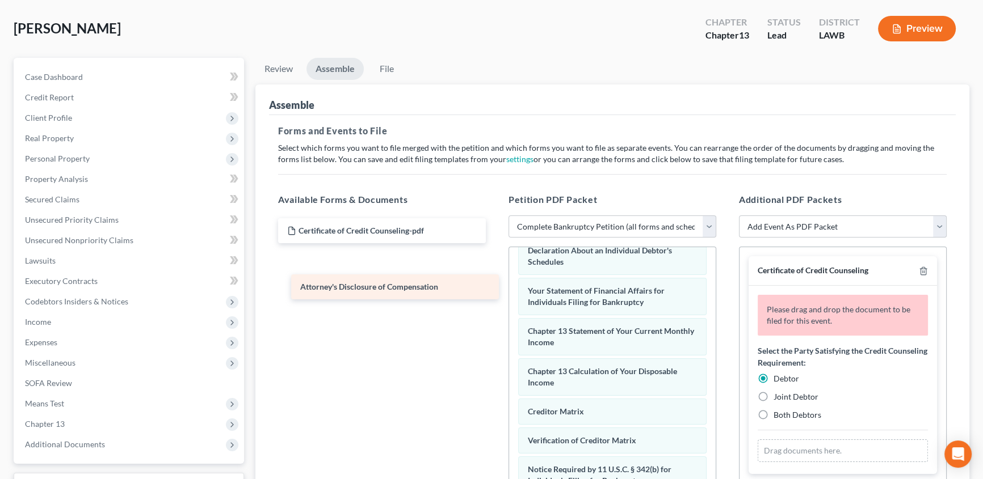
drag, startPoint x: 325, startPoint y: 233, endPoint x: 338, endPoint y: 291, distance: 59.3
click at [338, 271] on div "Attorney's Disclosure of Compensation Attorney's Disclosure of Compensation Cer…" at bounding box center [382, 244] width 226 height 53
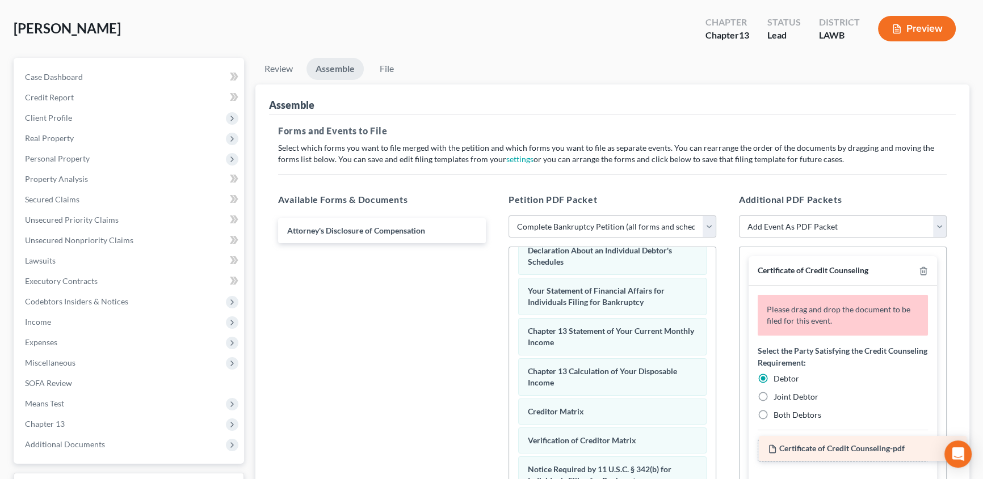
drag, startPoint x: 313, startPoint y: 233, endPoint x: 793, endPoint y: 452, distance: 527.9
click at [495, 243] on div "Certificate of Credit Counseling-pdf Certificate of Credit Counseling-pdf Attor…" at bounding box center [382, 230] width 226 height 25
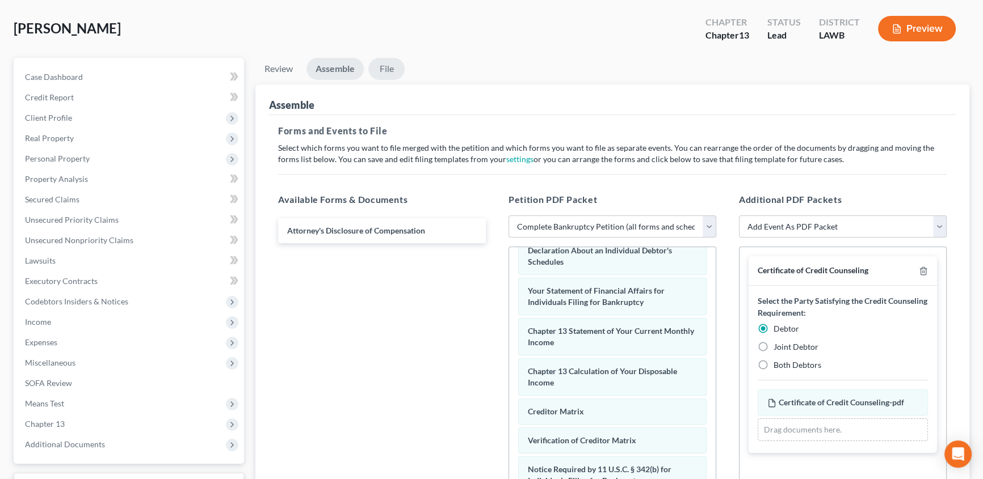
click at [388, 65] on link "File" at bounding box center [386, 69] width 36 height 22
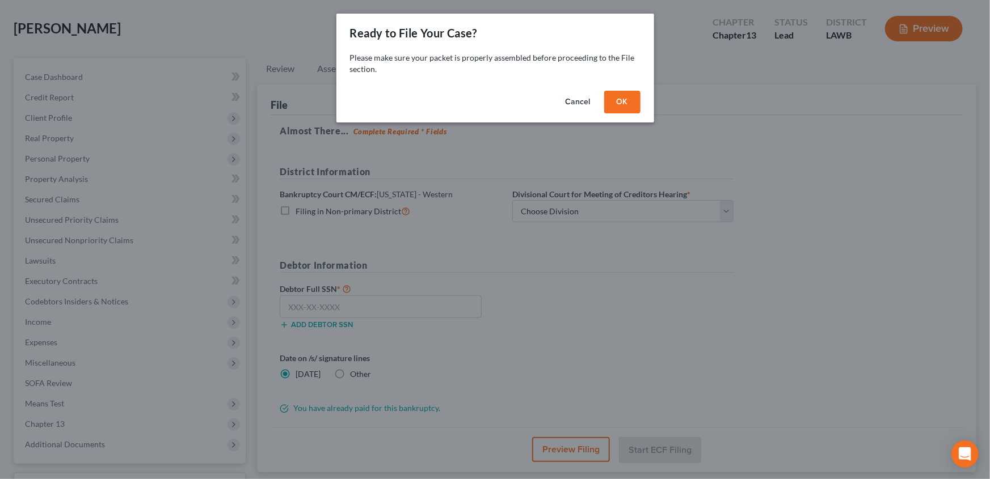
click at [622, 102] on button "OK" at bounding box center [622, 102] width 36 height 23
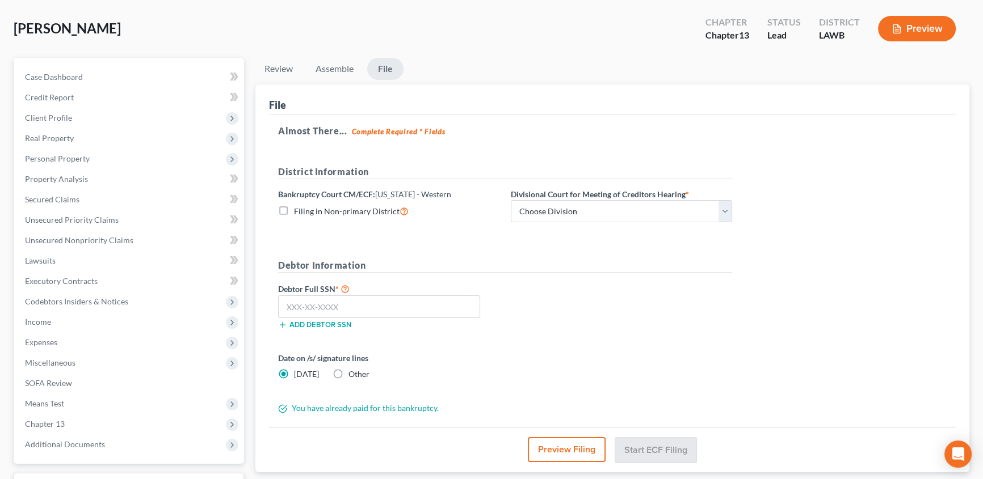
click at [294, 212] on label "Filing in Non-primary District" at bounding box center [351, 211] width 115 height 13
click at [298, 212] on input "Filing in Non-primary District" at bounding box center [301, 208] width 7 height 7
checkbox input "true"
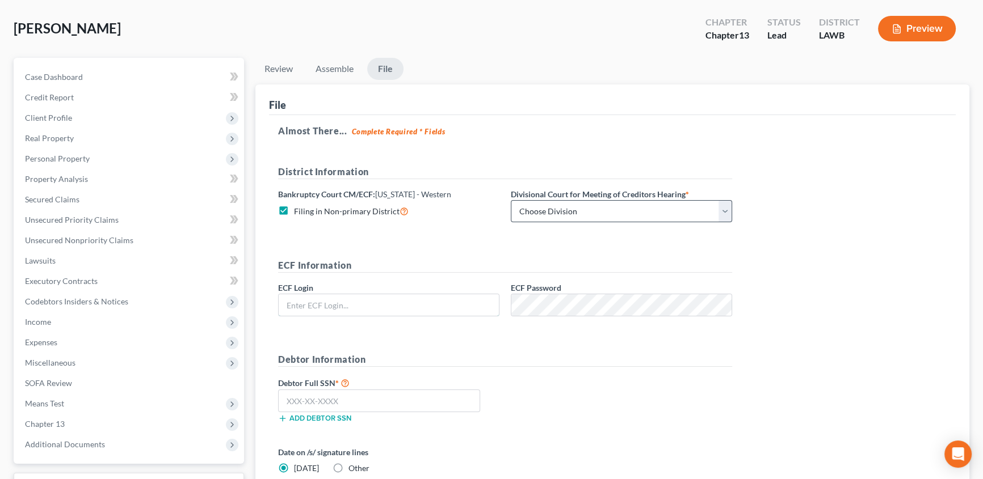
type input "eoyoung3p"
click at [538, 213] on select "Choose Division Alexandria Lafayette-Opelousas Lake Charles Monroe Shreveport" at bounding box center [621, 211] width 221 height 23
select select "3"
click at [511, 200] on select "Choose Division Alexandria Lafayette-Opelousas Lake Charles Monroe Shreveport" at bounding box center [621, 211] width 221 height 23
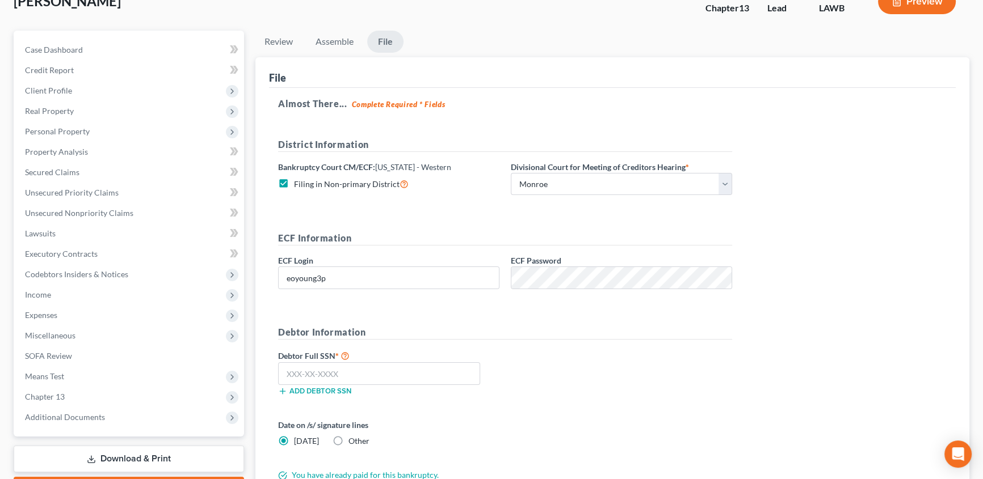
scroll to position [103, 0]
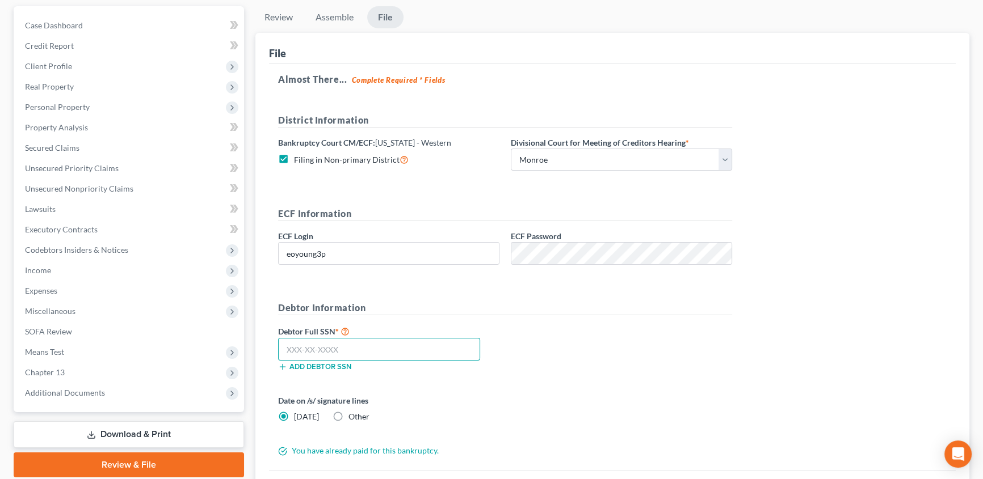
click at [294, 346] on input "text" at bounding box center [379, 349] width 202 height 23
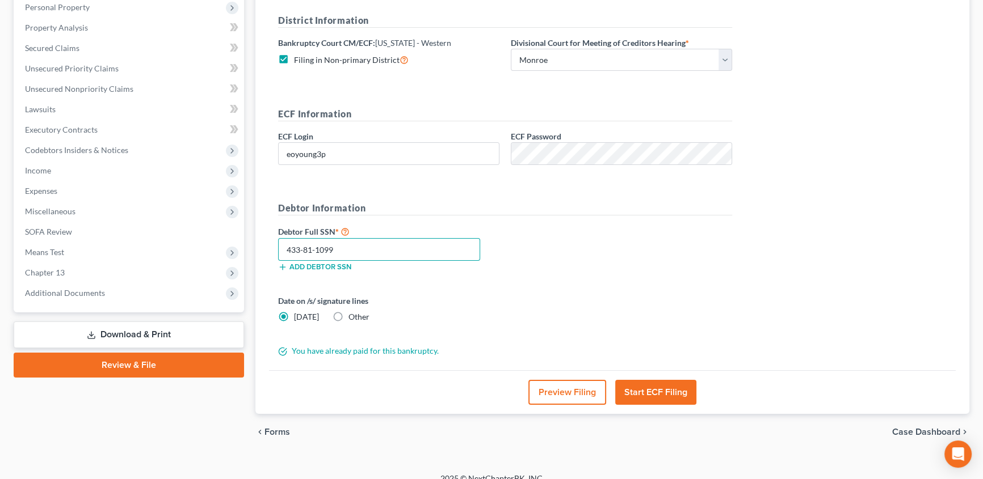
scroll to position [216, 0]
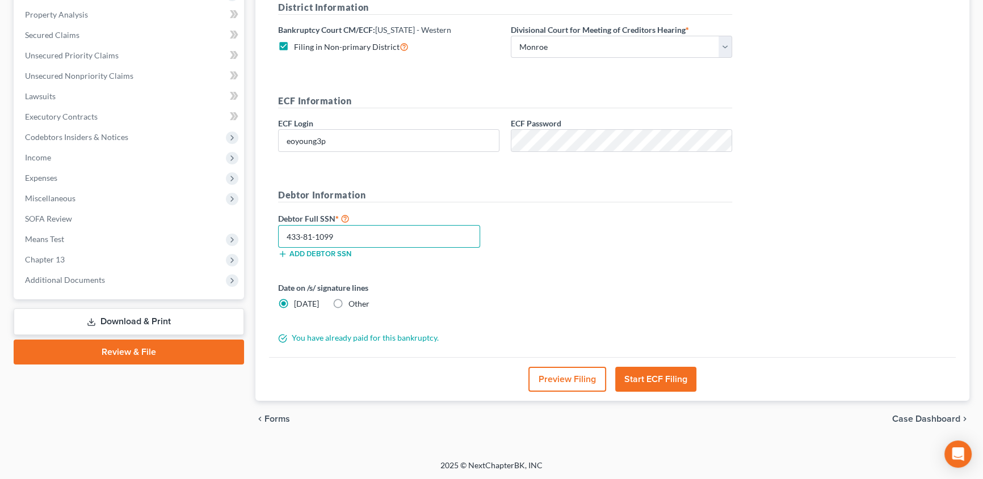
type input "433-81-1099"
click at [665, 380] on button "Start ECF Filing" at bounding box center [655, 379] width 81 height 25
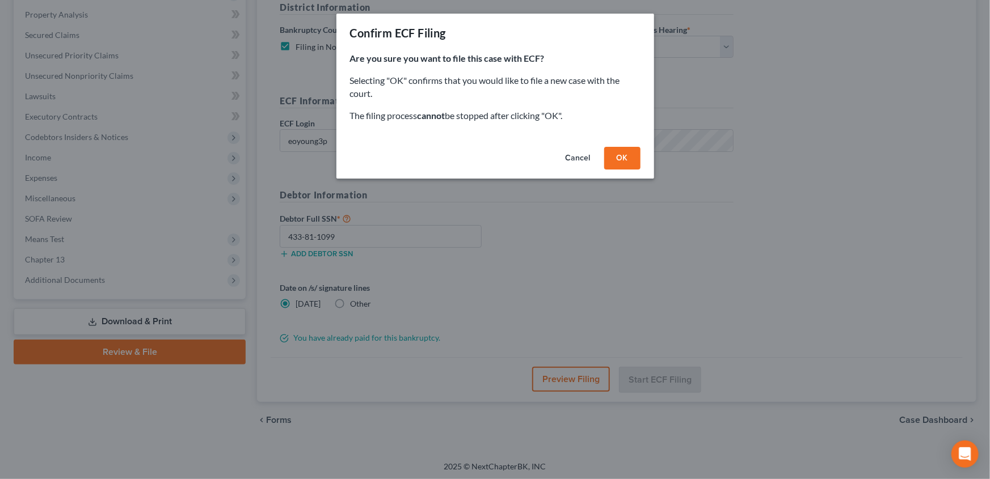
click at [620, 160] on button "OK" at bounding box center [622, 158] width 36 height 23
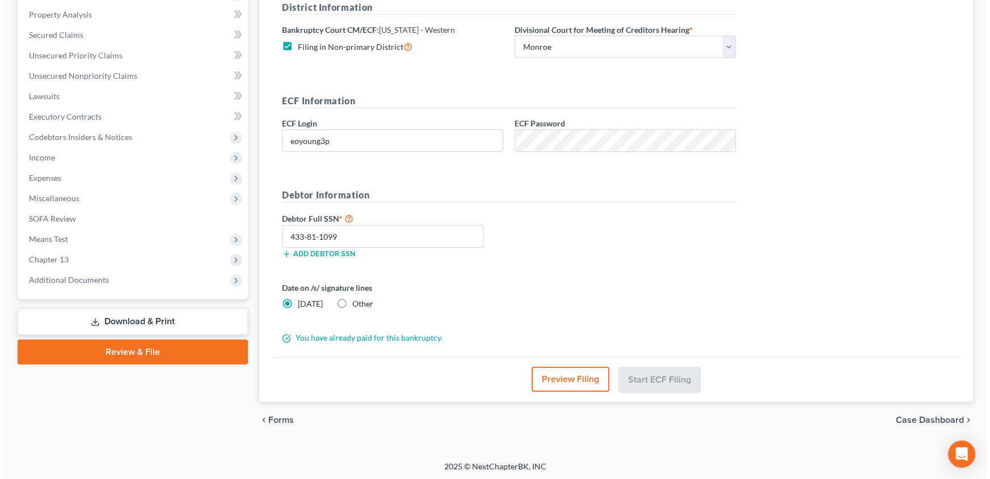
scroll to position [142, 0]
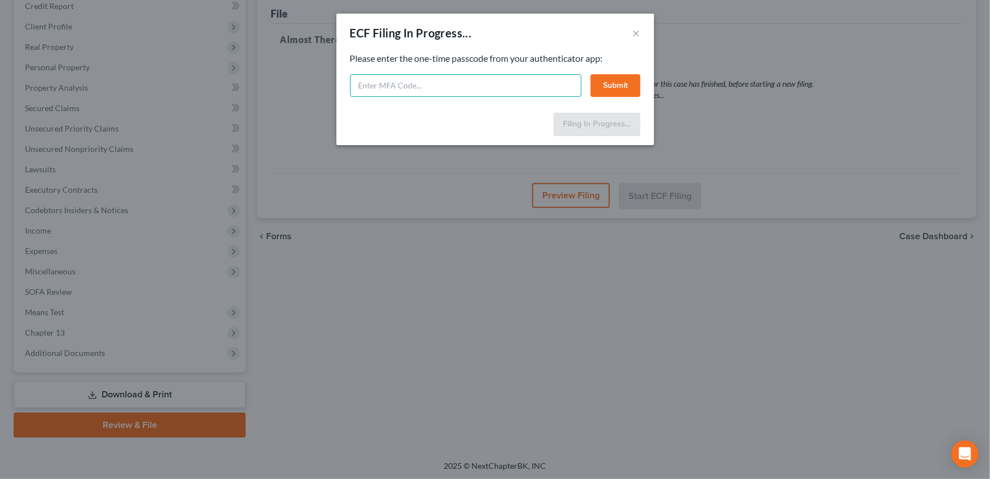
click at [423, 90] on input "text" at bounding box center [465, 85] width 231 height 23
type input "416510"
click at [600, 83] on button "Submit" at bounding box center [616, 85] width 50 height 23
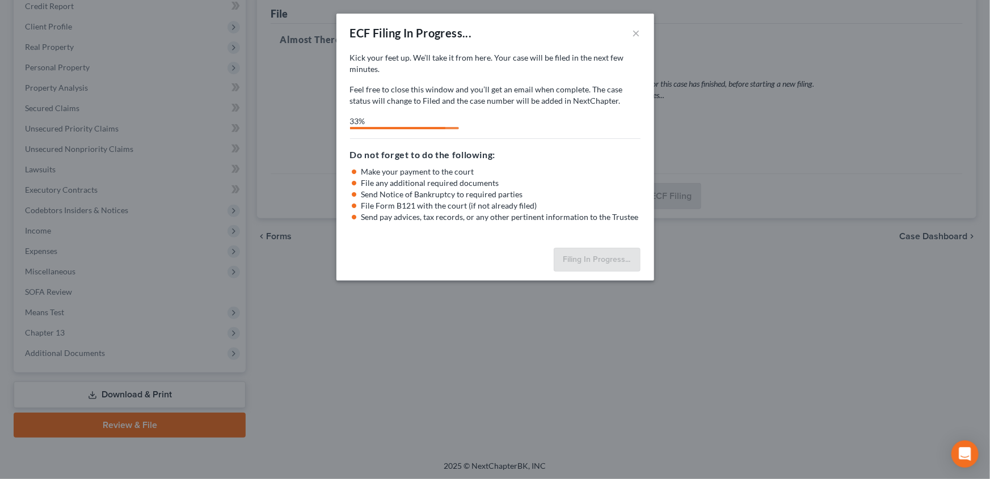
select select "3"
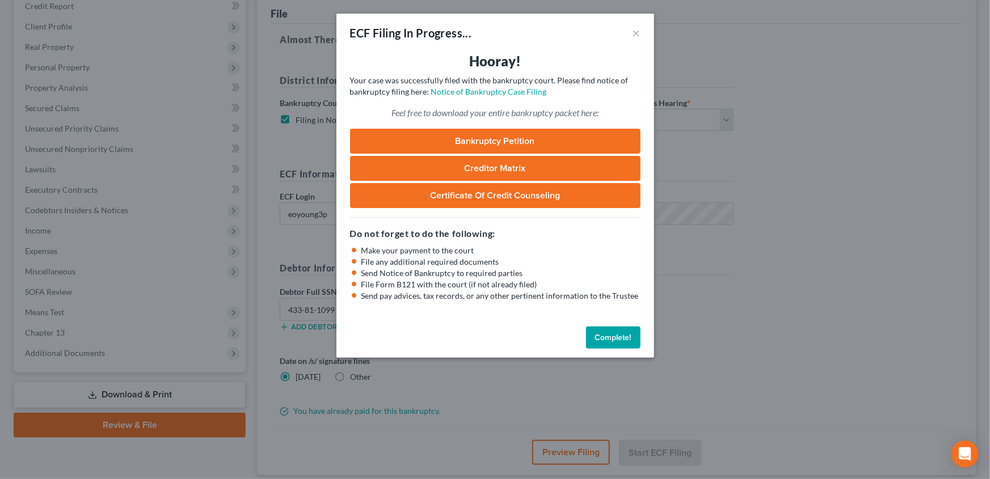
click at [597, 334] on button "Complete!" at bounding box center [613, 338] width 54 height 23
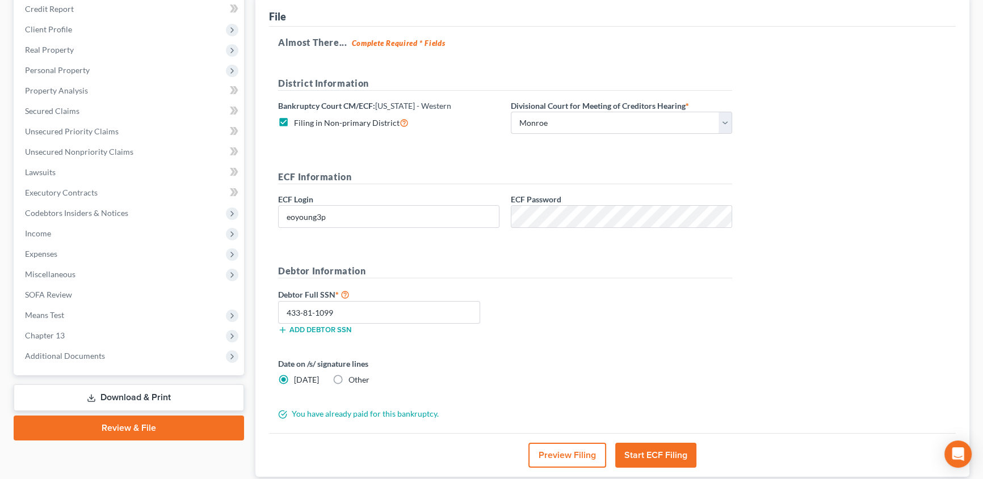
scroll to position [0, 0]
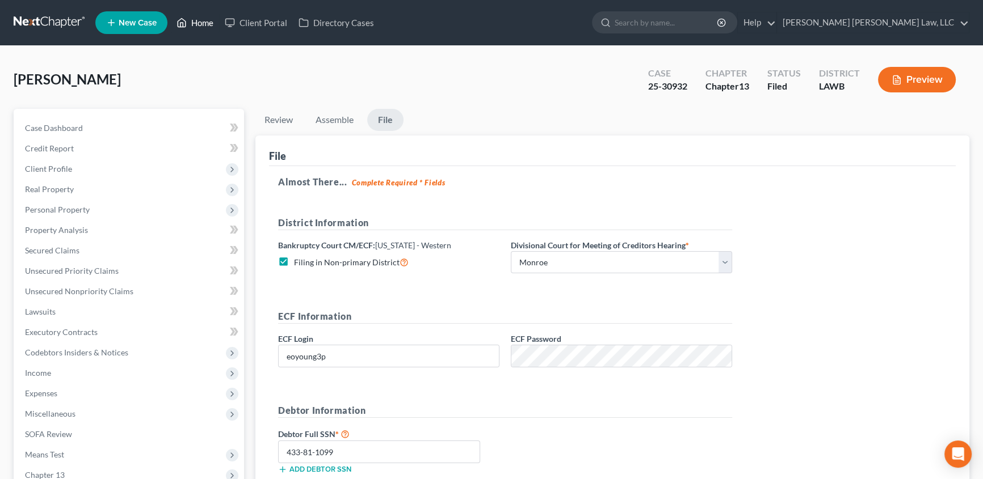
click at [203, 23] on link "Home" at bounding box center [195, 22] width 48 height 20
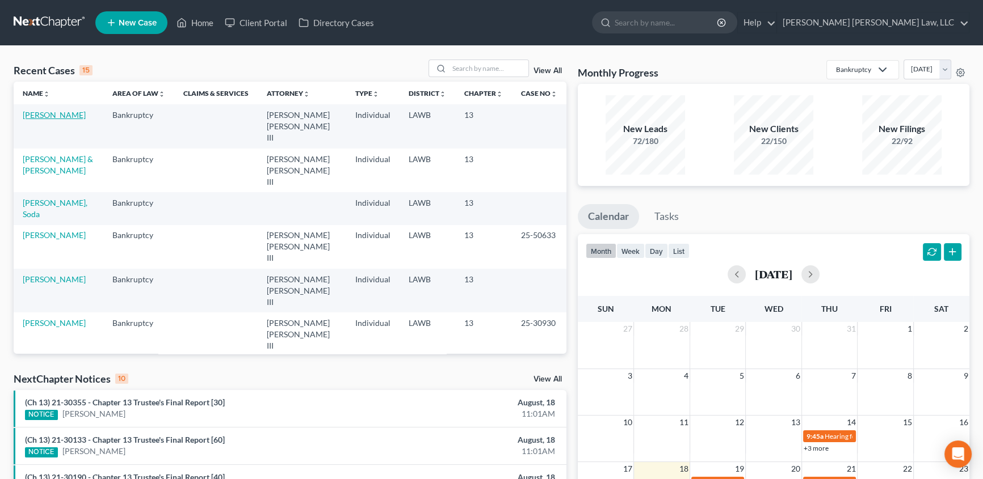
click at [44, 117] on link "[PERSON_NAME]" at bounding box center [54, 115] width 63 height 10
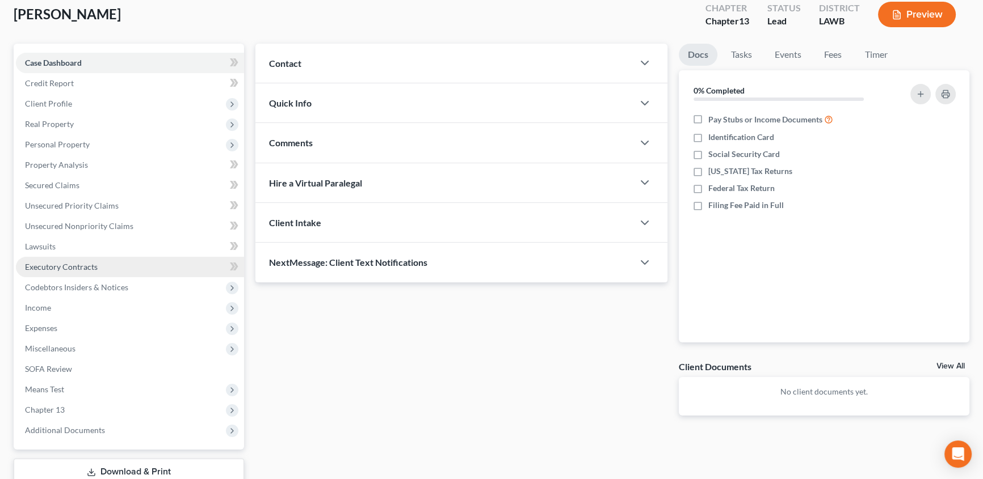
scroll to position [103, 0]
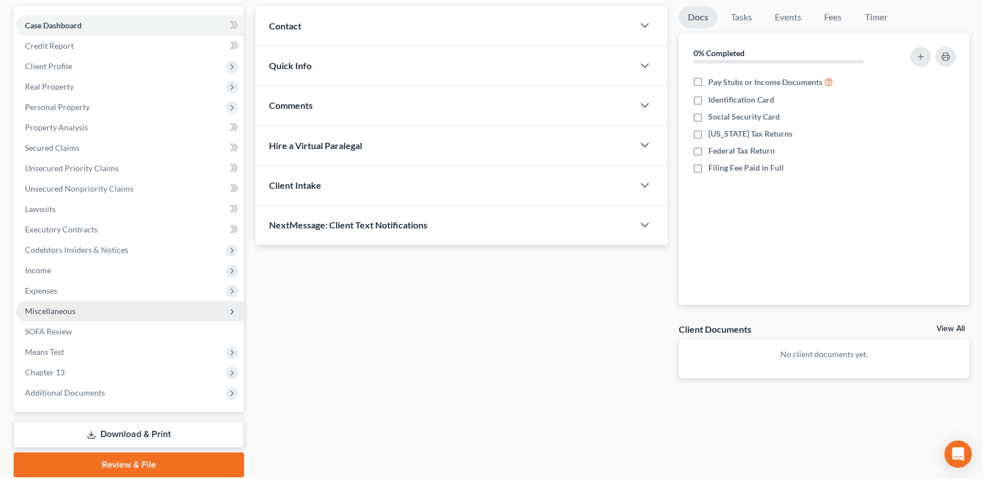
click at [40, 312] on span "Miscellaneous" at bounding box center [50, 311] width 50 height 10
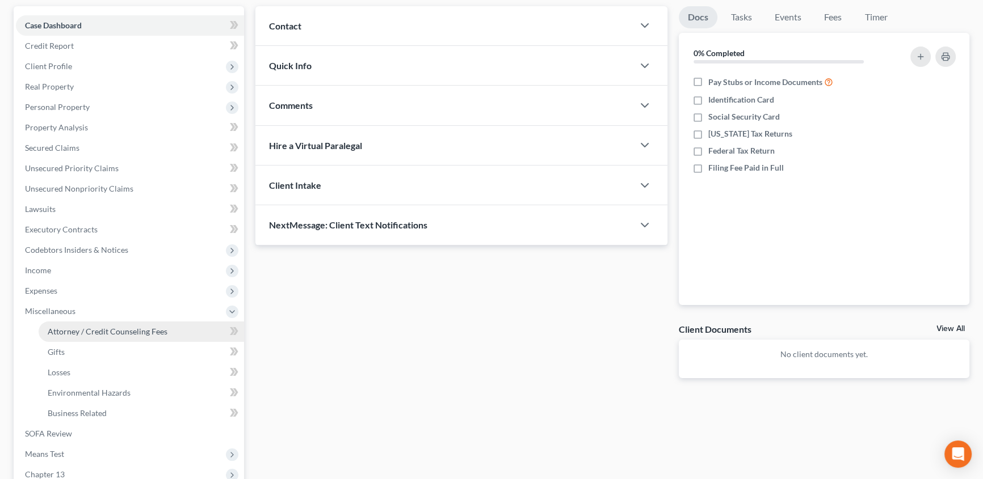
click at [102, 329] on span "Attorney / Credit Counseling Fees" at bounding box center [108, 332] width 120 height 10
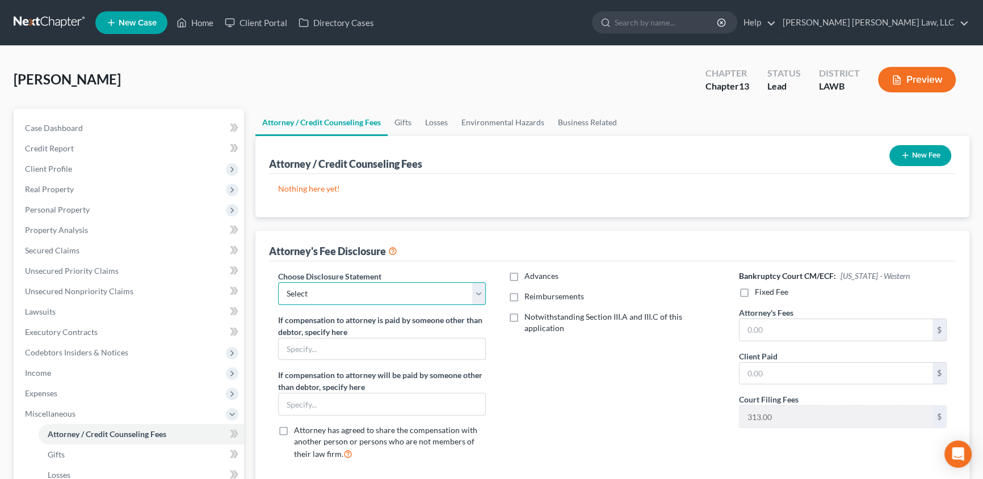
click at [371, 295] on select "Select LAEB 2016 Bankruptcy Rule 2016(B) Disclosure and Application for Approva…" at bounding box center [382, 294] width 208 height 23
select select "1"
click at [278, 283] on select "Select LAEB 2016 Bankruptcy Rule 2016(B) Disclosure and Application for Approva…" at bounding box center [382, 294] width 208 height 23
click at [524, 295] on label "Reimbursements" at bounding box center [554, 296] width 60 height 11
click at [529, 295] on input "Reimbursements" at bounding box center [532, 294] width 7 height 7
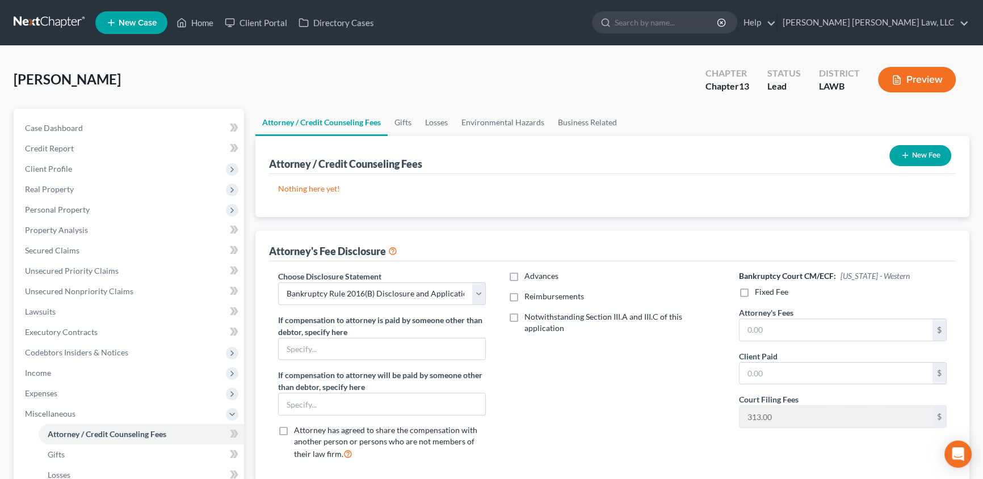
checkbox input "true"
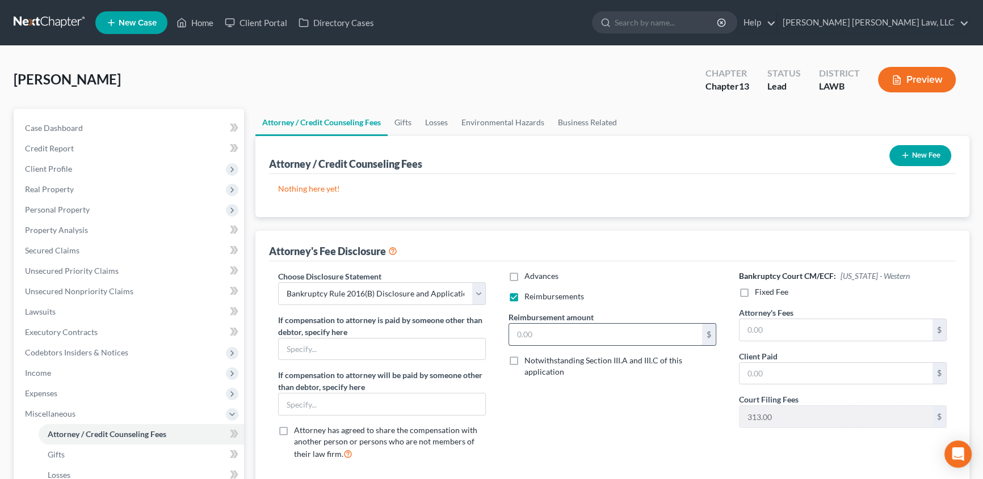
click at [533, 336] on input "text" at bounding box center [605, 335] width 193 height 22
type input "250.00"
click at [755, 292] on label "Fixed Fee" at bounding box center [771, 292] width 33 height 11
click at [759, 292] on input "Fixed Fee" at bounding box center [762, 290] width 7 height 7
checkbox input "true"
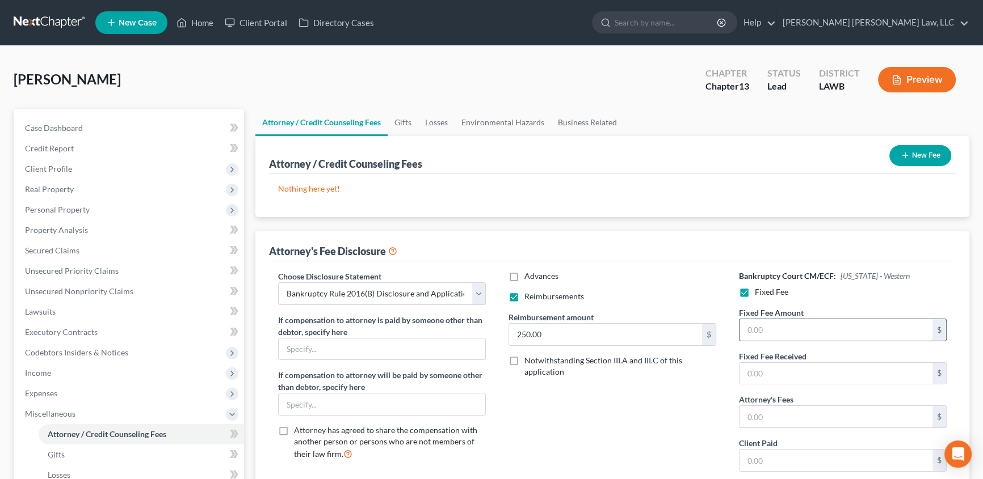
click at [762, 334] on input "text" at bounding box center [835, 330] width 193 height 22
type input "5,025.00"
click at [766, 420] on input "text" at bounding box center [835, 417] width 193 height 22
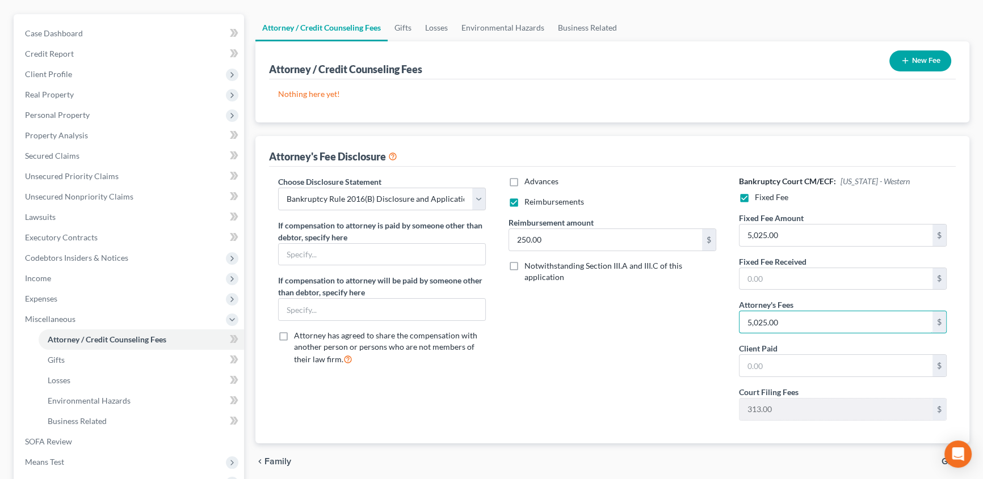
scroll to position [103, 0]
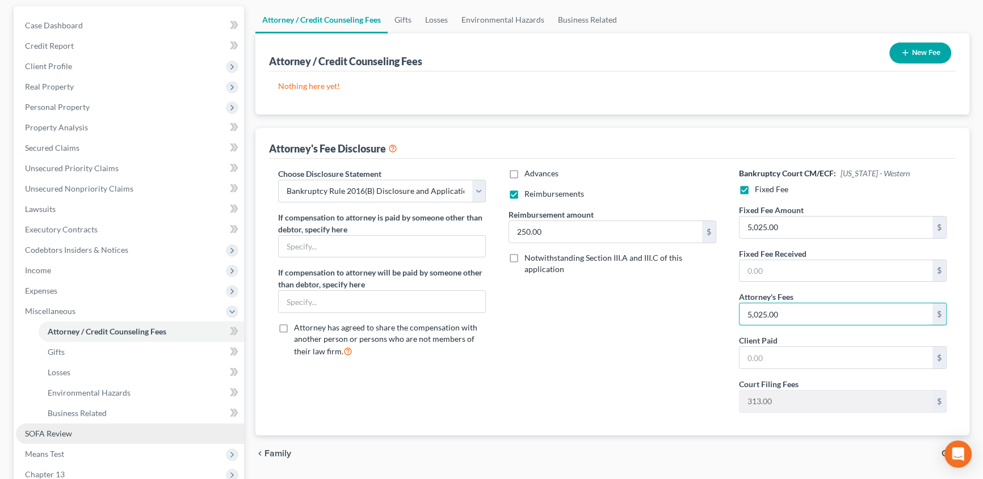
type input "5,025.00"
click at [51, 431] on span "SOFA Review" at bounding box center [48, 434] width 47 height 10
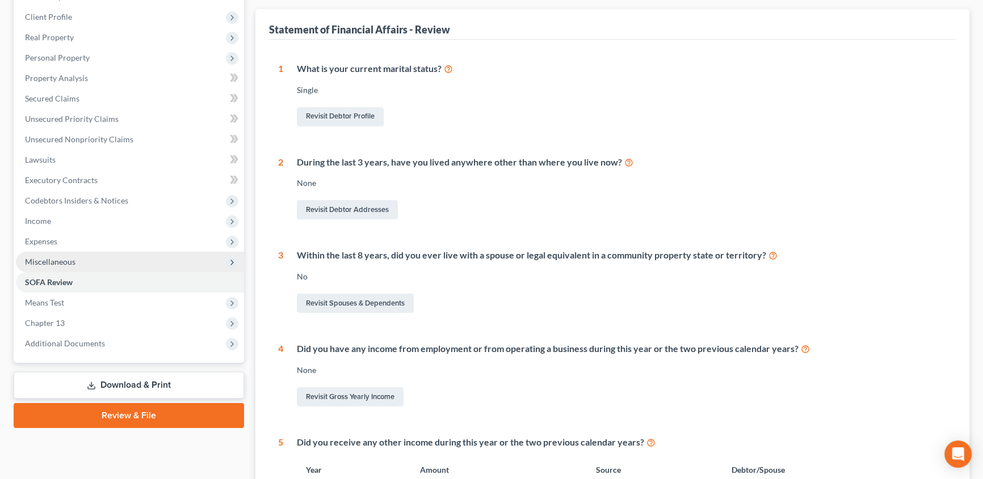
scroll to position [154, 0]
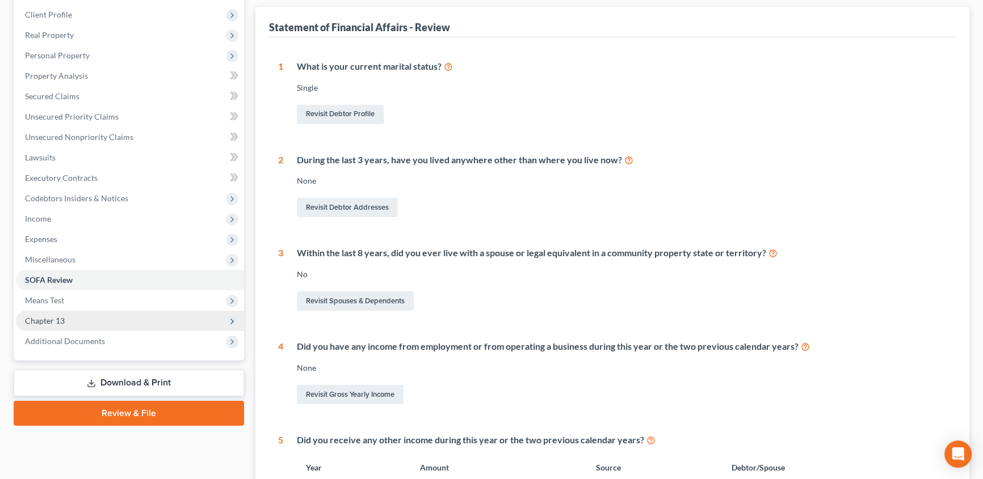
click at [40, 321] on span "Chapter 13" at bounding box center [45, 321] width 40 height 10
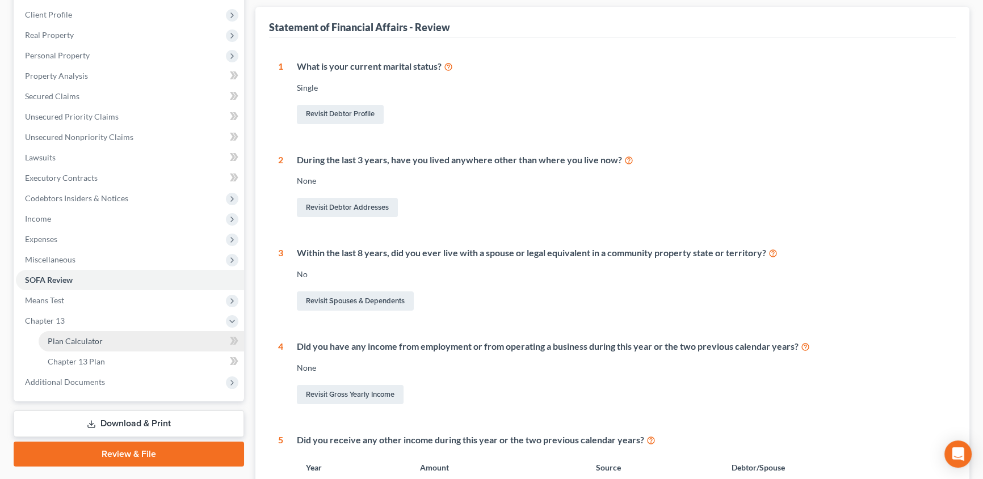
click at [52, 336] on span "Plan Calculator" at bounding box center [75, 341] width 55 height 10
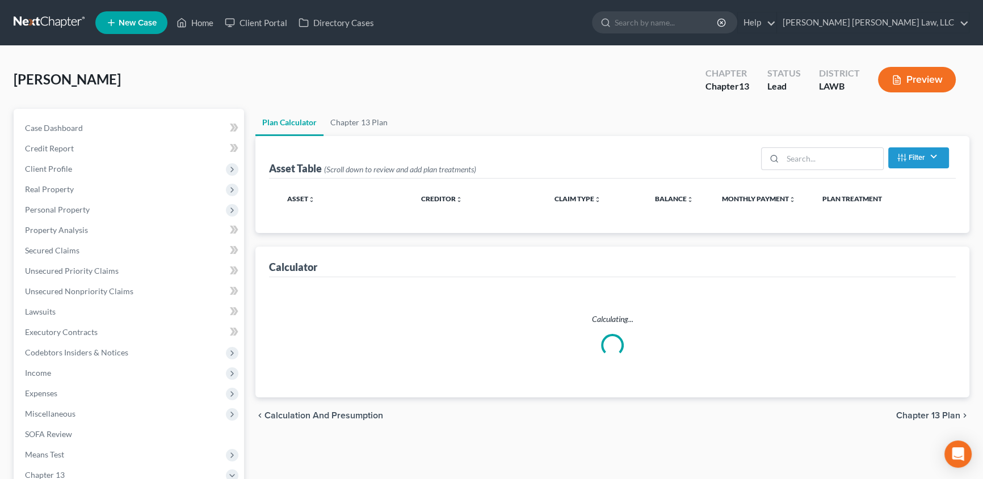
select select "59"
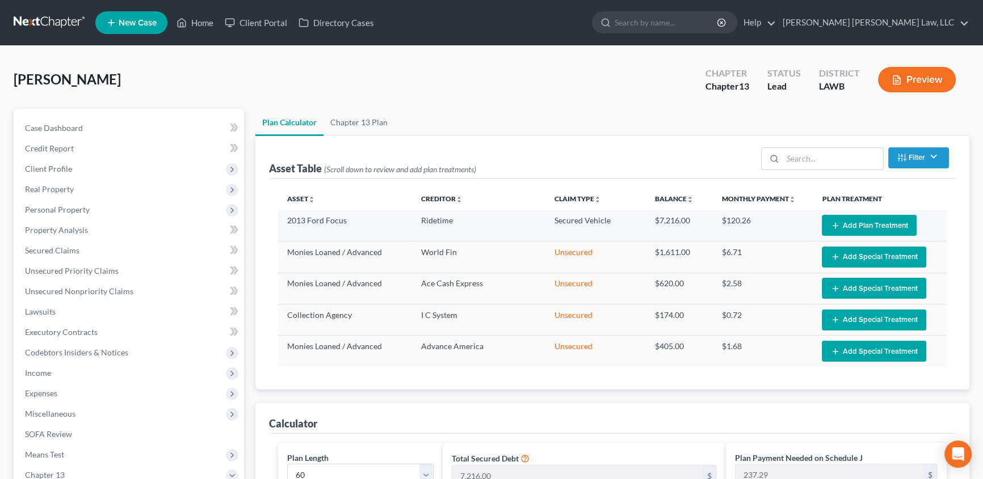
click at [878, 218] on button "Add Plan Treatment" at bounding box center [869, 225] width 95 height 21
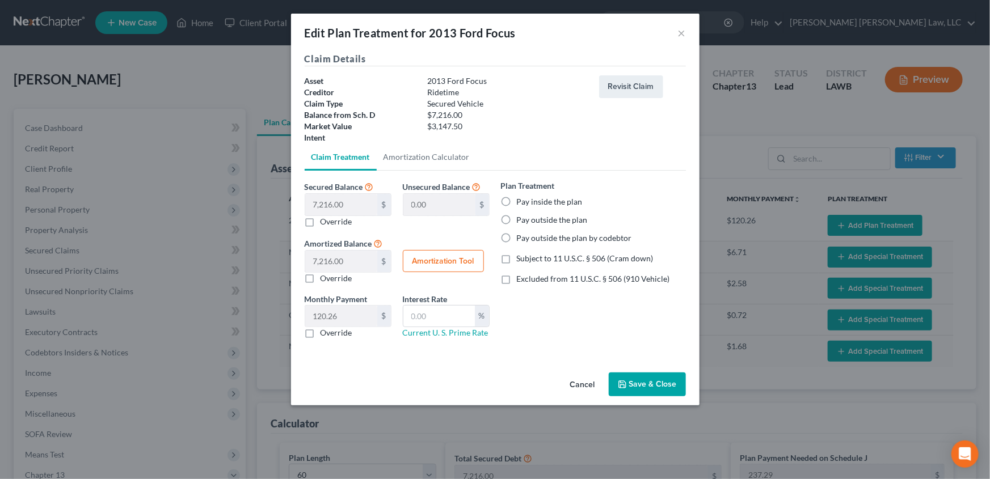
click at [517, 200] on label "Pay inside the plan" at bounding box center [550, 201] width 66 height 11
click at [521, 200] on input "Pay inside the plan" at bounding box center [524, 199] width 7 height 7
radio input "true"
click at [517, 280] on label "Excluded from 11 U.S.C. § 506 (910 Vehicle)" at bounding box center [593, 278] width 153 height 11
click at [521, 280] on input "Excluded from 11 U.S.C. § 506 (910 Vehicle)" at bounding box center [524, 276] width 7 height 7
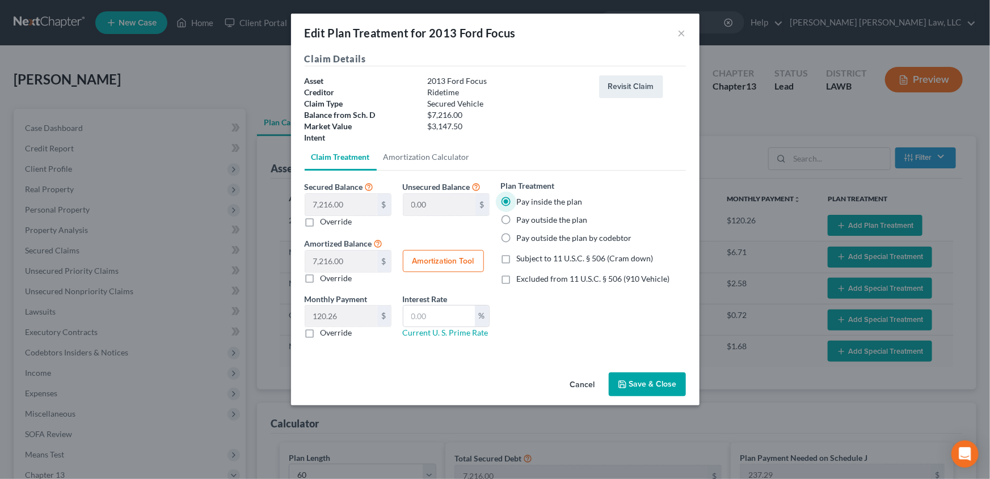
checkbox input "true"
click at [321, 334] on label "Override" at bounding box center [337, 332] width 32 height 11
click at [325, 334] on input "Override" at bounding box center [328, 330] width 7 height 7
checkbox input "true"
click at [324, 321] on input "text" at bounding box center [341, 317] width 72 height 22
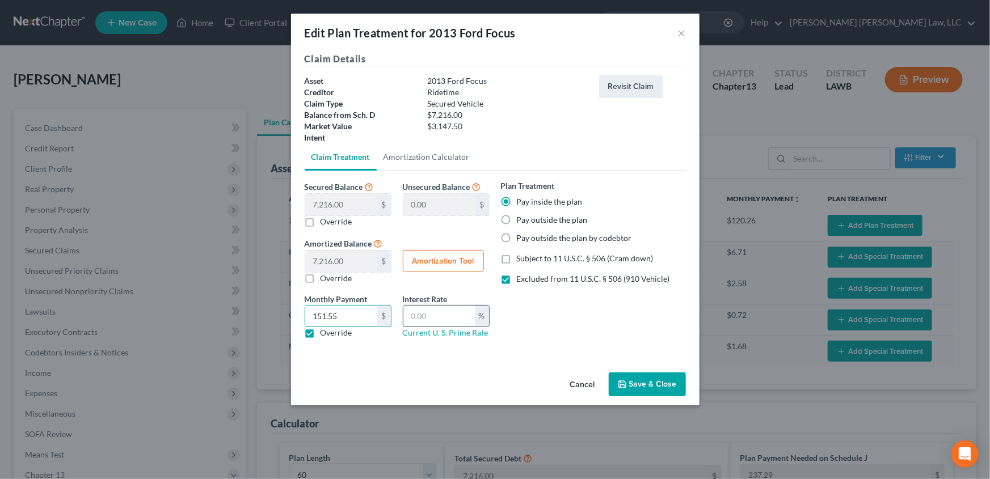
type input "151.55"
click at [422, 312] on input "text" at bounding box center [438, 317] width 71 height 22
type input "9.5"
click at [645, 380] on button "Save & Close" at bounding box center [647, 385] width 77 height 24
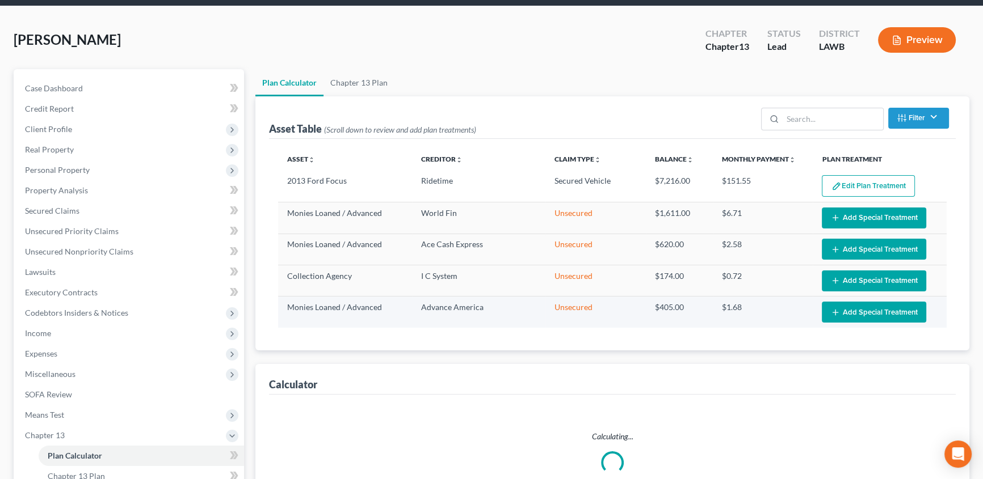
select select "59"
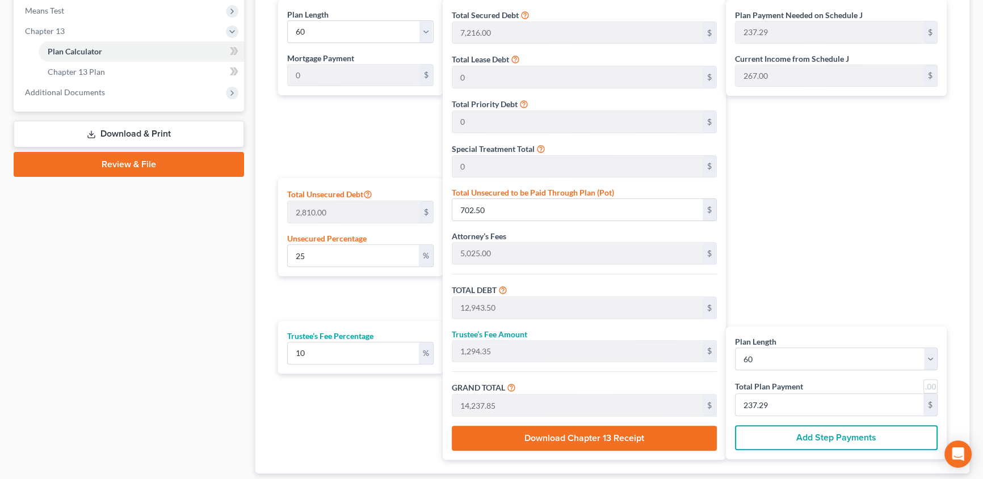
scroll to position [464, 0]
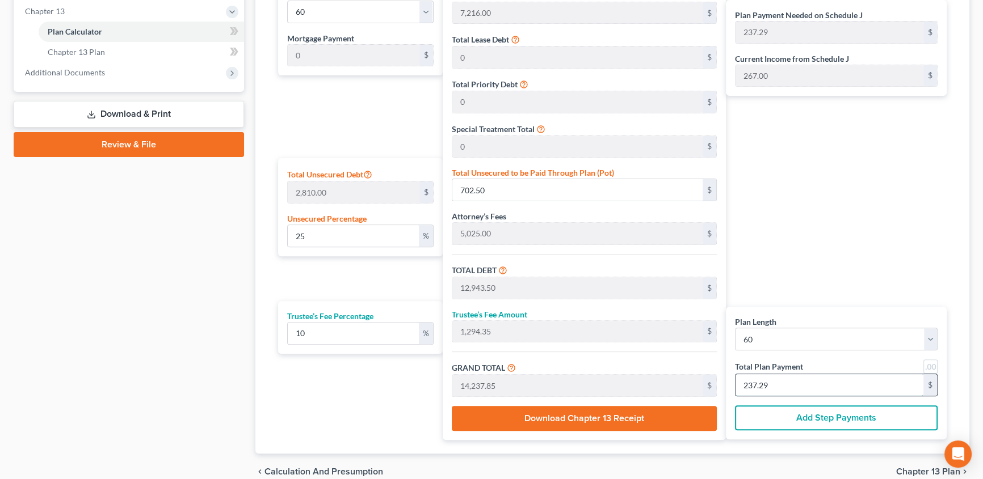
click at [777, 387] on input "237.29" at bounding box center [829, 385] width 188 height 22
type input "0"
type input "109.09"
type input "10.90"
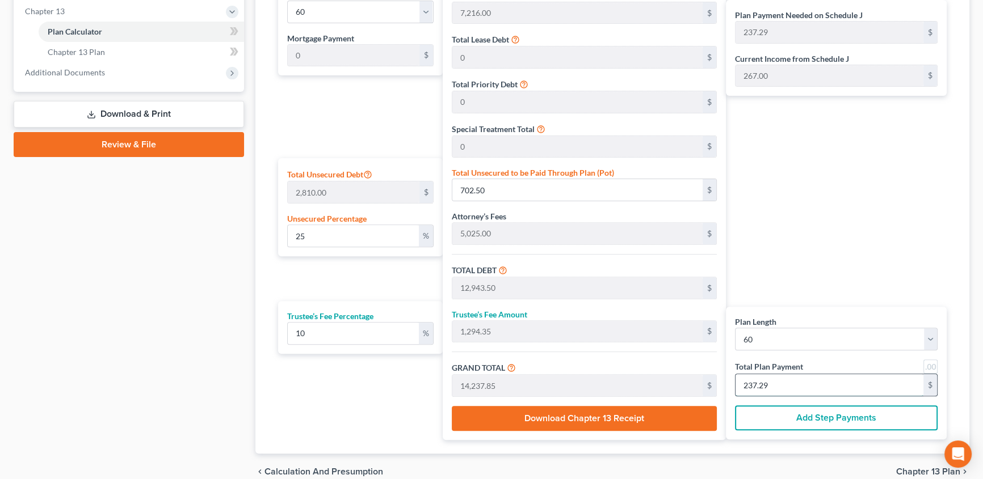
type input "120.00"
type input "2"
type input "1,418.18"
type input "141.81"
type input "1,560.00"
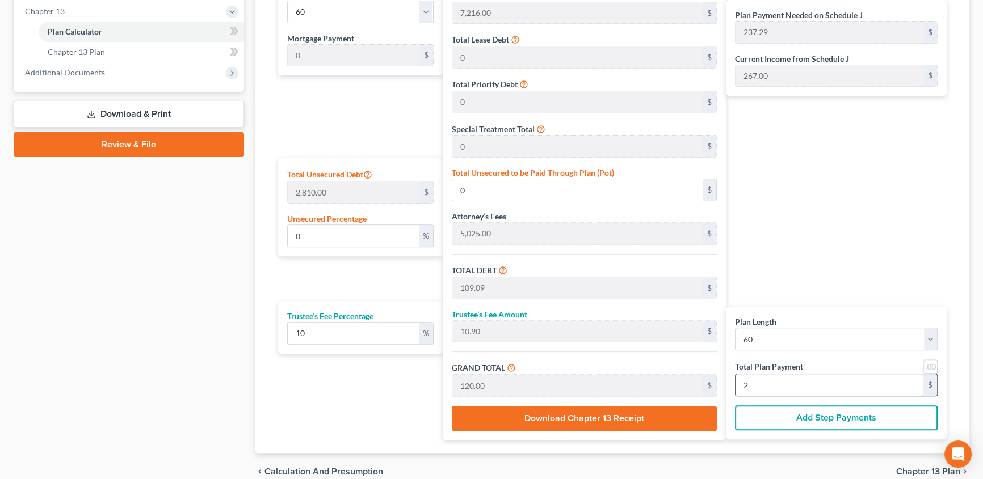
type input "26"
type input "82.66"
type input "2,322.63"
type input "14,563.63"
type input "1,456.36"
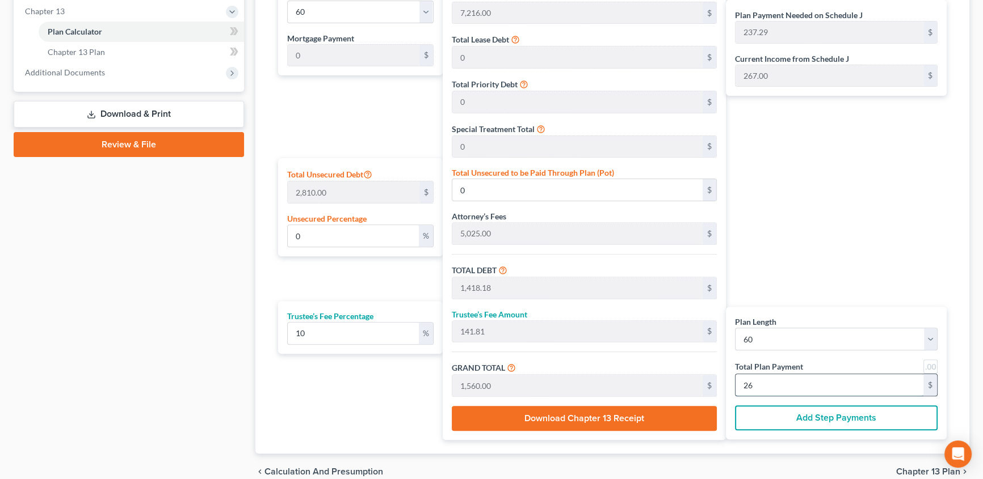
type input "16,020.00"
type input "267.00"
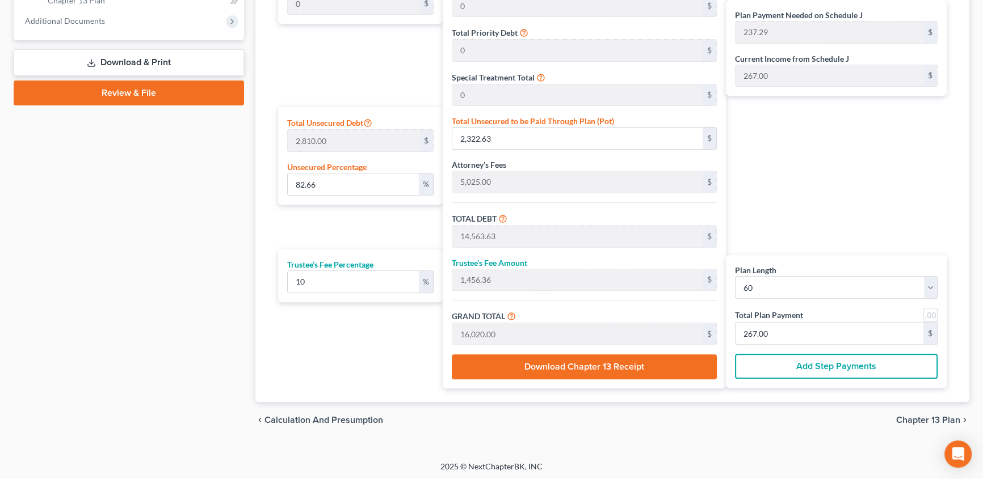
click at [911, 416] on span "Chapter 13 Plan" at bounding box center [928, 420] width 64 height 9
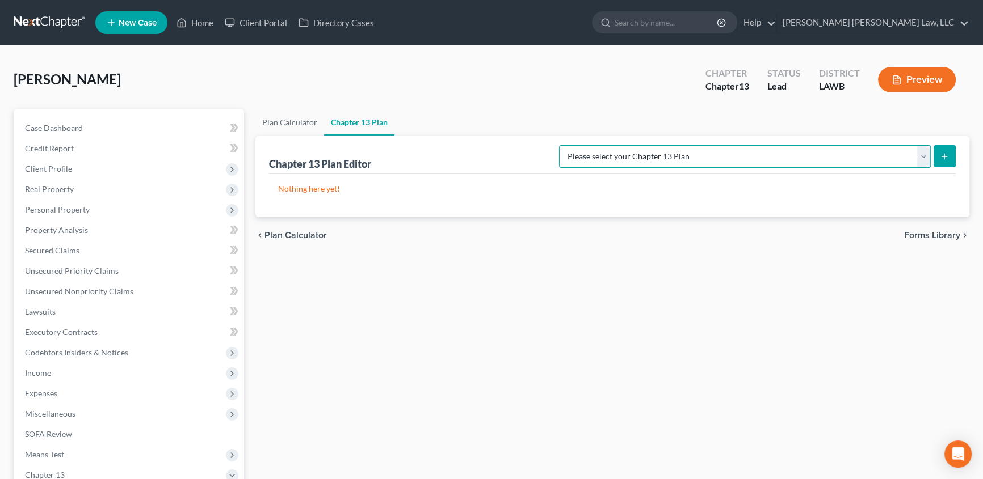
click at [762, 161] on select "Please select your Chapter 13 Plan [PERSON_NAME] Custom Plan (Revised [DATE]) […" at bounding box center [745, 156] width 372 height 23
select select "1"
click at [677, 145] on select "Please select your Chapter 13 Plan [PERSON_NAME] Custom Plan (Revised [DATE]) […" at bounding box center [745, 156] width 372 height 23
click at [940, 157] on icon "submit" at bounding box center [944, 156] width 9 height 9
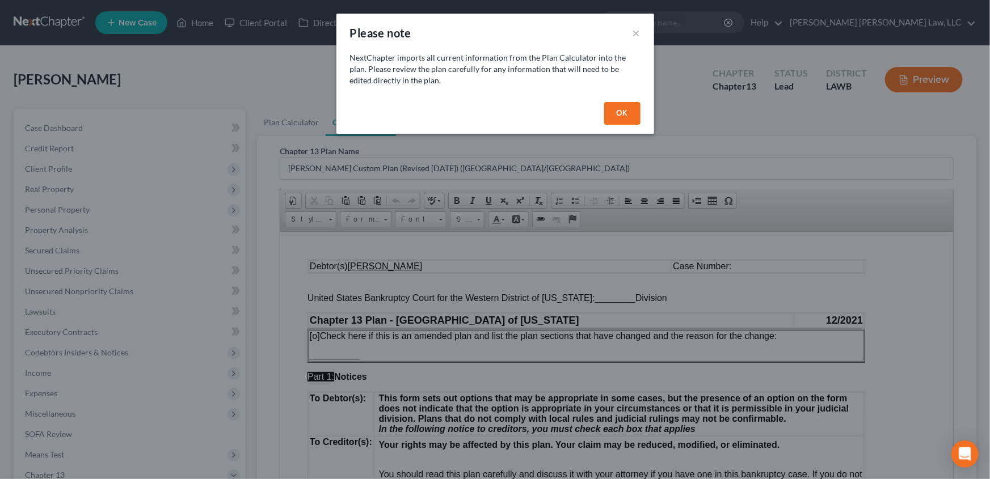
click at [624, 113] on button "OK" at bounding box center [622, 113] width 36 height 23
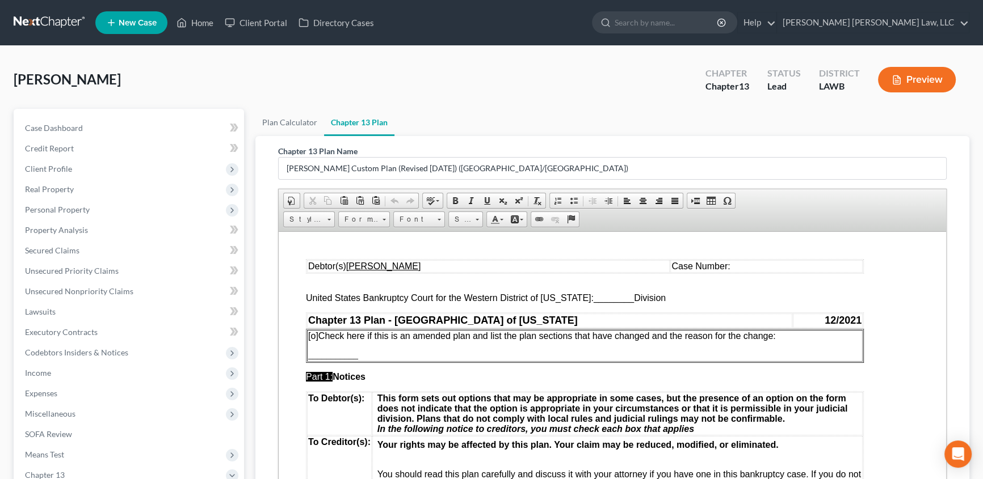
click at [593, 297] on span "________" at bounding box center [613, 298] width 40 height 10
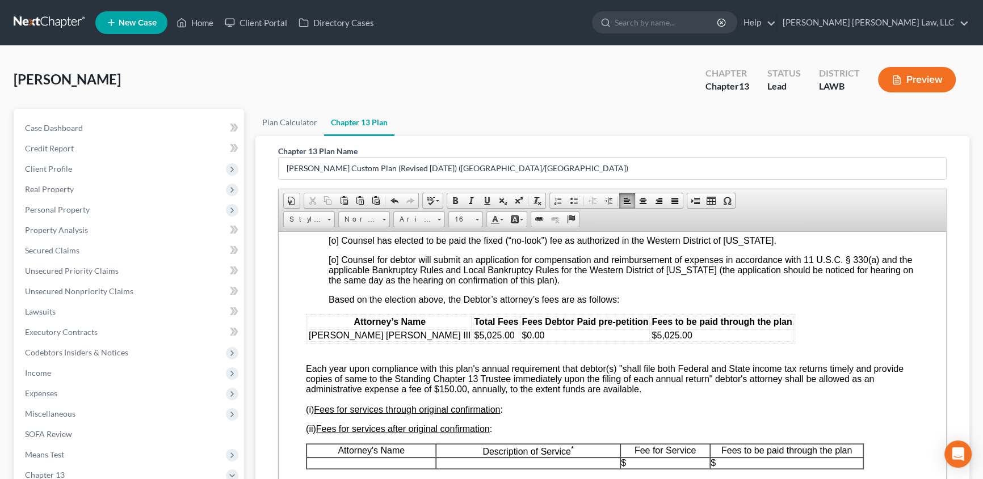
scroll to position [1908, 0]
click at [332, 245] on span "[o] Counsel has elected to be paid the fixed (“no-look”) fee as authorized in t…" at bounding box center [553, 240] width 448 height 10
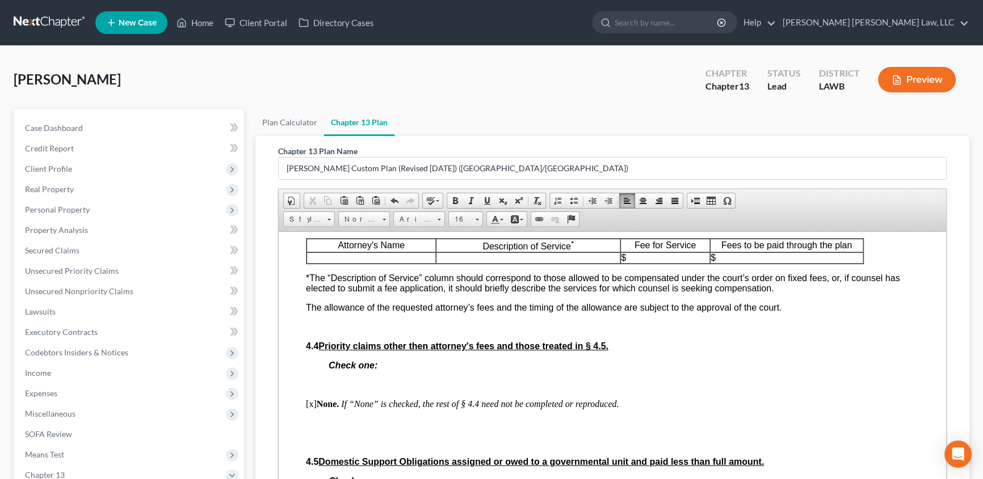
scroll to position [2218, 0]
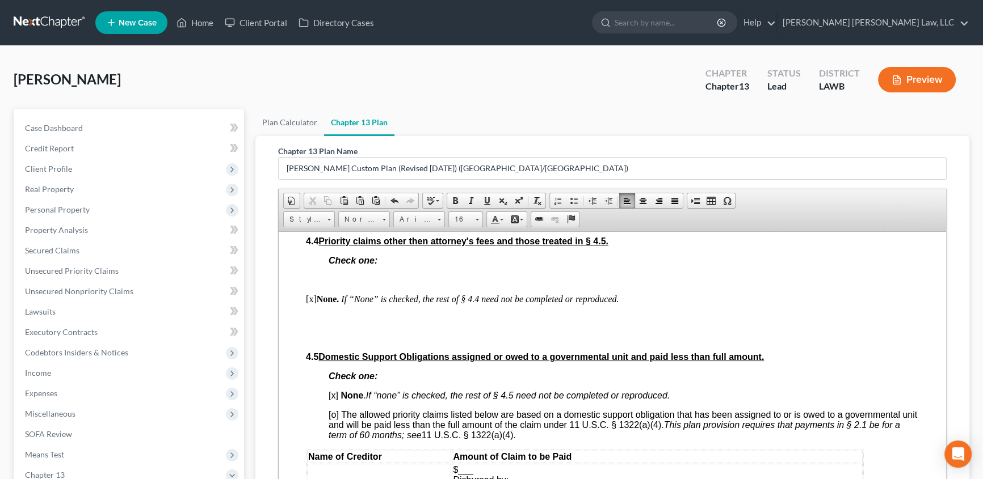
click at [797, 362] on p "4.5 Domestic Support Obligations assigned or owed to a governmental unit and pa…" at bounding box center [612, 357] width 613 height 10
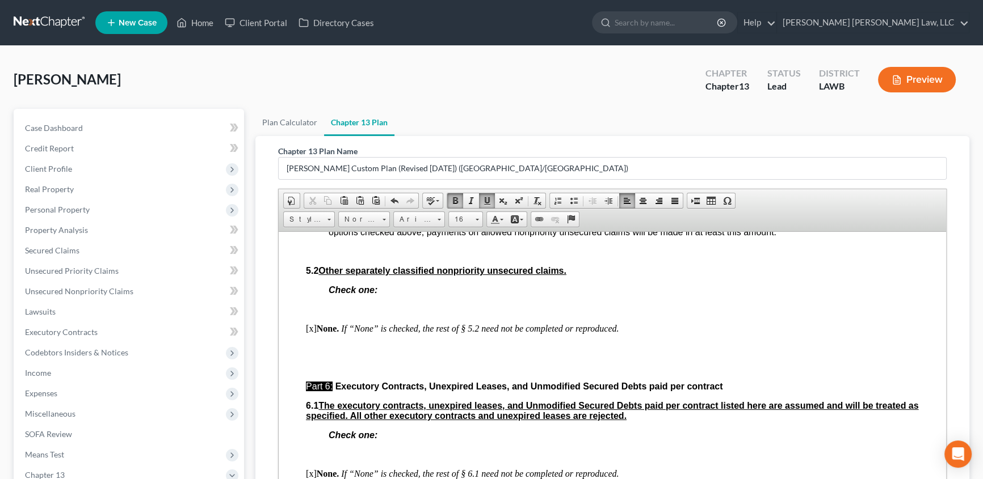
scroll to position [2682, 0]
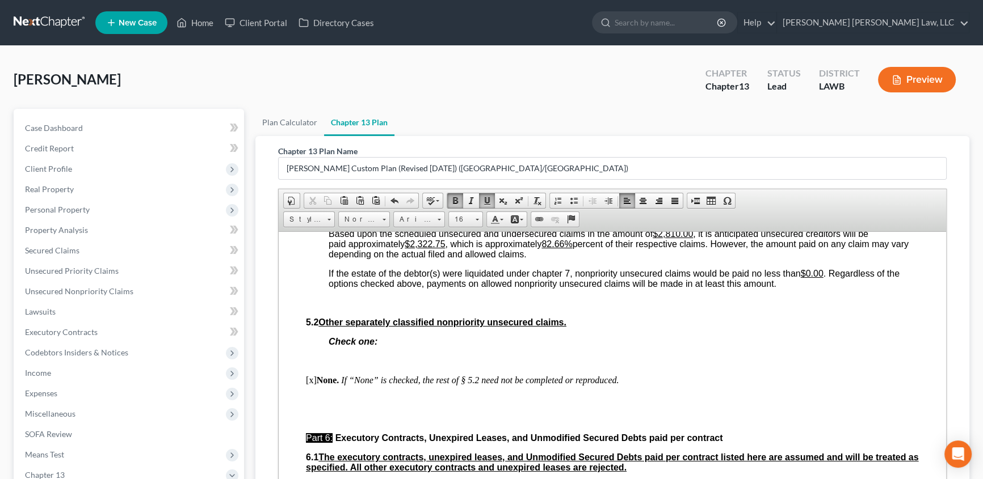
click at [414, 249] on u "$2,322.75" at bounding box center [425, 244] width 40 height 10
click at [559, 249] on u "82.66%" at bounding box center [544, 244] width 31 height 10
click at [558, 249] on u "82.661.78%" at bounding box center [553, 244] width 48 height 10
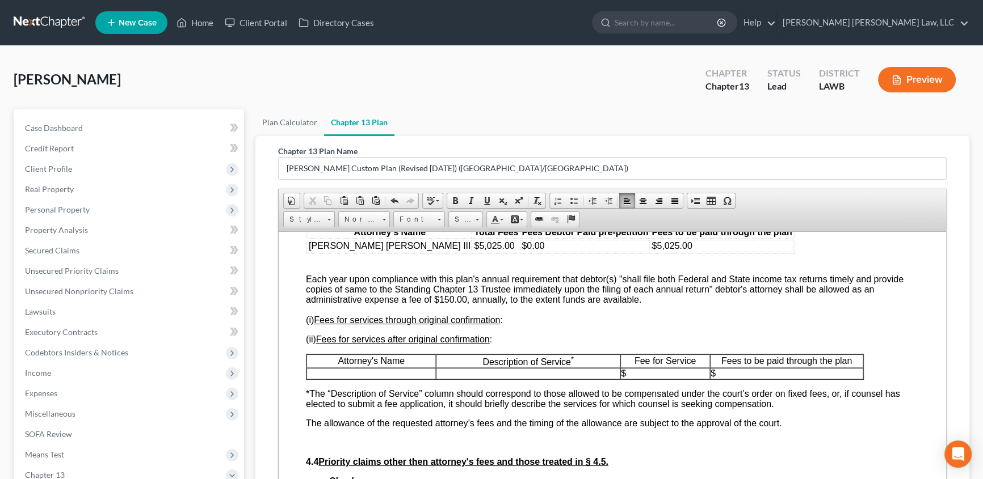
scroll to position [1959, 0]
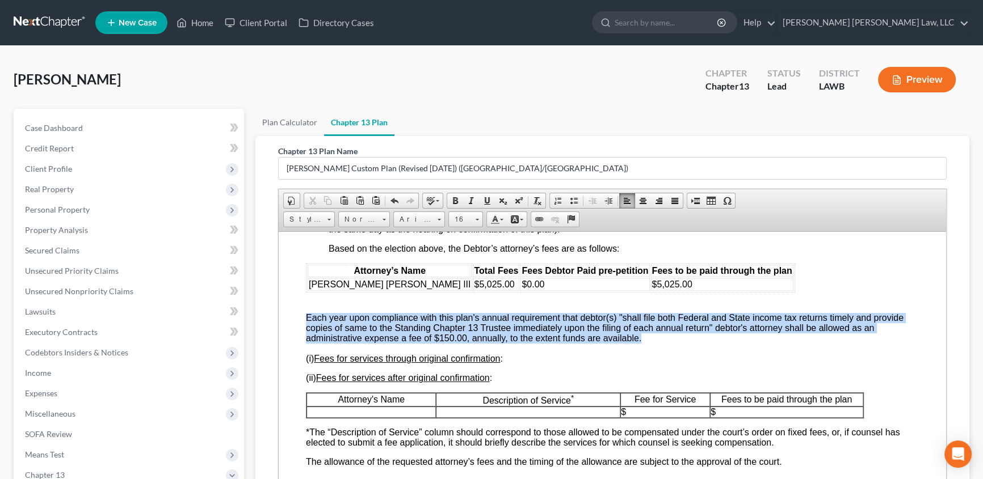
drag, startPoint x: 302, startPoint y: 385, endPoint x: 642, endPoint y: 406, distance: 340.0
click at [642, 406] on html "Debtor(s) [PERSON_NAME] [PERSON_NAME] Number: United States Bankruptcy Court fo…" at bounding box center [612, 118] width 667 height 3691
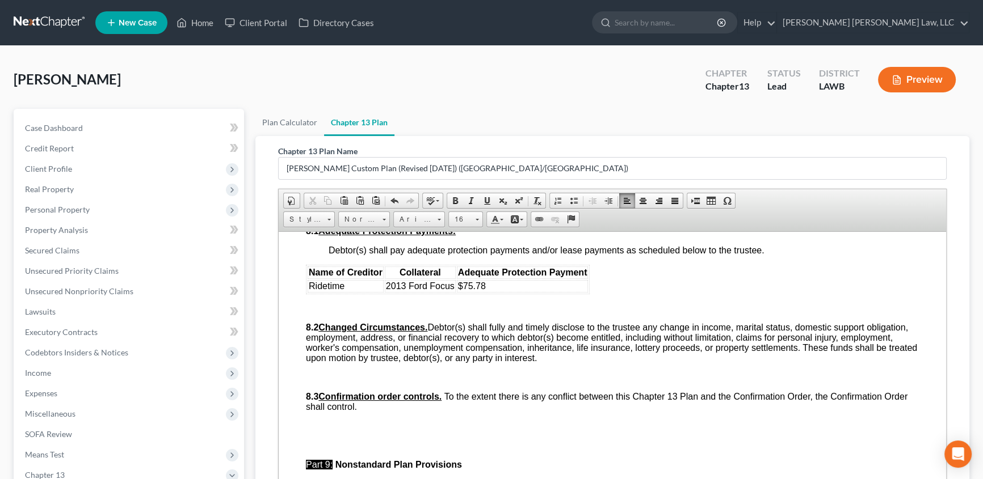
scroll to position [3093, 0]
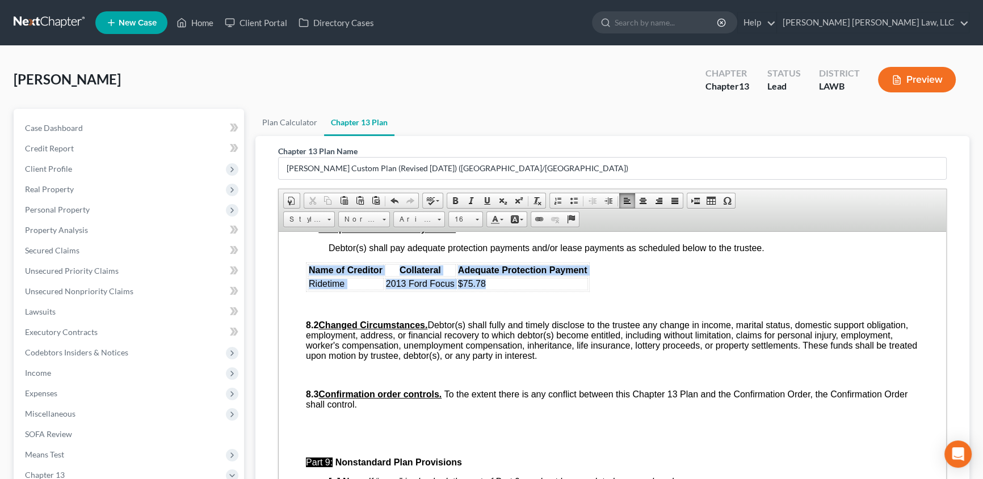
drag, startPoint x: 307, startPoint y: 374, endPoint x: 567, endPoint y: 388, distance: 260.2
click at [567, 292] on table "Name of Creditor Collateral Adequate Protection Payment Ridetime 2013 Ford Focu…" at bounding box center [448, 277] width 284 height 30
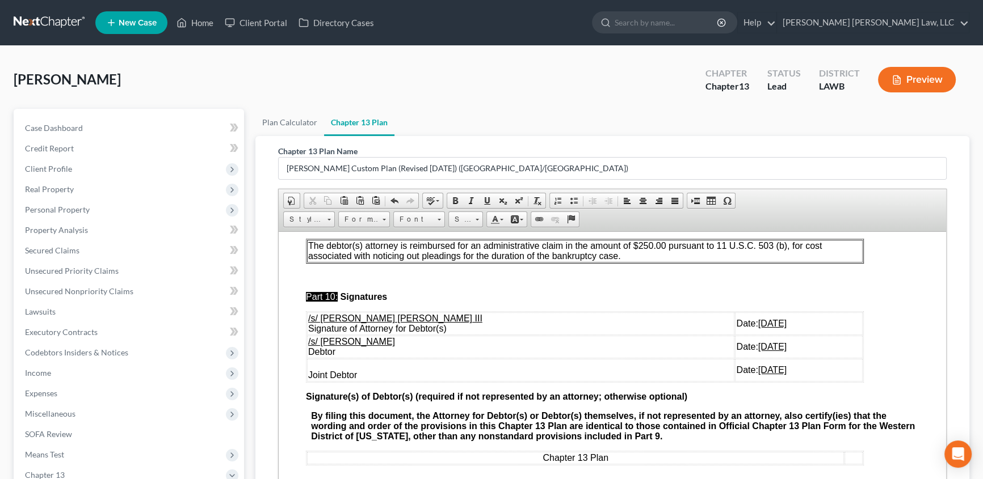
scroll to position [3403, 0]
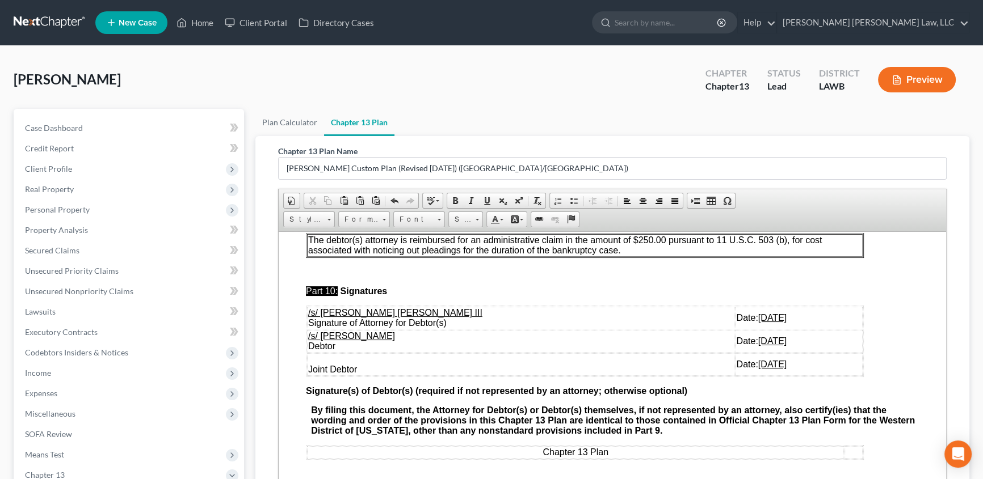
click at [622, 255] on span "The debtor(s) attorney is reimbursed for an administrative claim in the amount …" at bounding box center [564, 245] width 513 height 20
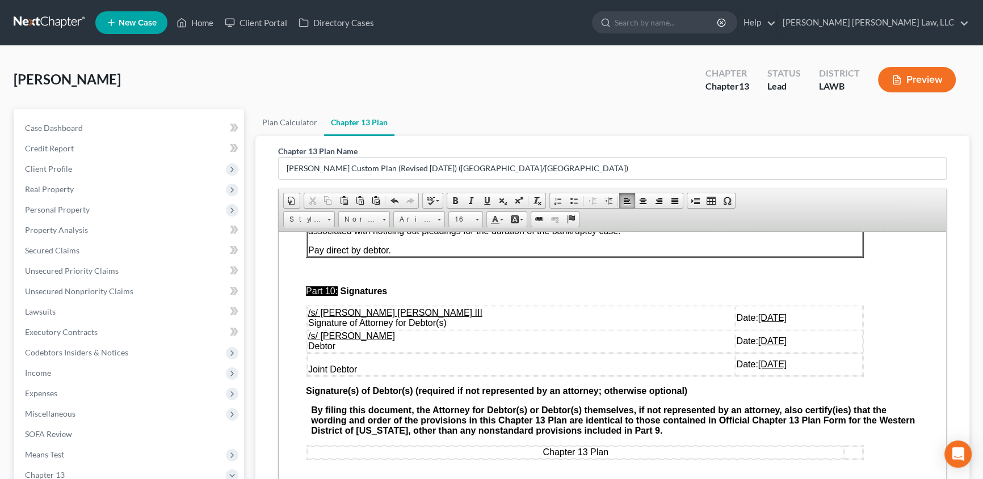
scroll to position [3434, 0]
drag, startPoint x: 308, startPoint y: 419, endPoint x: 765, endPoint y: 439, distance: 457.2
click at [765, 376] on tbody "/s/ [PERSON_NAME] [PERSON_NAME] III Signature of Attorney for Debtor(s) Date: […" at bounding box center [584, 340] width 555 height 69
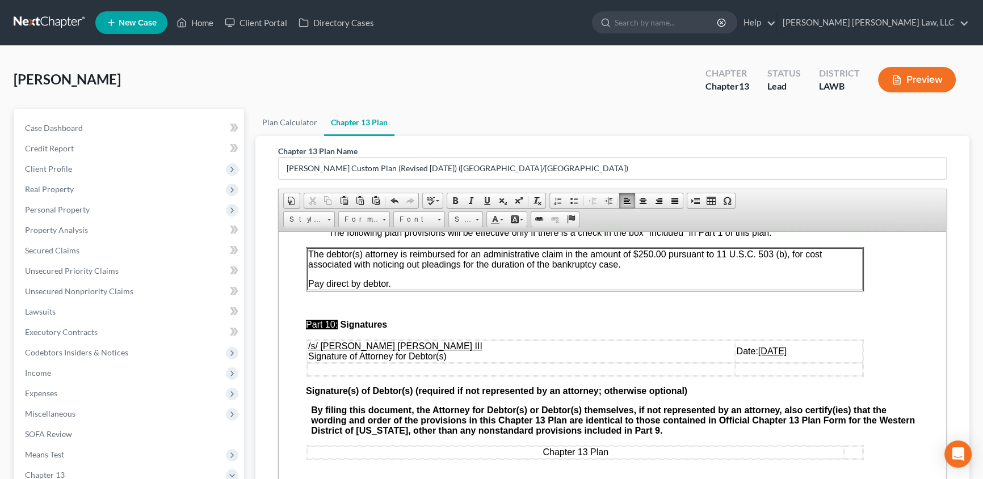
scroll to position [103, 0]
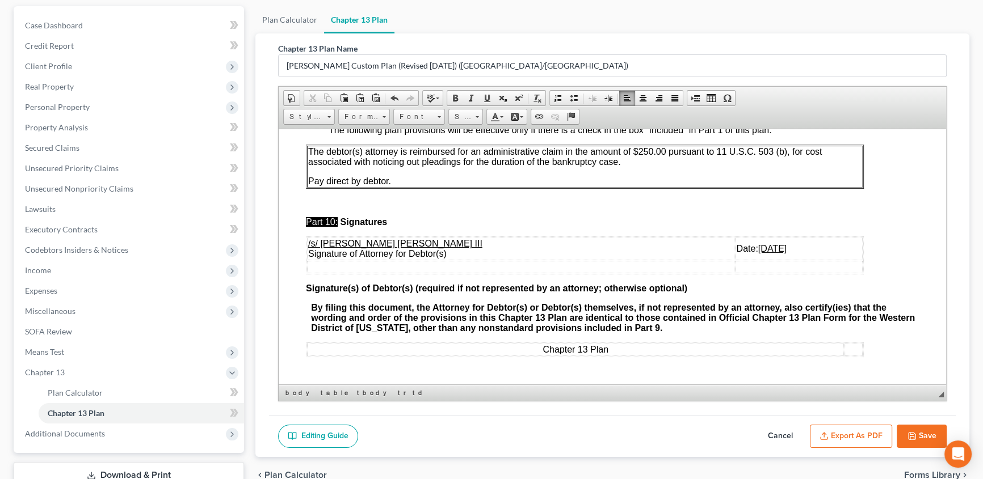
click at [924, 432] on button "Save" at bounding box center [921, 437] width 50 height 24
select select "1"
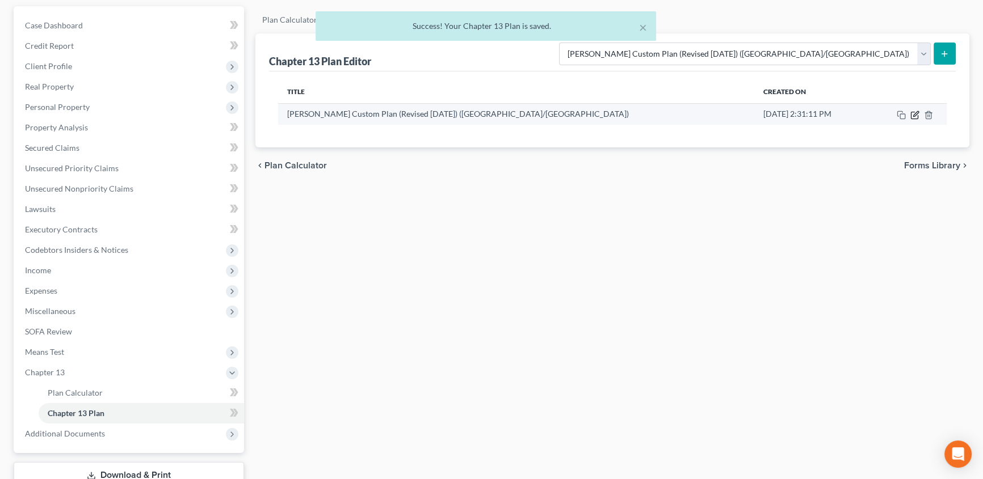
click at [915, 114] on icon "button" at bounding box center [915, 113] width 5 height 5
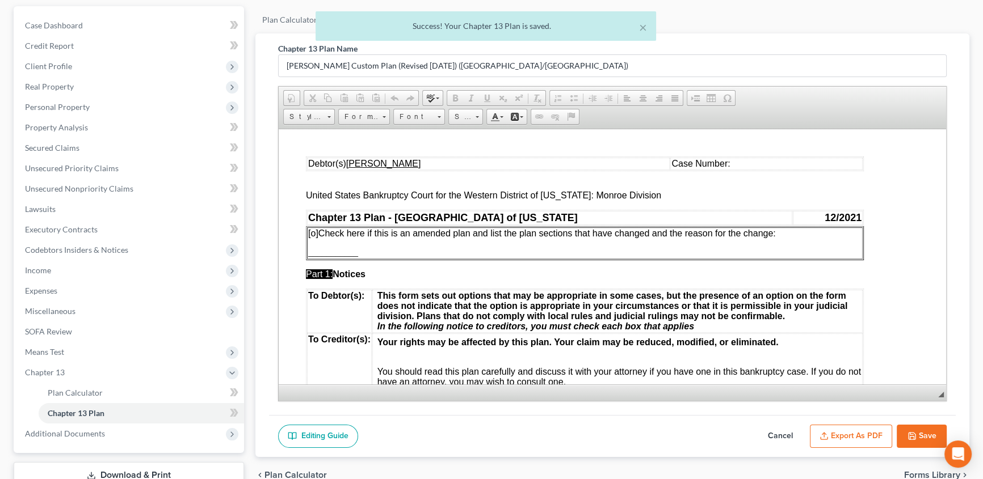
scroll to position [0, 0]
click at [857, 436] on button "Export as PDF" at bounding box center [851, 437] width 82 height 24
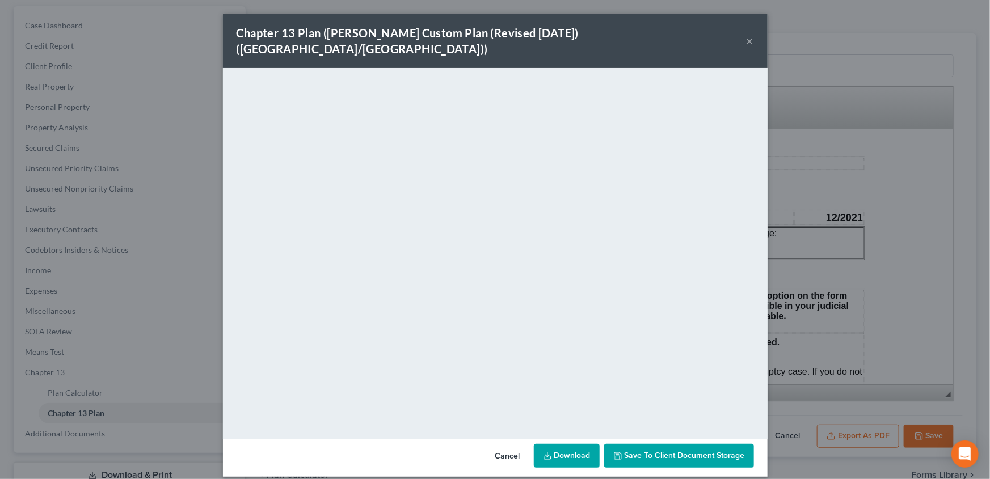
click at [815, 468] on div "Chapter 13 Plan ([PERSON_NAME] Custom Plan (Revised [DATE]) ([GEOGRAPHIC_DATA]/…" at bounding box center [495, 239] width 990 height 479
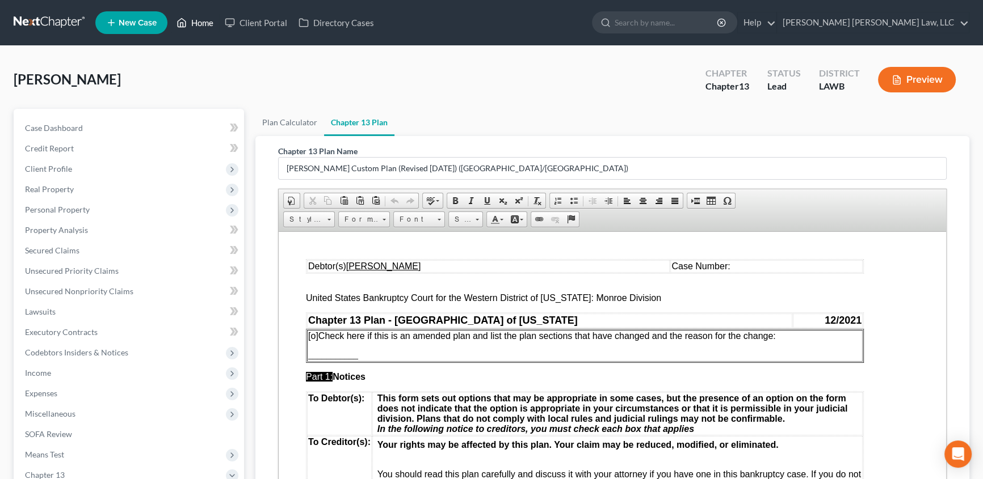
click at [206, 21] on link "Home" at bounding box center [195, 22] width 48 height 20
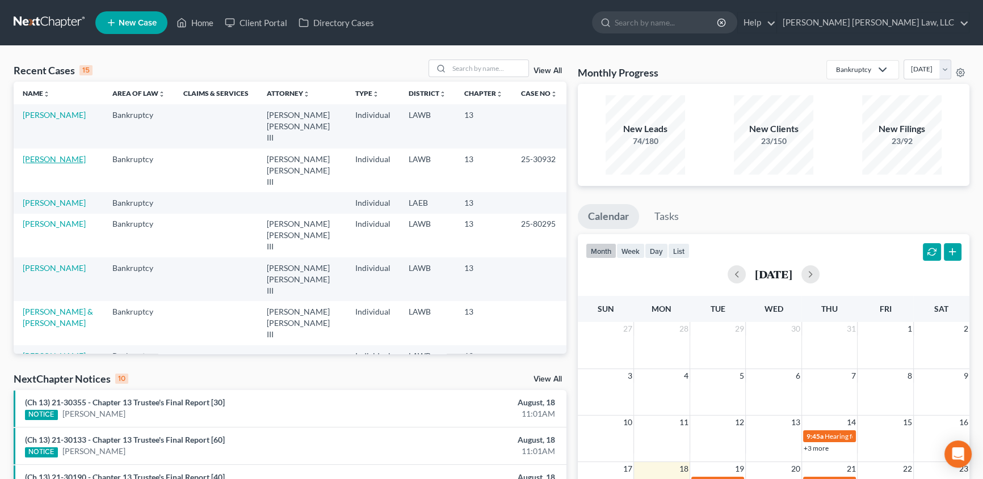
click at [55, 154] on link "[PERSON_NAME]" at bounding box center [54, 159] width 63 height 10
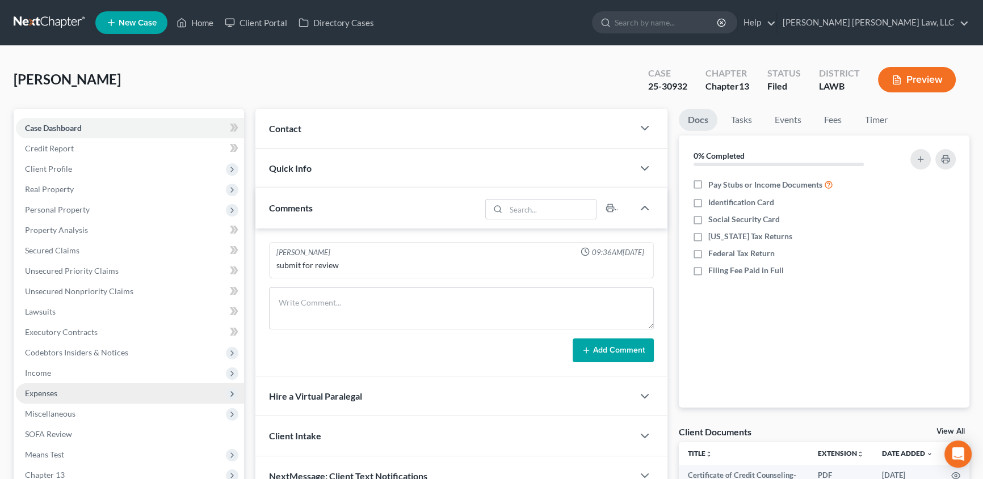
click at [38, 389] on span "Expenses" at bounding box center [41, 394] width 32 height 10
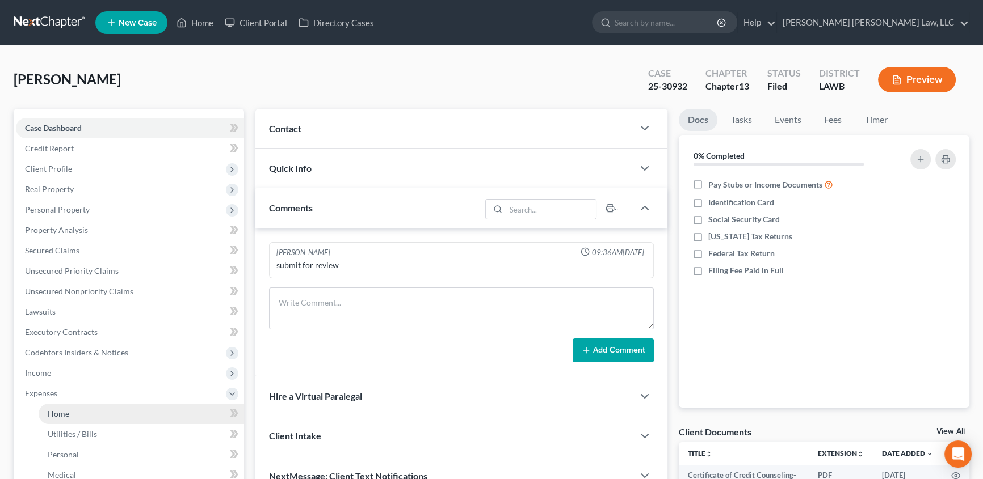
click at [62, 409] on span "Home" at bounding box center [59, 414] width 22 height 10
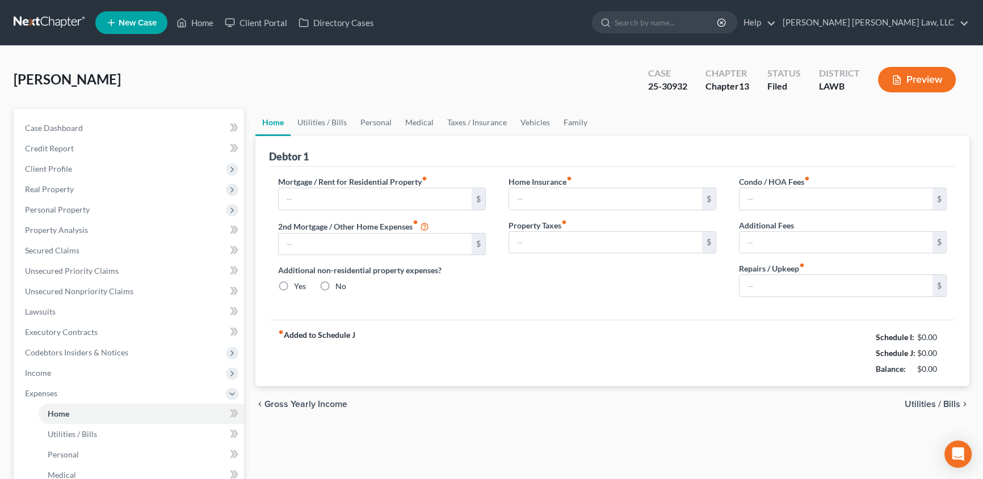
type input "800.00"
type input "0.00"
radio input "true"
type input "0.00"
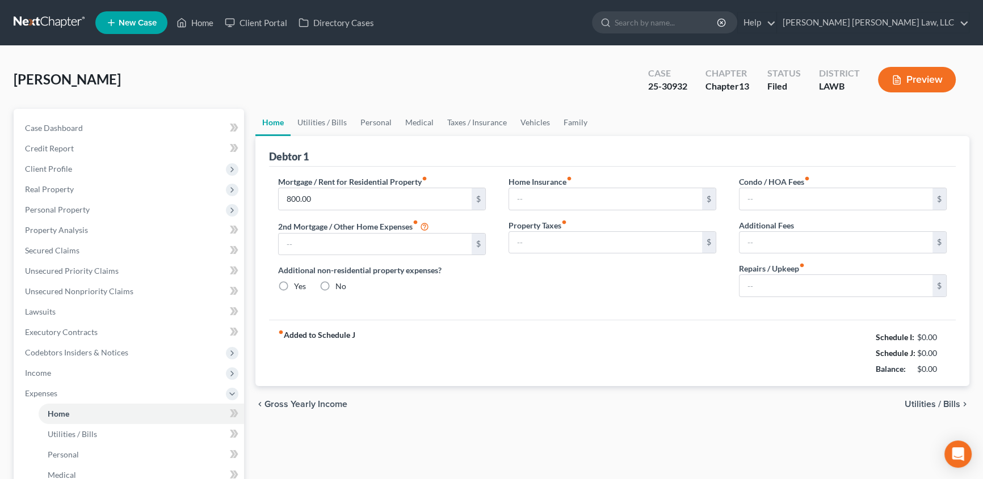
type input "0.00"
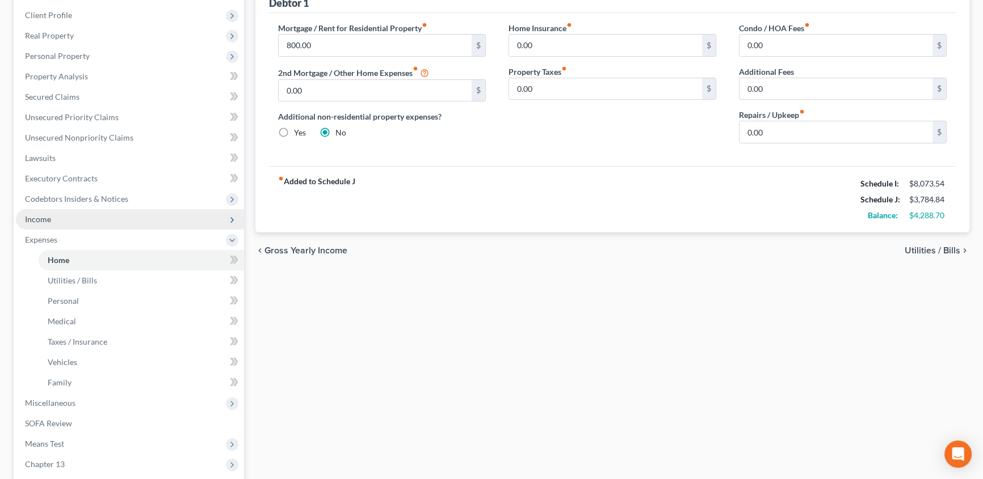
scroll to position [154, 0]
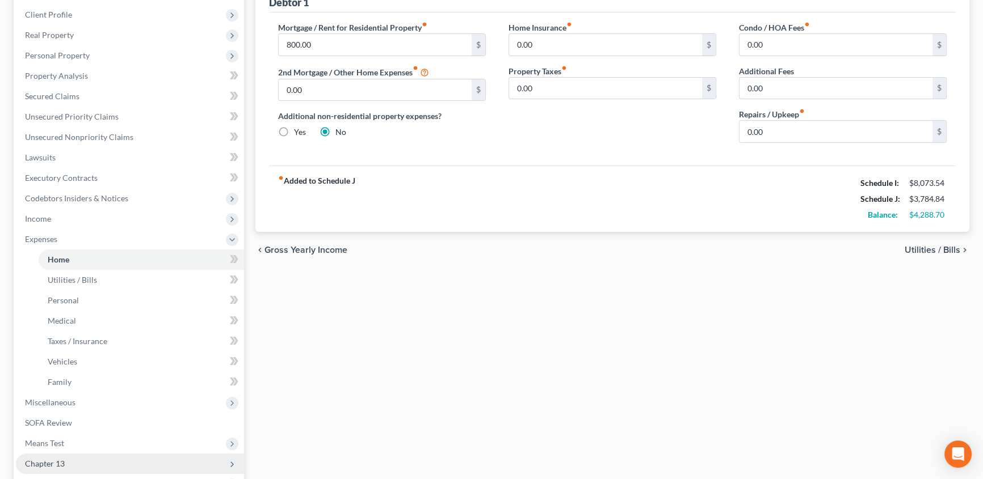
click at [39, 464] on span "Chapter 13" at bounding box center [45, 464] width 40 height 10
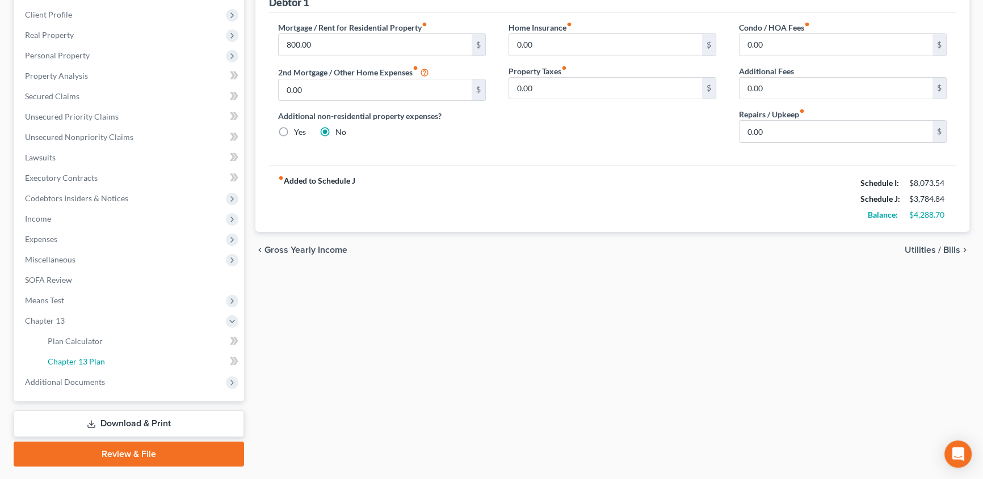
click at [65, 357] on span "Chapter 13 Plan" at bounding box center [76, 362] width 57 height 10
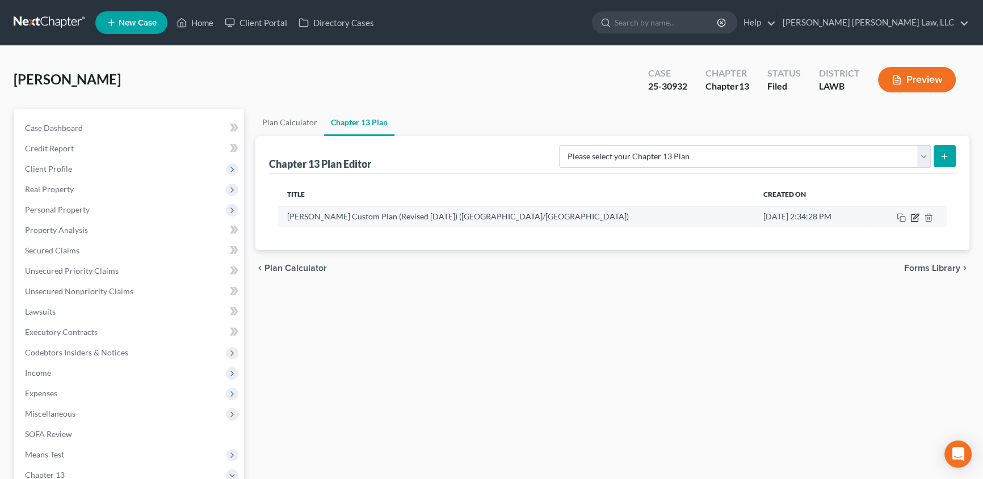
click at [913, 216] on icon "button" at bounding box center [914, 217] width 9 height 9
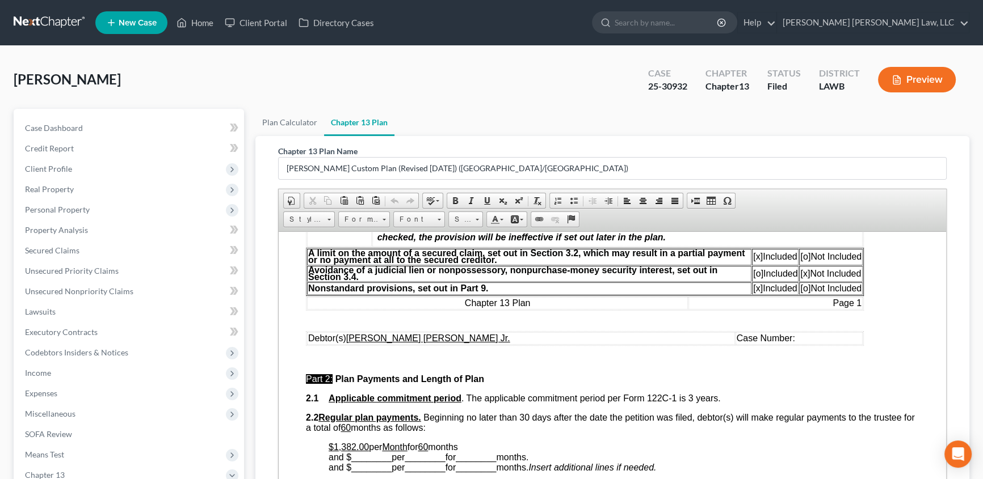
scroll to position [361, 0]
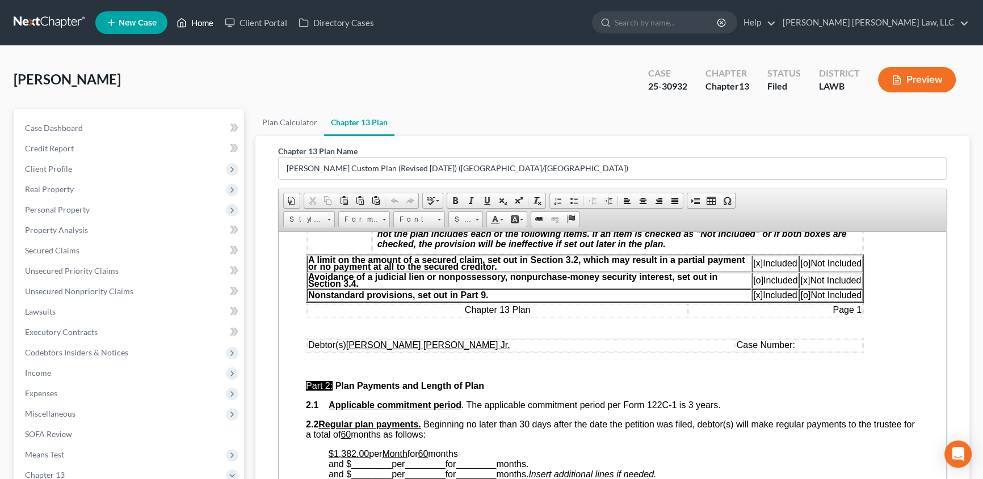
click at [200, 24] on link "Home" at bounding box center [195, 22] width 48 height 20
